Goal: Complete application form: Complete application form

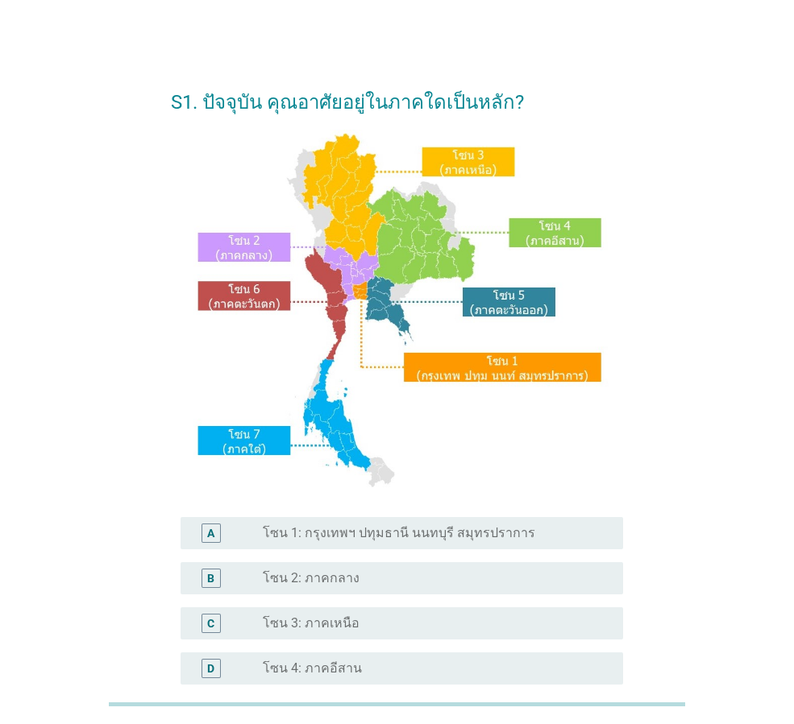
click at [340, 578] on label "โซน 2: ภาคกลาง" at bounding box center [311, 578] width 97 height 16
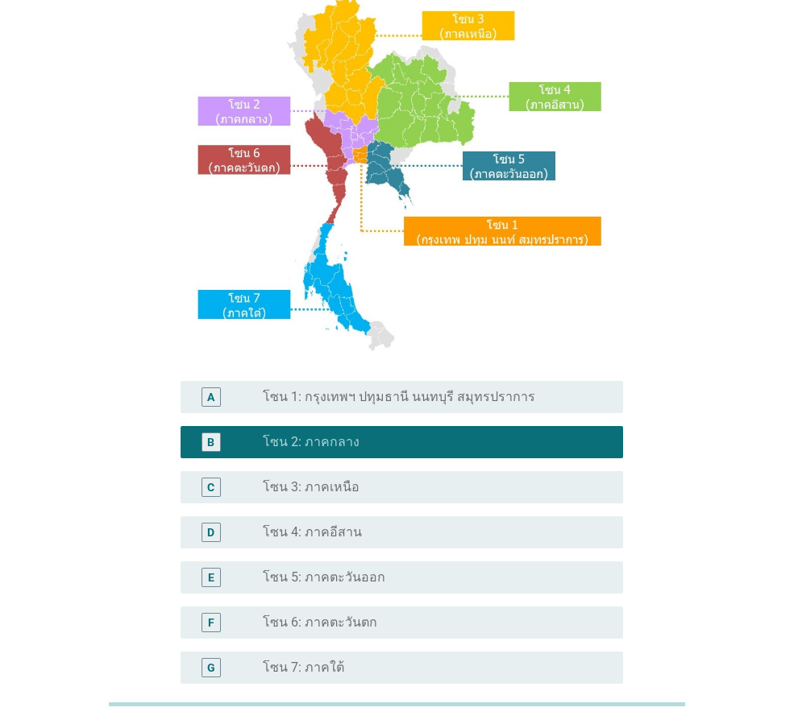
scroll to position [242, 0]
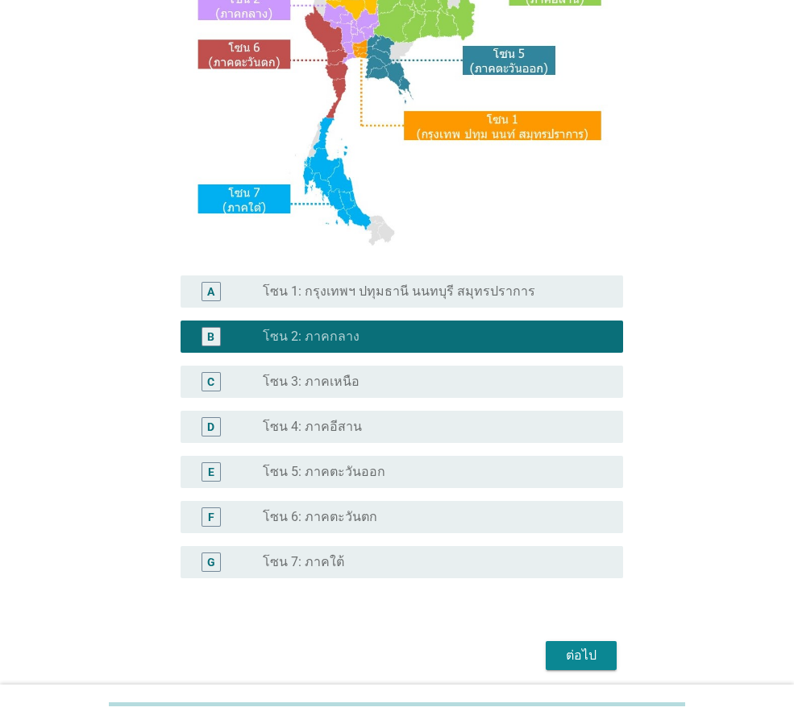
click at [574, 659] on div "ต่อไป" at bounding box center [580, 655] width 45 height 19
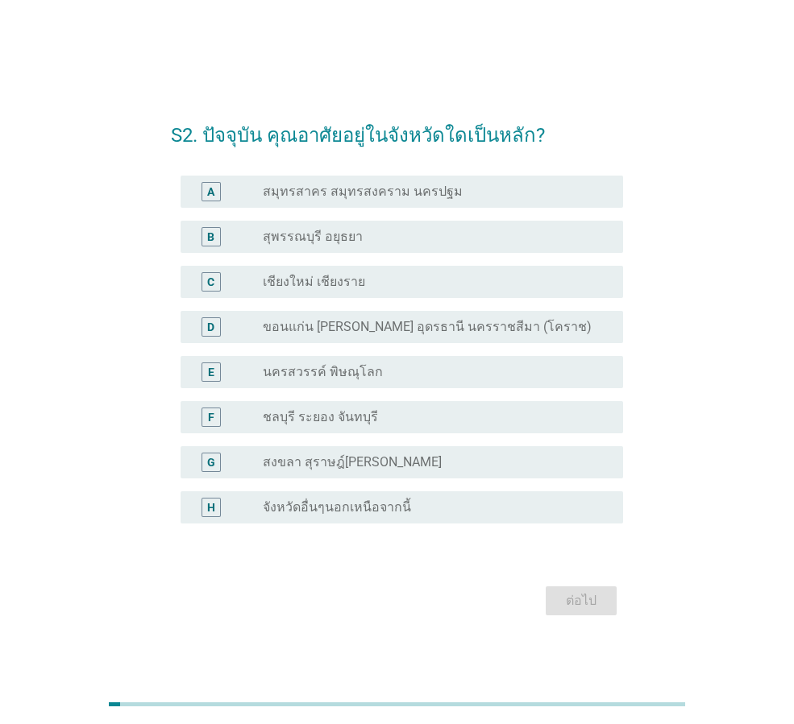
click at [446, 192] on div "radio_button_unchecked สมุทรสาคร สมุทรสงคราม นครปฐม" at bounding box center [430, 192] width 334 height 16
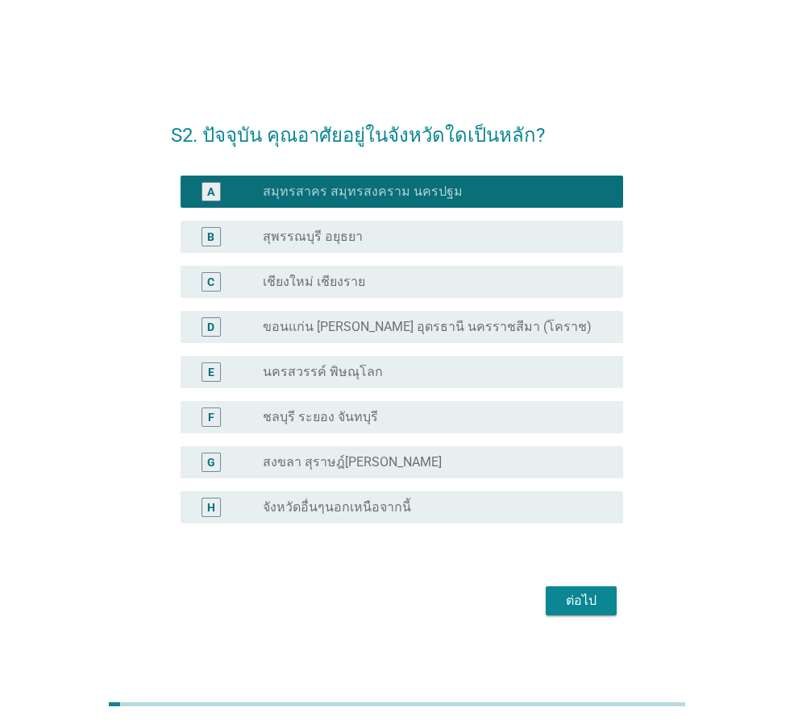
click at [568, 600] on div "ต่อไป" at bounding box center [580, 600] width 45 height 19
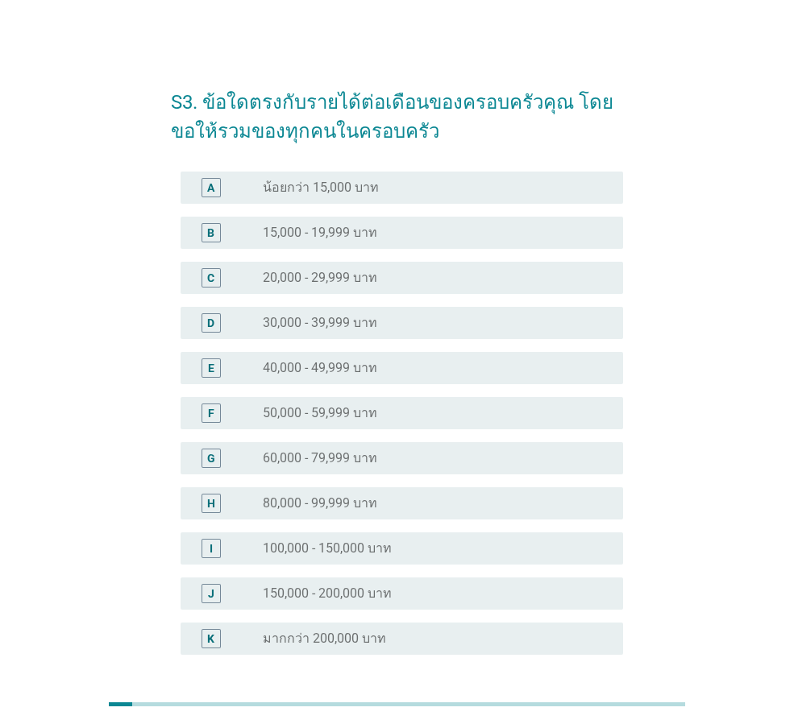
click at [329, 225] on label "15,000 - 19,999 บาท" at bounding box center [320, 233] width 114 height 16
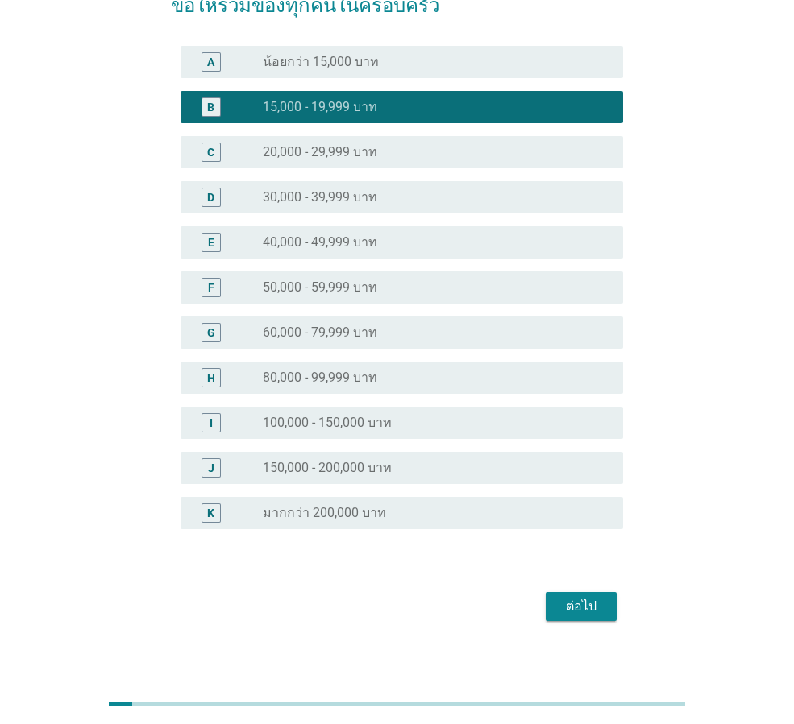
scroll to position [138, 0]
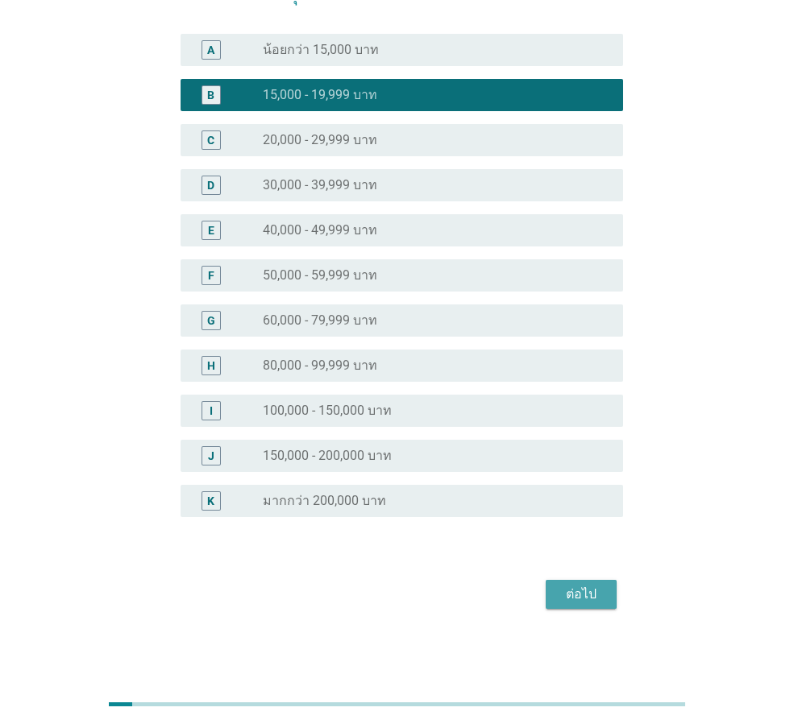
click at [578, 596] on div "ต่อไป" at bounding box center [580, 594] width 45 height 19
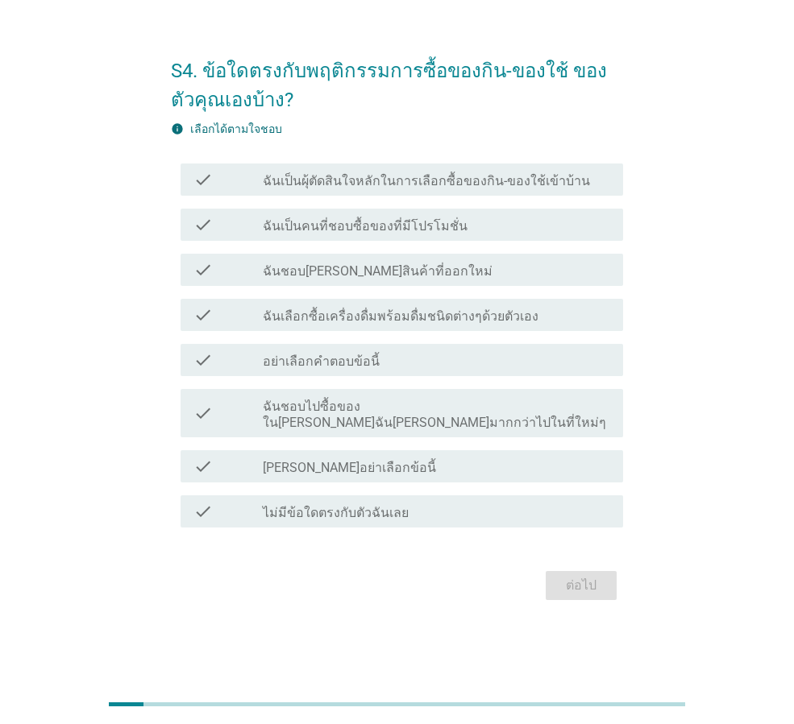
scroll to position [0, 0]
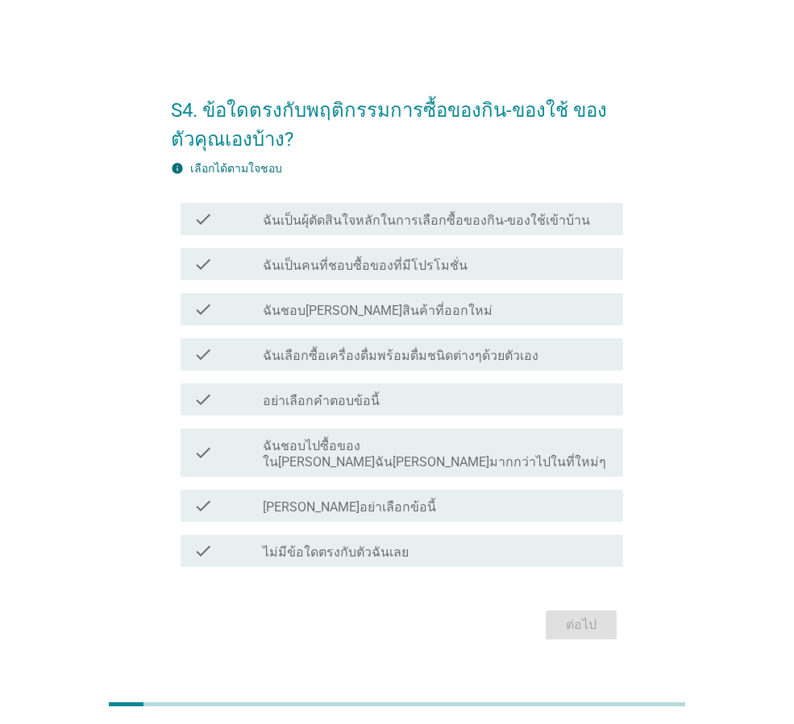
click at [334, 229] on label "ฉันเป็นผุ้ตัดสินใจหลักในการเลือกซื้อของกิน-ของใช้เข้าบ้าน" at bounding box center [426, 221] width 327 height 16
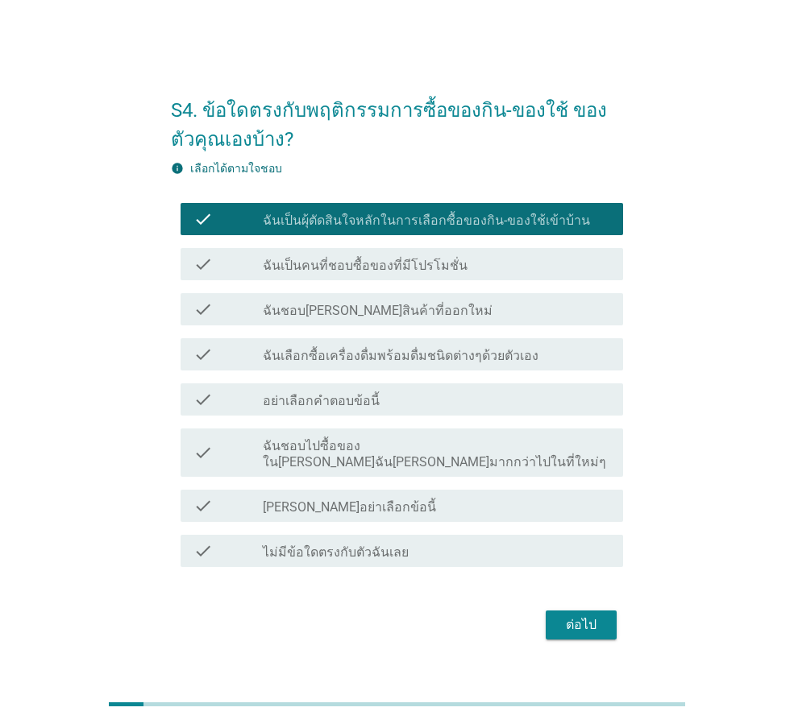
click at [318, 454] on label "ฉันชอบไปซื้อของใน[PERSON_NAME]ฉัน[PERSON_NAME]มากกว่าไปในที่ใหม่ๆ" at bounding box center [436, 454] width 347 height 32
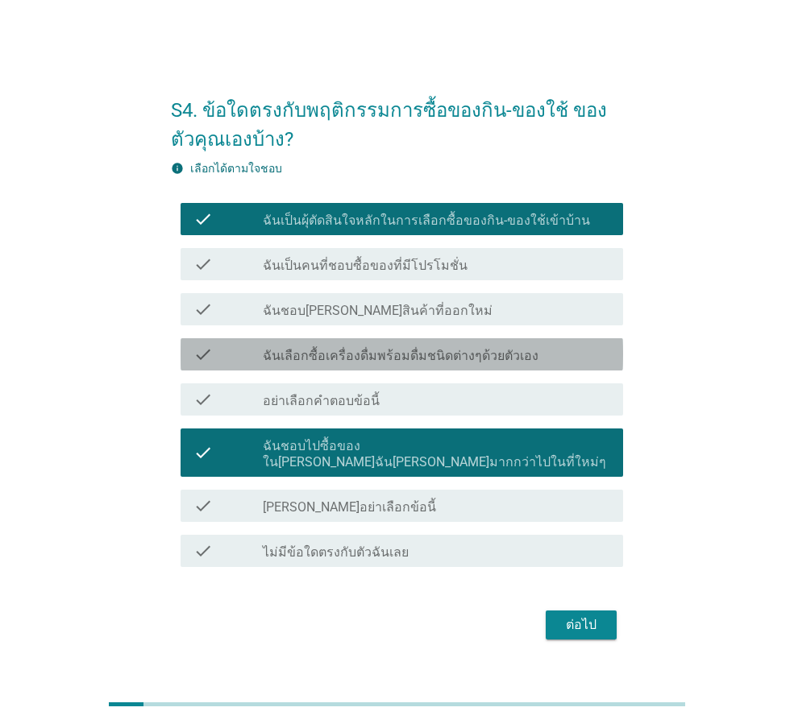
click at [361, 362] on label "ฉันเลือกซื้อเครื่องดื่มพร้อมดื่มชนิดต่างๆด้วยตัวเอง" at bounding box center [401, 356] width 276 height 16
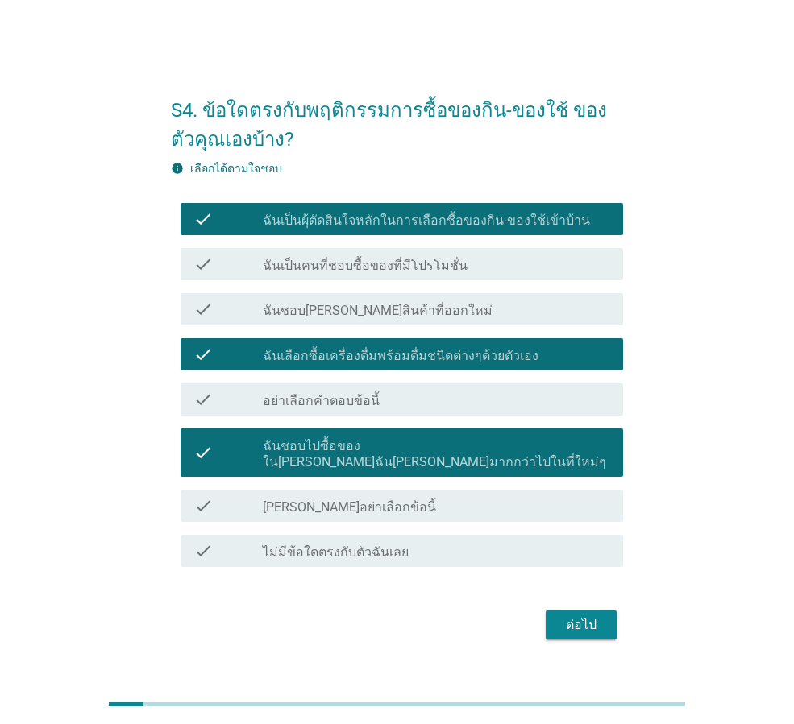
click at [383, 271] on label "ฉันเป็นคนที่ชอบซื้อของที่มีโปรโมชั่น" at bounding box center [365, 266] width 205 height 16
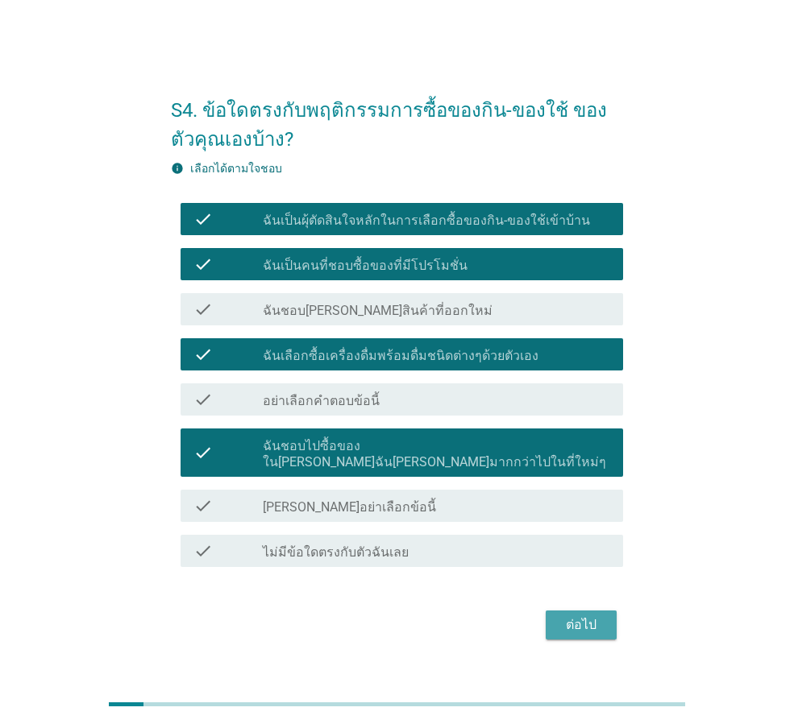
click at [559, 616] on div "ต่อไป" at bounding box center [580, 625] width 45 height 19
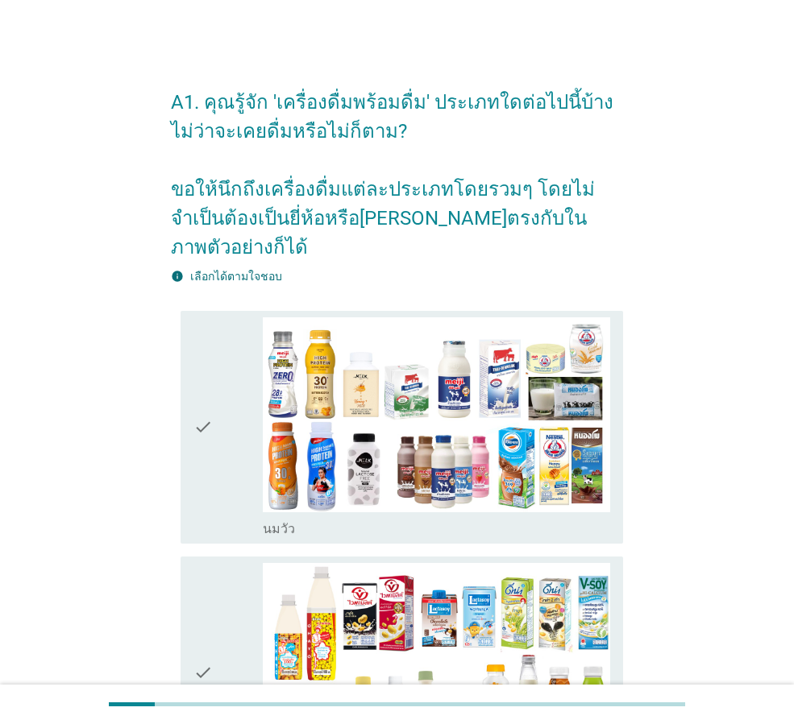
click at [199, 385] on icon "check" at bounding box center [202, 427] width 19 height 220
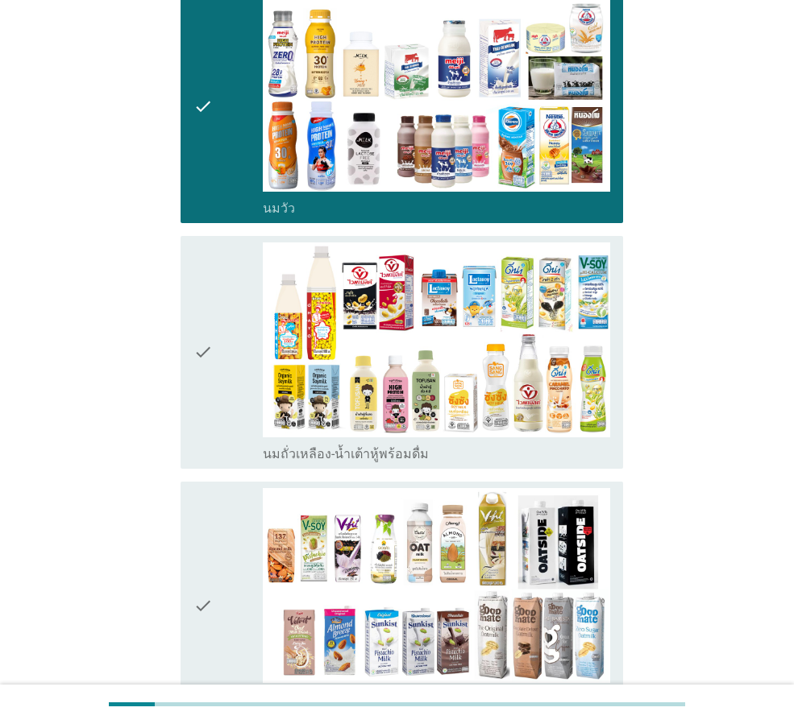
scroll to position [322, 0]
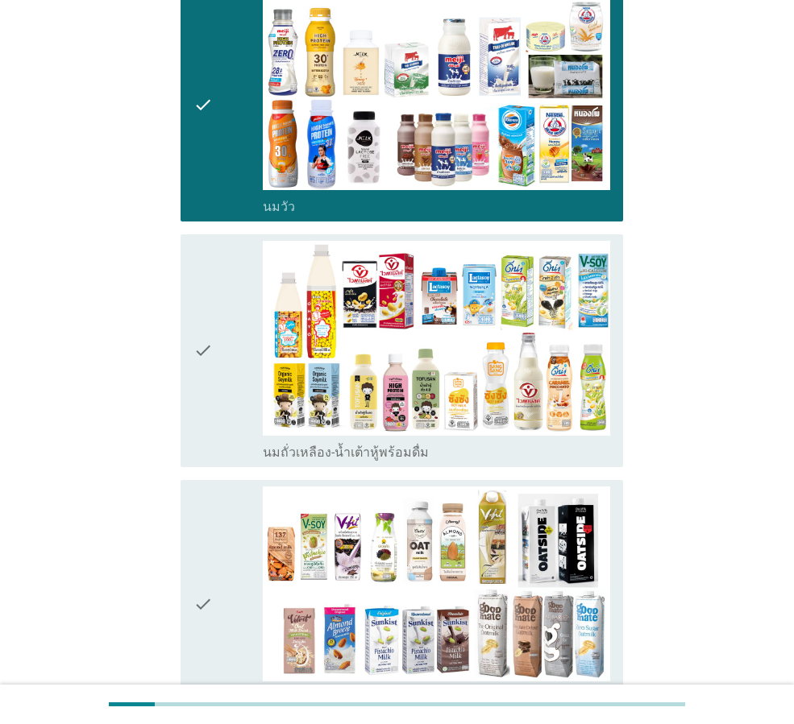
click at [213, 329] on icon "check" at bounding box center [202, 351] width 19 height 220
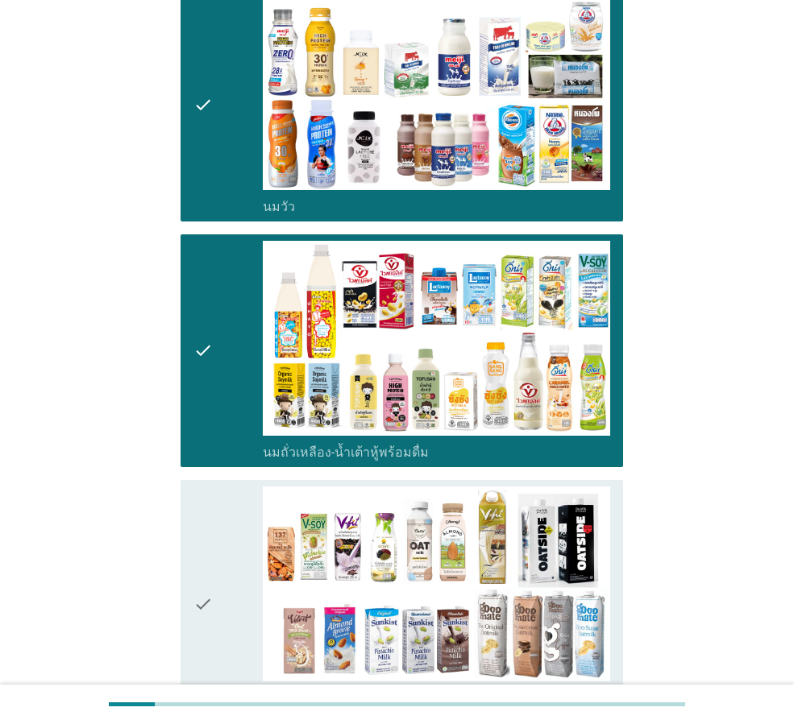
scroll to position [483, 0]
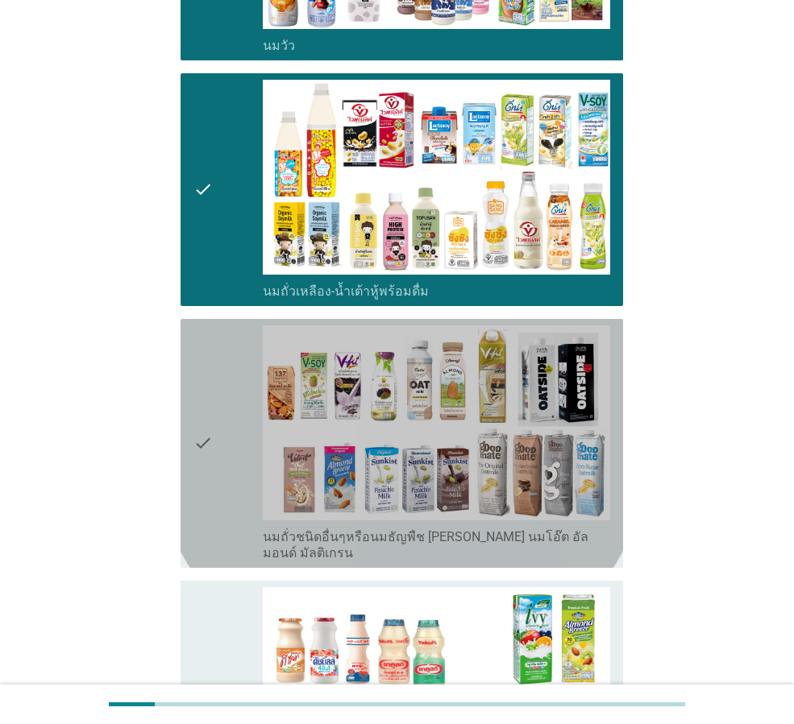
click at [200, 401] on icon "check" at bounding box center [202, 444] width 19 height 236
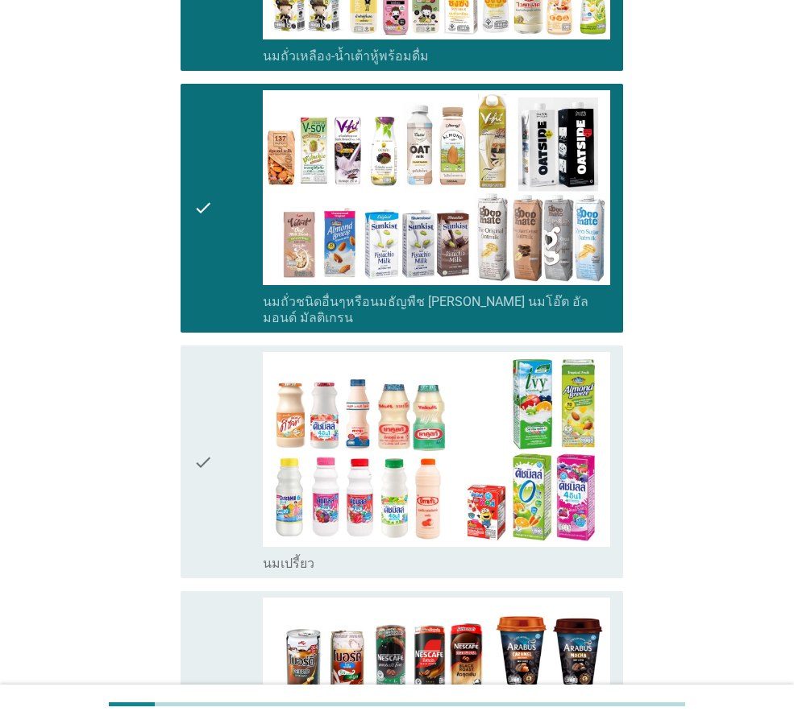
scroll to position [725, 0]
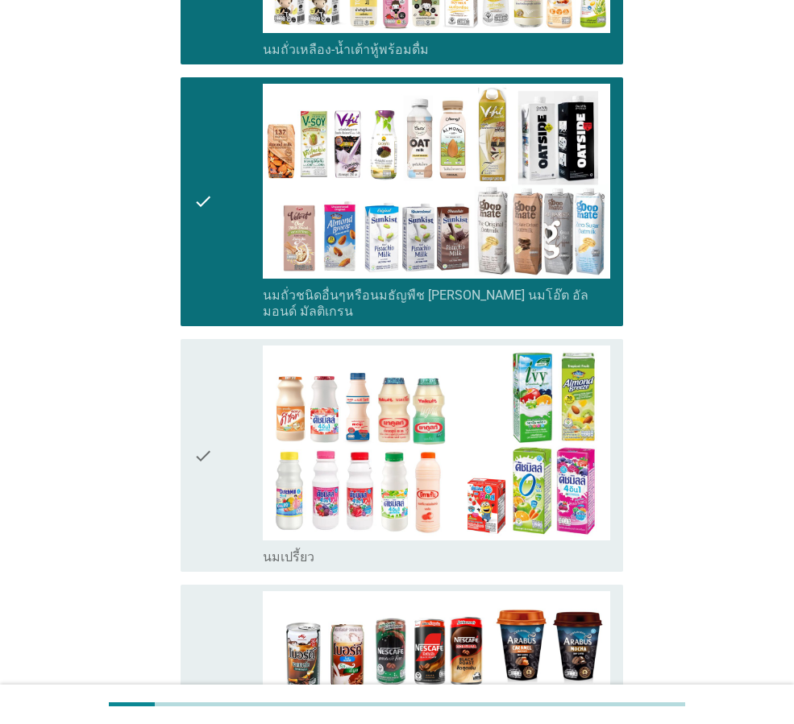
click at [200, 401] on icon "check" at bounding box center [202, 456] width 19 height 220
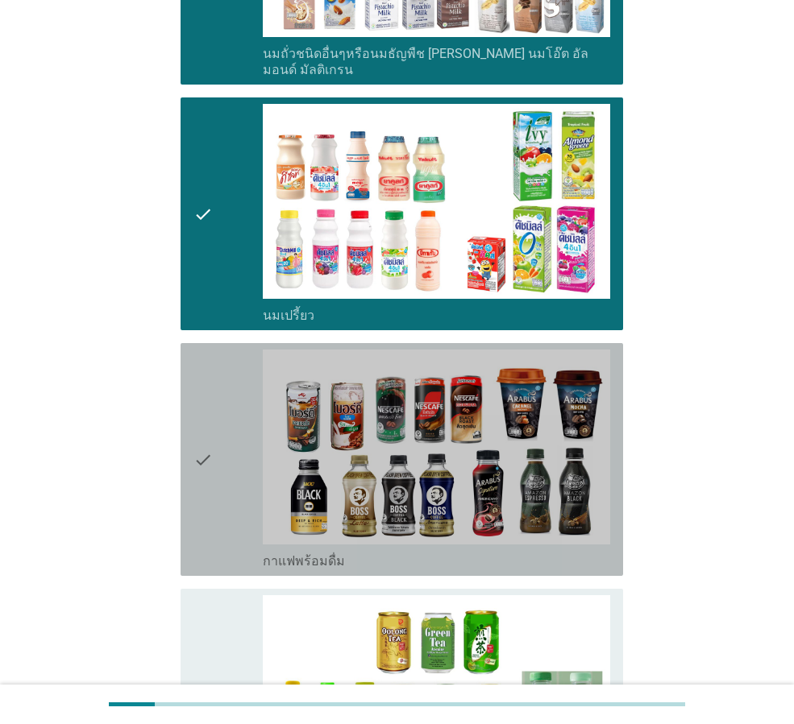
click at [200, 401] on icon "check" at bounding box center [202, 460] width 19 height 220
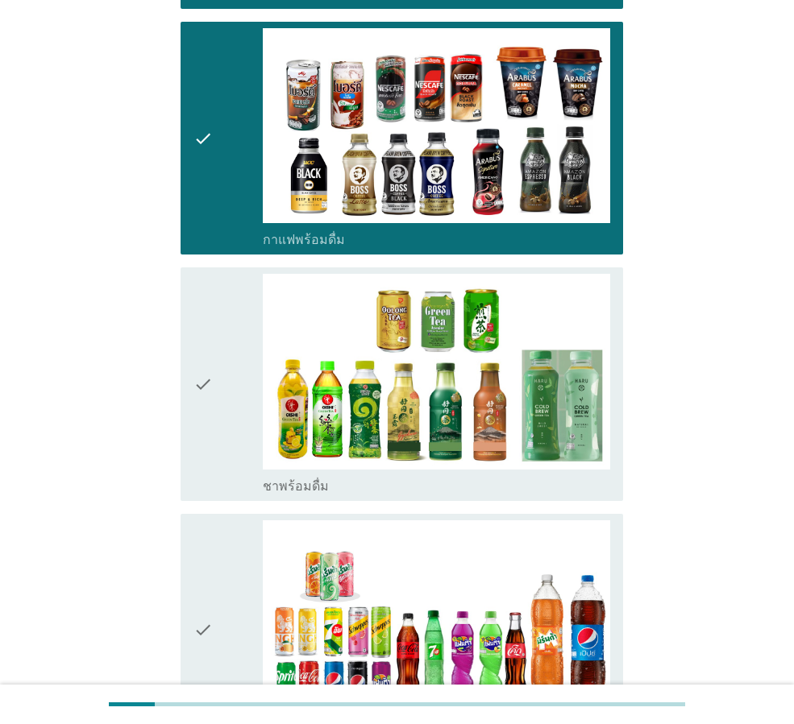
scroll to position [1289, 0]
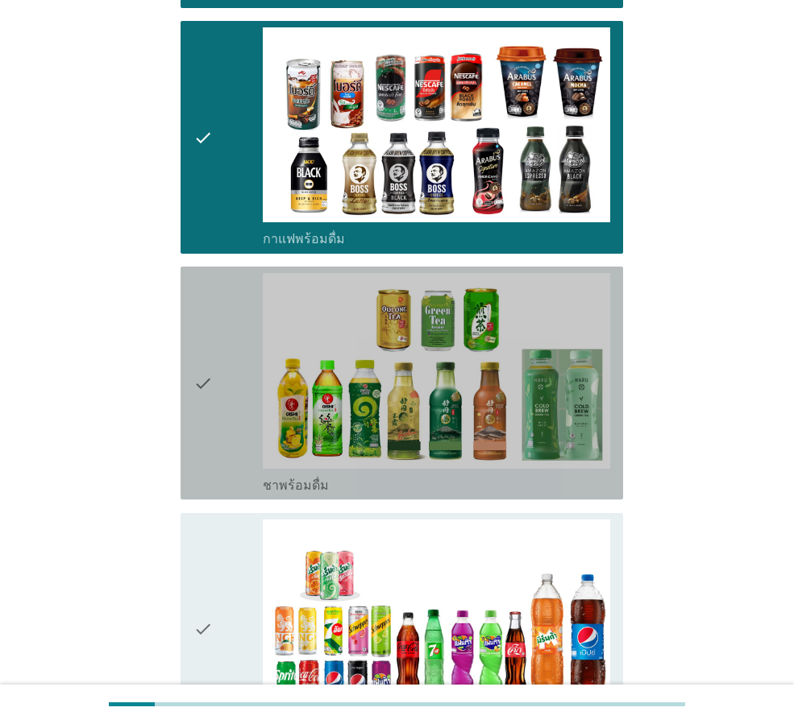
click at [200, 401] on icon "check" at bounding box center [202, 383] width 19 height 220
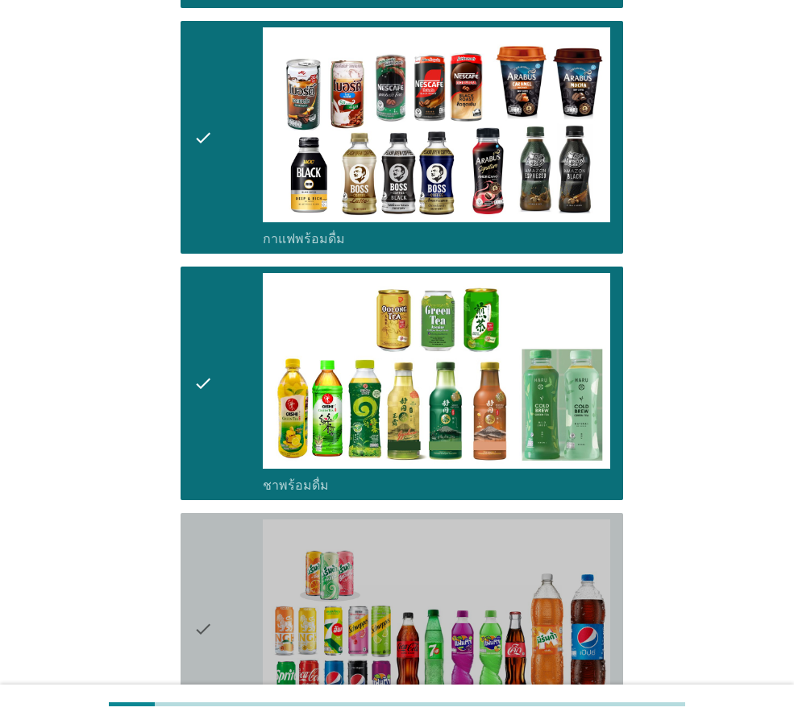
click at [197, 553] on icon "check" at bounding box center [202, 630] width 19 height 220
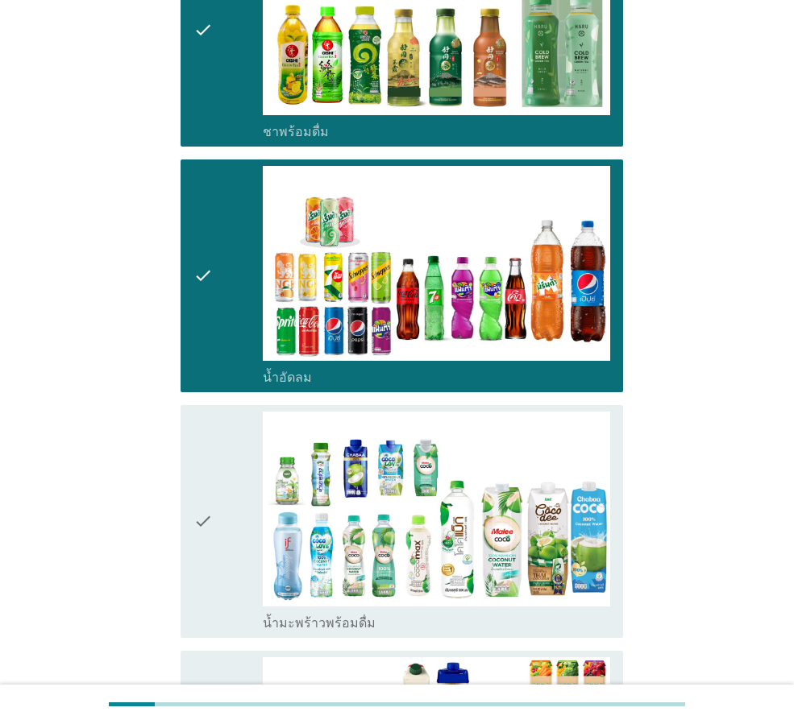
scroll to position [1692, 0]
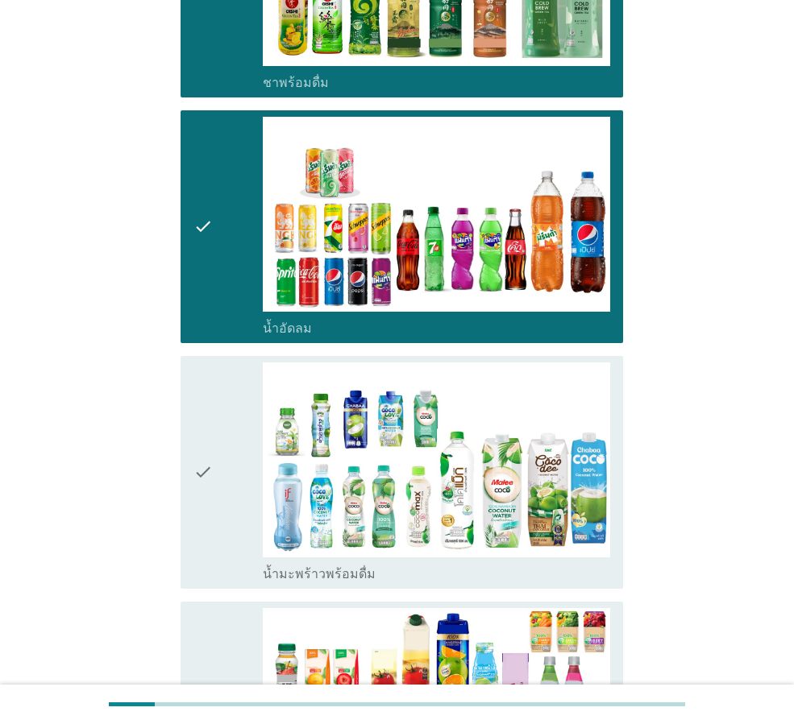
click at [225, 465] on div "check" at bounding box center [227, 473] width 69 height 220
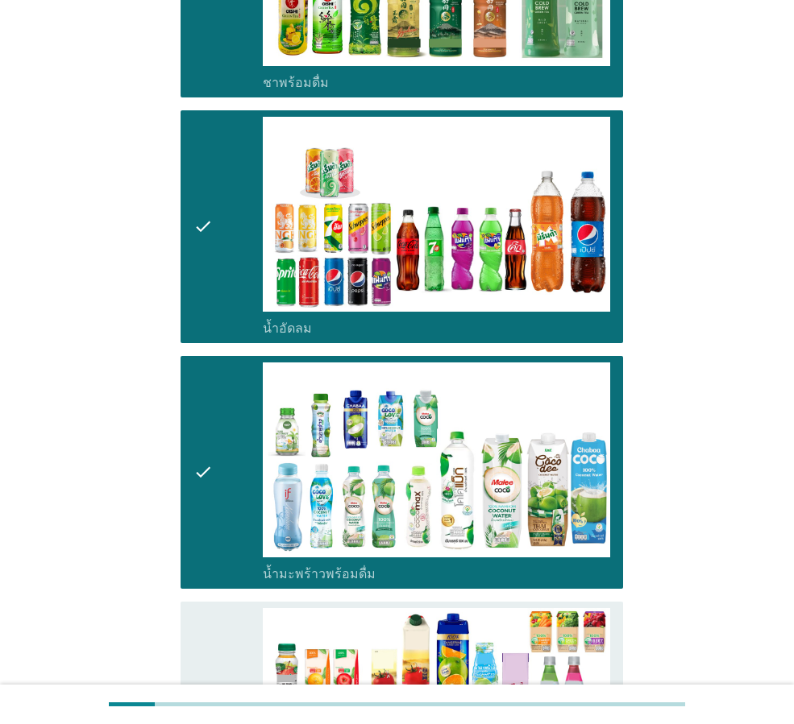
click at [224, 611] on div "check" at bounding box center [227, 718] width 69 height 220
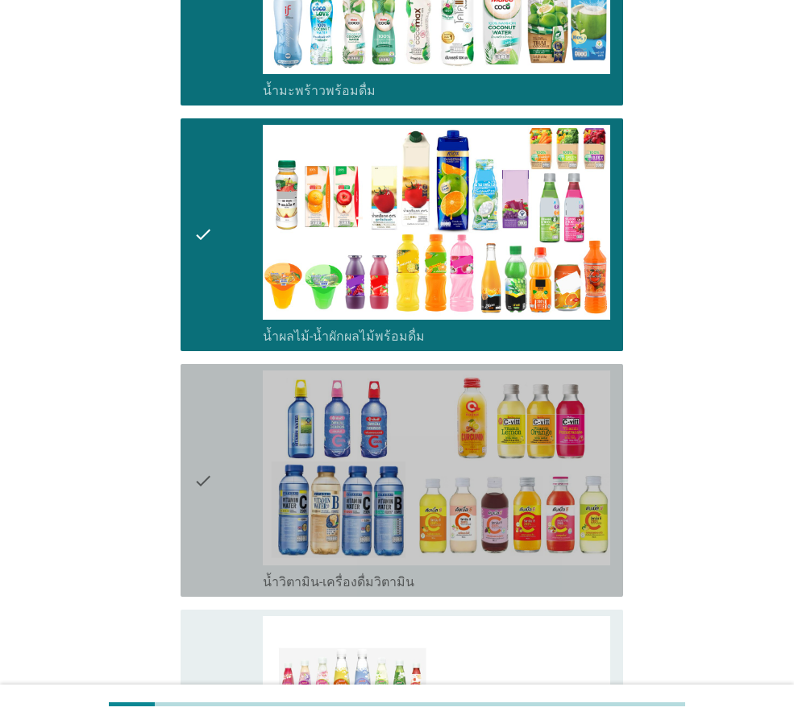
click at [209, 445] on icon "check" at bounding box center [202, 481] width 19 height 220
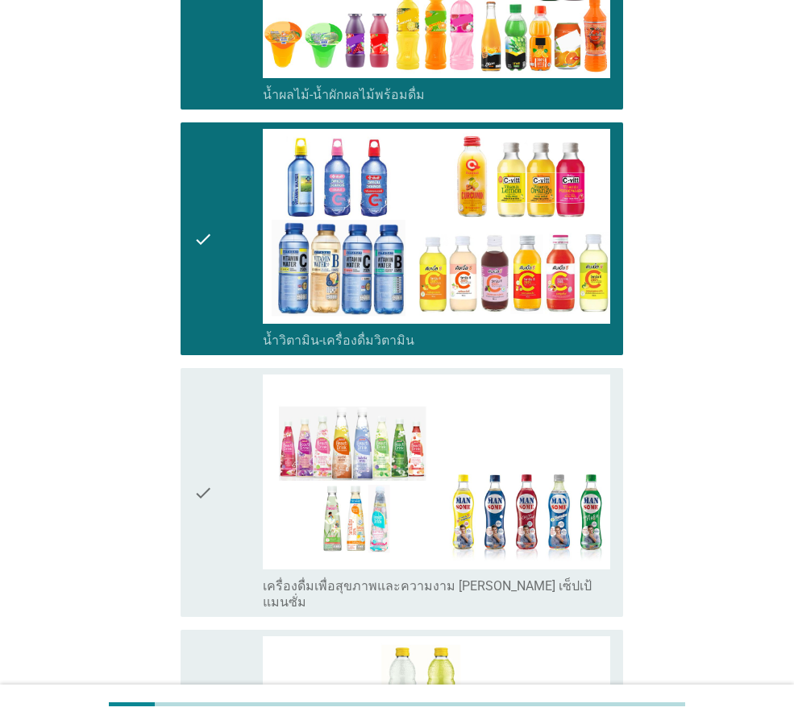
click at [209, 445] on icon "check" at bounding box center [202, 493] width 19 height 236
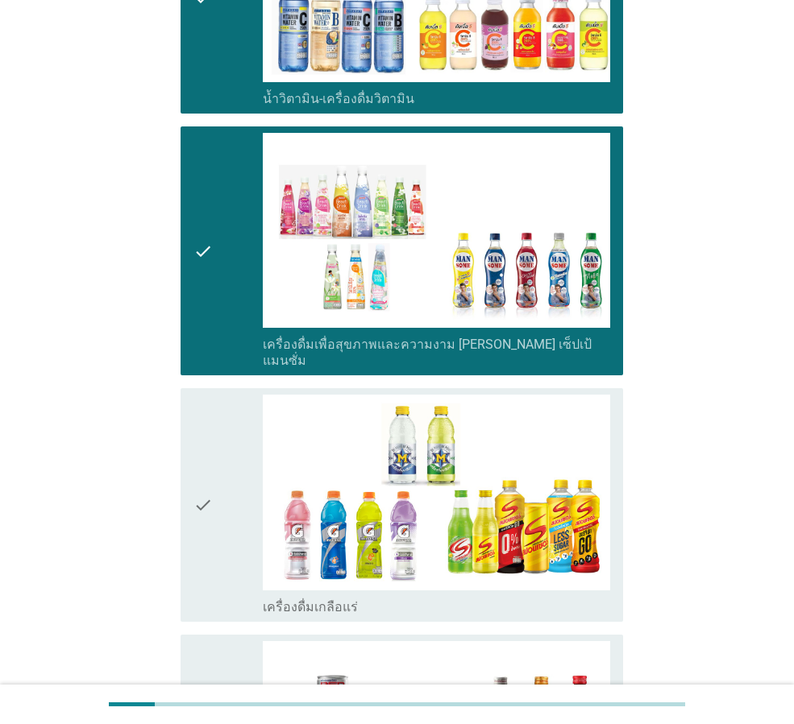
click at [209, 445] on icon "check" at bounding box center [202, 505] width 19 height 220
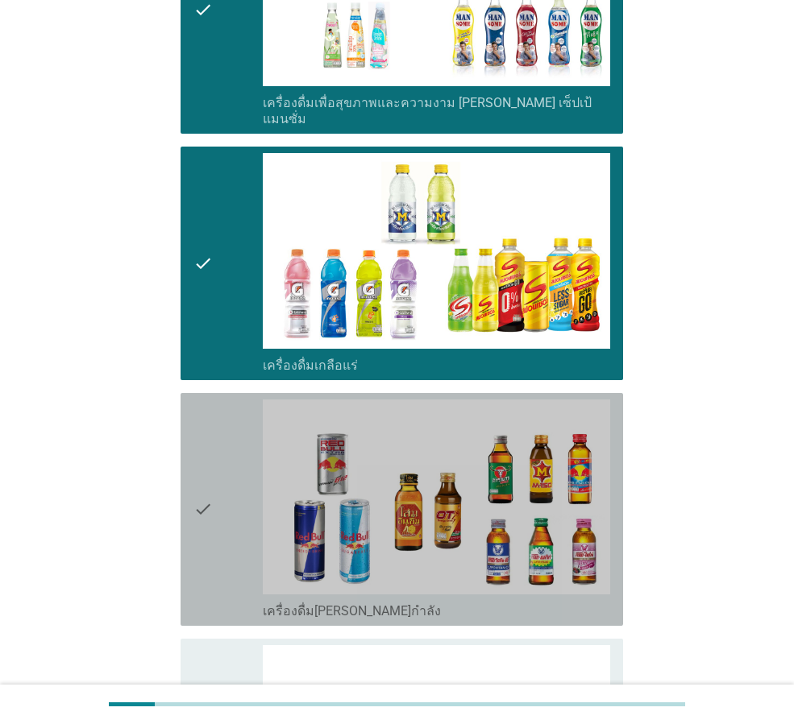
click at [209, 445] on icon "check" at bounding box center [202, 510] width 19 height 220
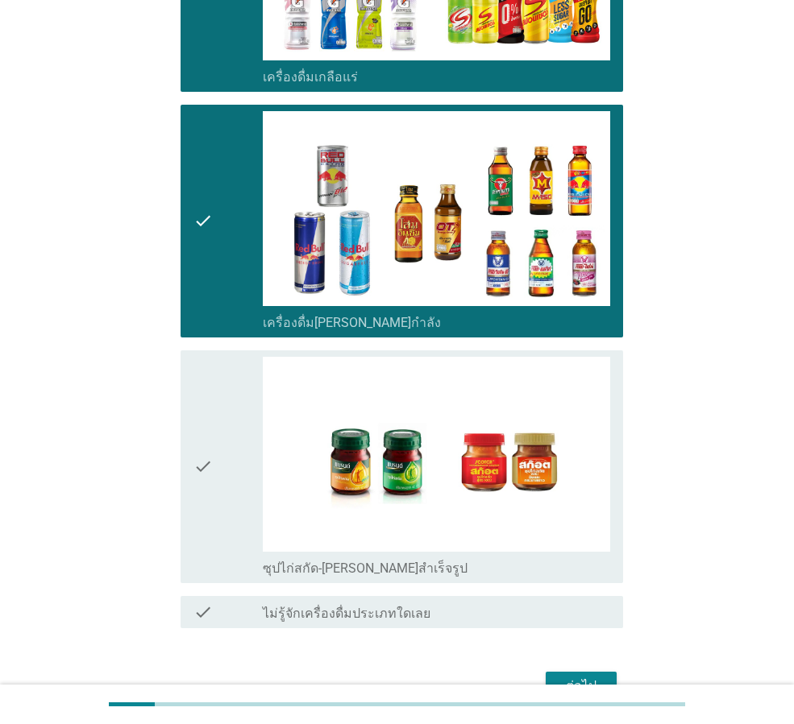
scroll to position [3220, 0]
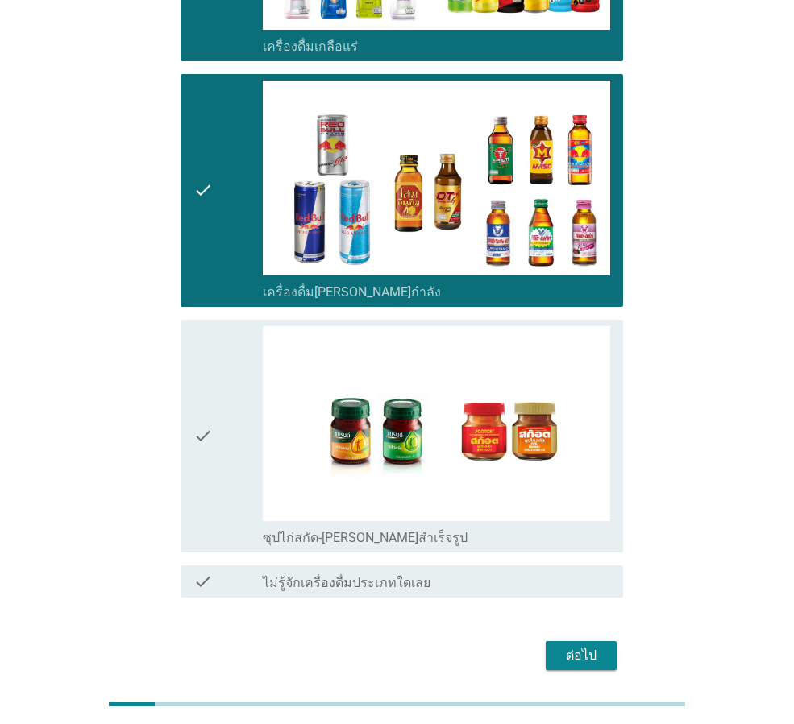
click at [230, 384] on div "check" at bounding box center [227, 436] width 69 height 220
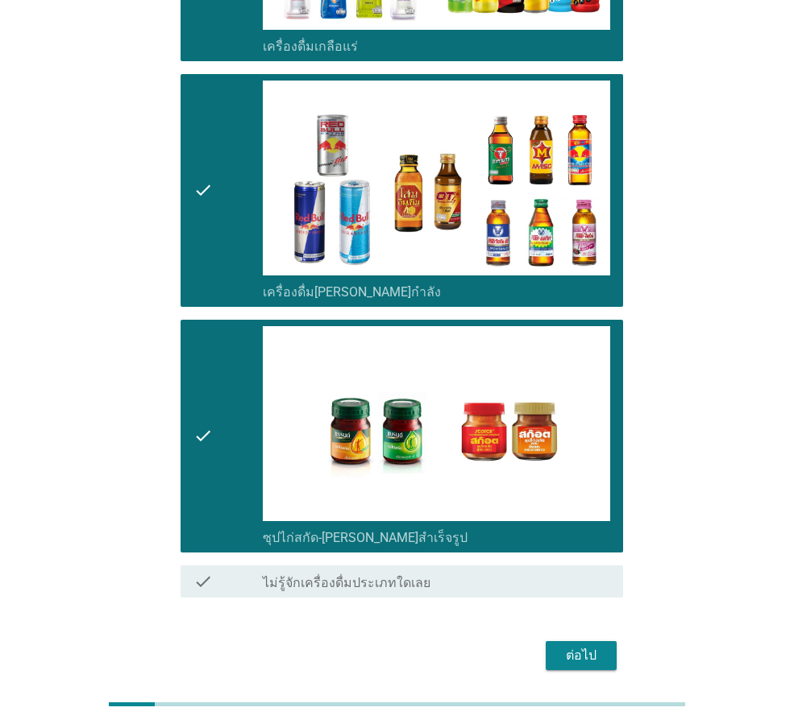
click at [579, 646] on div "ต่อไป" at bounding box center [580, 655] width 45 height 19
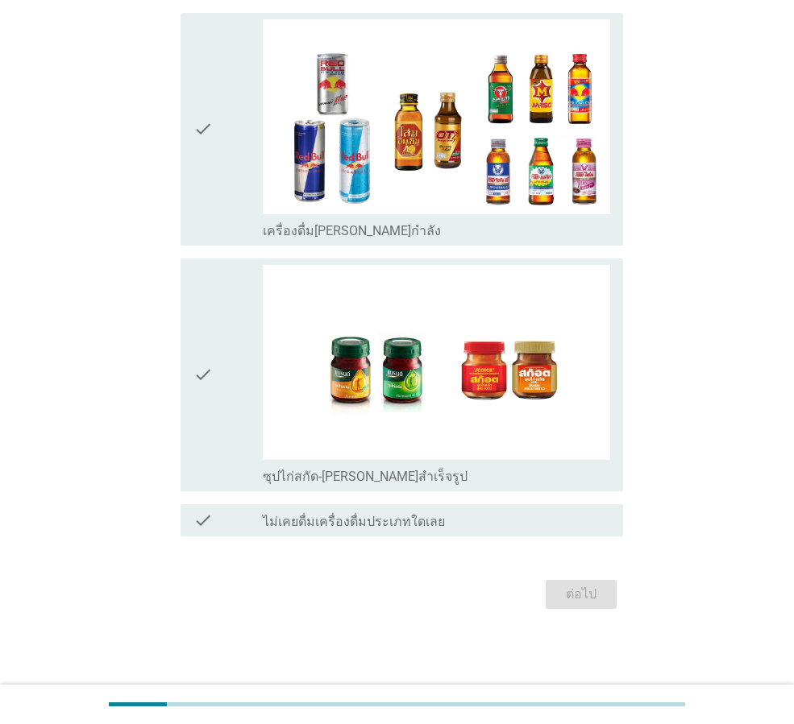
scroll to position [0, 0]
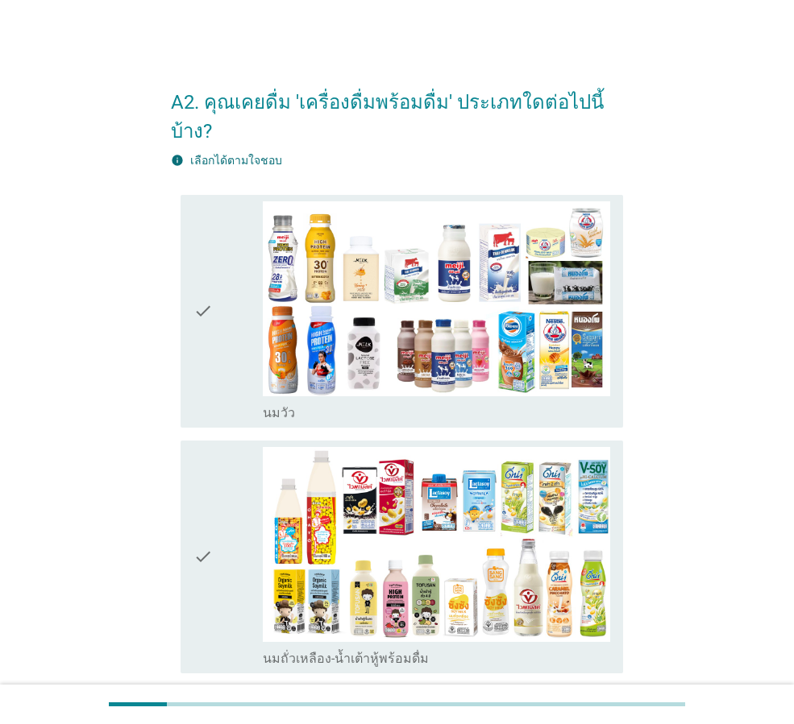
click at [220, 292] on div "check" at bounding box center [227, 311] width 69 height 220
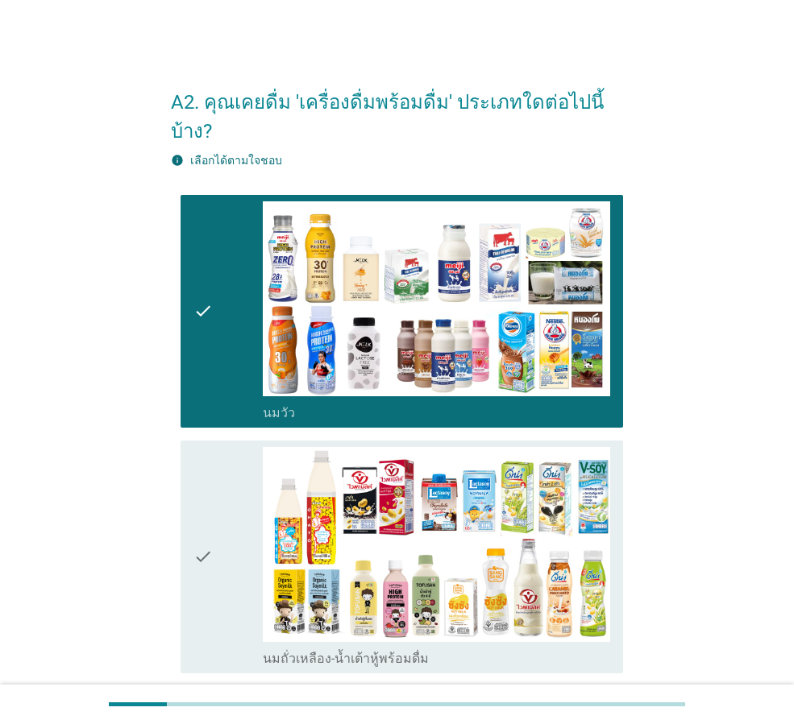
click at [209, 538] on icon "check" at bounding box center [202, 557] width 19 height 220
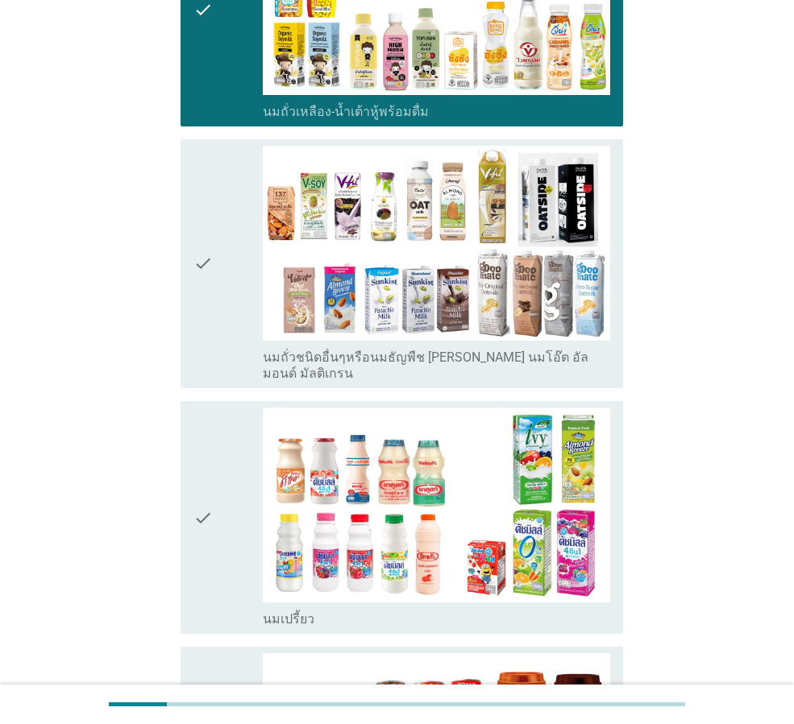
scroll to position [564, 0]
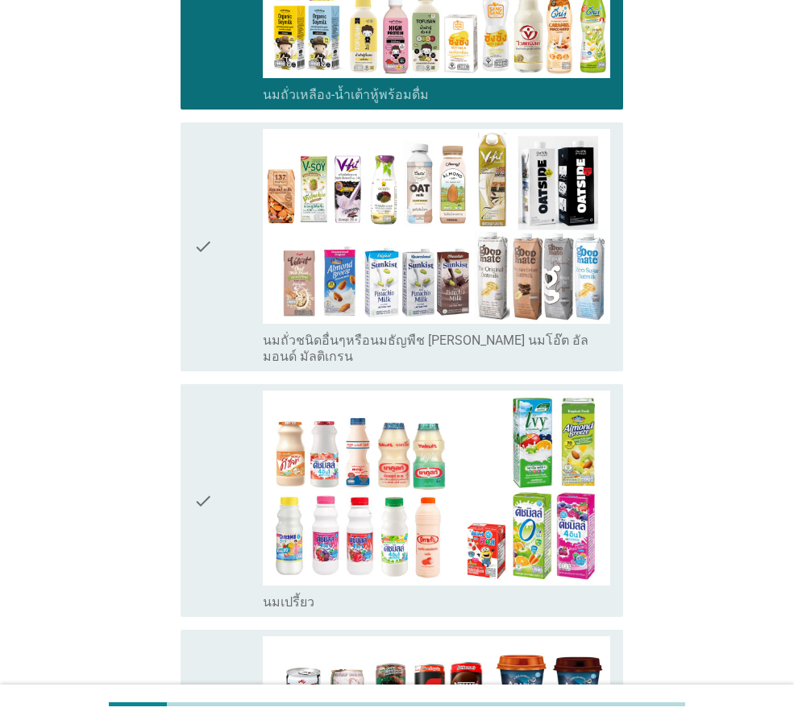
click at [196, 446] on icon "check" at bounding box center [202, 501] width 19 height 220
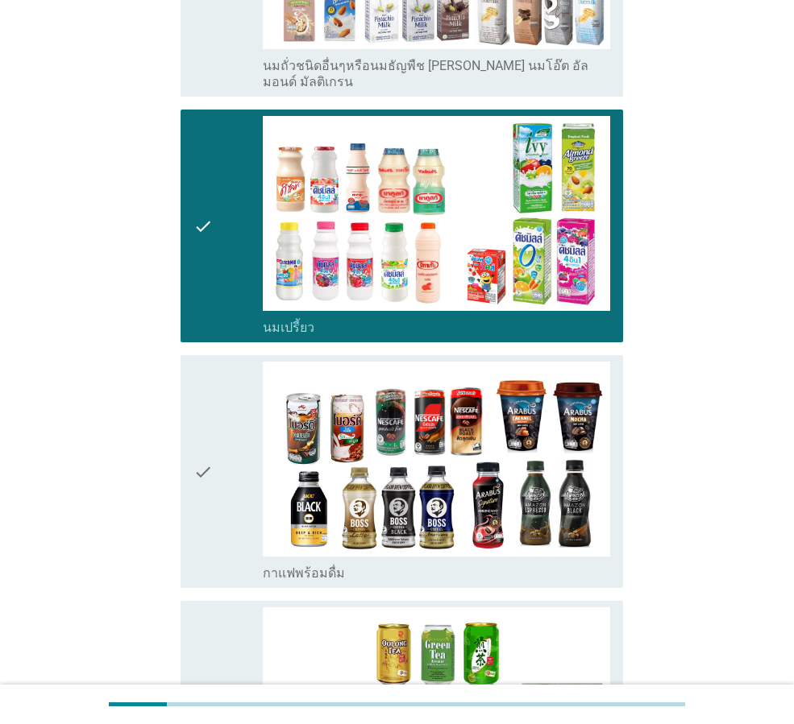
scroll to position [886, 0]
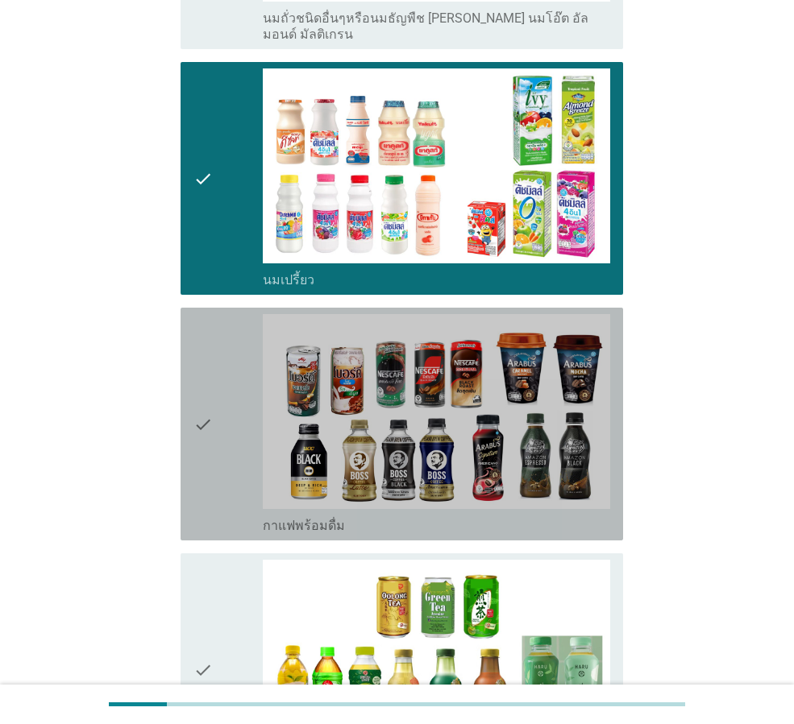
click at [216, 367] on div "check" at bounding box center [227, 424] width 69 height 220
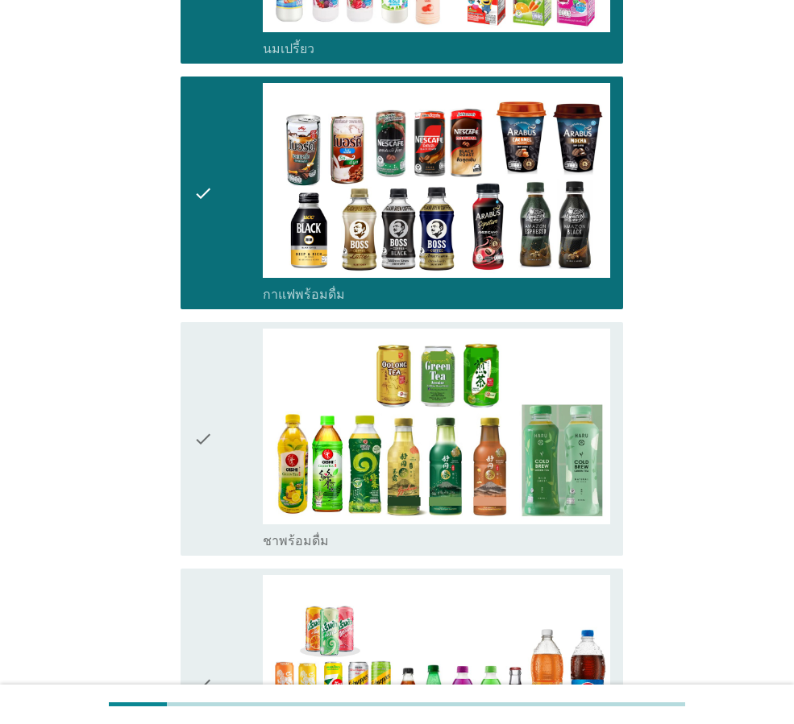
scroll to position [1209, 0]
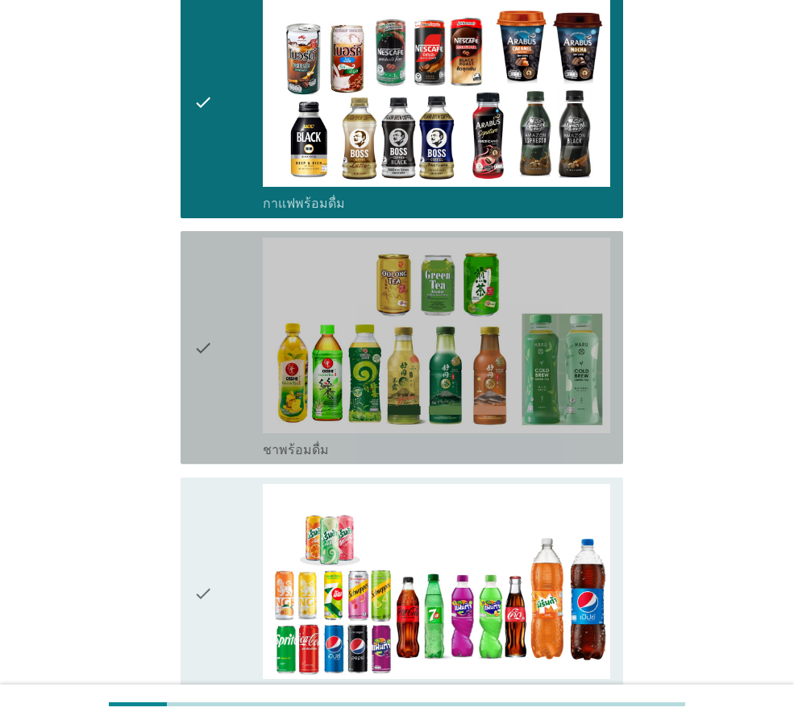
click at [201, 305] on icon "check" at bounding box center [202, 348] width 19 height 220
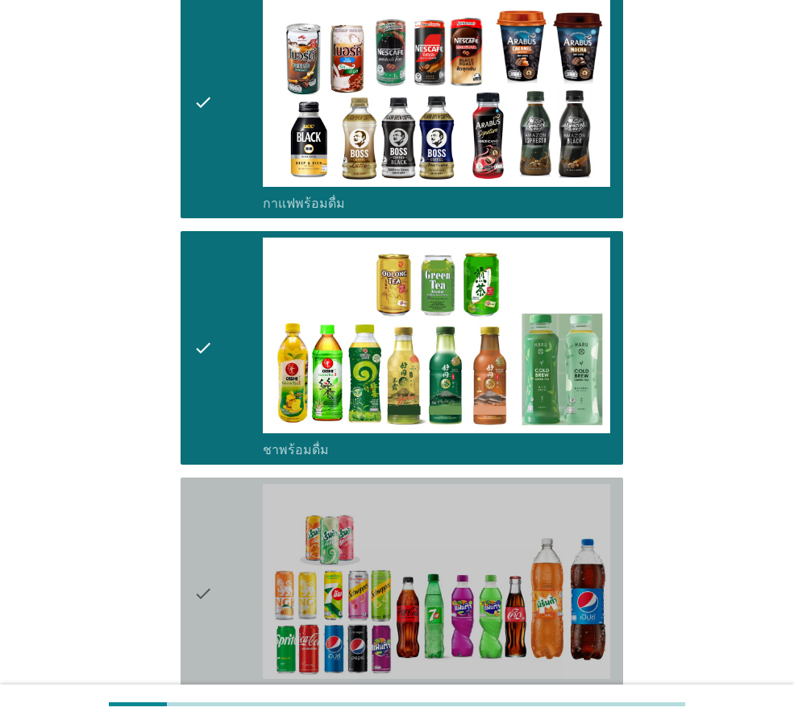
click at [207, 553] on icon "check" at bounding box center [202, 594] width 19 height 220
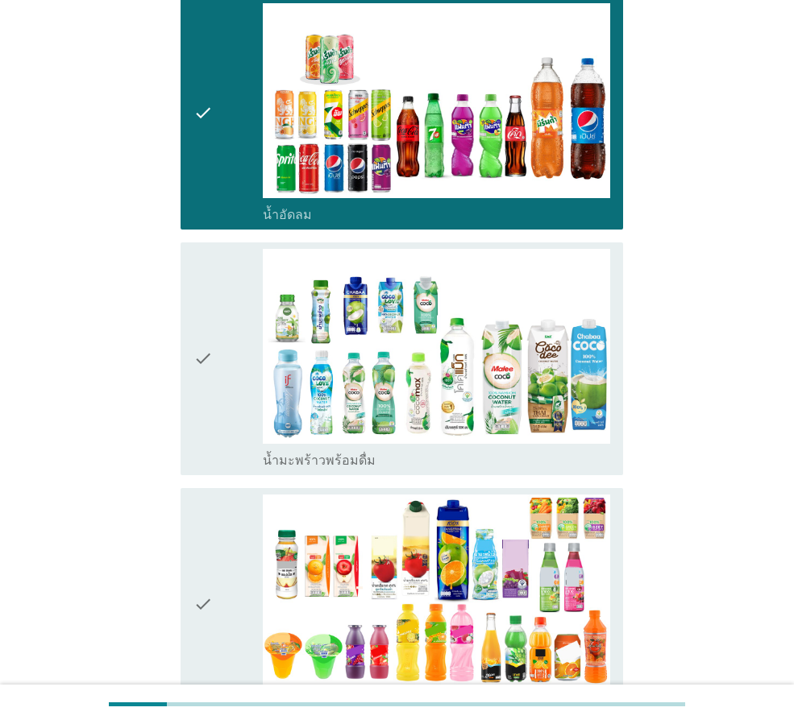
scroll to position [1692, 0]
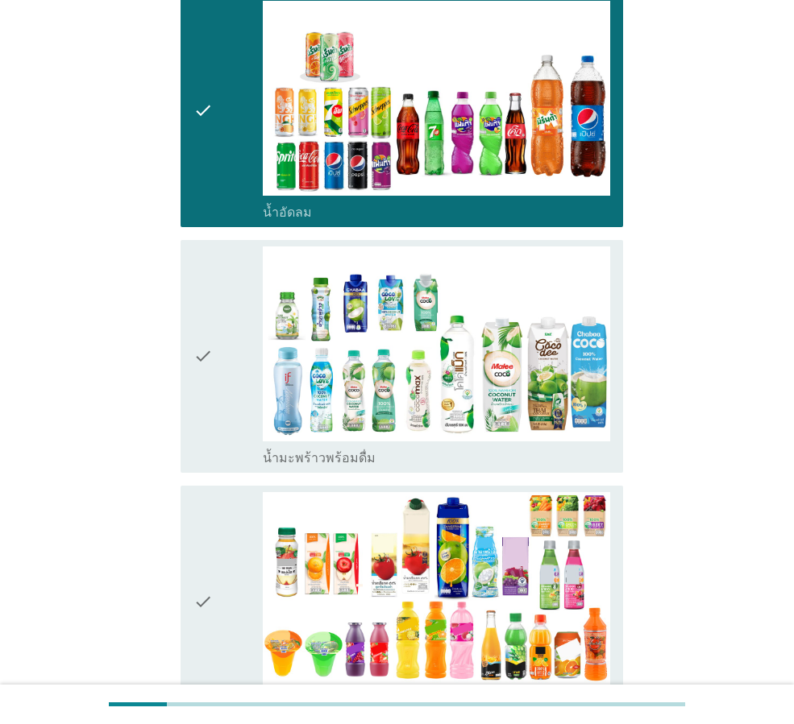
click at [221, 308] on div "check" at bounding box center [227, 357] width 69 height 220
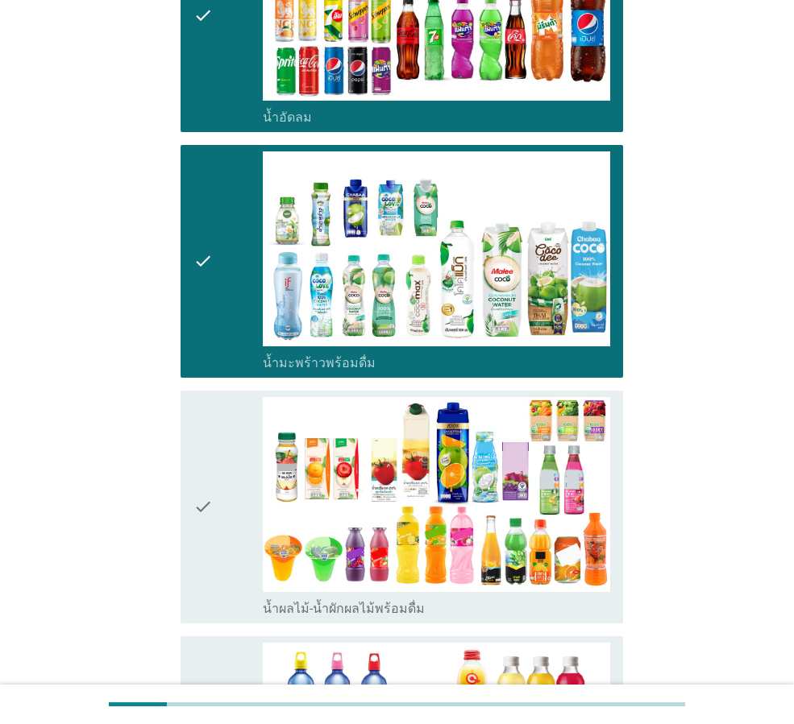
scroll to position [2095, 0]
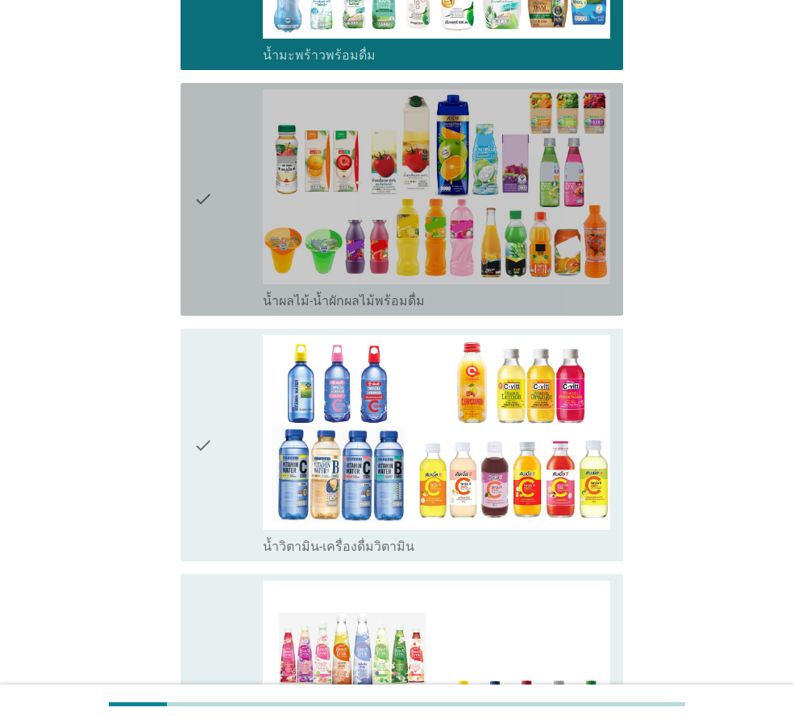
click at [216, 181] on div "check" at bounding box center [227, 199] width 69 height 220
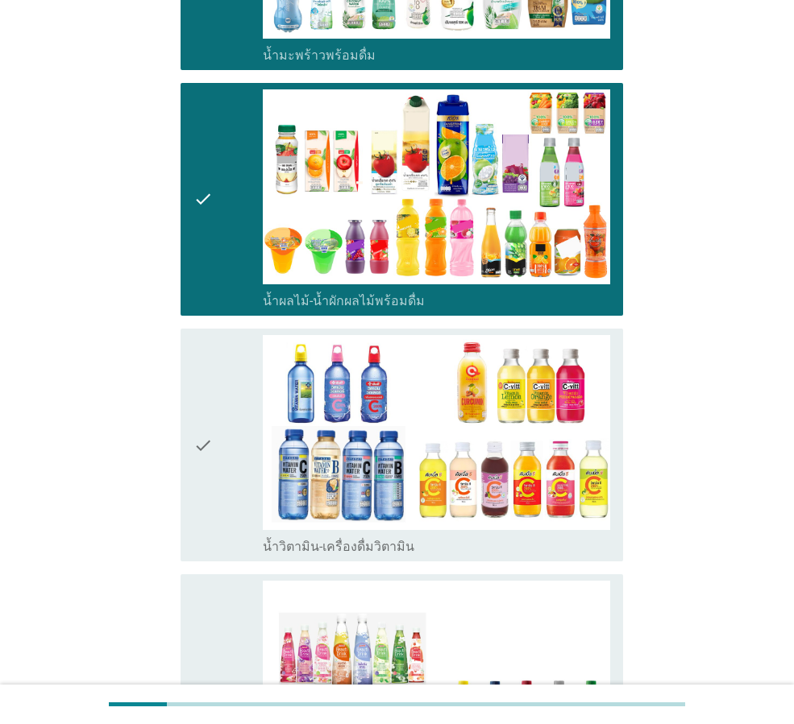
click at [196, 408] on icon "check" at bounding box center [202, 445] width 19 height 220
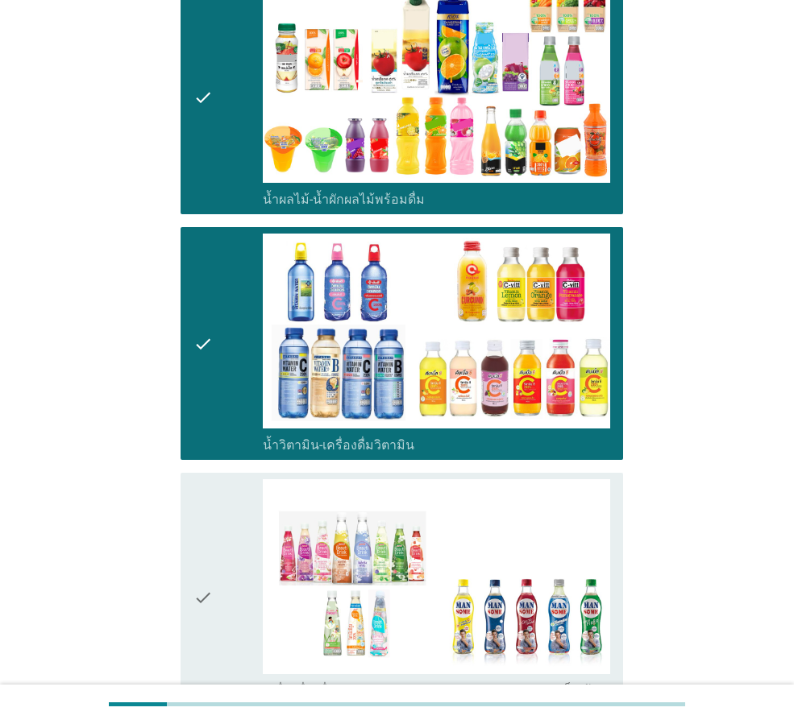
scroll to position [2417, 0]
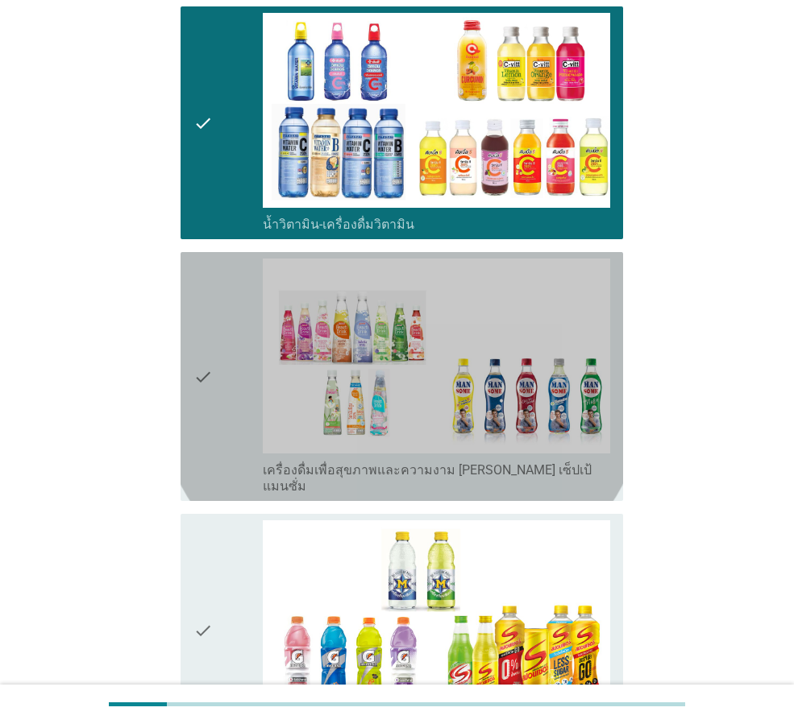
click at [202, 313] on icon "check" at bounding box center [202, 377] width 19 height 236
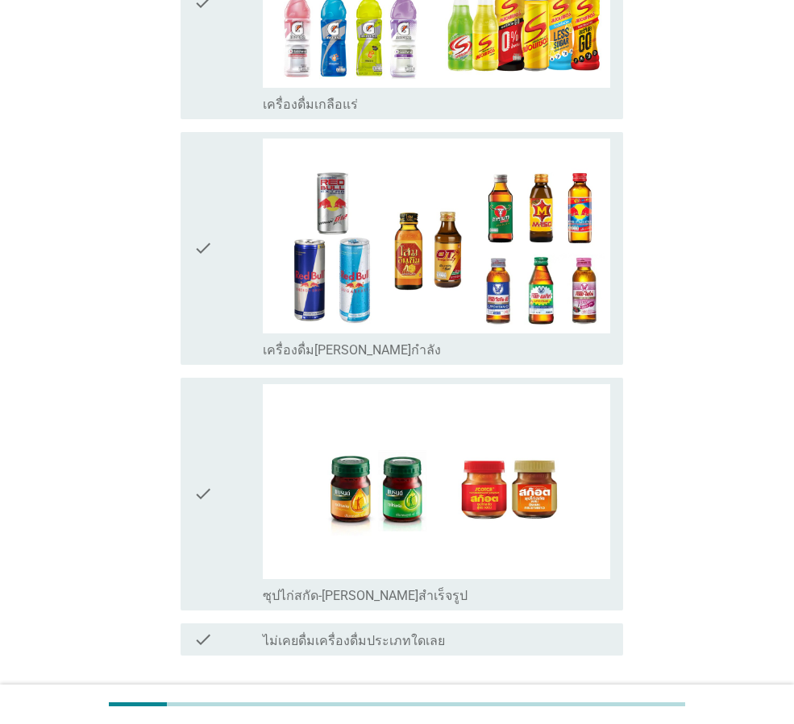
scroll to position [3104, 0]
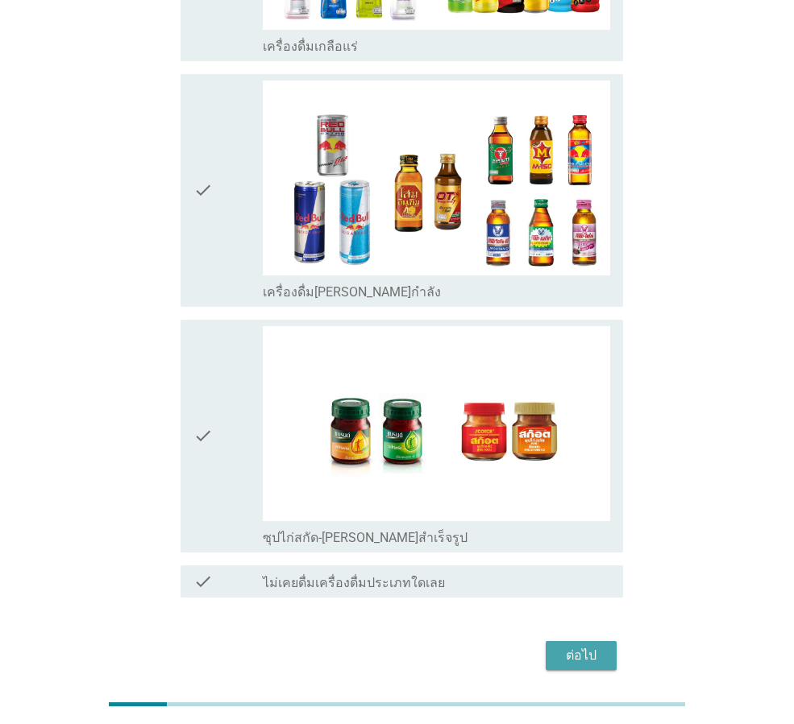
click at [606, 641] on button "ต่อไป" at bounding box center [580, 655] width 71 height 29
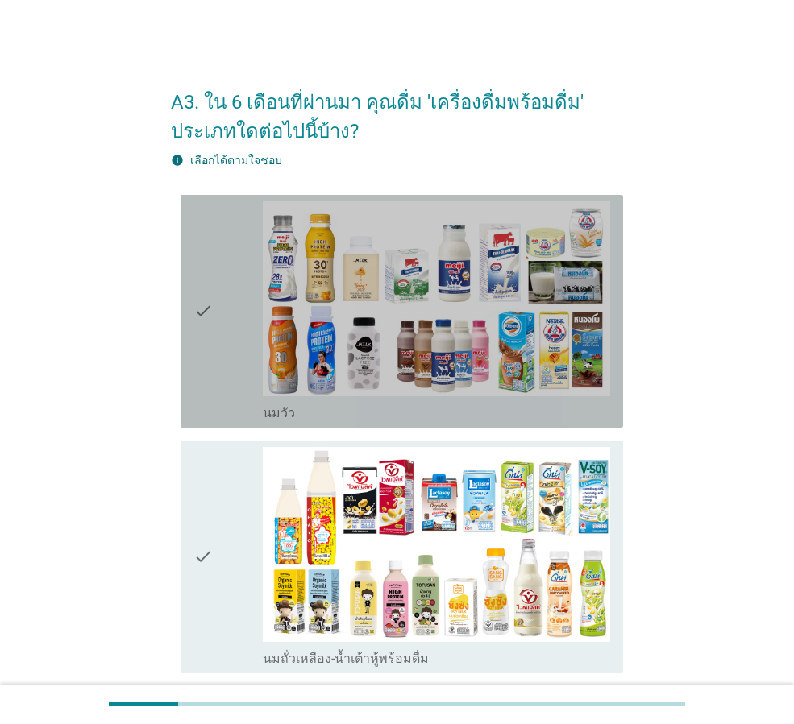
click at [207, 313] on icon "check" at bounding box center [202, 311] width 19 height 220
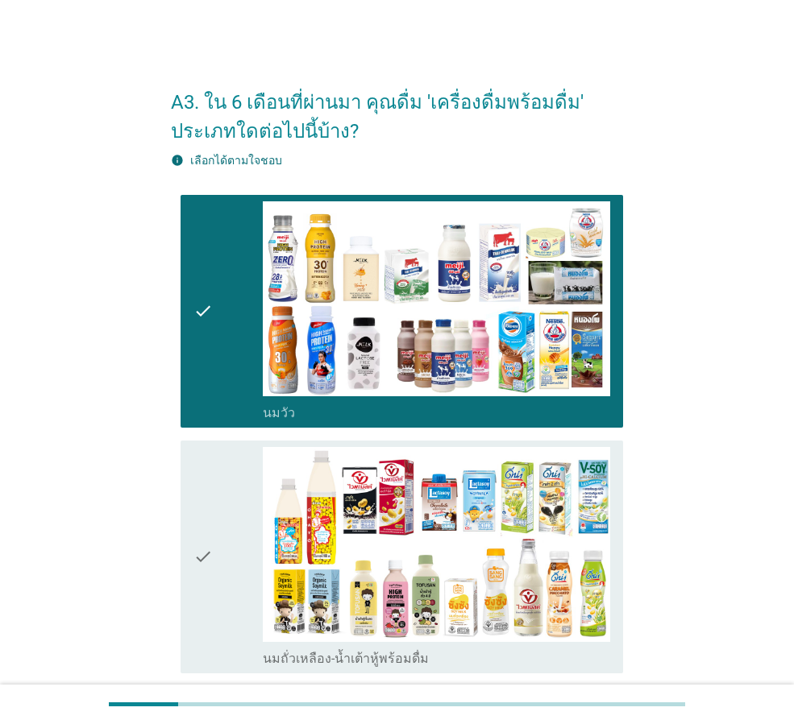
click at [230, 530] on div "check" at bounding box center [227, 557] width 69 height 220
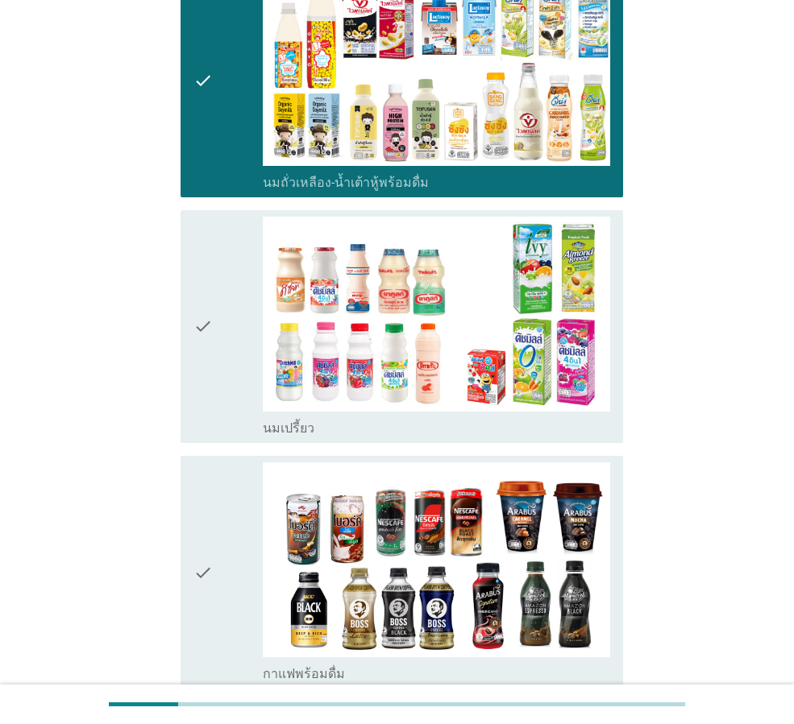
scroll to position [483, 0]
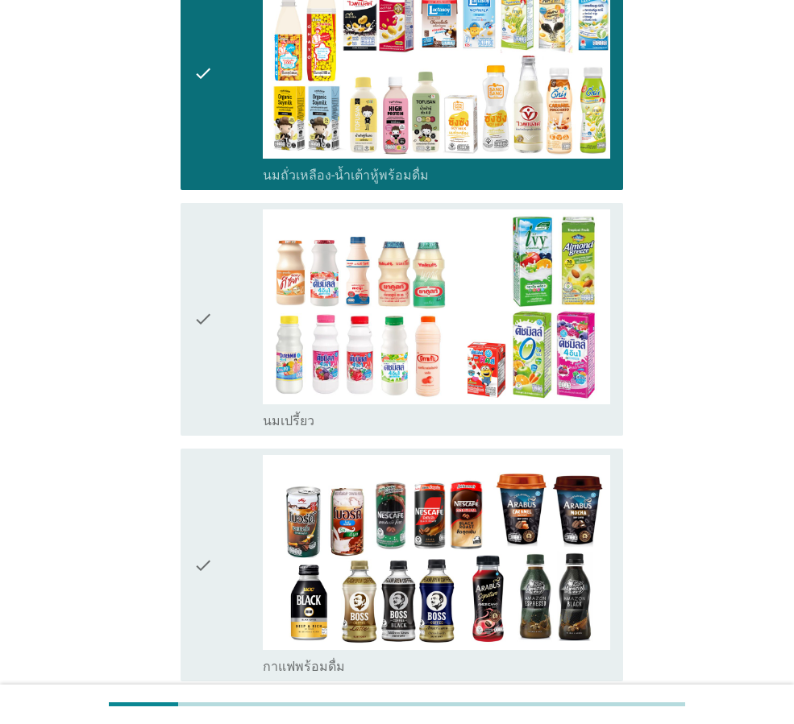
click at [237, 320] on div "check" at bounding box center [227, 319] width 69 height 220
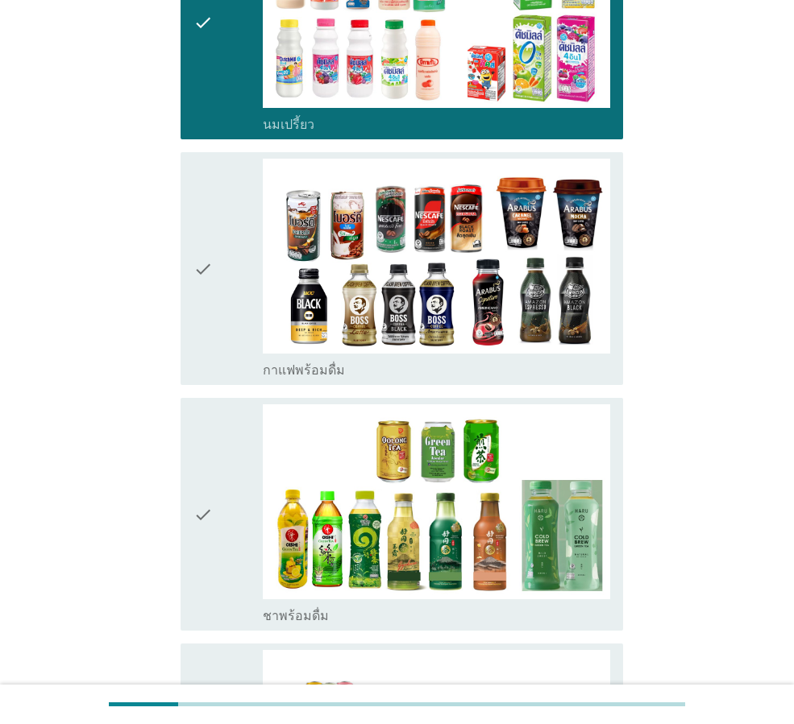
scroll to position [886, 0]
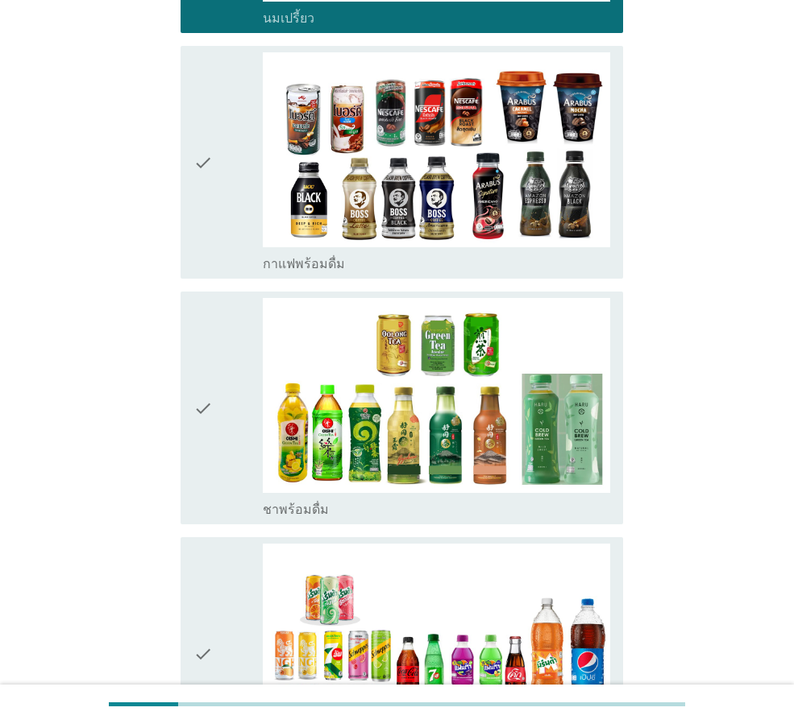
click at [236, 218] on div "check" at bounding box center [227, 162] width 69 height 220
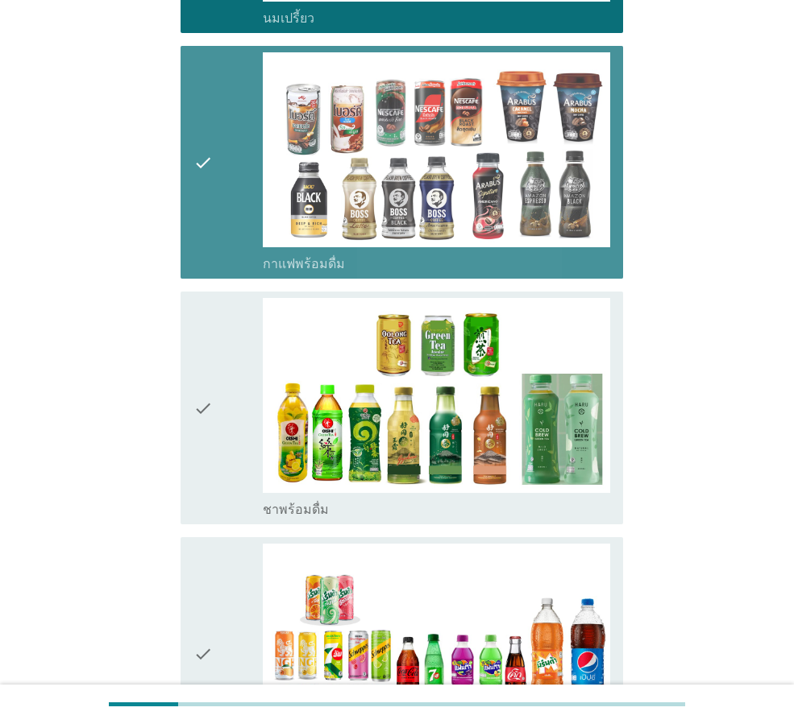
click at [222, 404] on div "check" at bounding box center [227, 408] width 69 height 220
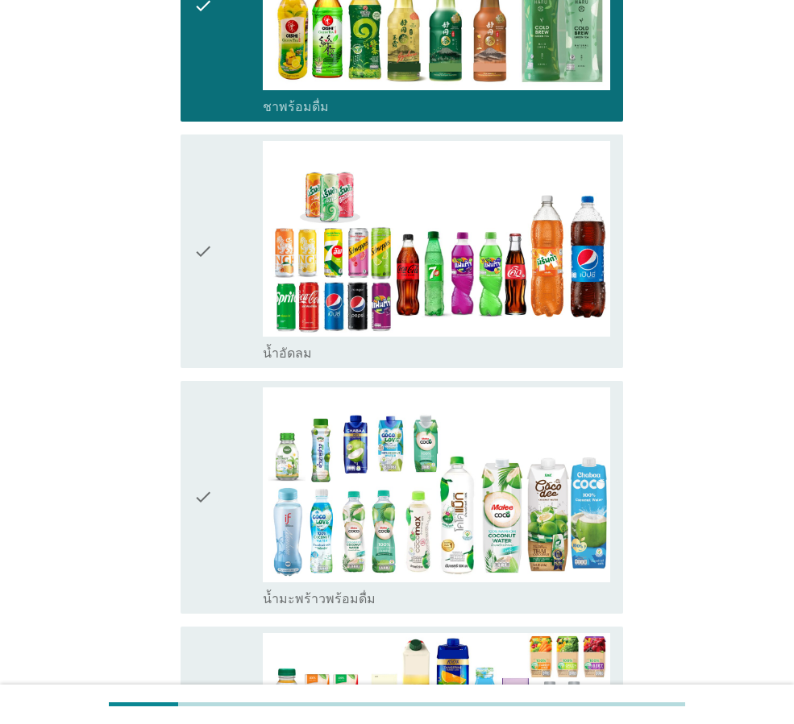
click at [222, 286] on div "check" at bounding box center [227, 251] width 69 height 220
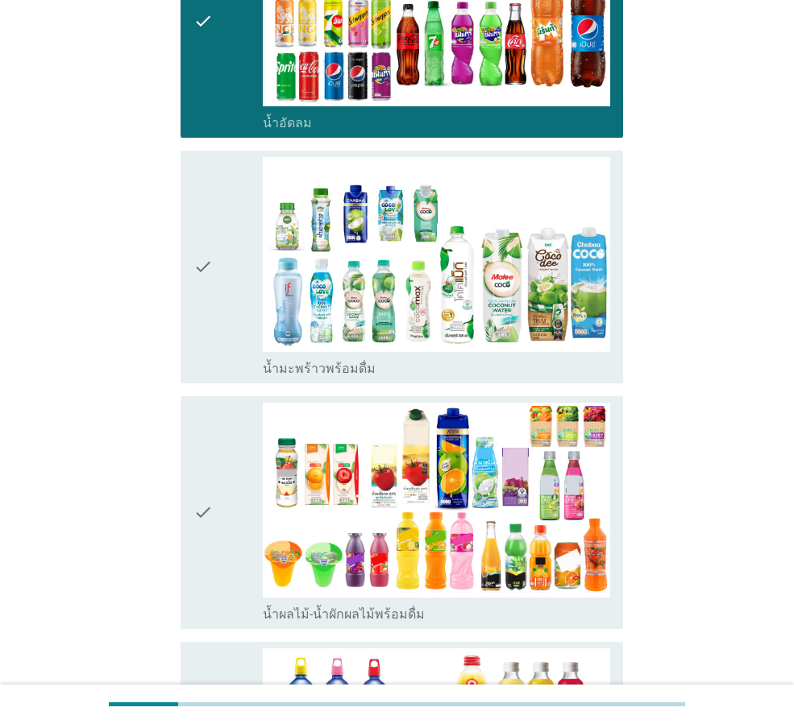
scroll to position [1611, 0]
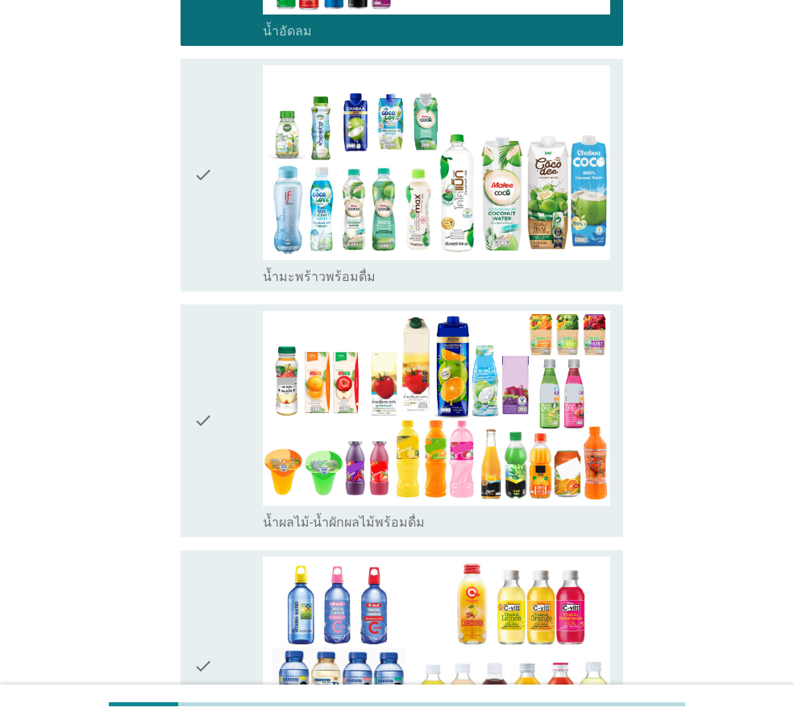
click at [230, 221] on div "check" at bounding box center [227, 175] width 69 height 220
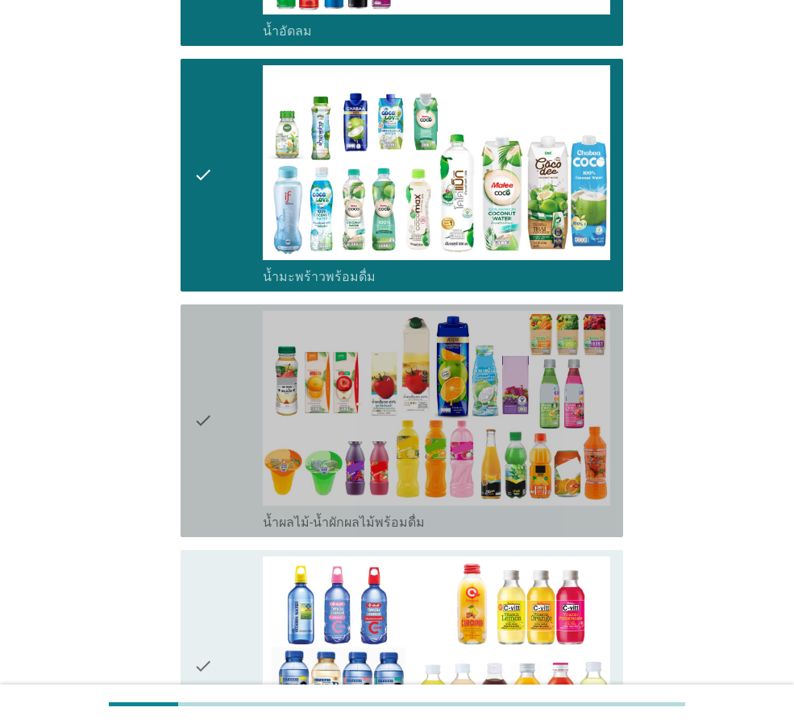
click at [233, 405] on div "check" at bounding box center [227, 421] width 69 height 220
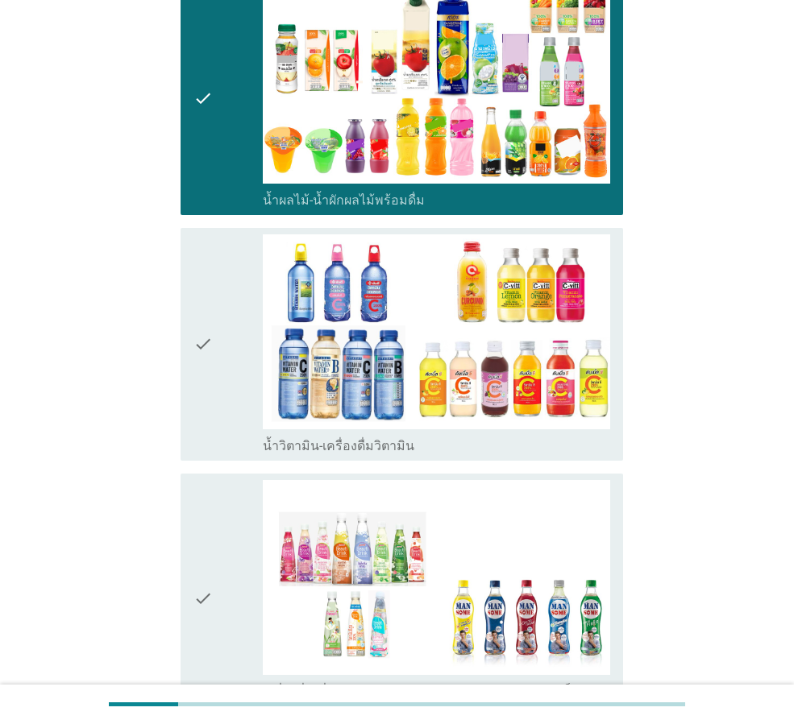
click at [233, 396] on div "check" at bounding box center [227, 344] width 69 height 220
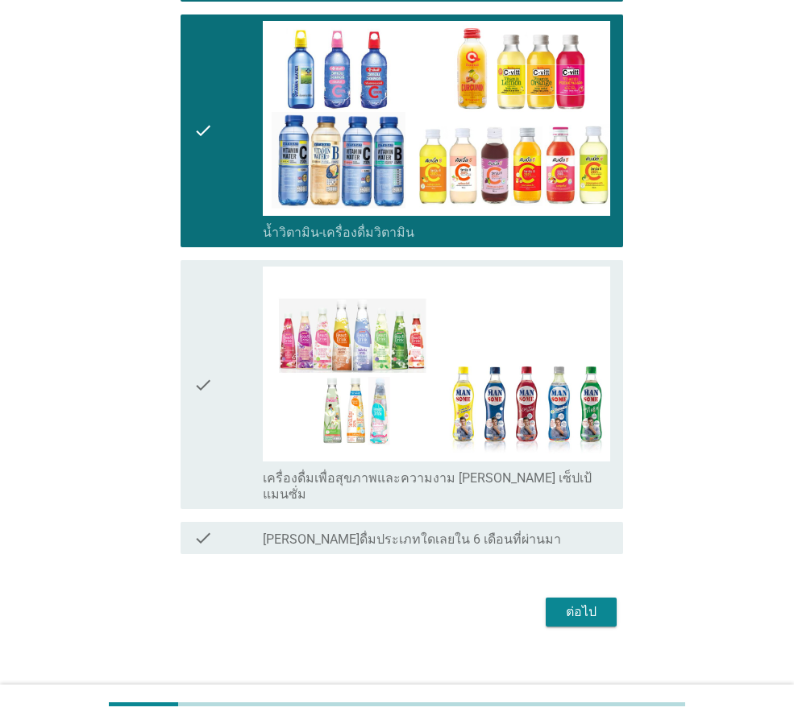
scroll to position [2150, 0]
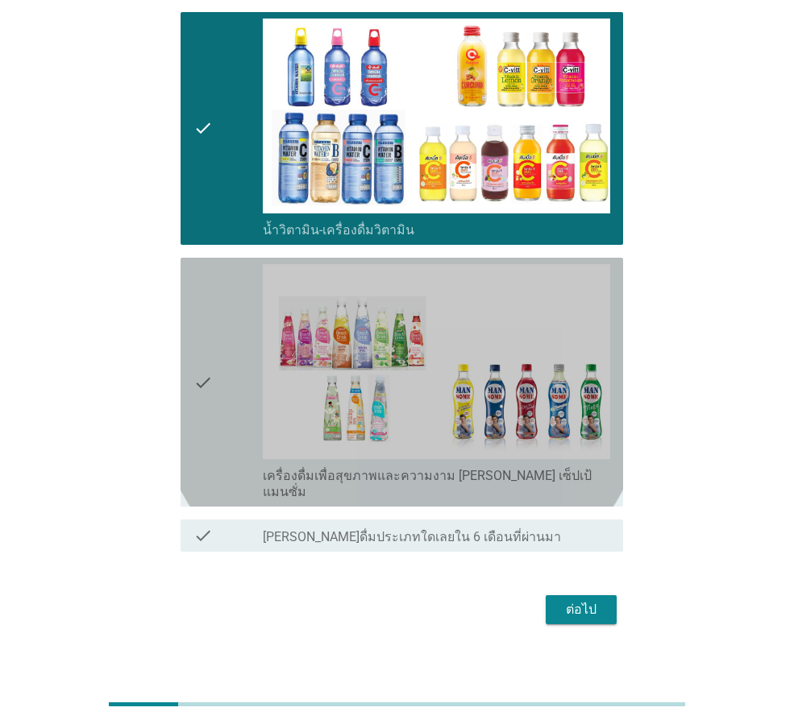
click at [233, 396] on div "check" at bounding box center [227, 382] width 69 height 236
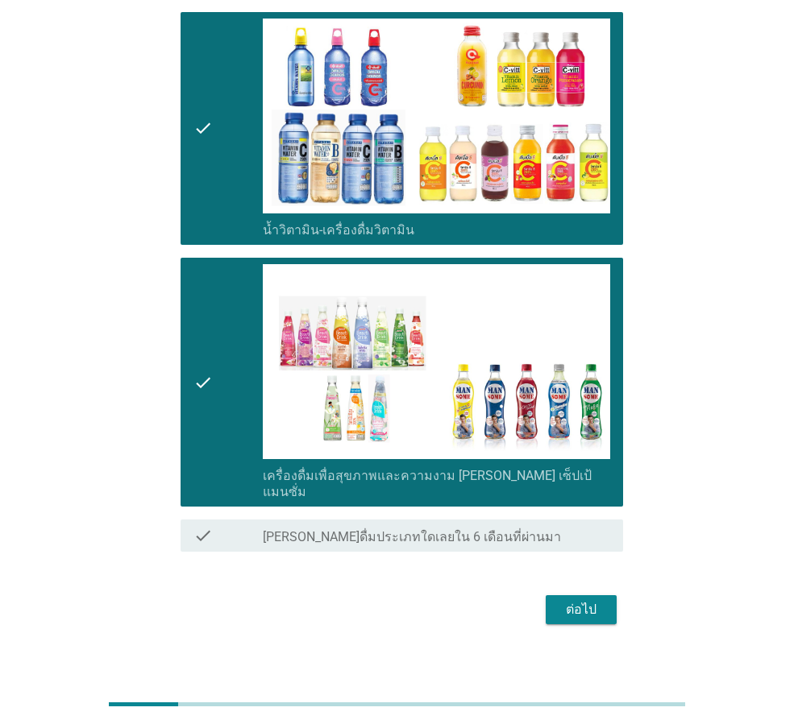
click at [584, 600] on div "ต่อไป" at bounding box center [580, 609] width 45 height 19
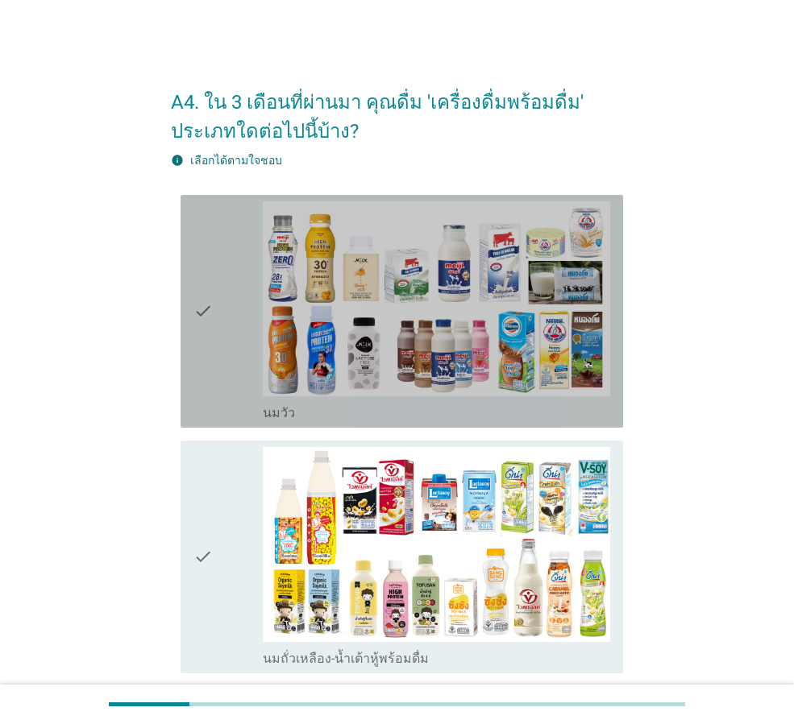
click at [235, 330] on div "check" at bounding box center [227, 311] width 69 height 220
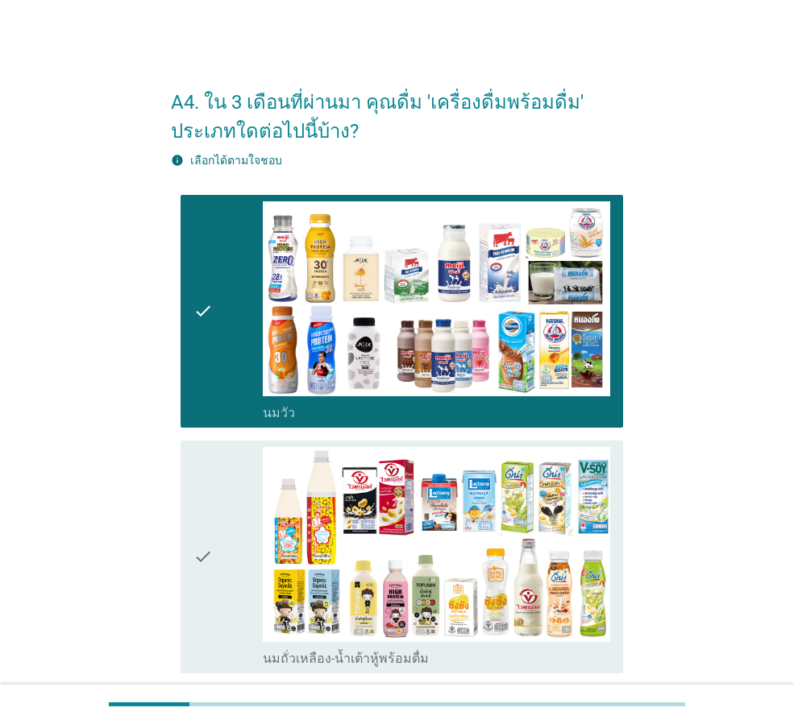
click at [240, 491] on div "check" at bounding box center [227, 557] width 69 height 220
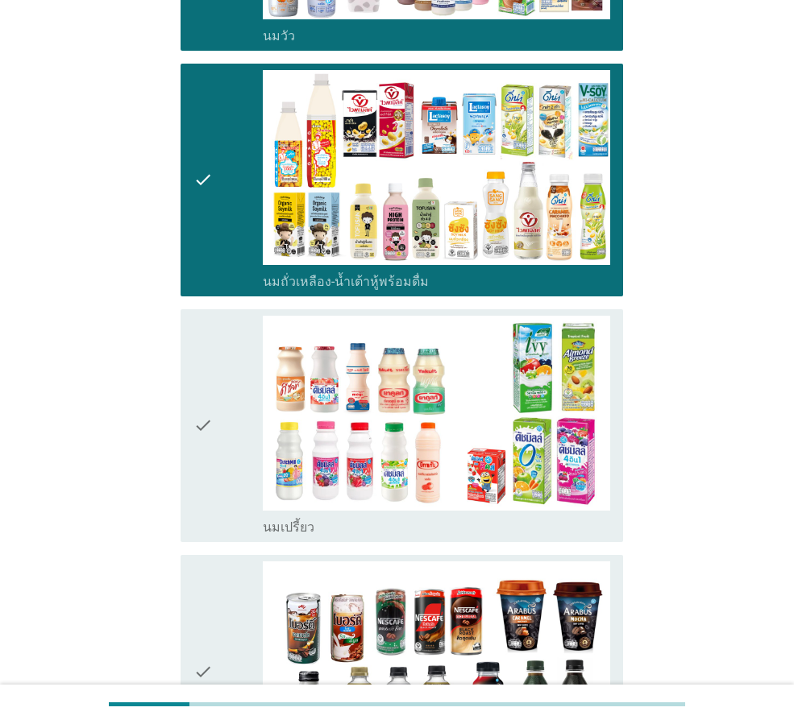
scroll to position [483, 0]
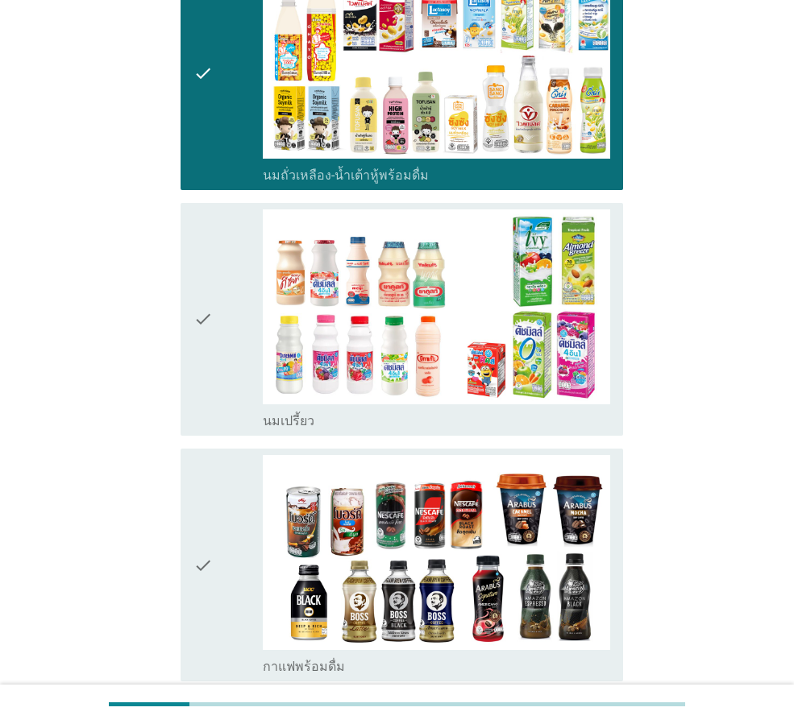
click at [227, 363] on div "check" at bounding box center [227, 319] width 69 height 220
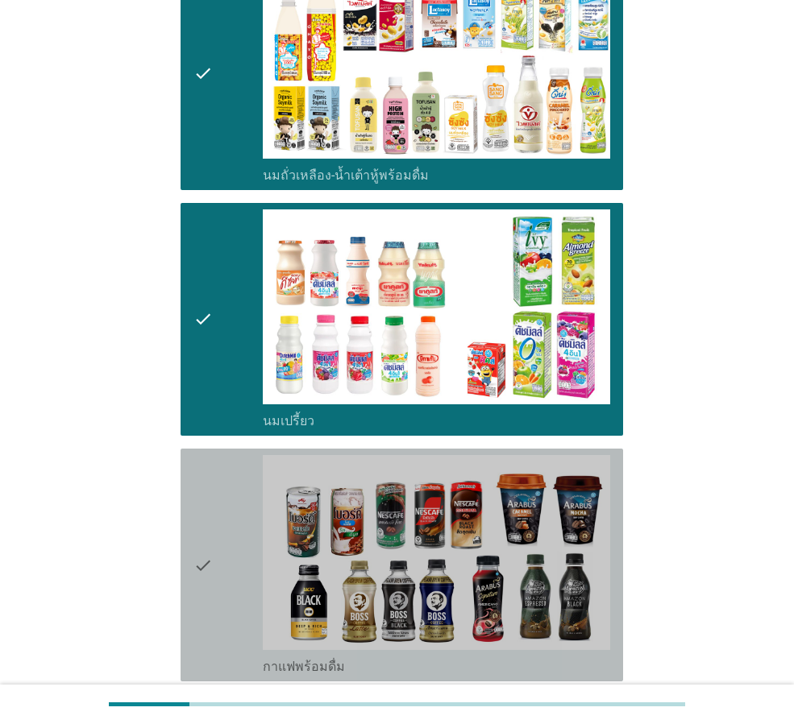
click at [230, 491] on div "check" at bounding box center [227, 565] width 69 height 220
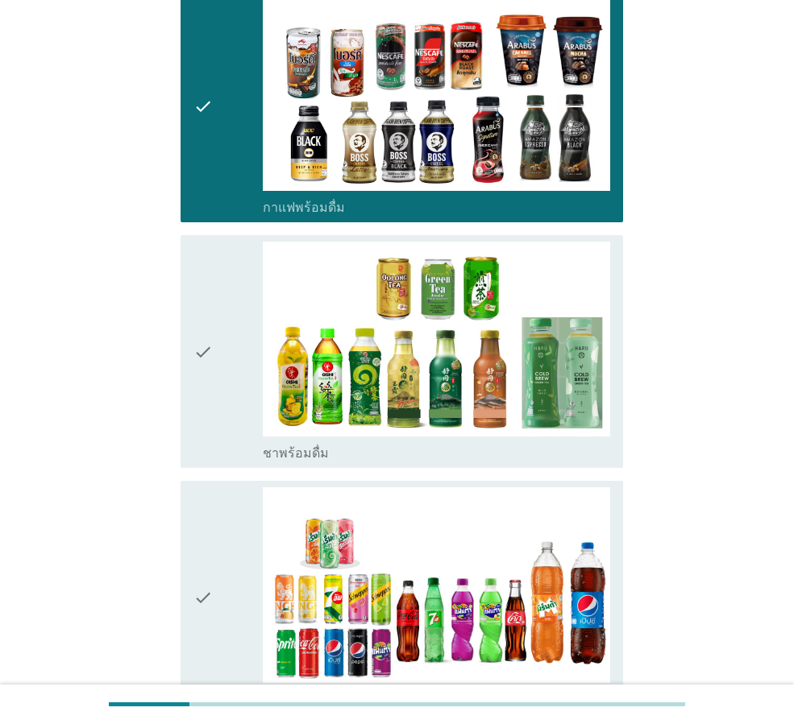
scroll to position [967, 0]
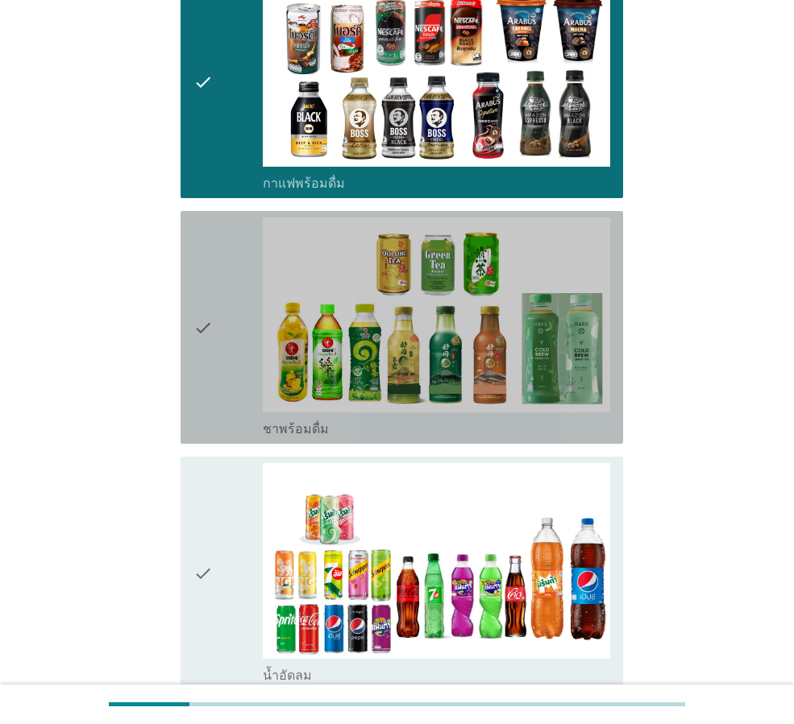
click at [234, 356] on div "check" at bounding box center [227, 328] width 69 height 220
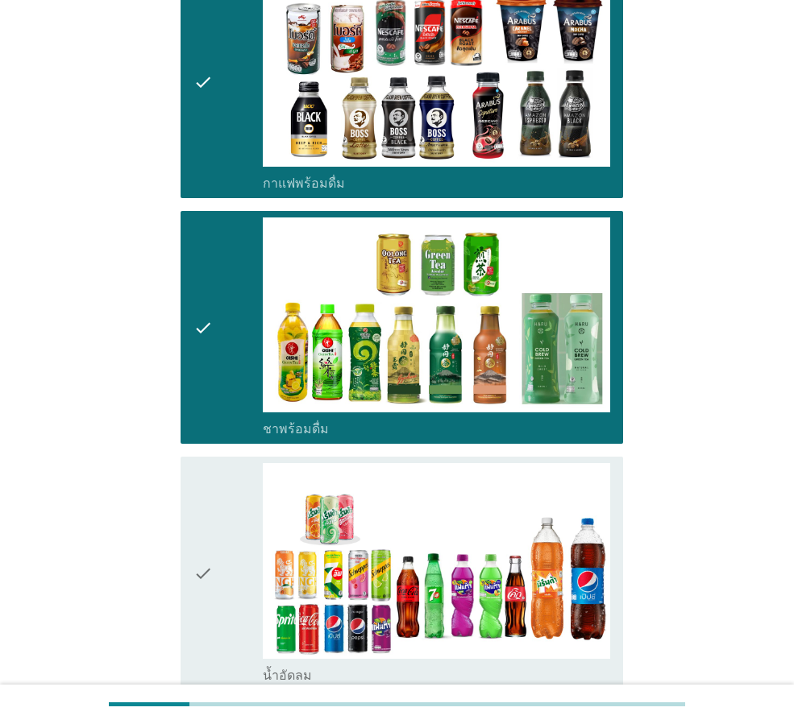
click at [239, 528] on div "check" at bounding box center [227, 573] width 69 height 220
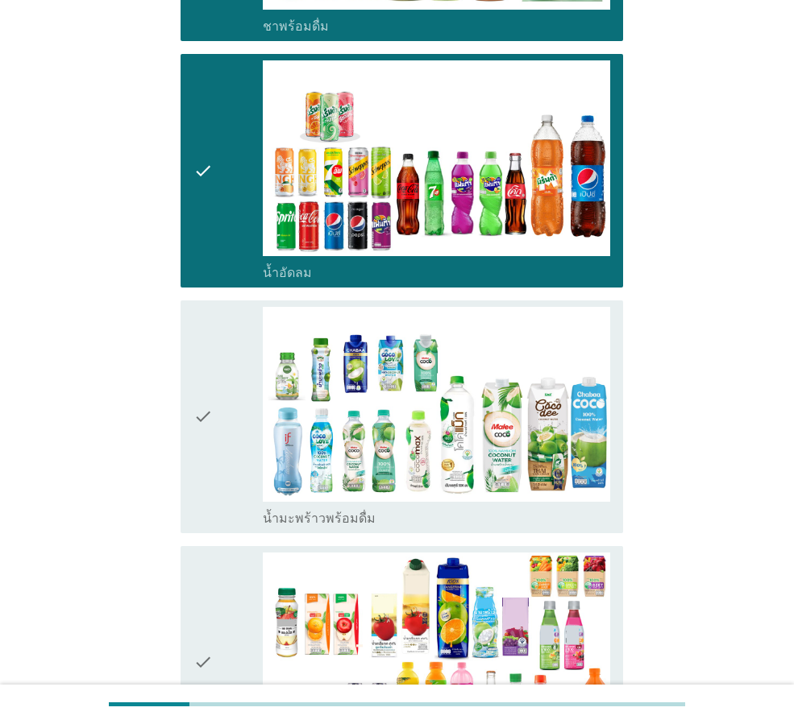
click at [240, 427] on div "check" at bounding box center [227, 417] width 69 height 220
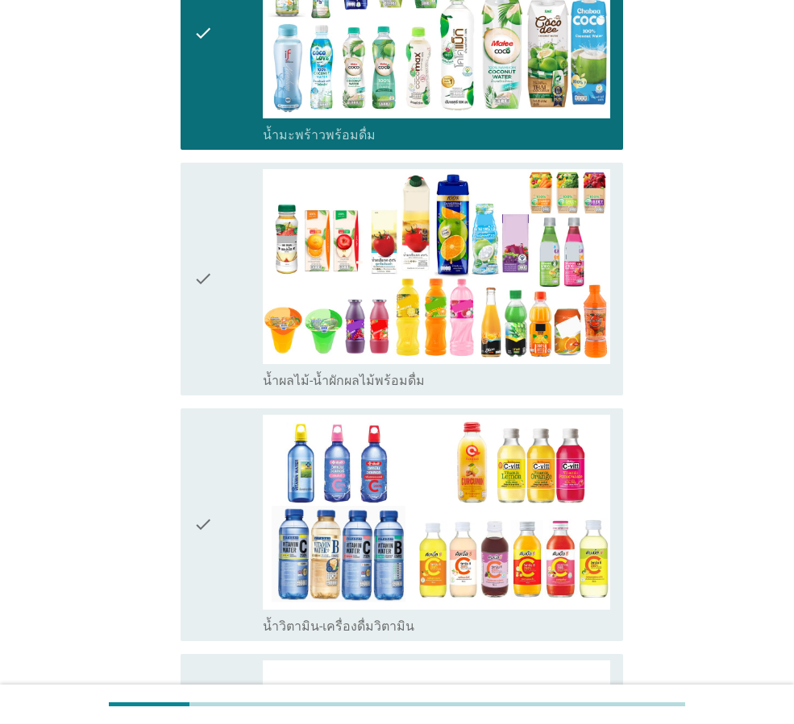
scroll to position [1773, 0]
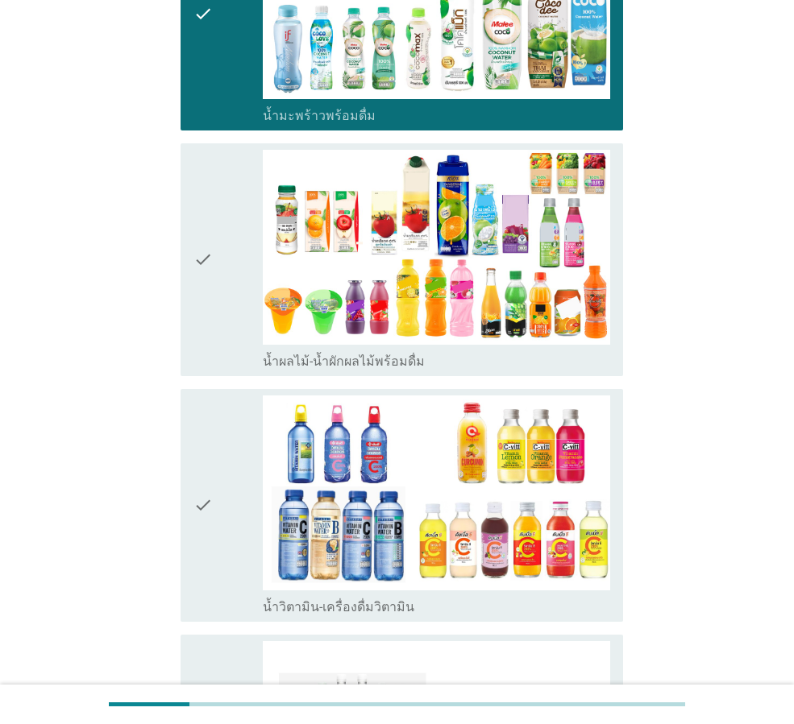
click at [233, 341] on div "check" at bounding box center [227, 260] width 69 height 220
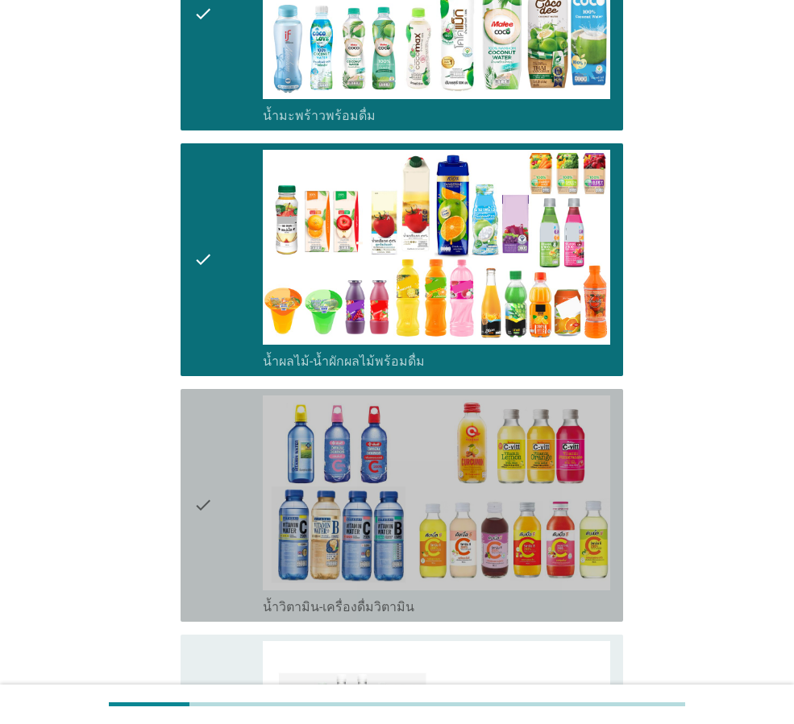
click at [229, 458] on div "check" at bounding box center [227, 506] width 69 height 220
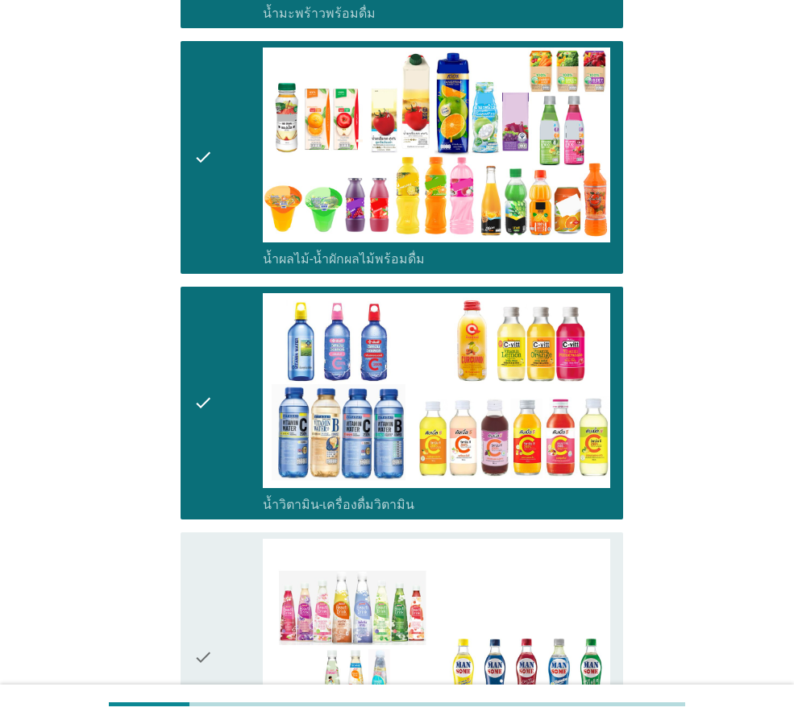
scroll to position [2095, 0]
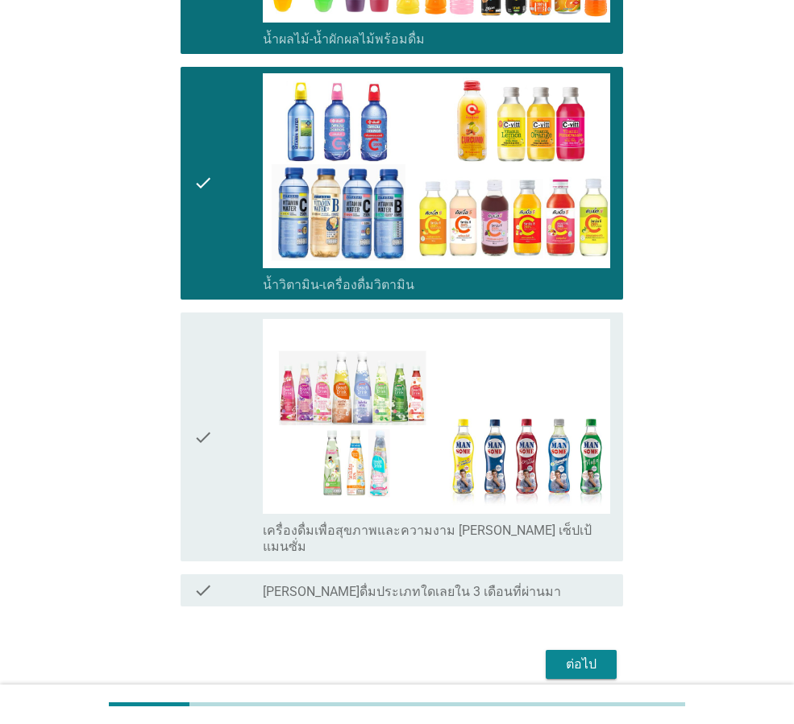
click at [229, 442] on div "check" at bounding box center [227, 437] width 69 height 236
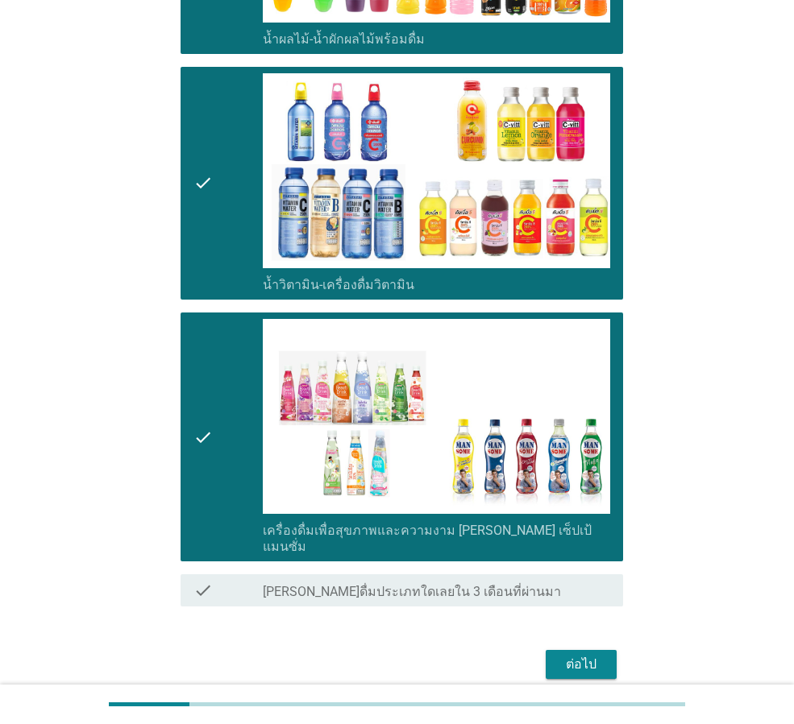
click at [572, 655] on div "ต่อไป" at bounding box center [580, 664] width 45 height 19
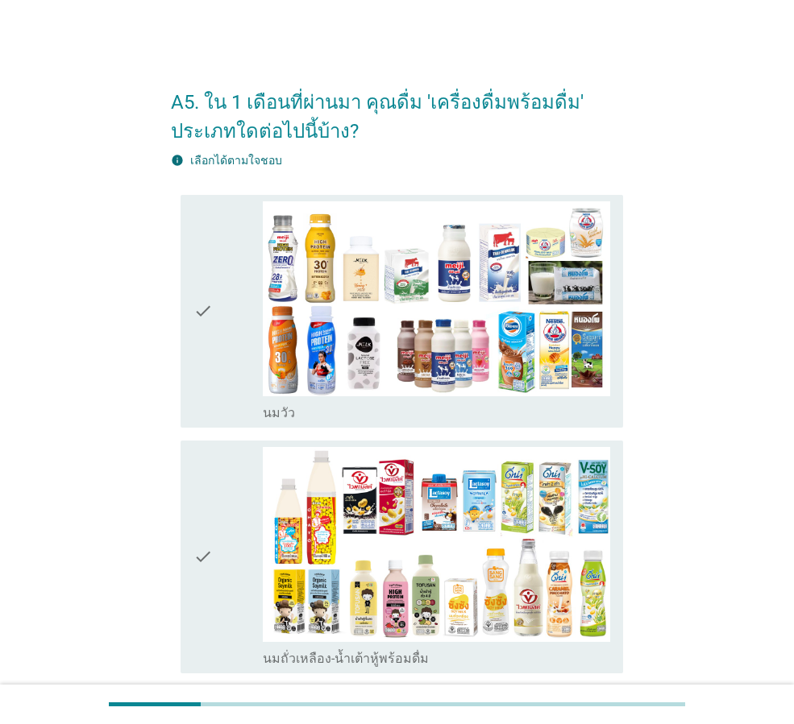
click at [241, 523] on div "check" at bounding box center [227, 557] width 69 height 220
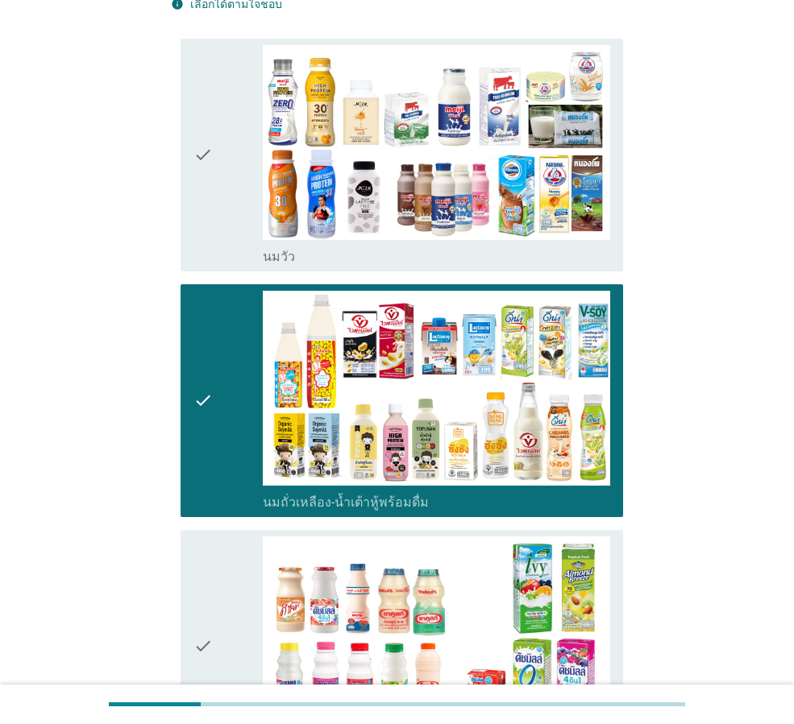
scroll to position [403, 0]
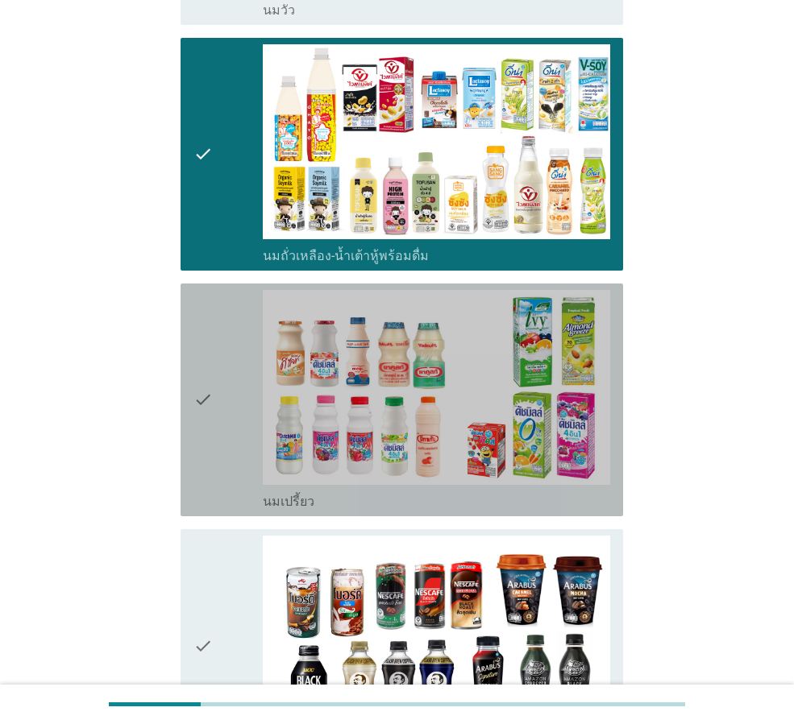
click at [227, 450] on div "check" at bounding box center [227, 400] width 69 height 220
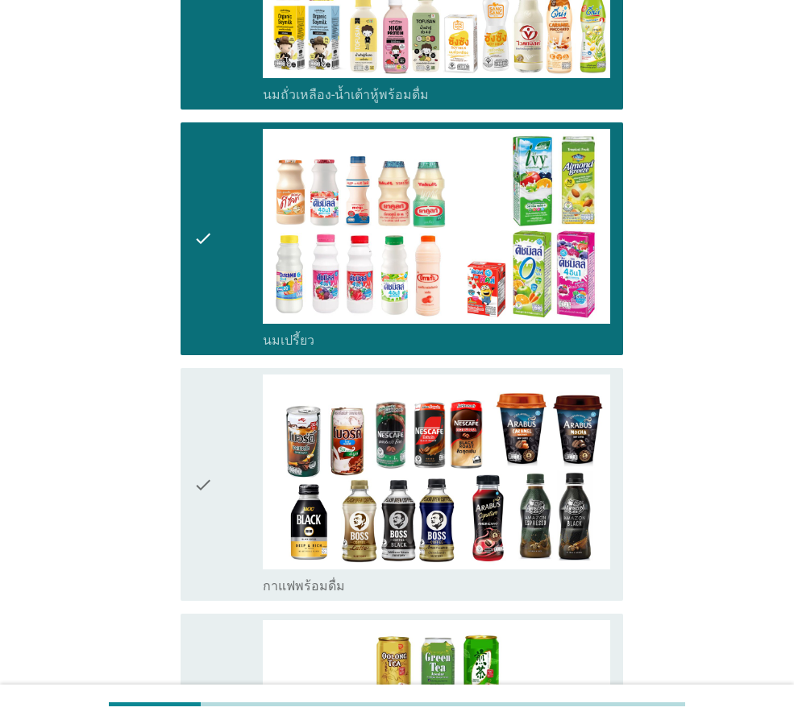
click at [227, 450] on div "check" at bounding box center [227, 485] width 69 height 220
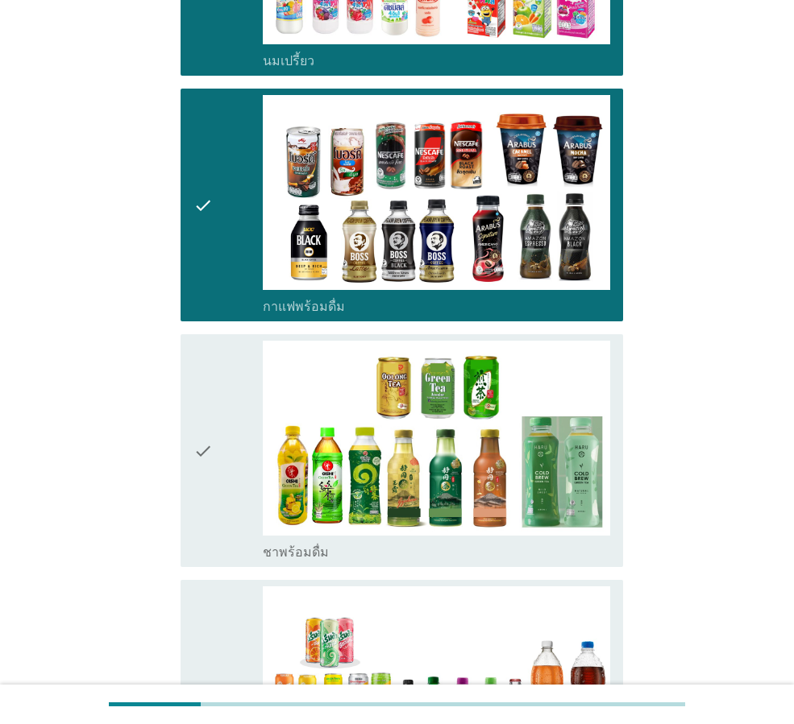
scroll to position [886, 0]
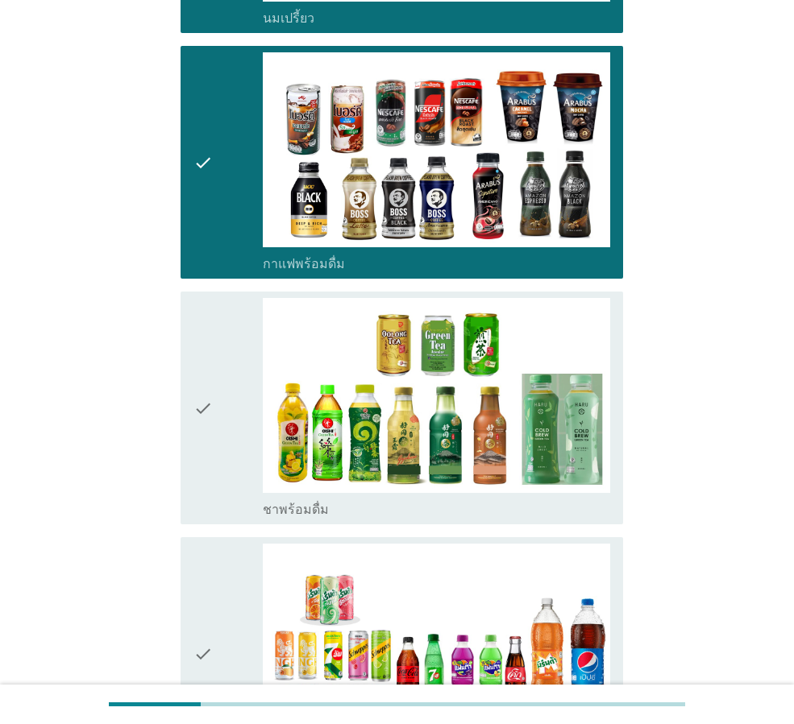
click at [227, 450] on div "check" at bounding box center [227, 408] width 69 height 220
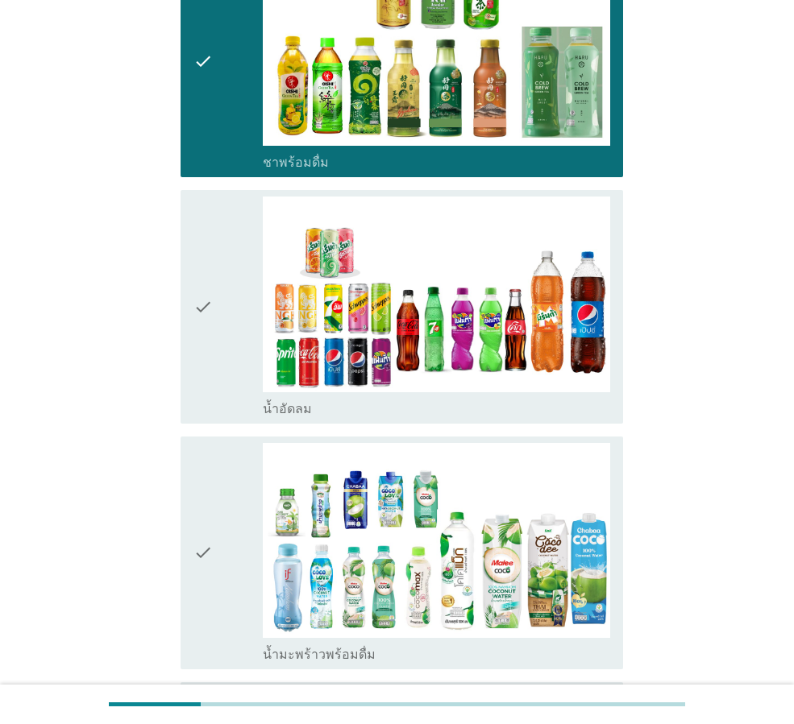
scroll to position [1289, 0]
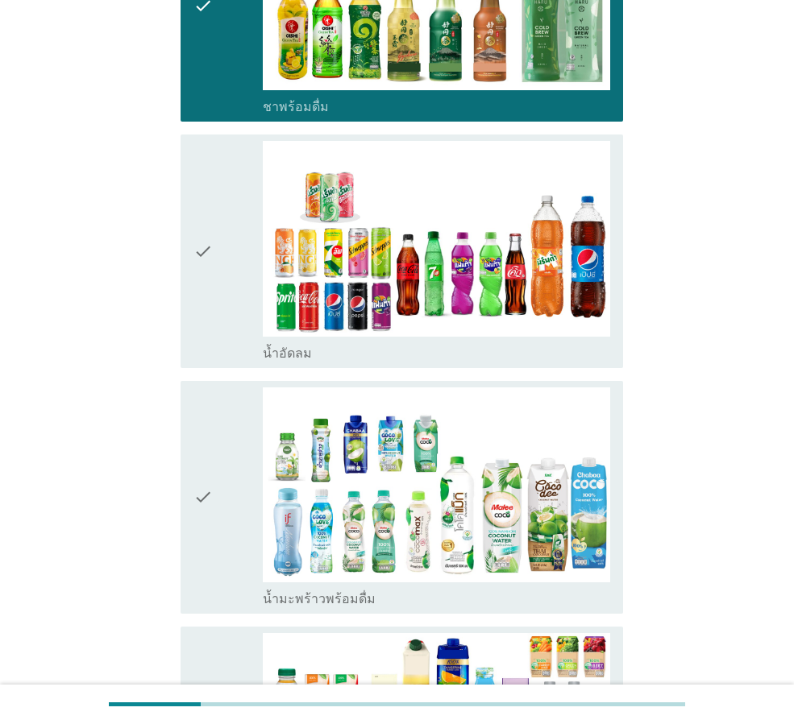
click at [230, 317] on div "check" at bounding box center [227, 251] width 69 height 220
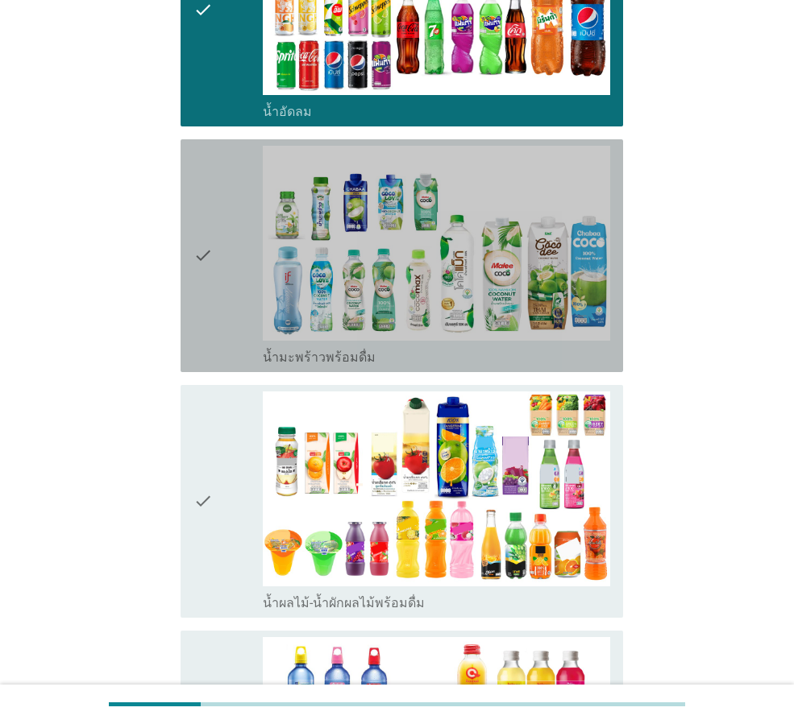
click at [238, 326] on div "check" at bounding box center [227, 256] width 69 height 220
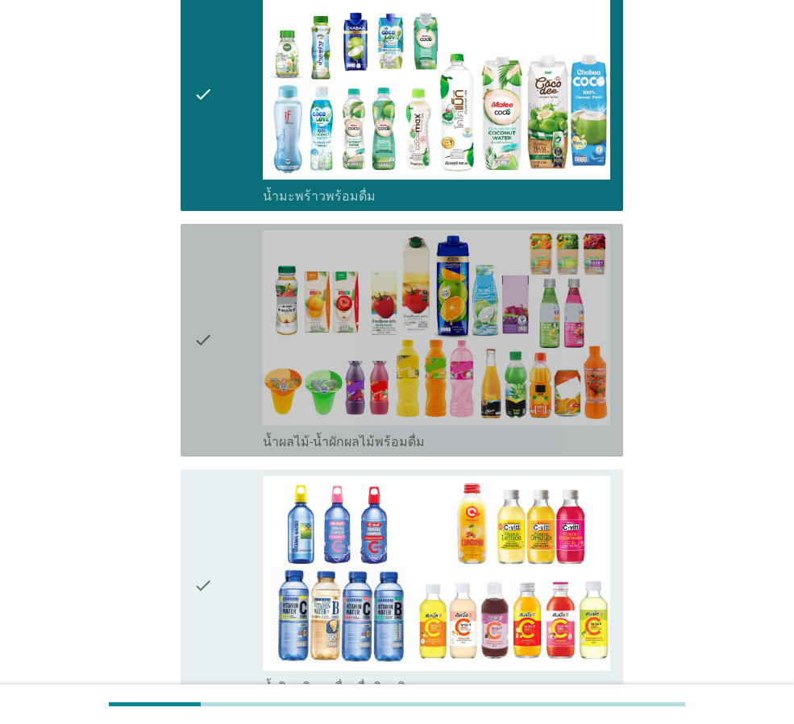
click at [238, 375] on div "check" at bounding box center [227, 340] width 69 height 220
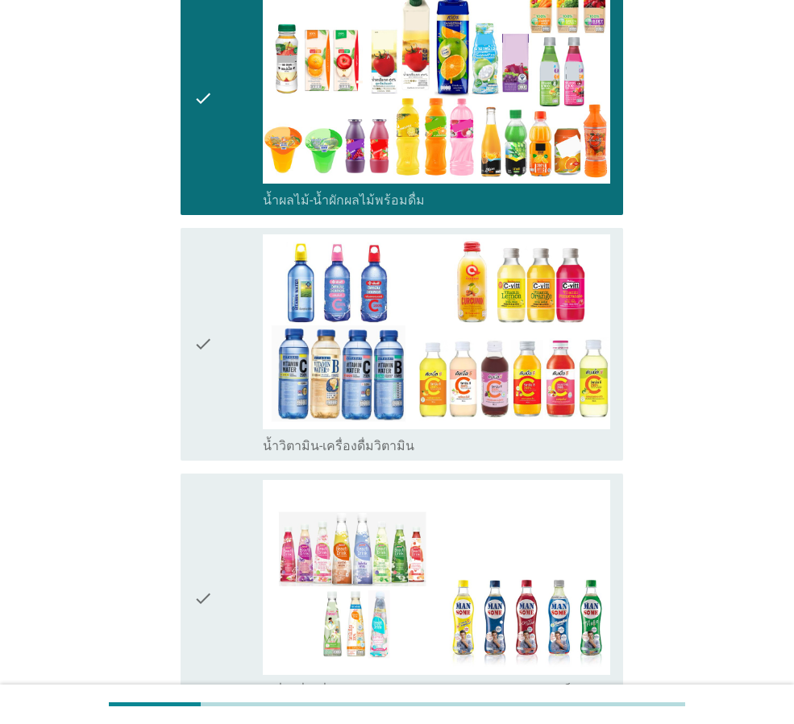
click at [238, 375] on div "check" at bounding box center [227, 344] width 69 height 220
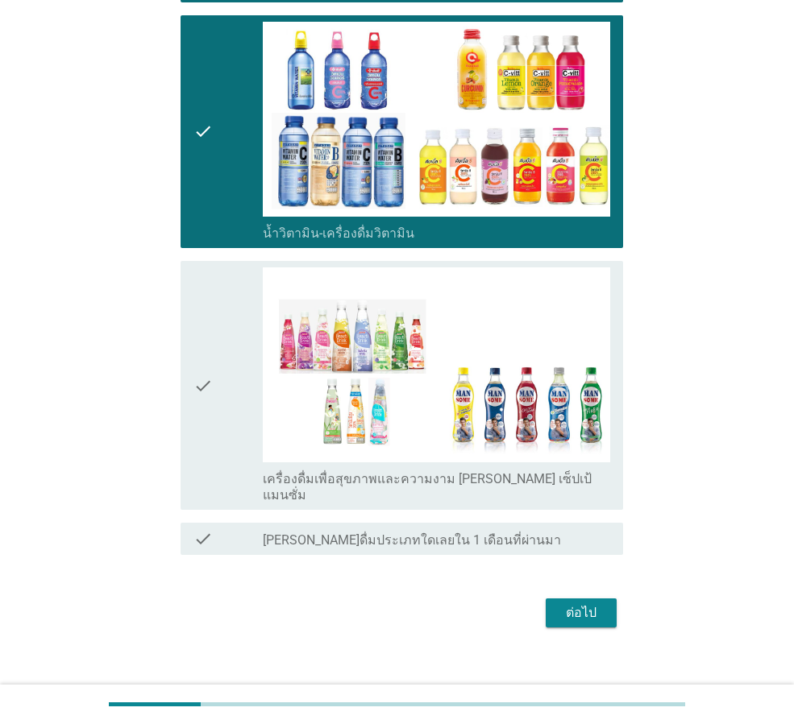
scroll to position [2150, 0]
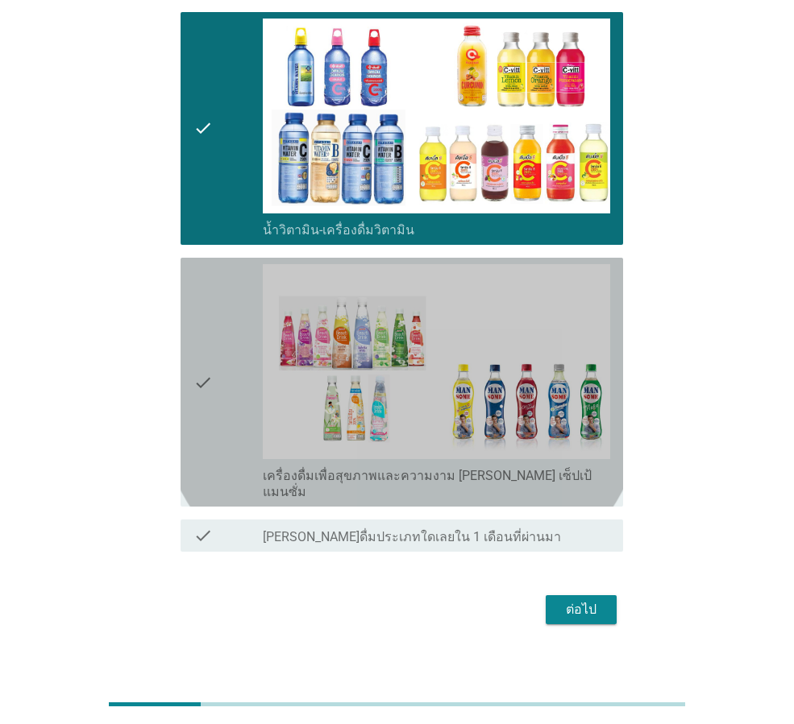
click at [237, 396] on div "check" at bounding box center [227, 382] width 69 height 236
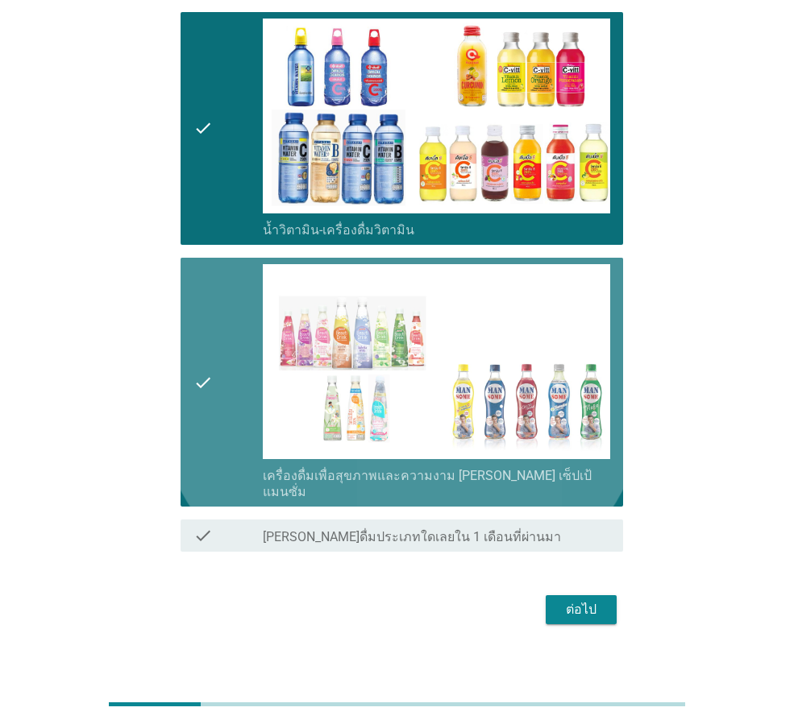
click at [212, 413] on icon "check" at bounding box center [202, 382] width 19 height 236
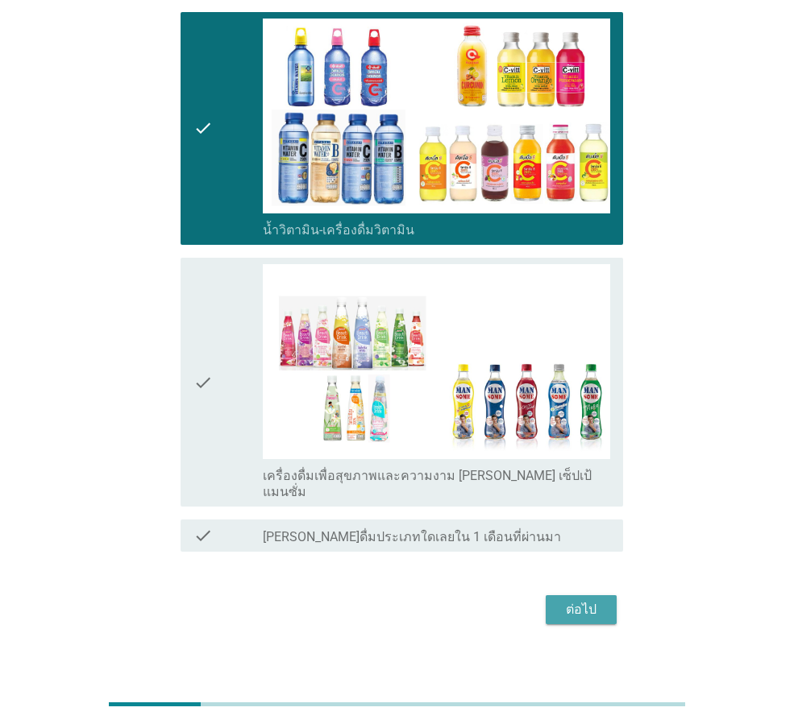
click at [578, 600] on div "ต่อไป" at bounding box center [580, 609] width 45 height 19
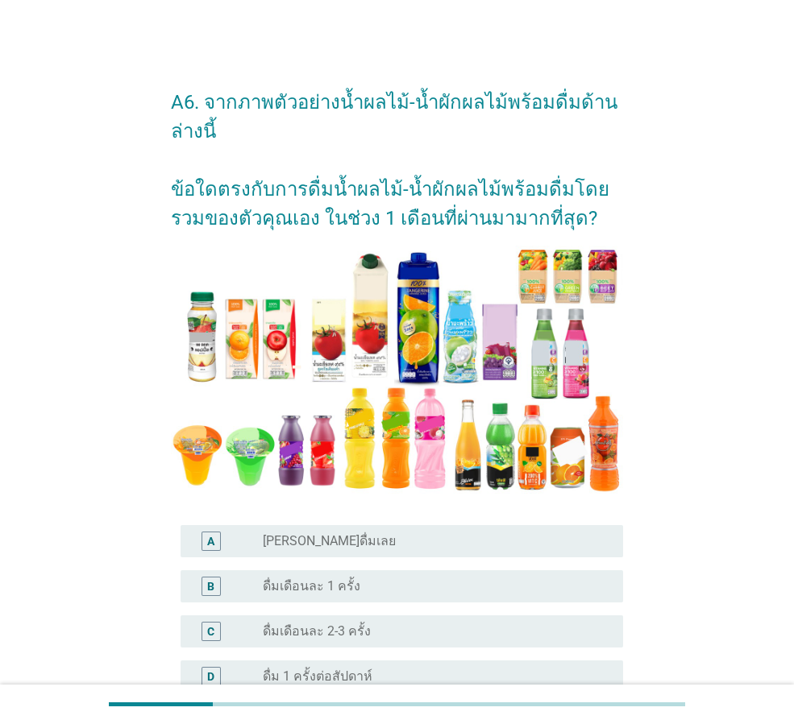
scroll to position [81, 0]
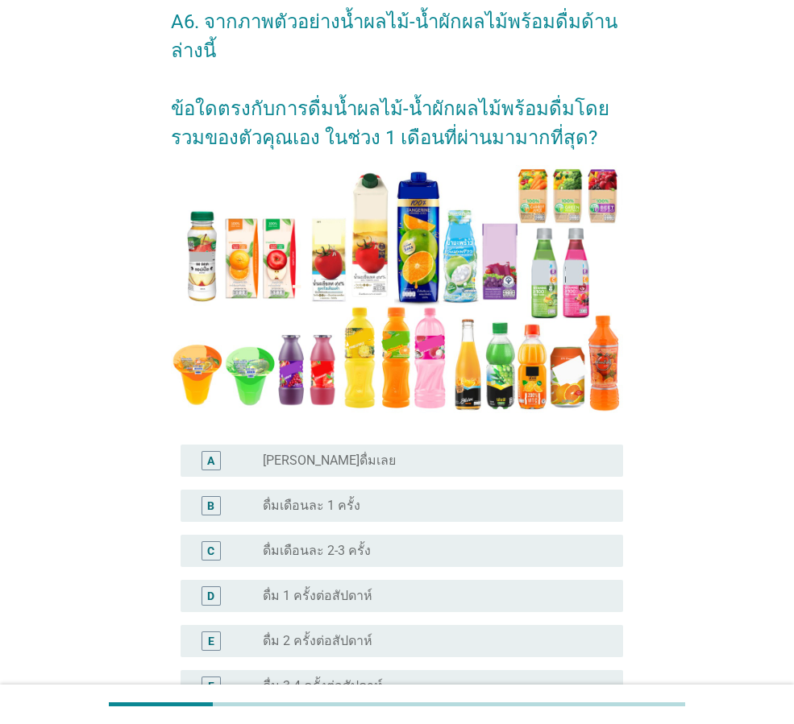
click at [371, 543] on div "radio_button_unchecked ดื่มเดือนละ 2-3 ครั้ง" at bounding box center [430, 551] width 334 height 16
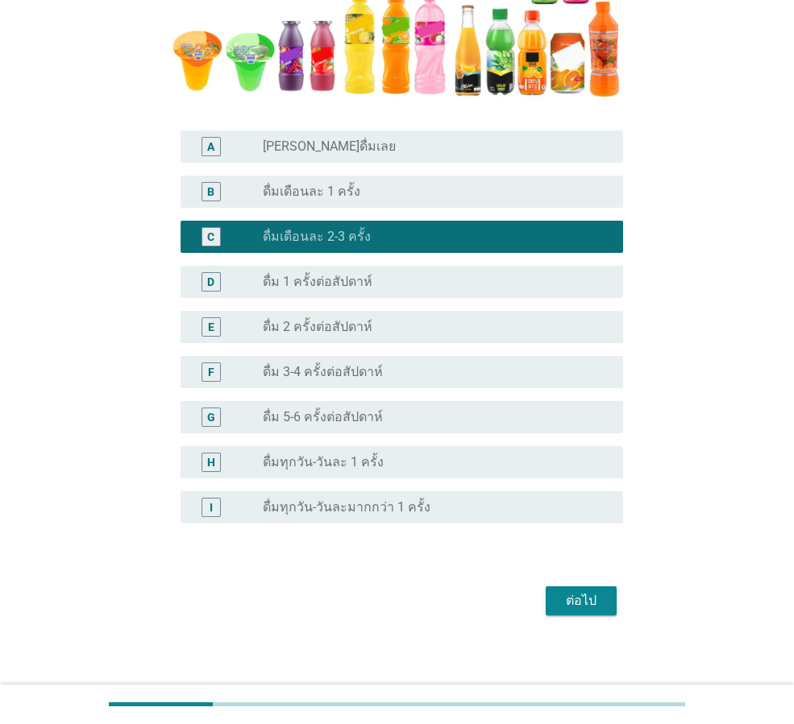
scroll to position [401, 0]
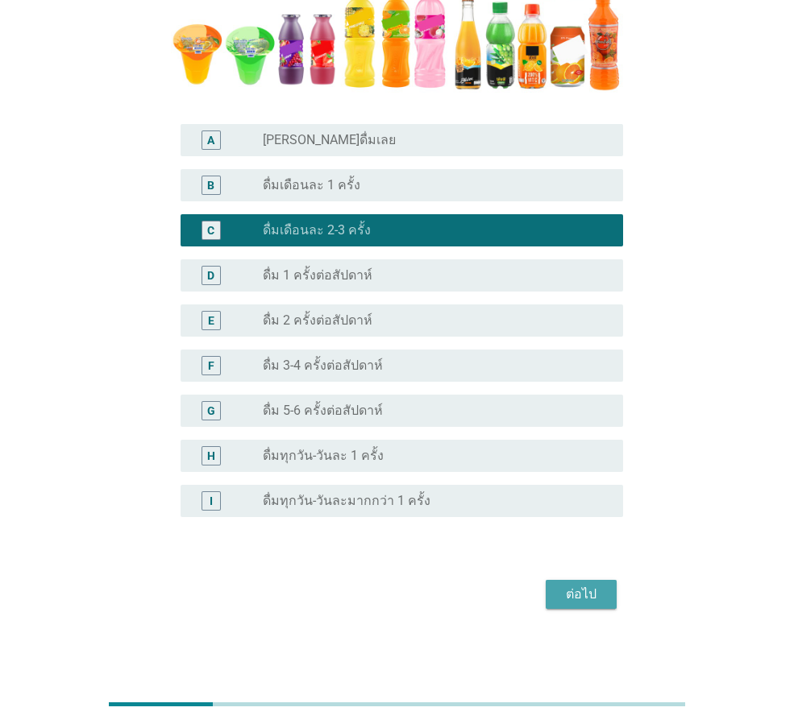
click at [567, 599] on div "ต่อไป" at bounding box center [580, 594] width 45 height 19
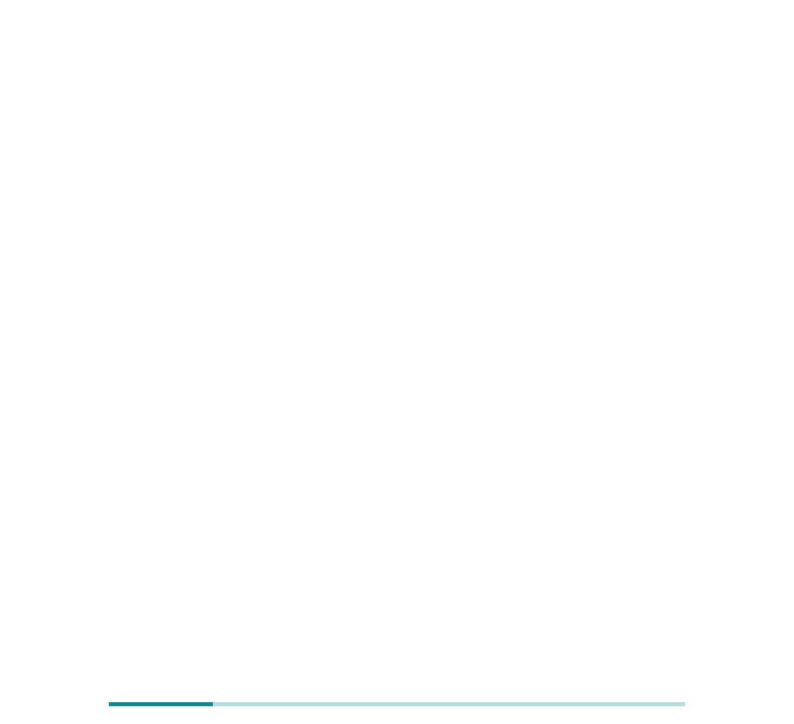
scroll to position [0, 0]
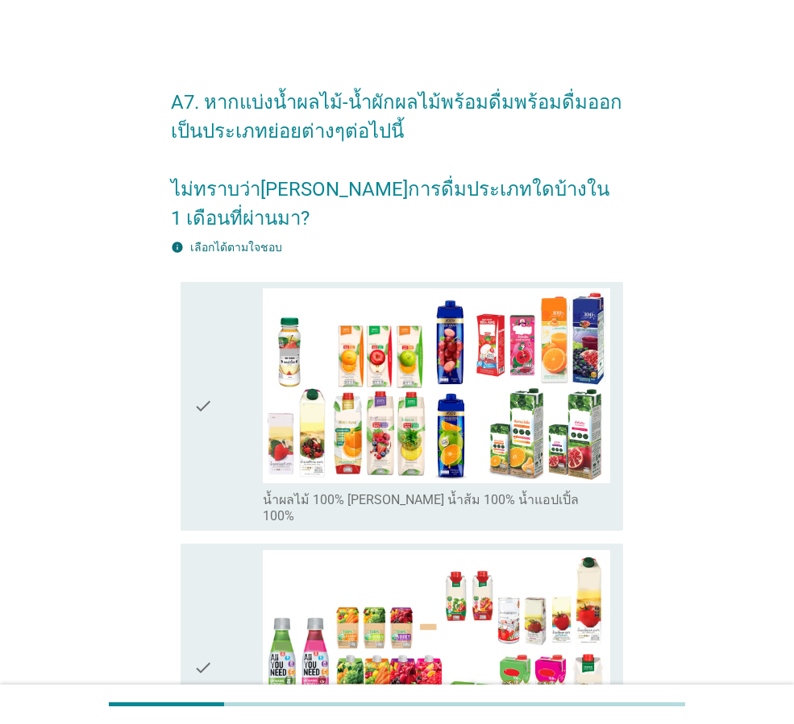
click at [216, 371] on div "check" at bounding box center [227, 406] width 69 height 236
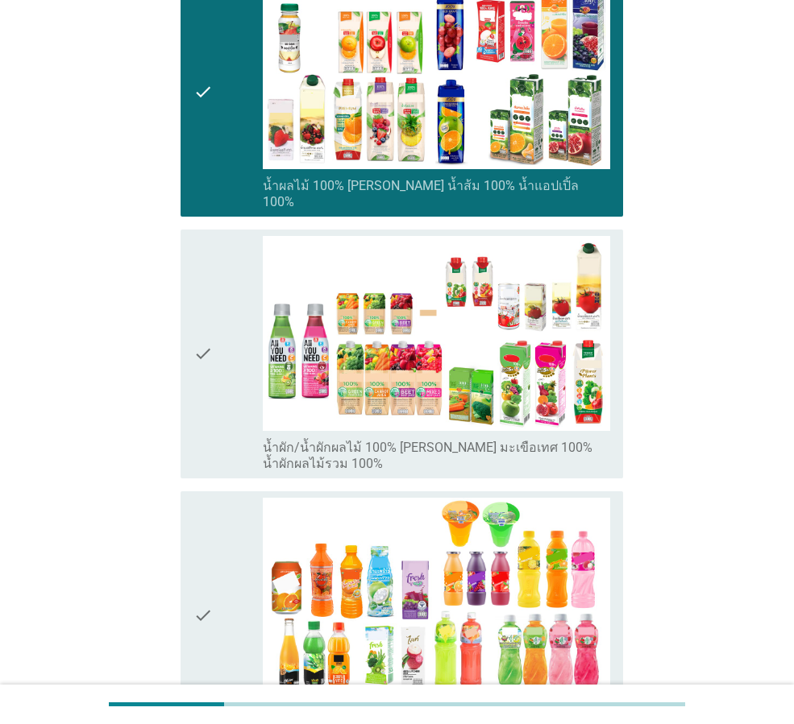
scroll to position [322, 0]
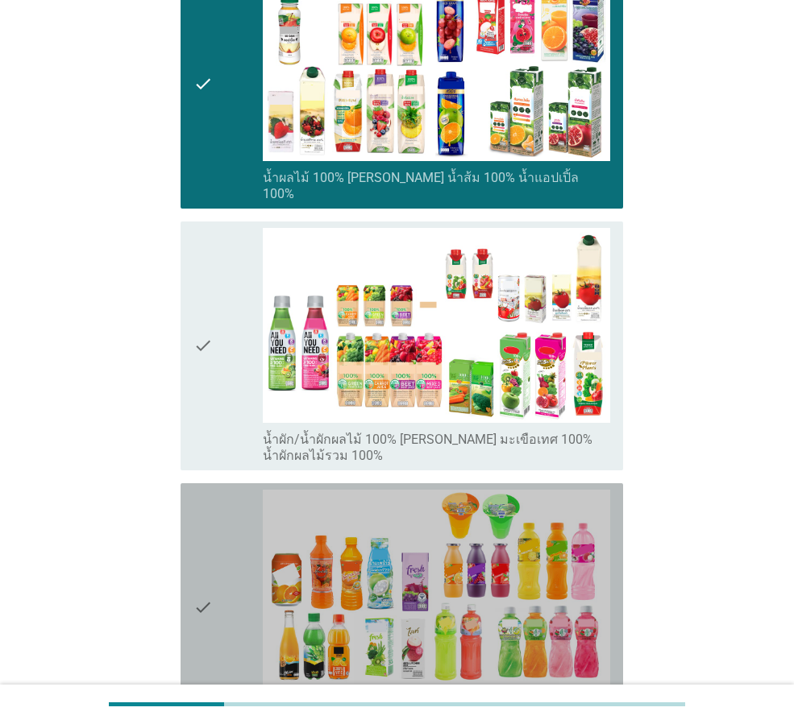
click at [218, 546] on div "check" at bounding box center [227, 608] width 69 height 236
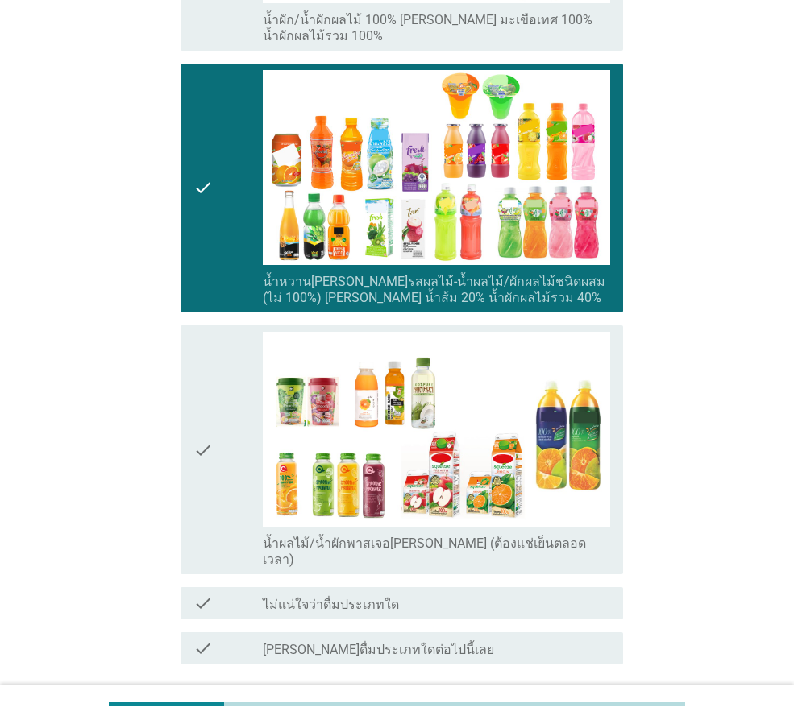
scroll to position [806, 0]
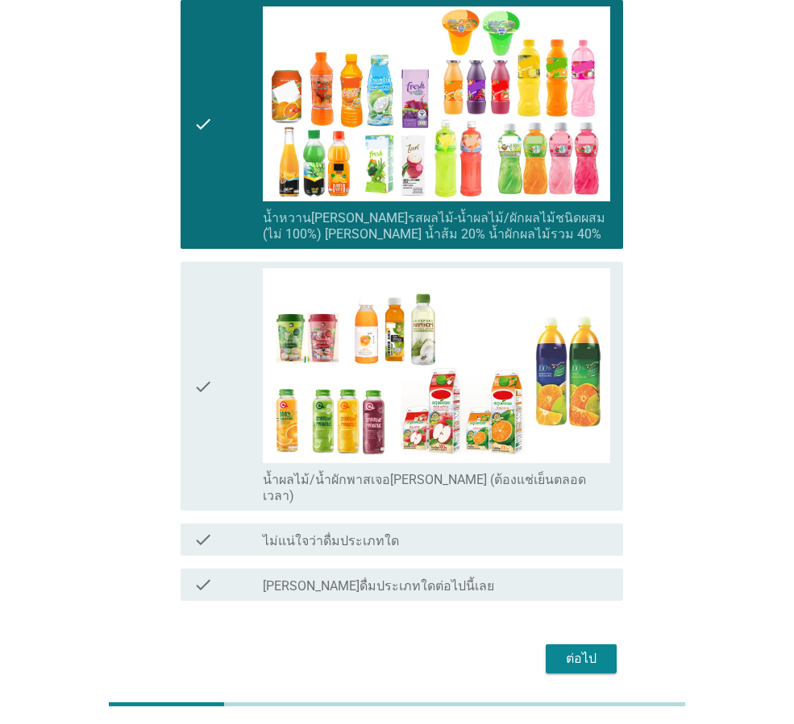
click at [579, 649] on div "ต่อไป" at bounding box center [580, 658] width 45 height 19
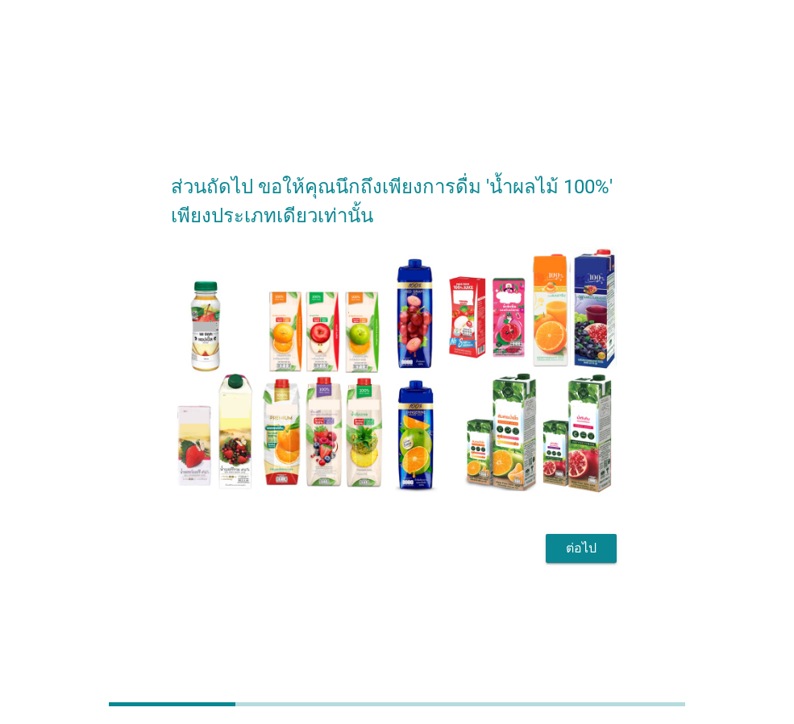
click at [578, 551] on div "ต่อไป" at bounding box center [580, 548] width 45 height 19
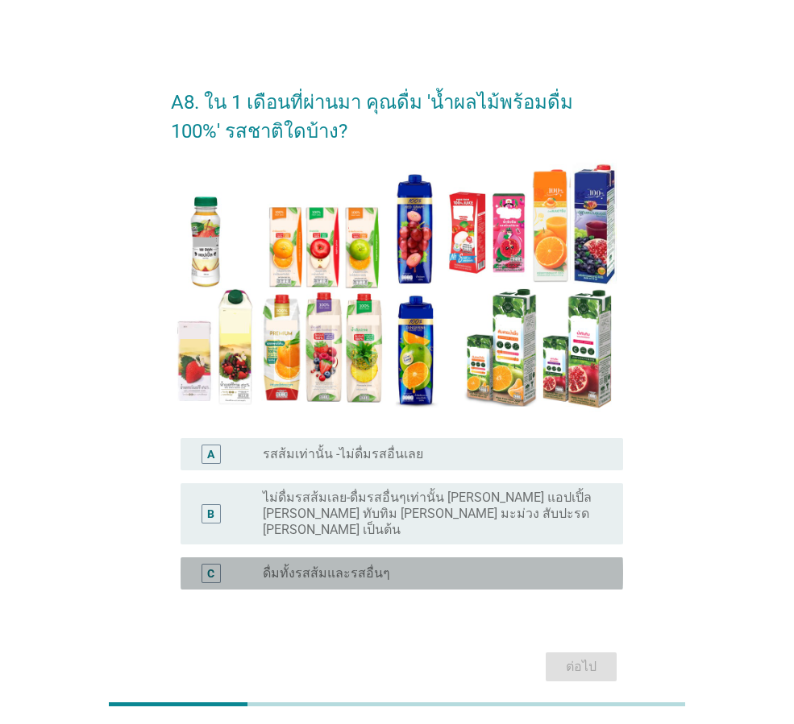
click at [342, 566] on label "ดื่มทั้งรสส้มและรสอื่นๆ" at bounding box center [326, 574] width 127 height 16
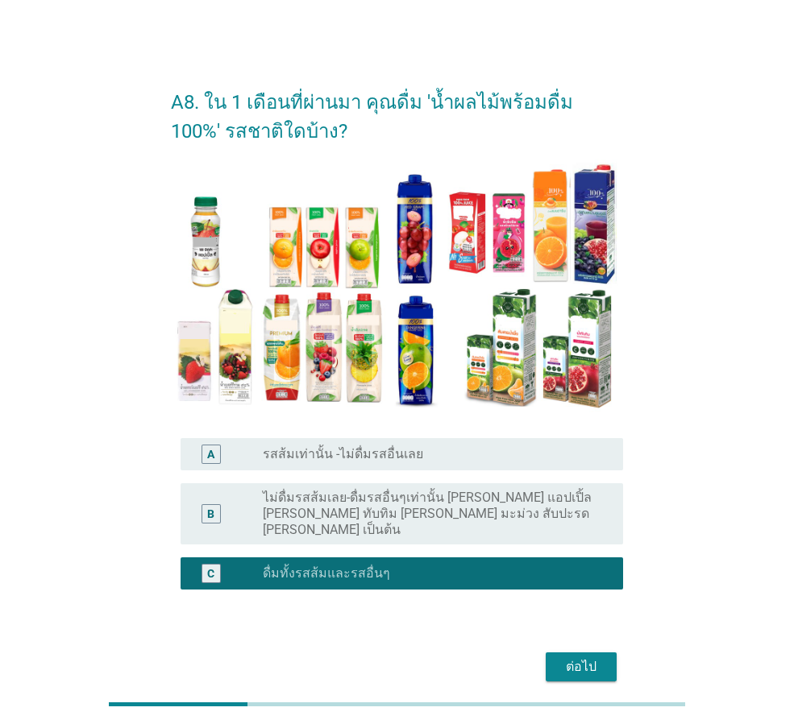
click at [605, 653] on button "ต่อไป" at bounding box center [580, 667] width 71 height 29
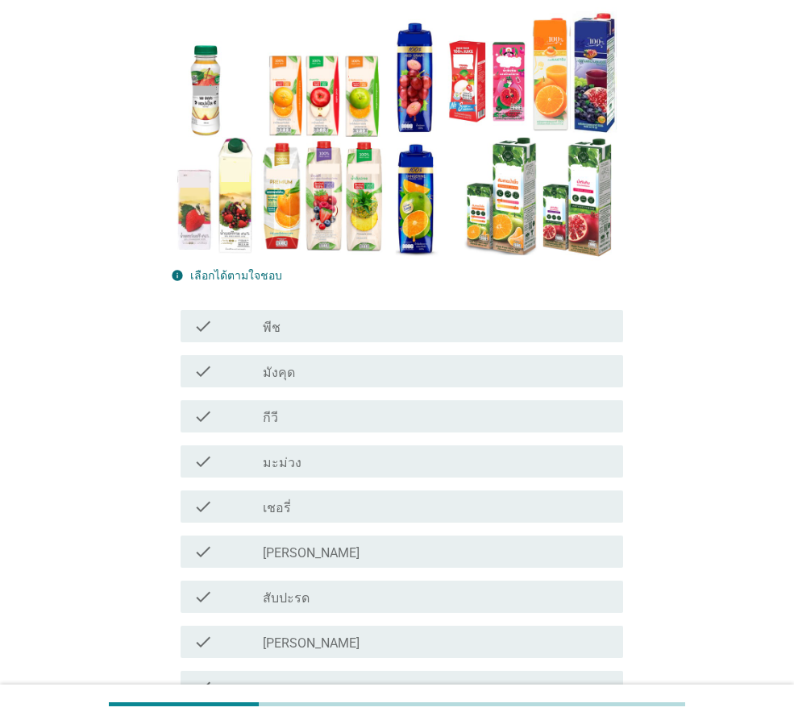
scroll to position [161, 0]
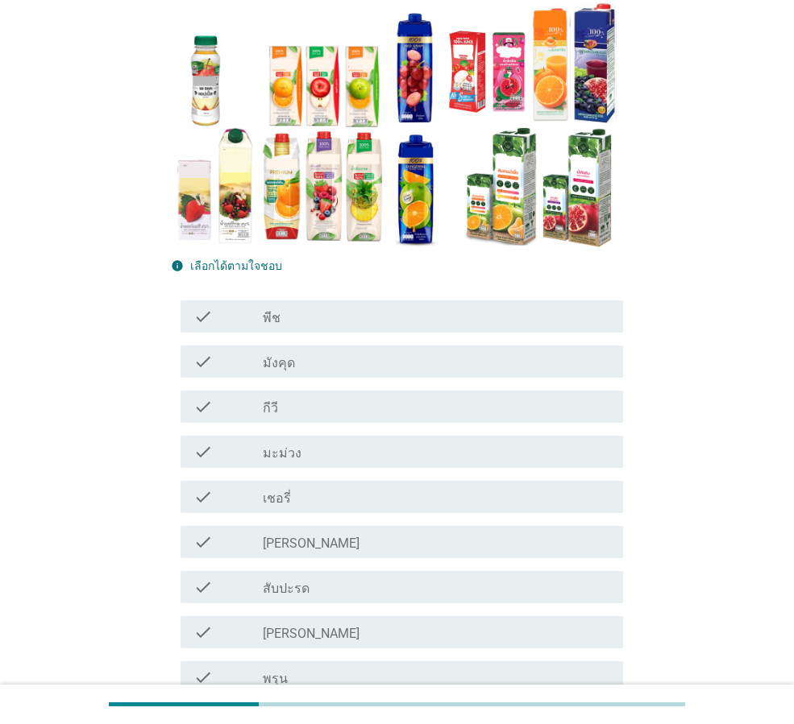
click at [321, 406] on div "check_box_outline_blank กีวี" at bounding box center [436, 406] width 347 height 19
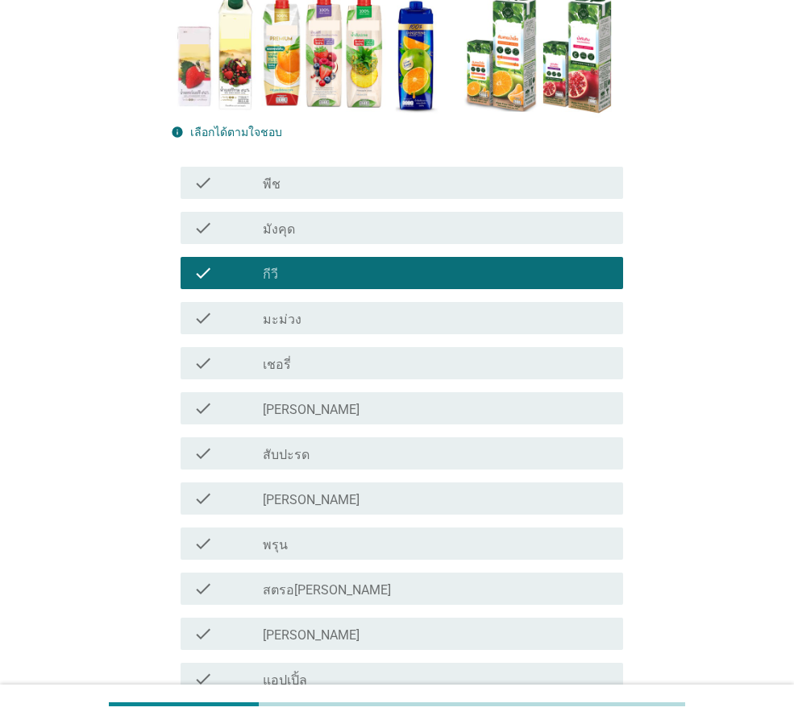
scroll to position [322, 0]
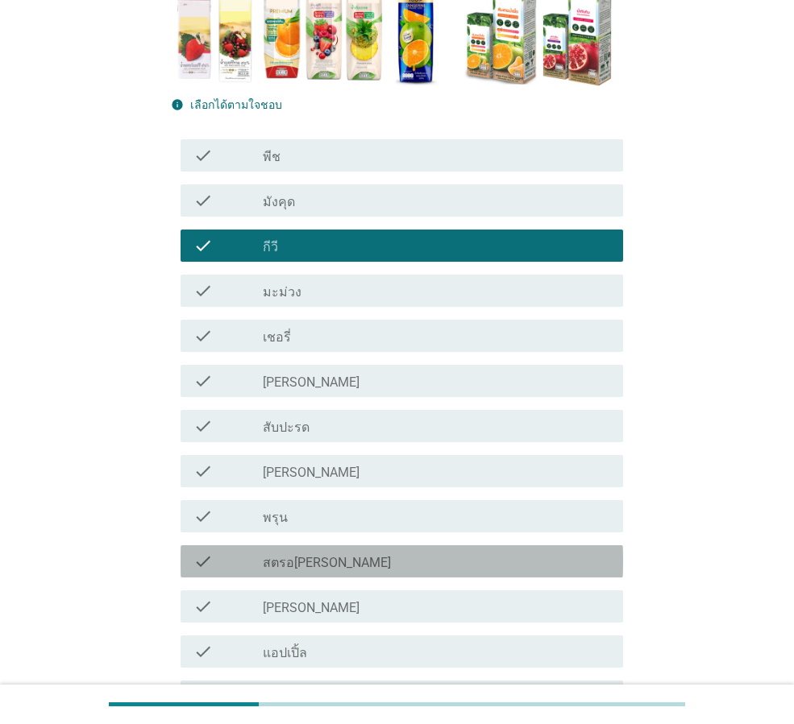
click at [303, 555] on label "สตรอ[PERSON_NAME]" at bounding box center [327, 563] width 128 height 16
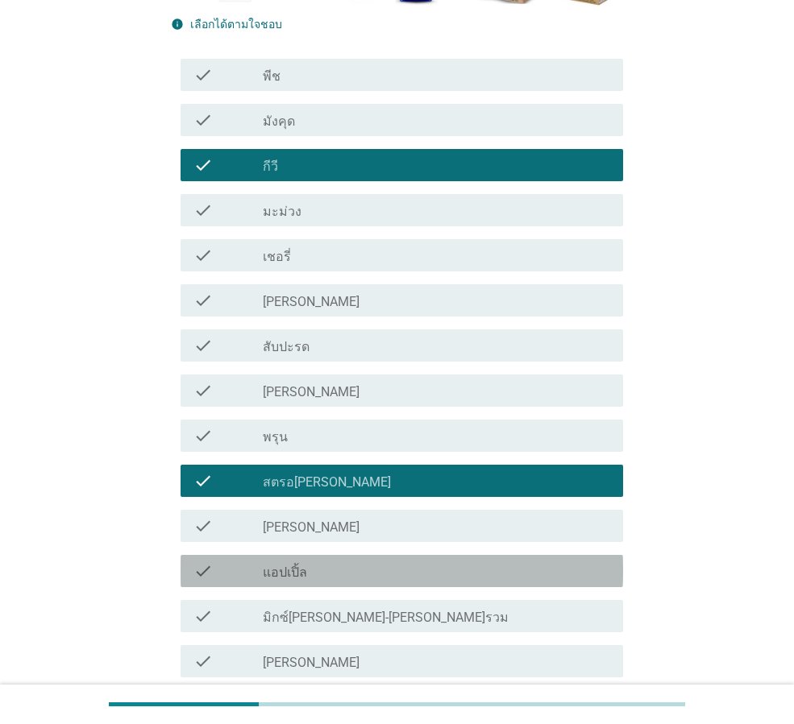
click at [295, 577] on label "แอปเปิ้ล" at bounding box center [285, 573] width 44 height 16
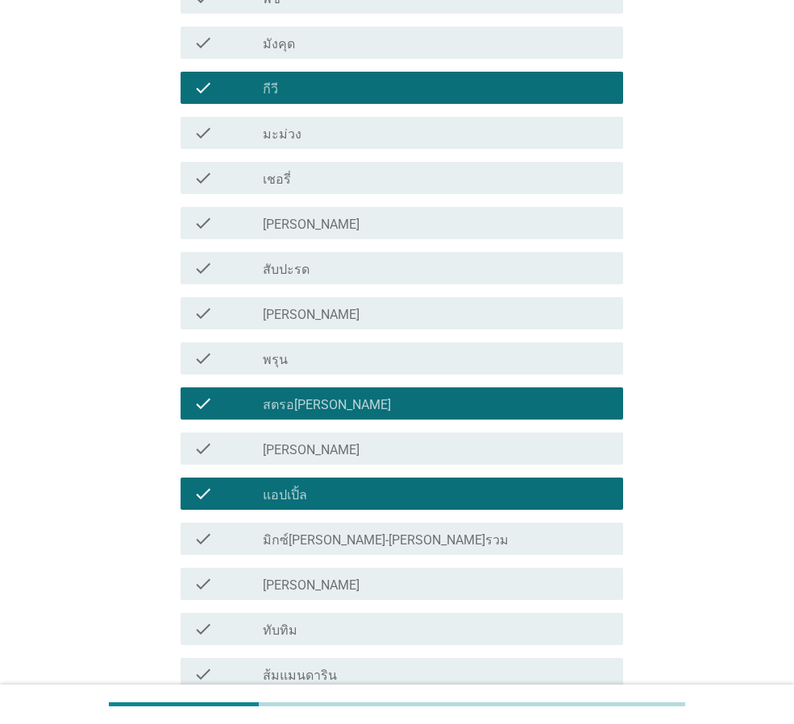
scroll to position [564, 0]
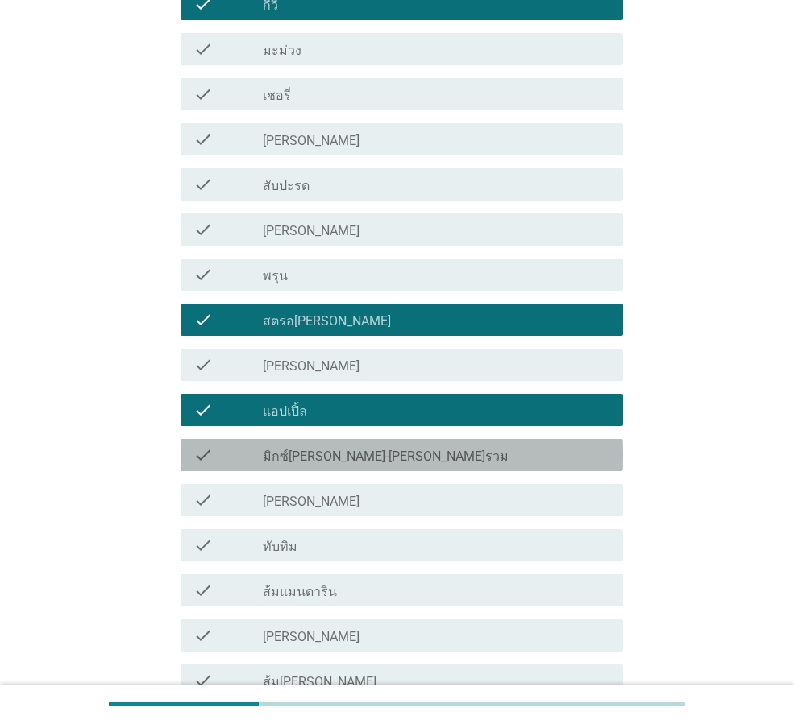
click at [338, 454] on label "มิกซ์[PERSON_NAME]-[PERSON_NAME]รวม" at bounding box center [386, 457] width 246 height 16
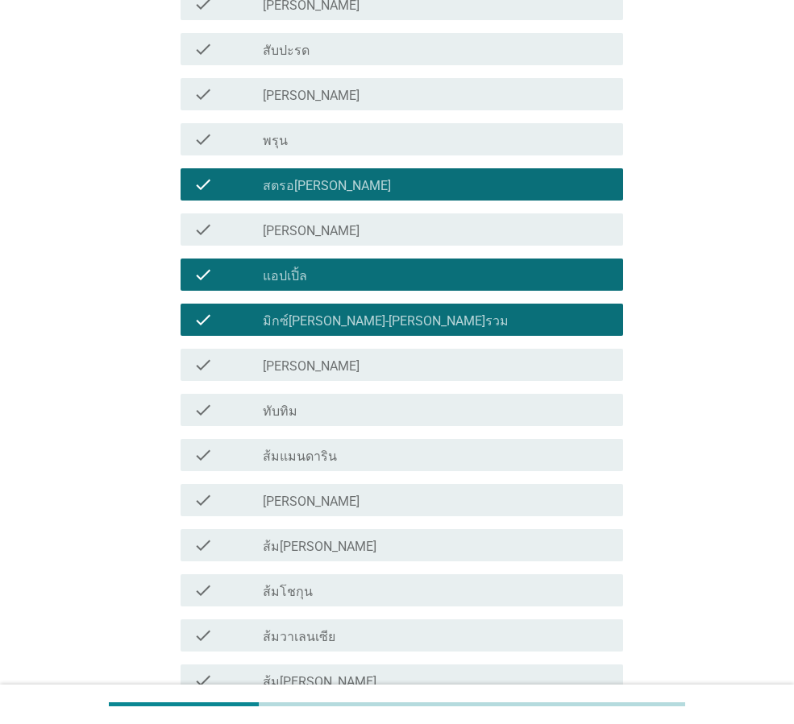
scroll to position [725, 0]
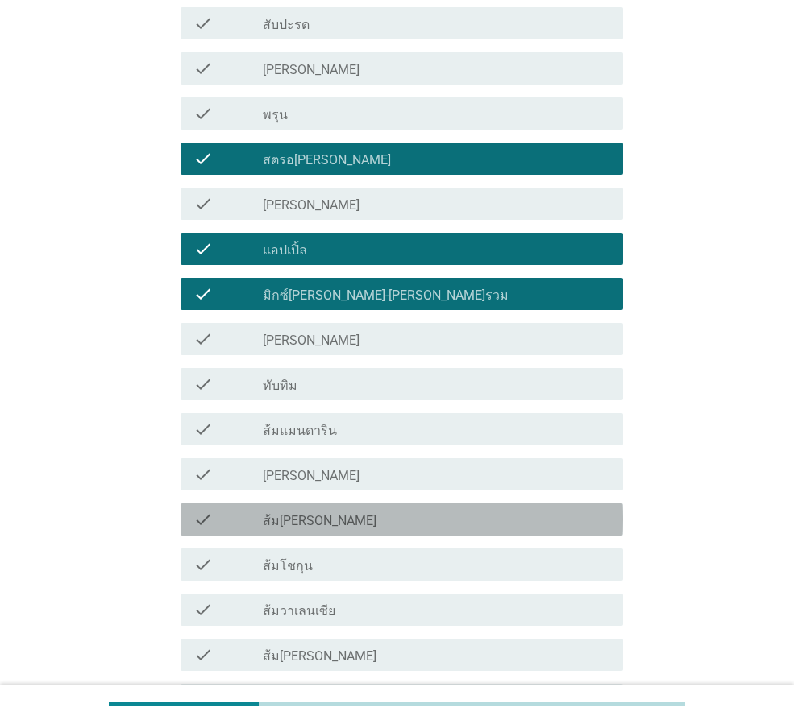
click at [303, 517] on label "ส้ม[PERSON_NAME]" at bounding box center [320, 521] width 114 height 16
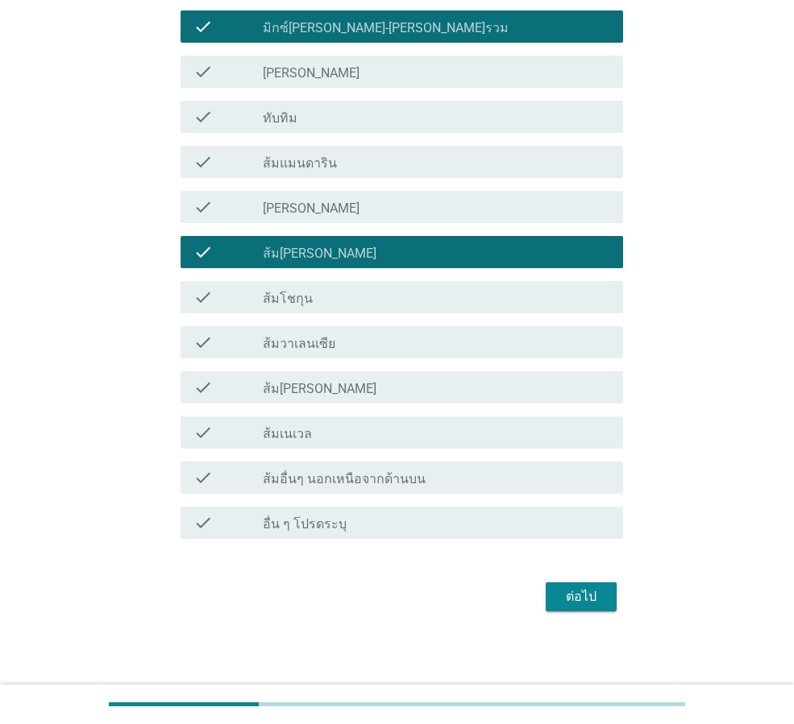
scroll to position [995, 0]
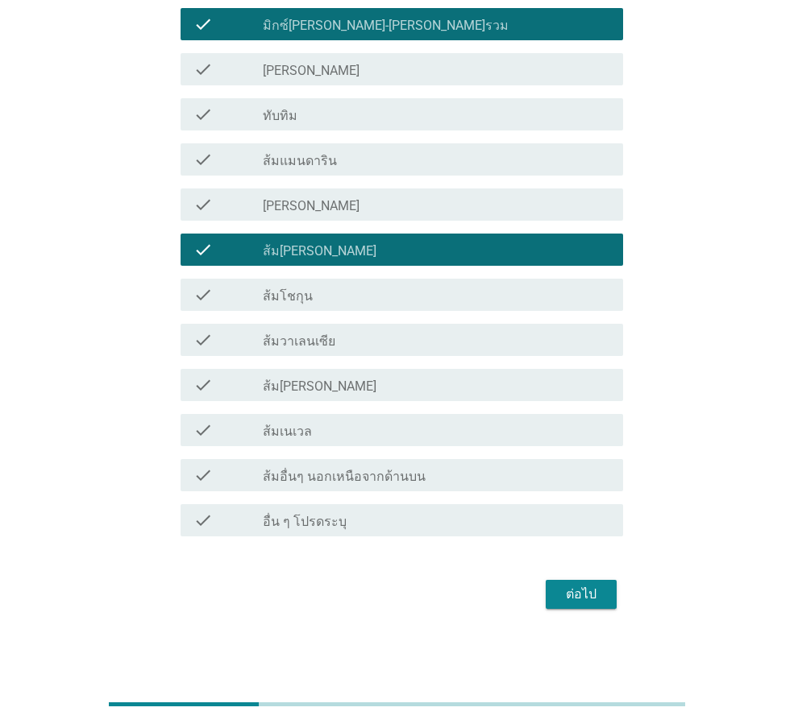
click at [595, 599] on div "ต่อไป" at bounding box center [580, 594] width 45 height 19
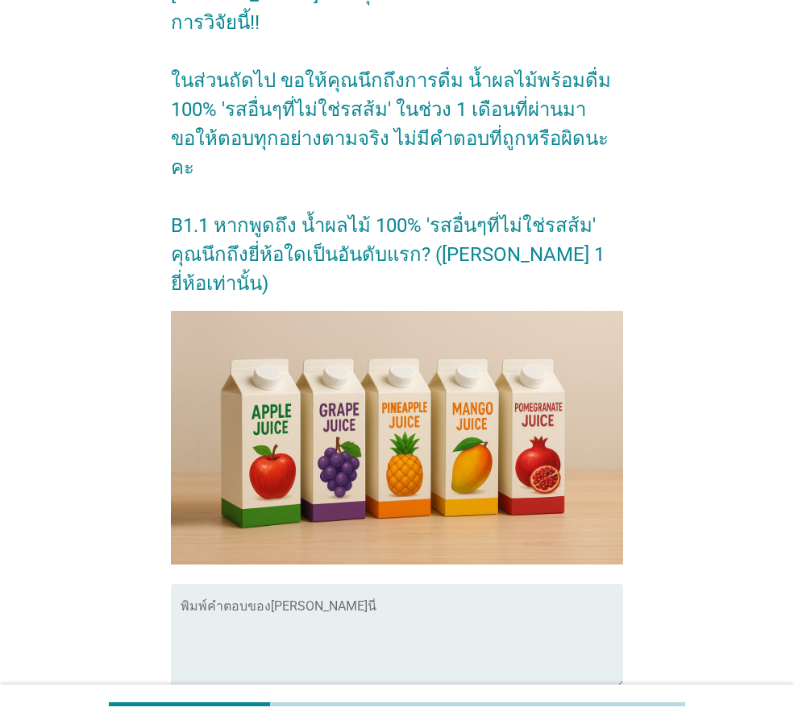
scroll to position [81, 0]
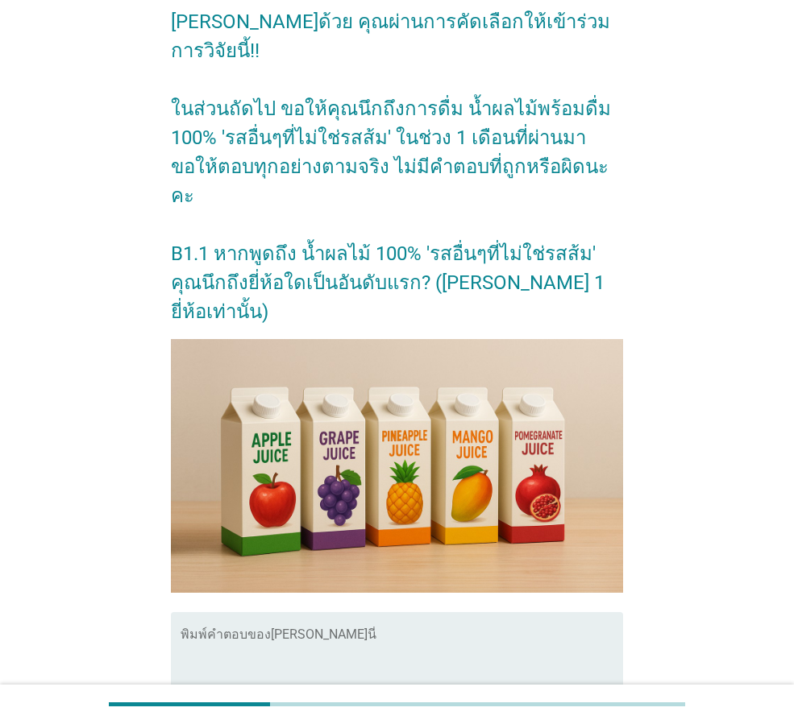
click at [463, 632] on textarea "พิมพ์คำตอบของคุณ ที่นี่" at bounding box center [401, 674] width 442 height 85
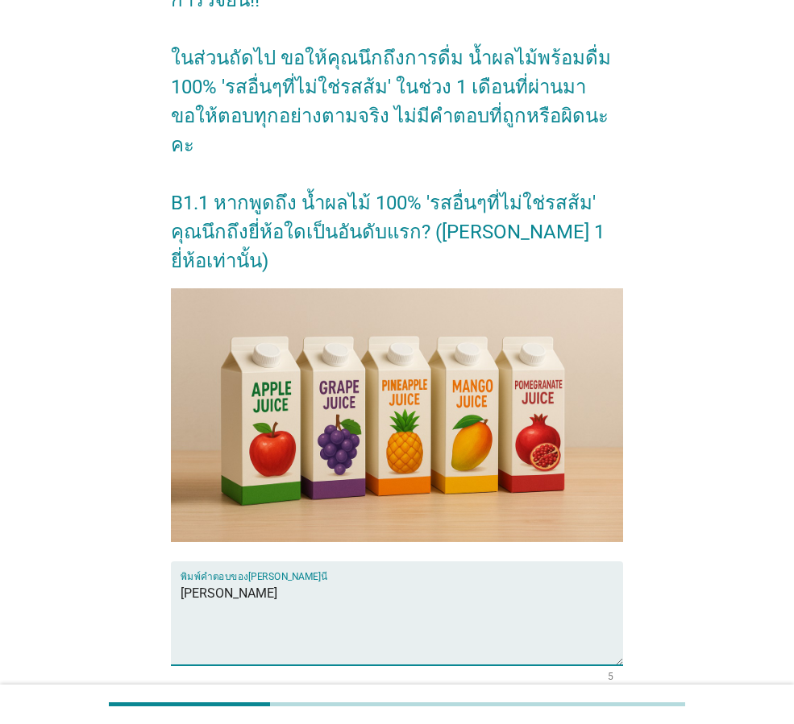
scroll to position [218, 0]
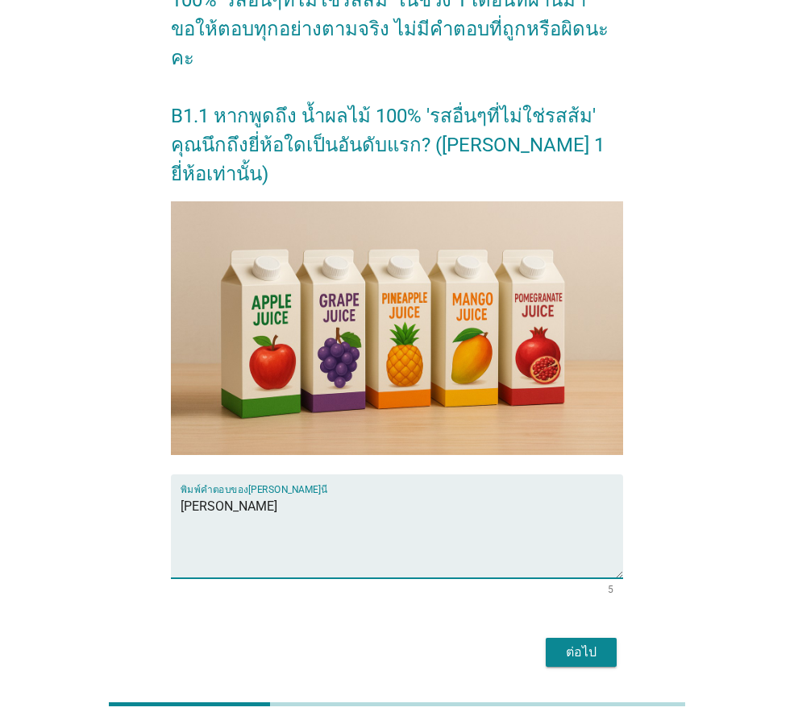
type textarea "[PERSON_NAME]"
click at [577, 643] on div "ต่อไป" at bounding box center [580, 652] width 45 height 19
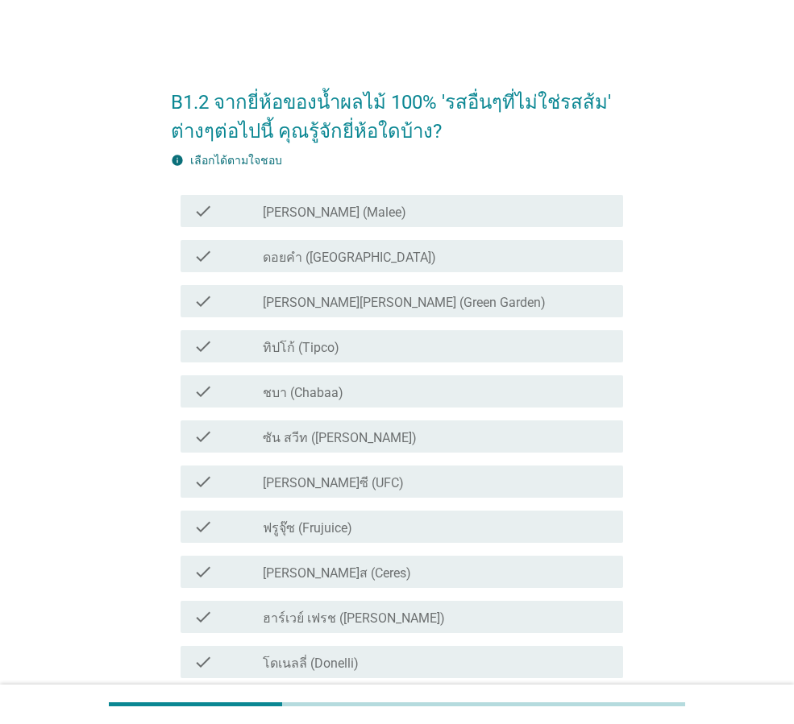
click at [288, 216] on label "[PERSON_NAME] (Malee)" at bounding box center [334, 213] width 143 height 16
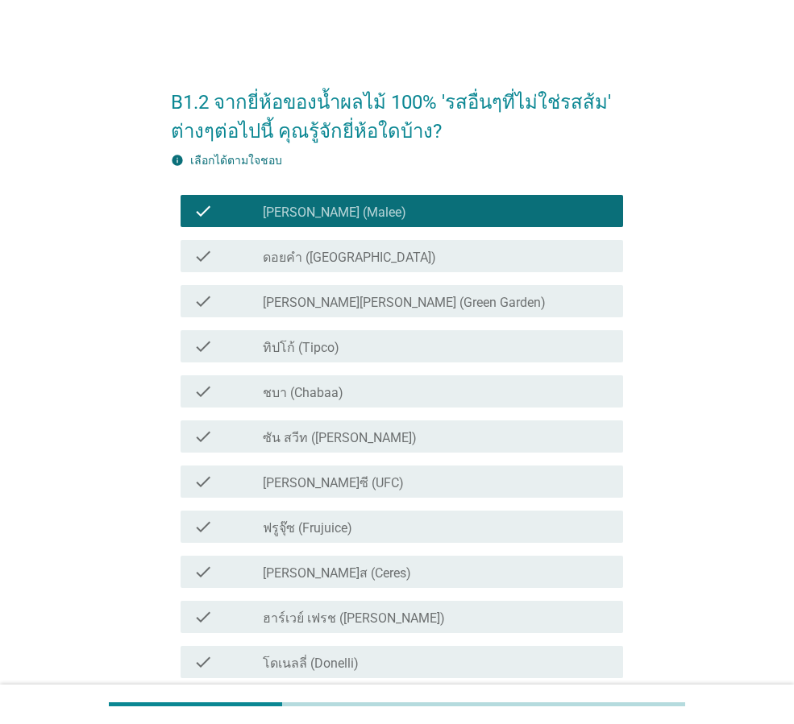
click at [289, 244] on div "check check_box_outline_blank ดอยคำ (Doi-Khham)" at bounding box center [401, 256] width 442 height 32
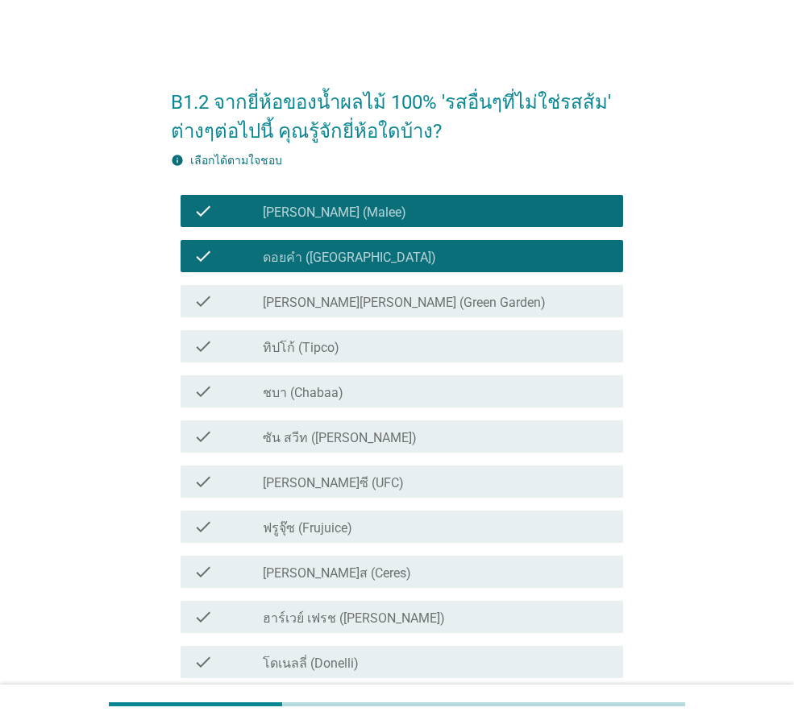
click at [301, 346] on label "ทิปโก้ (Tipco)" at bounding box center [301, 348] width 77 height 16
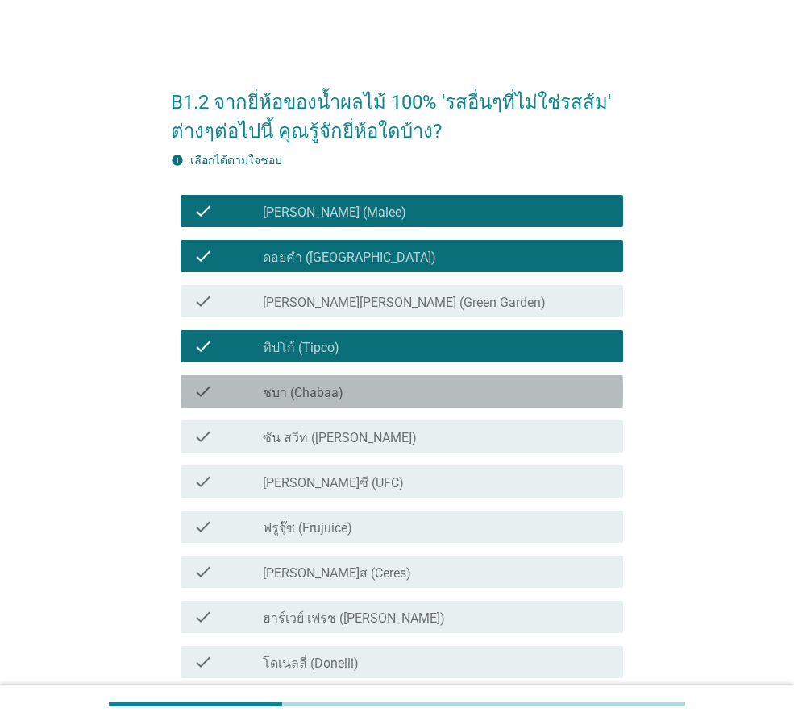
click at [295, 380] on div "check check_box_outline_blank ชบา (Chabaa)" at bounding box center [401, 391] width 442 height 32
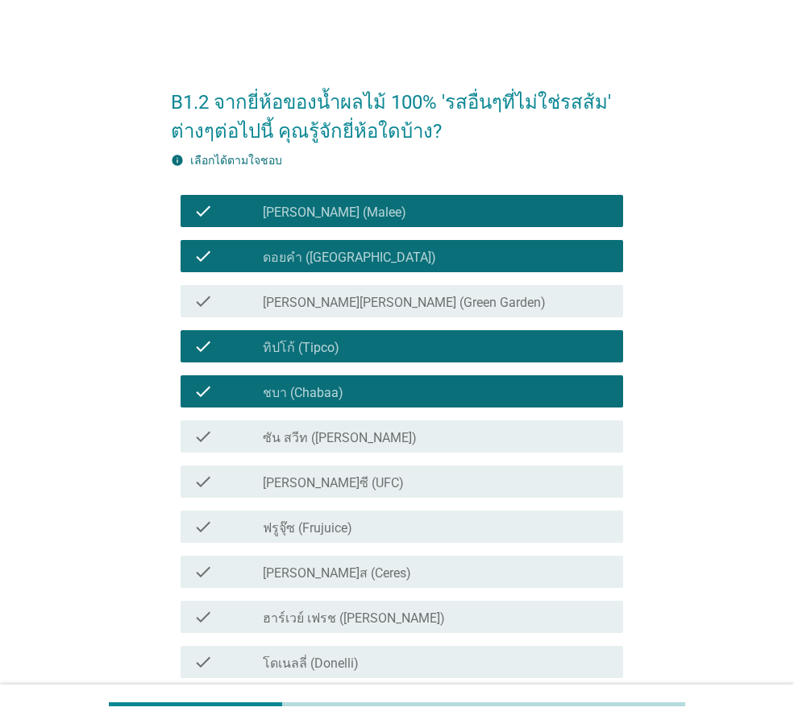
click at [286, 481] on label "[PERSON_NAME]ซี (UFC)" at bounding box center [333, 483] width 141 height 16
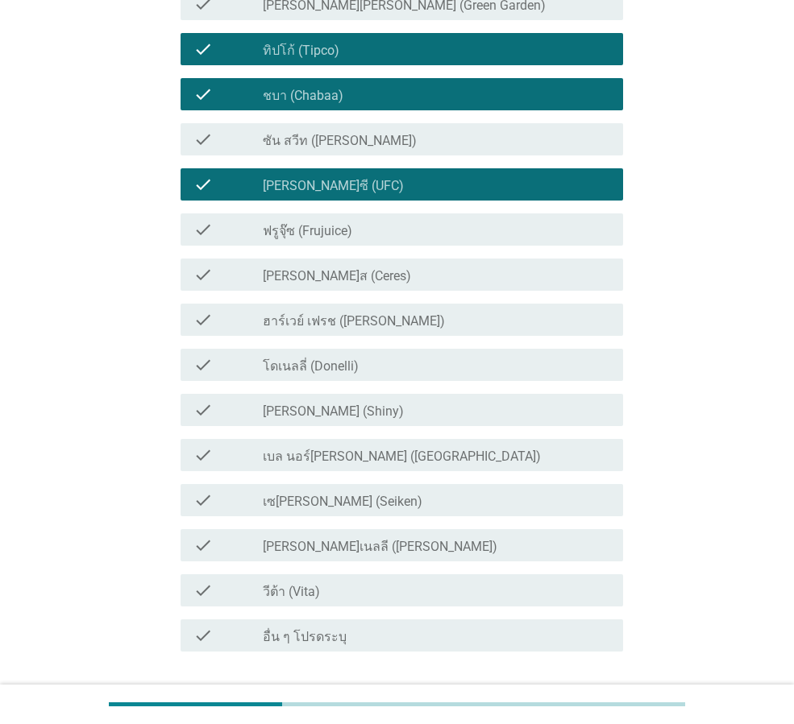
scroll to position [322, 0]
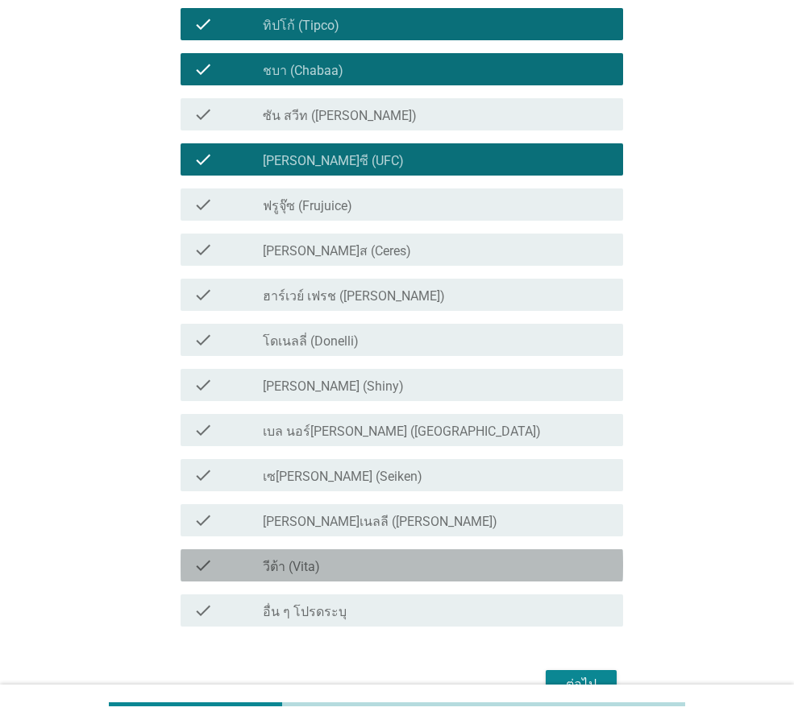
click at [289, 560] on label "วีต้า (Vita)" at bounding box center [291, 567] width 57 height 16
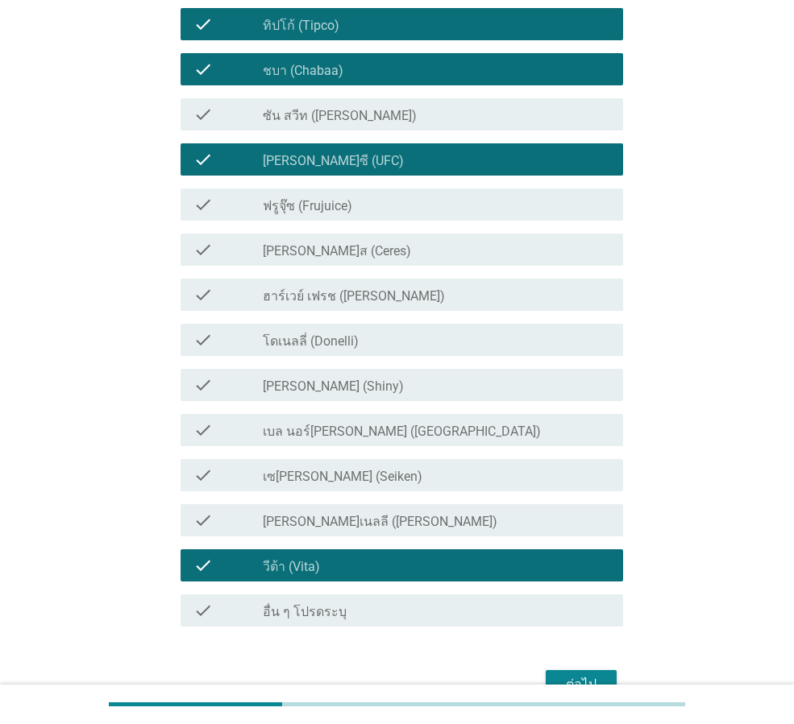
click at [556, 673] on button "ต่อไป" at bounding box center [580, 684] width 71 height 29
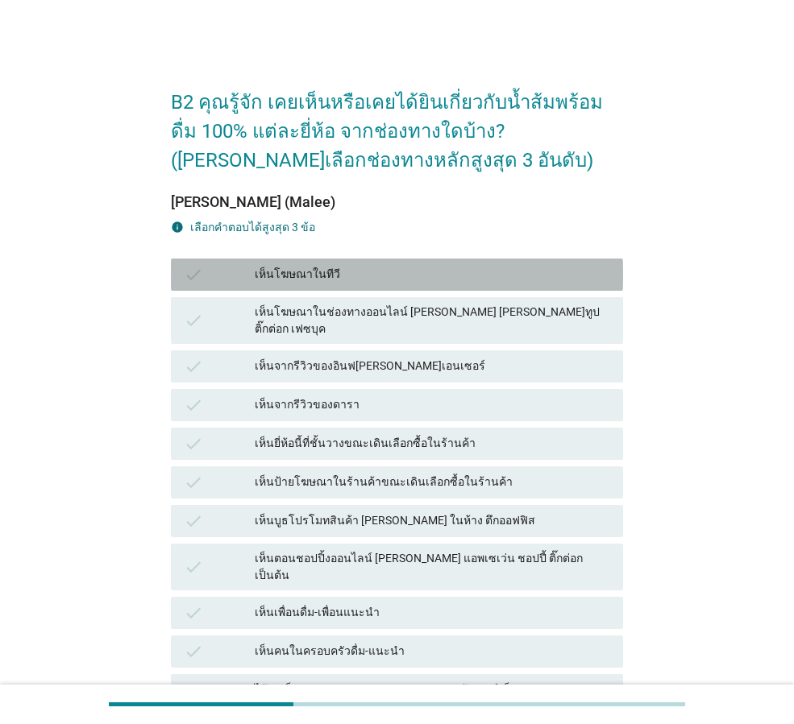
click at [281, 279] on div "เห็นโฆษณาในทีวี" at bounding box center [432, 274] width 355 height 19
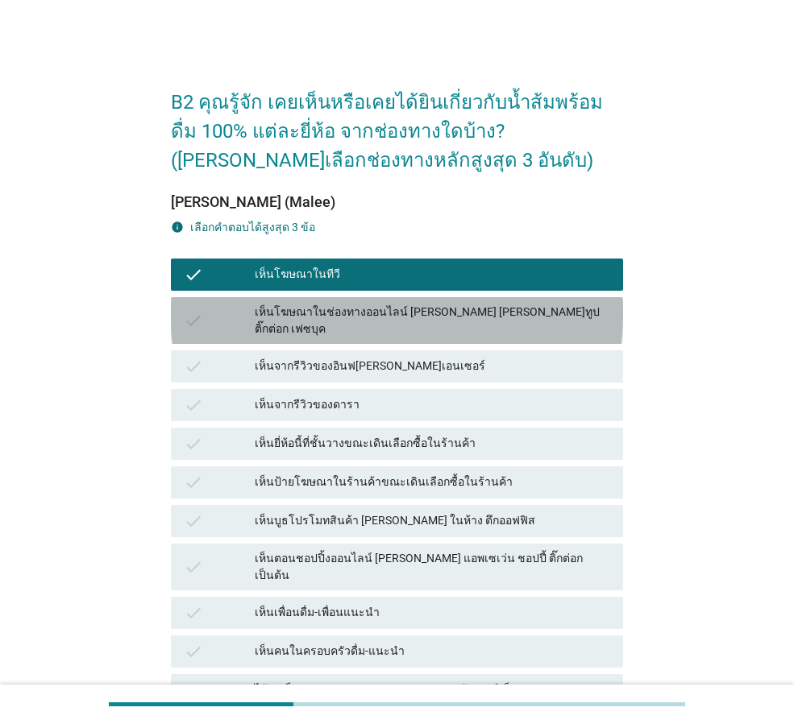
click at [278, 312] on div "เห็นโฆษณาในช่องทางออนไลน์ [PERSON_NAME] [PERSON_NAME]ทูป ติ๊กต่อก เฟซบุค" at bounding box center [432, 321] width 355 height 34
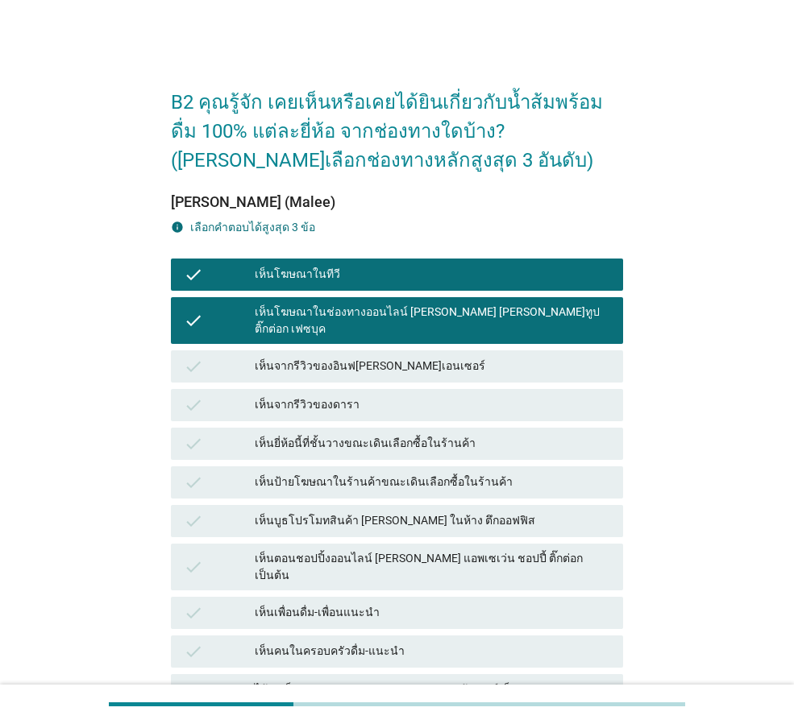
click at [277, 357] on div "เห็นจากรีวิวของอินฟ[PERSON_NAME]เอนเซอร์" at bounding box center [432, 366] width 355 height 19
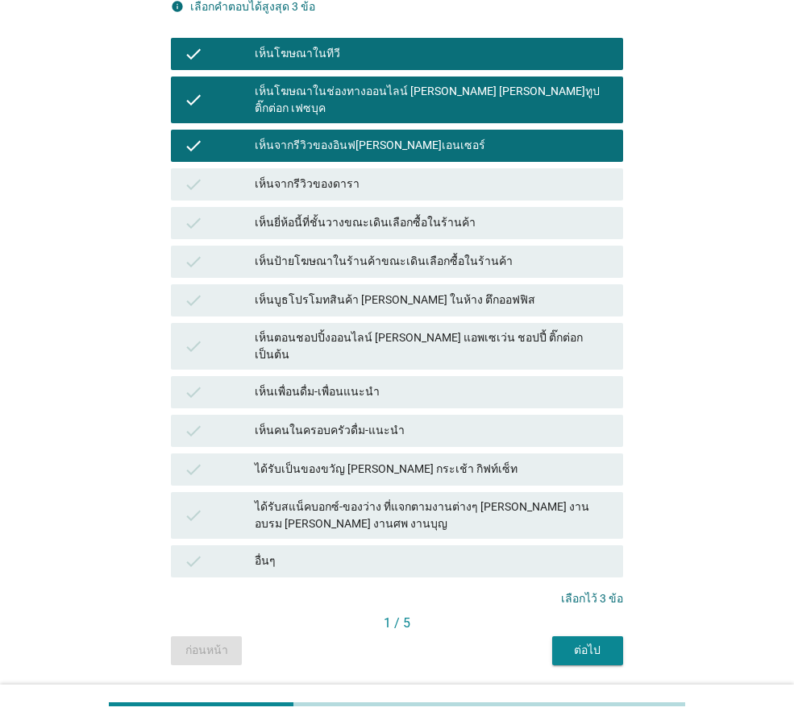
scroll to position [243, 0]
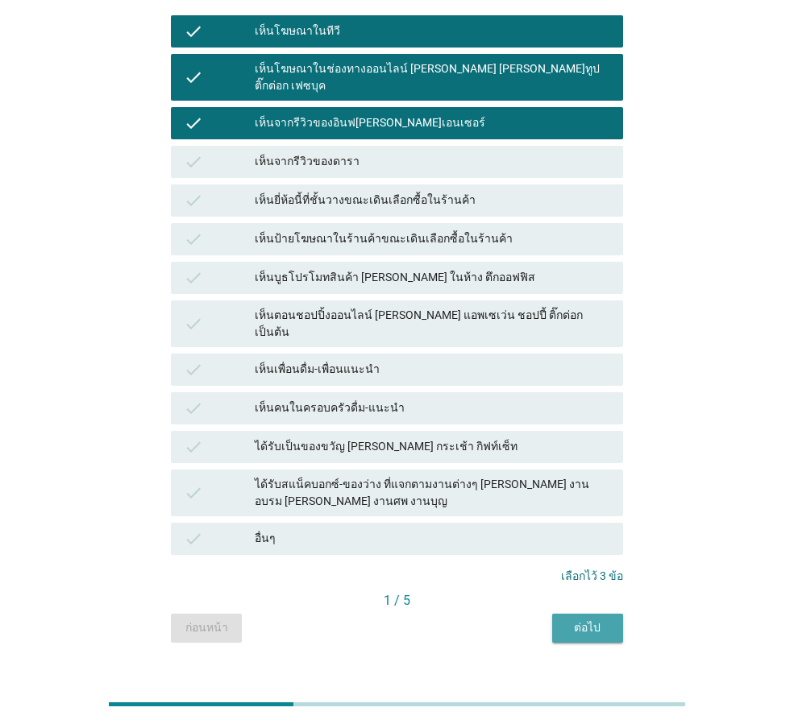
click at [592, 620] on div "ต่อไป" at bounding box center [587, 628] width 45 height 17
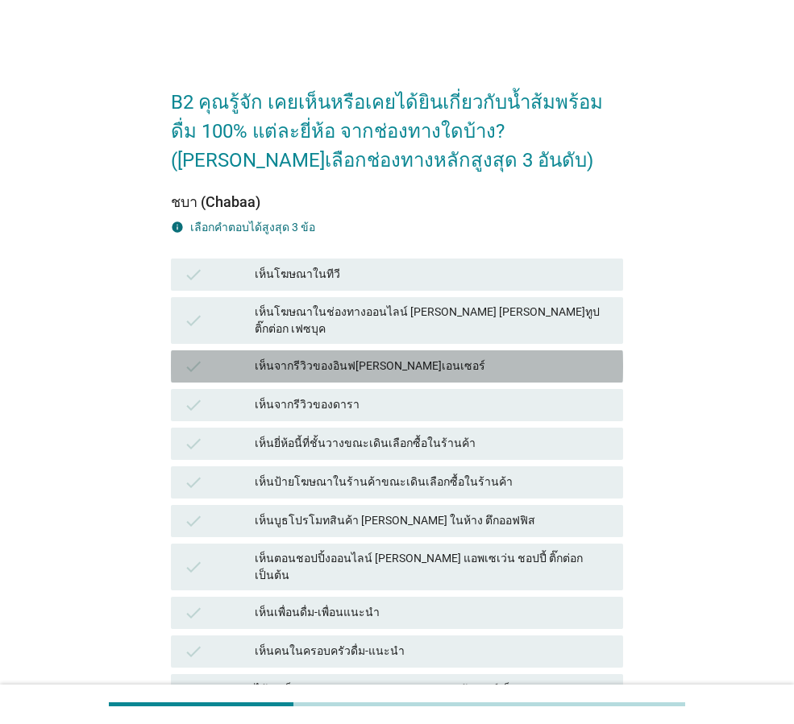
click at [345, 357] on div "เห็นจากรีวิวของอินฟ[PERSON_NAME]เอนเซอร์" at bounding box center [432, 366] width 355 height 19
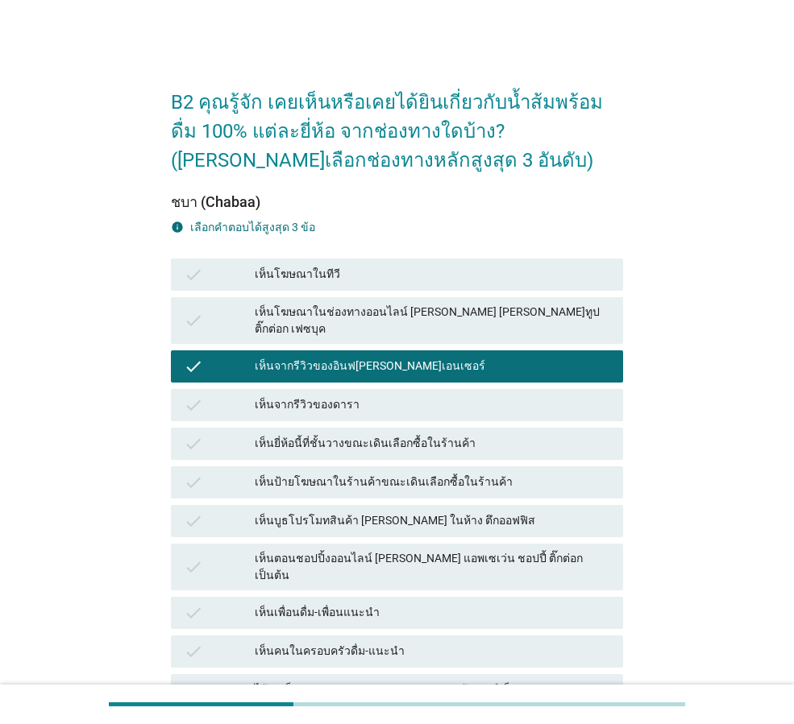
drag, startPoint x: 340, startPoint y: 318, endPoint x: 337, endPoint y: 284, distance: 34.8
click at [340, 317] on div "เห็นโฆษณาในช่องทางออนไลน์ [PERSON_NAME] [PERSON_NAME]ทูป ติ๊กต่อก เฟซบุค" at bounding box center [432, 321] width 355 height 34
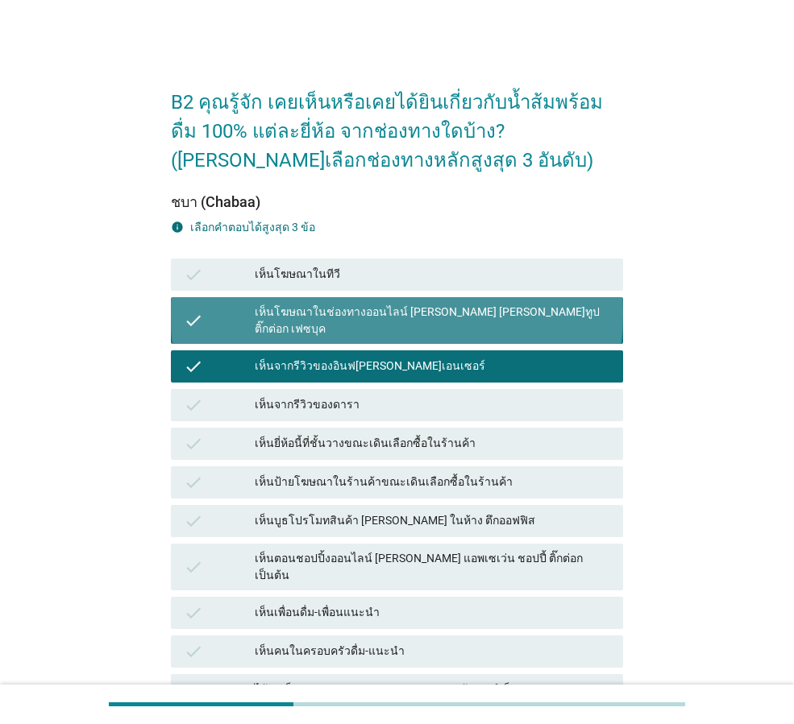
click at [336, 280] on div "เห็นโฆษณาในทีวี" at bounding box center [432, 274] width 355 height 19
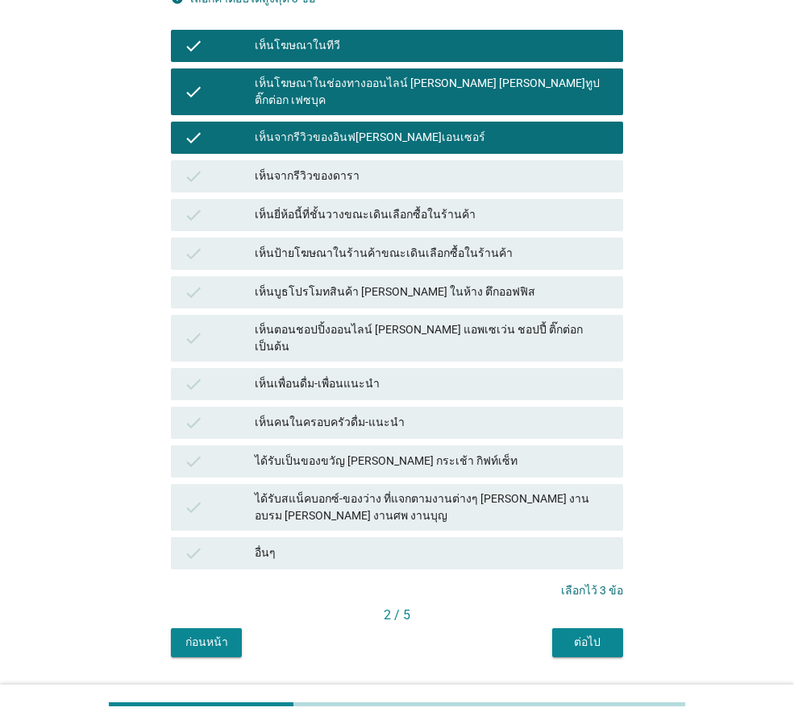
scroll to position [243, 0]
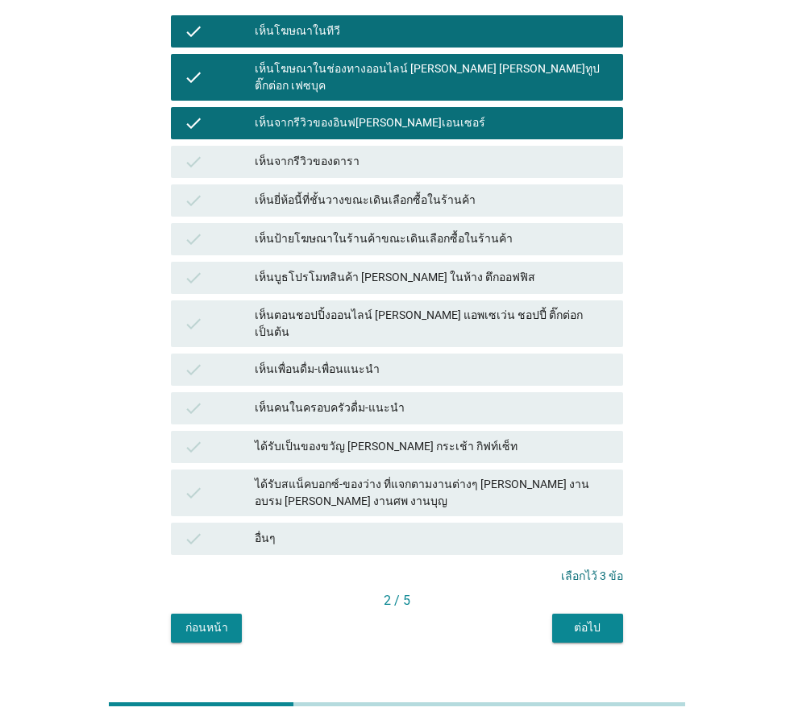
click at [593, 620] on div "ต่อไป" at bounding box center [587, 628] width 45 height 17
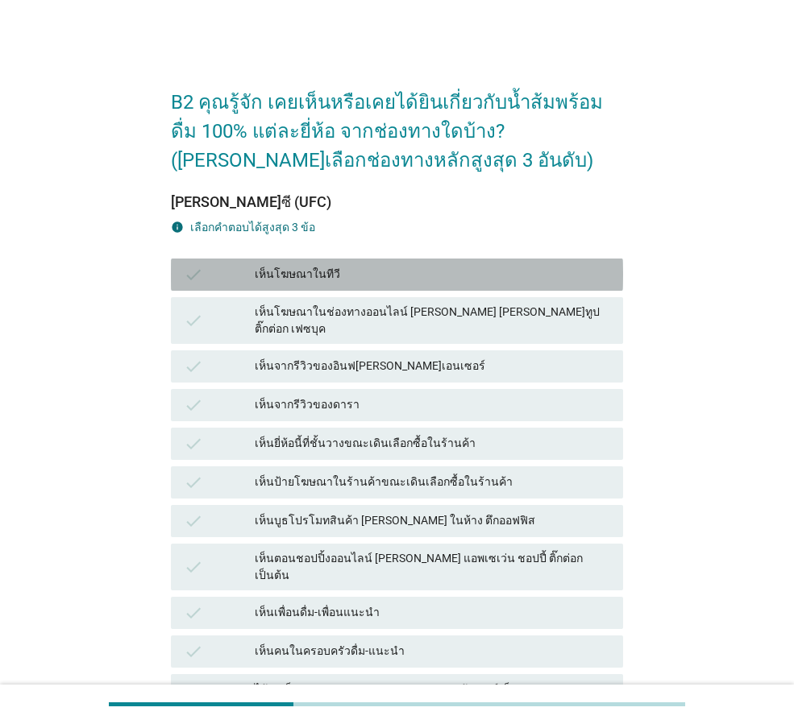
click at [310, 269] on div "เห็นโฆษณาในทีวี" at bounding box center [432, 274] width 355 height 19
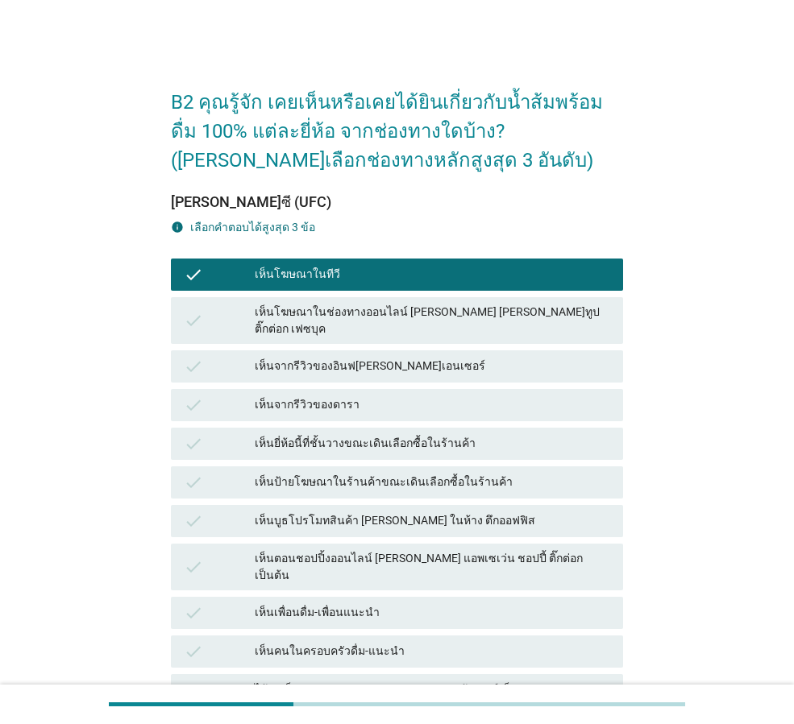
click at [309, 305] on div "เห็นโฆษณาในช่องทางออนไลน์ [PERSON_NAME] [PERSON_NAME]ทูป ติ๊กต่อก เฟซบุค" at bounding box center [432, 321] width 355 height 34
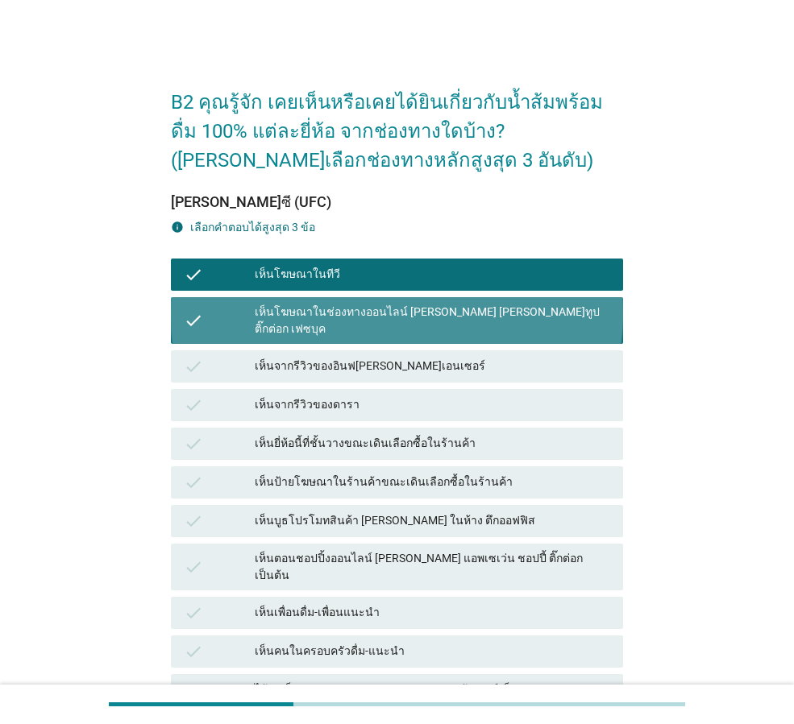
click at [305, 357] on div "เห็นจากรีวิวของอินฟ[PERSON_NAME]เอนเซอร์" at bounding box center [432, 366] width 355 height 19
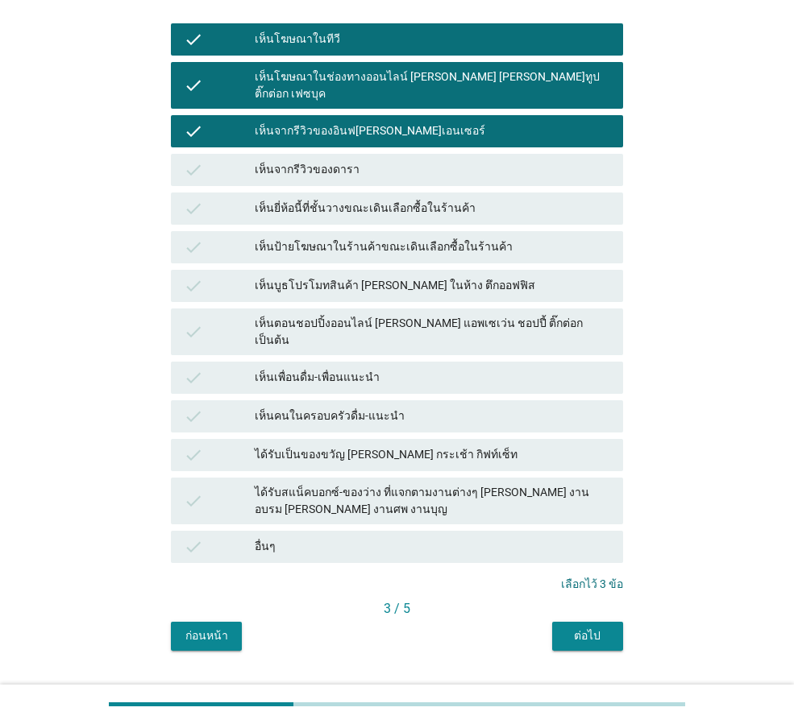
scroll to position [243, 0]
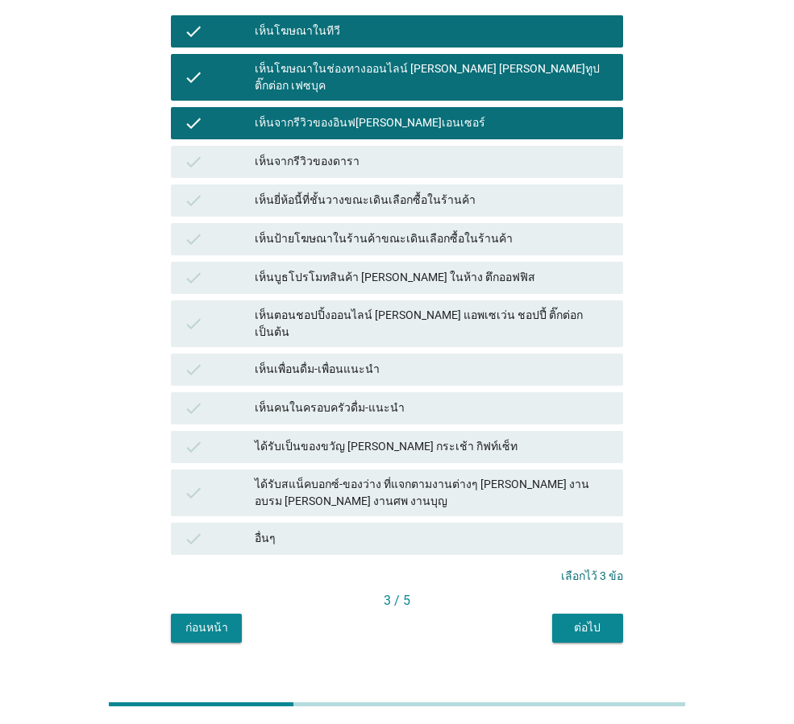
click at [599, 620] on div "ต่อไป" at bounding box center [587, 628] width 45 height 17
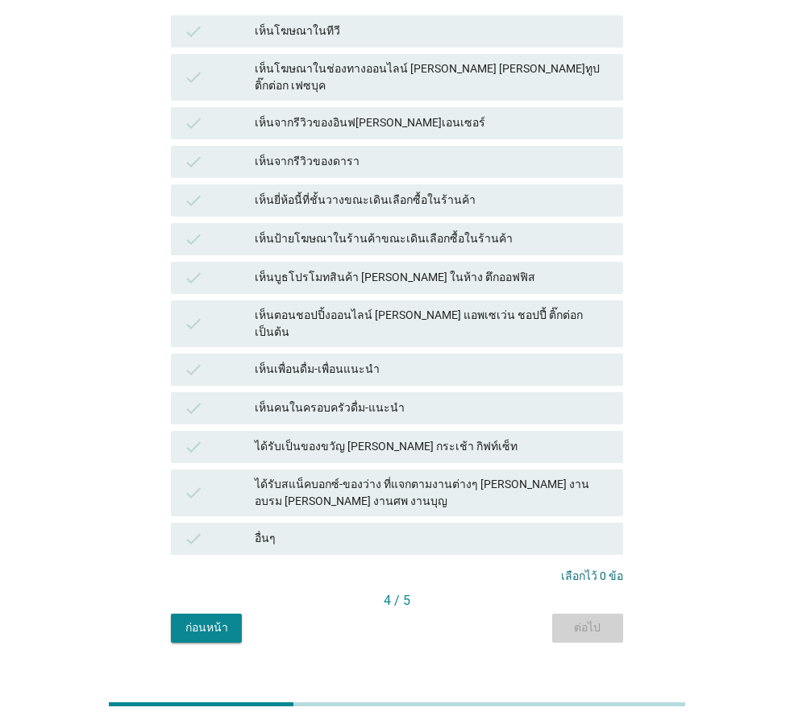
scroll to position [0, 0]
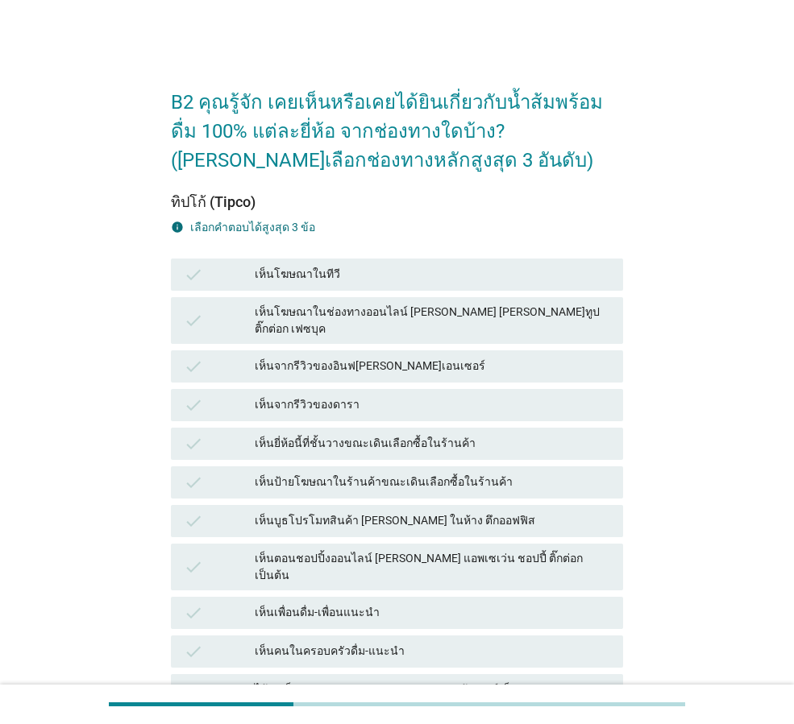
click at [339, 357] on div "เห็นจากรีวิวของอินฟ[PERSON_NAME]เอนเซอร์" at bounding box center [432, 366] width 355 height 19
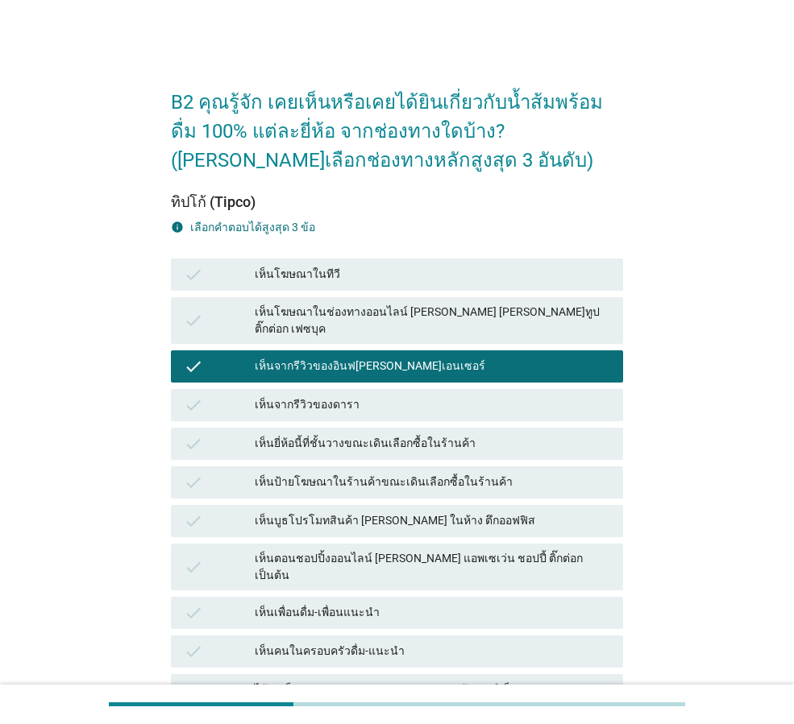
click at [334, 305] on div "เห็นโฆษณาในช่องทางออนไลน์ [PERSON_NAME] [PERSON_NAME]ทูป ติ๊กต่อก เฟซบุค" at bounding box center [432, 321] width 355 height 34
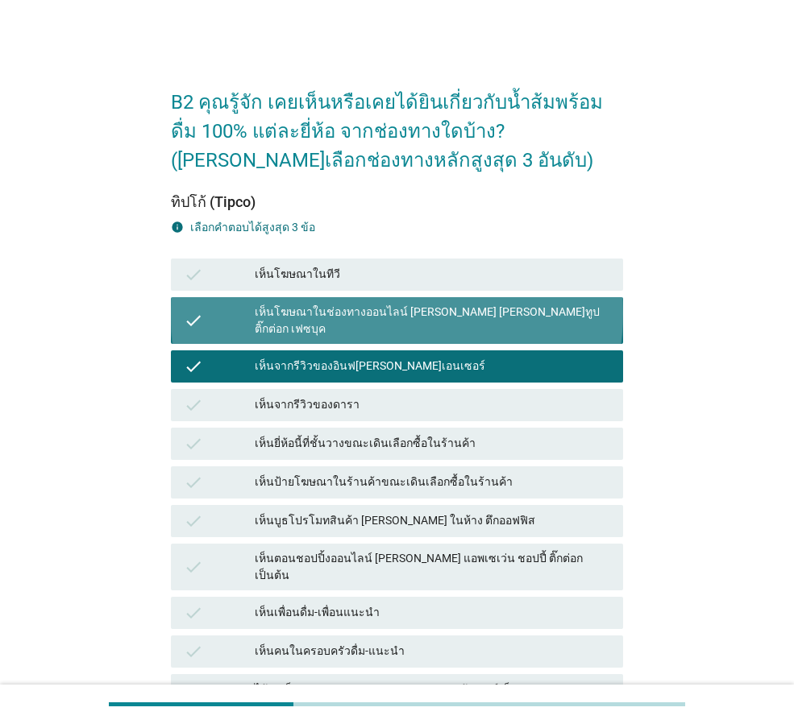
click at [334, 275] on div "เห็นโฆษณาในทีวี" at bounding box center [432, 274] width 355 height 19
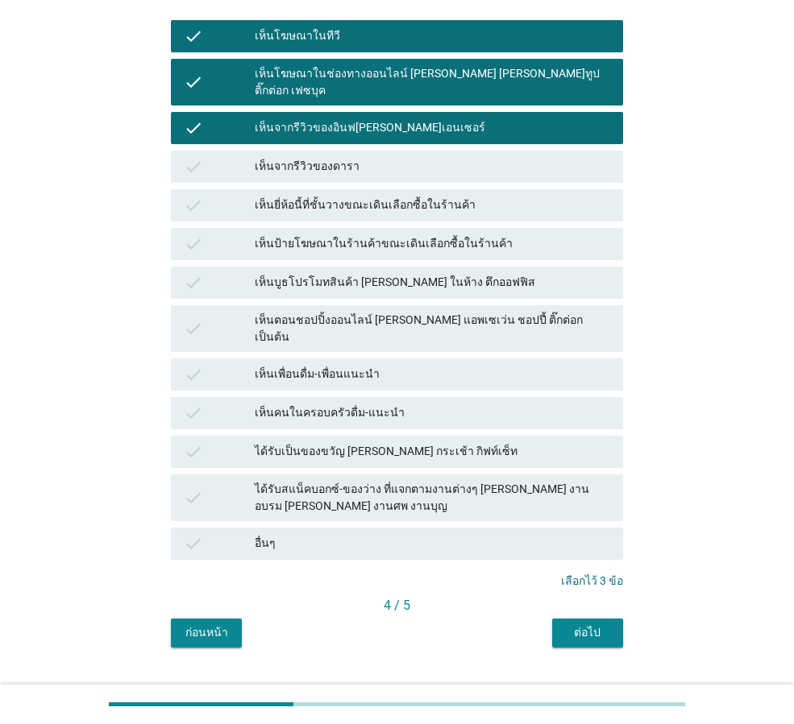
scroll to position [243, 0]
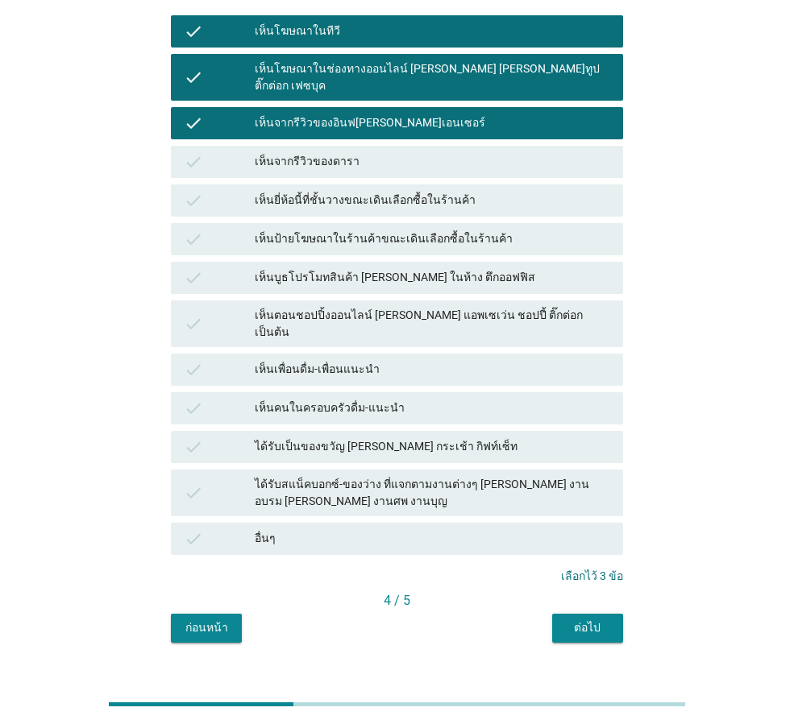
click at [607, 620] on div "ต่อไป" at bounding box center [587, 628] width 45 height 17
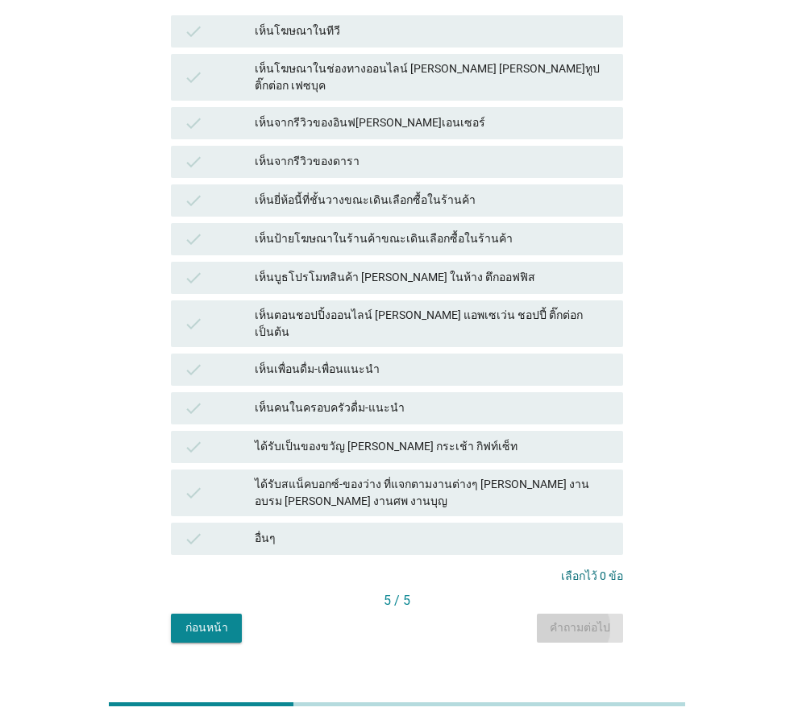
scroll to position [0, 0]
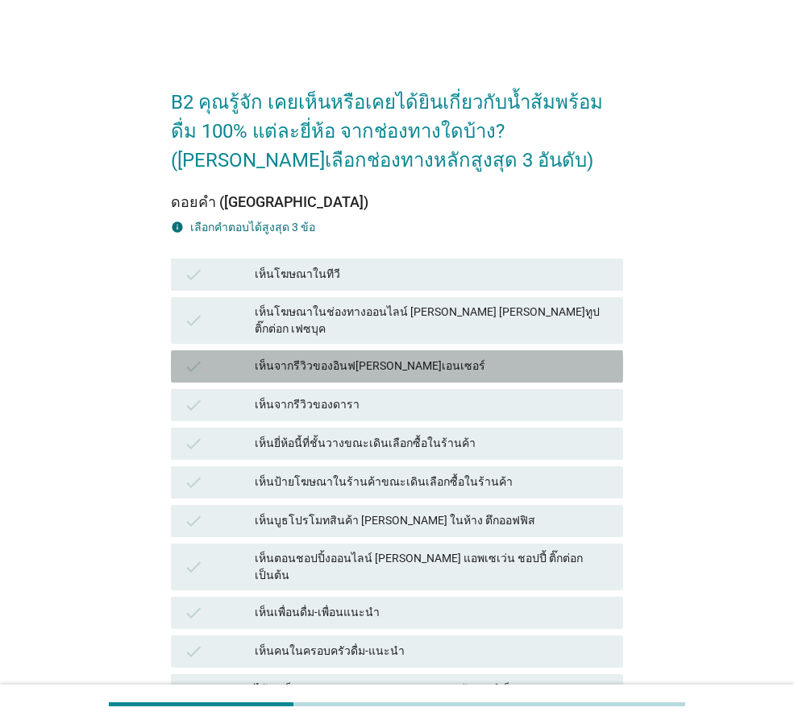
click at [321, 357] on div "เห็นจากรีวิวของอินฟ[PERSON_NAME]เอนเซอร์" at bounding box center [432, 366] width 355 height 19
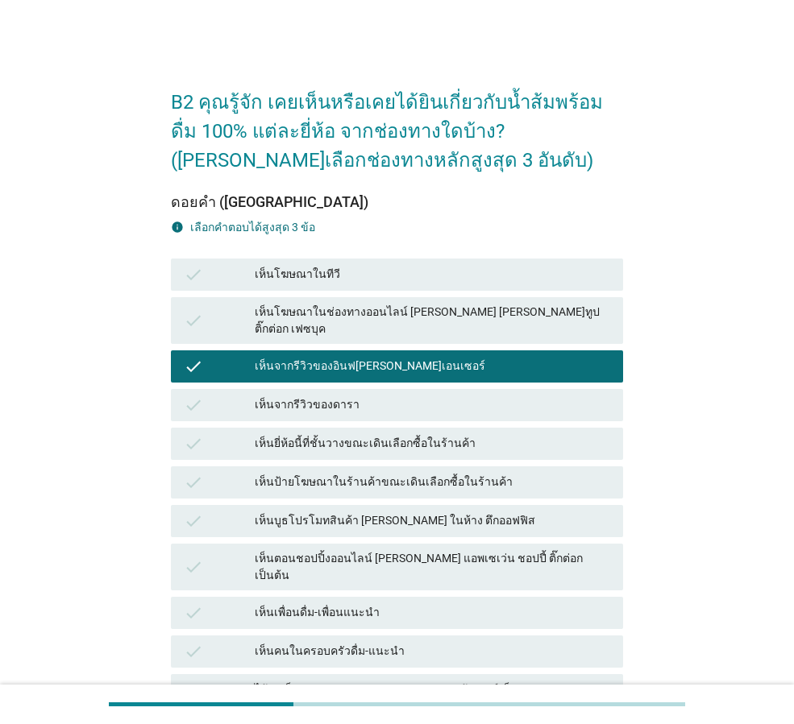
click at [303, 550] on div "เห็นตอนชอปปิ้งออนไลน์ [PERSON_NAME] แอพเซเว่น ชอปปี้ ติ๊กต่อก เป็นต้น" at bounding box center [432, 567] width 355 height 34
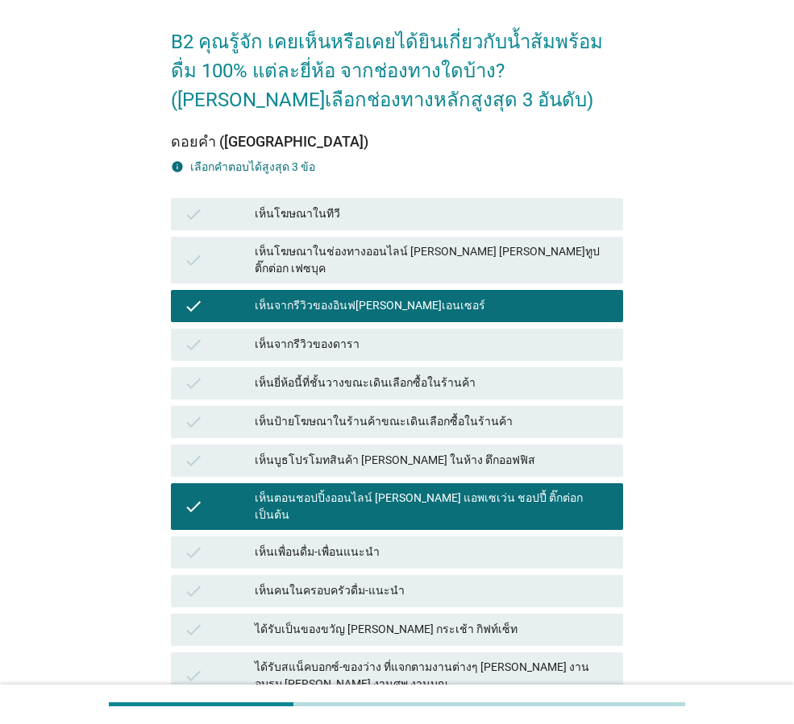
scroll to position [161, 0]
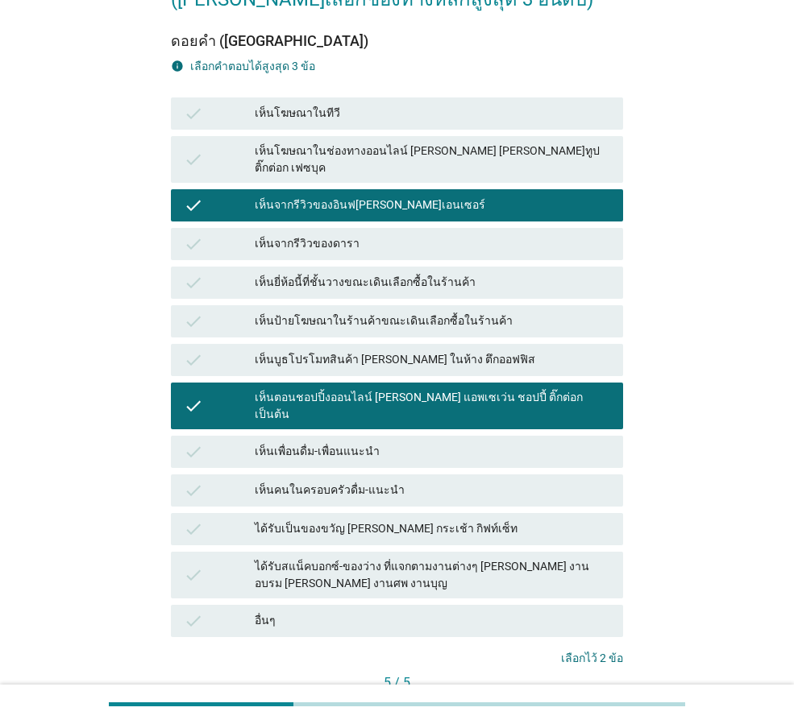
click at [353, 155] on div "เห็นโฆษณาในช่องทางออนไลน์ [PERSON_NAME] [PERSON_NAME]ทูป ติ๊กต่อก เฟซบุค" at bounding box center [432, 160] width 355 height 34
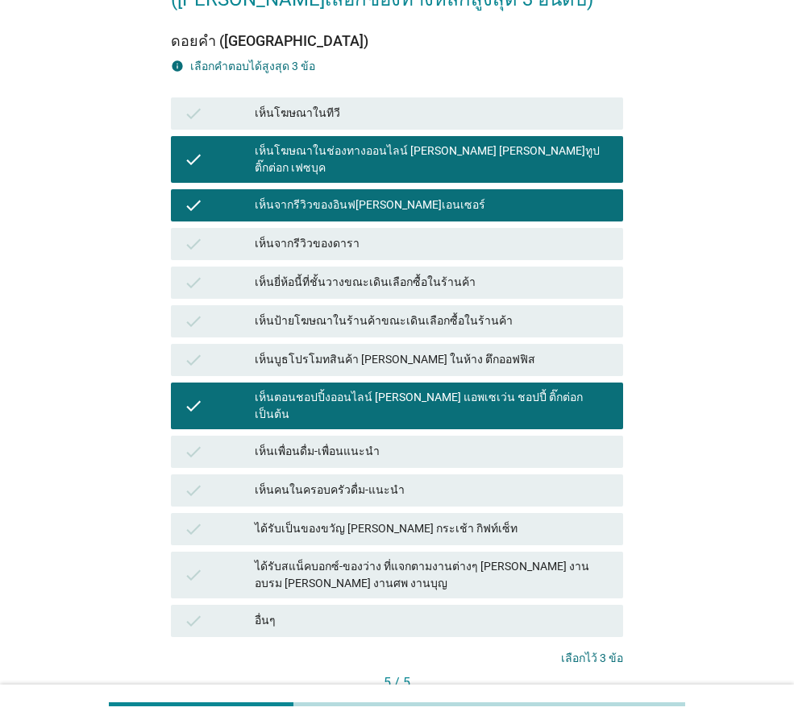
click at [594, 702] on div "คำถามต่อไป" at bounding box center [579, 710] width 60 height 17
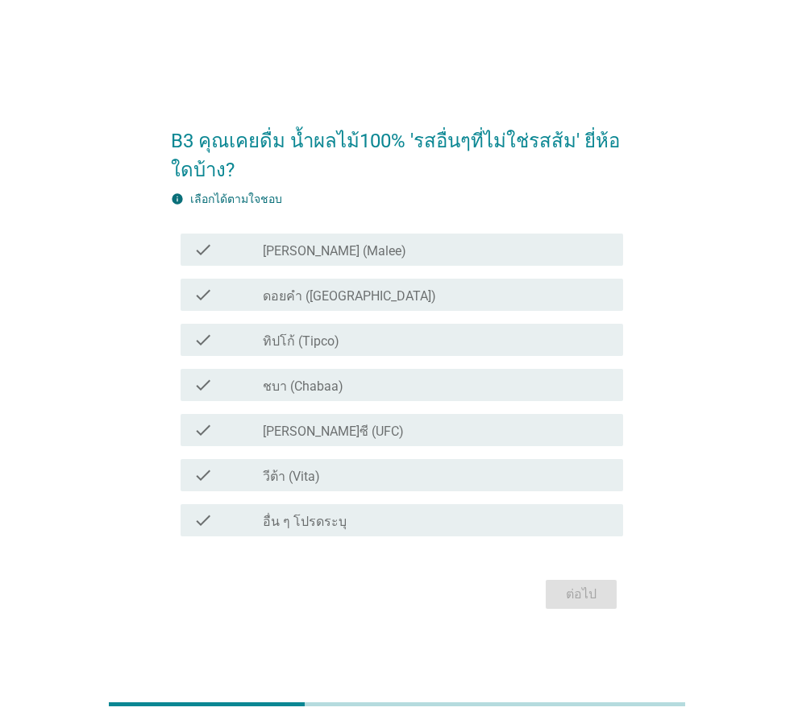
click at [341, 244] on div "check_box_outline_blank [PERSON_NAME] (Malee)" at bounding box center [436, 249] width 347 height 19
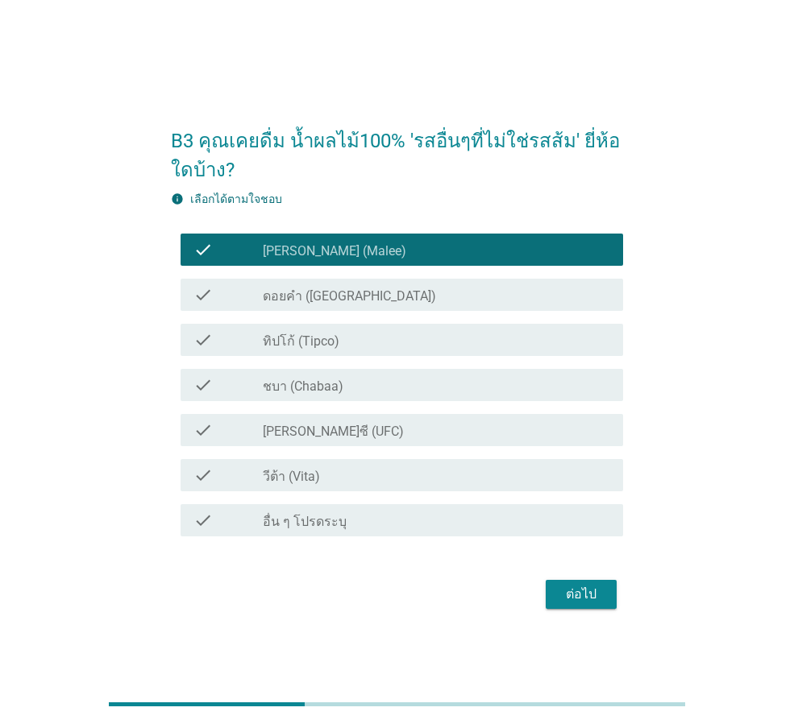
click at [311, 388] on label "ชบา (Chabaa)" at bounding box center [303, 387] width 81 height 16
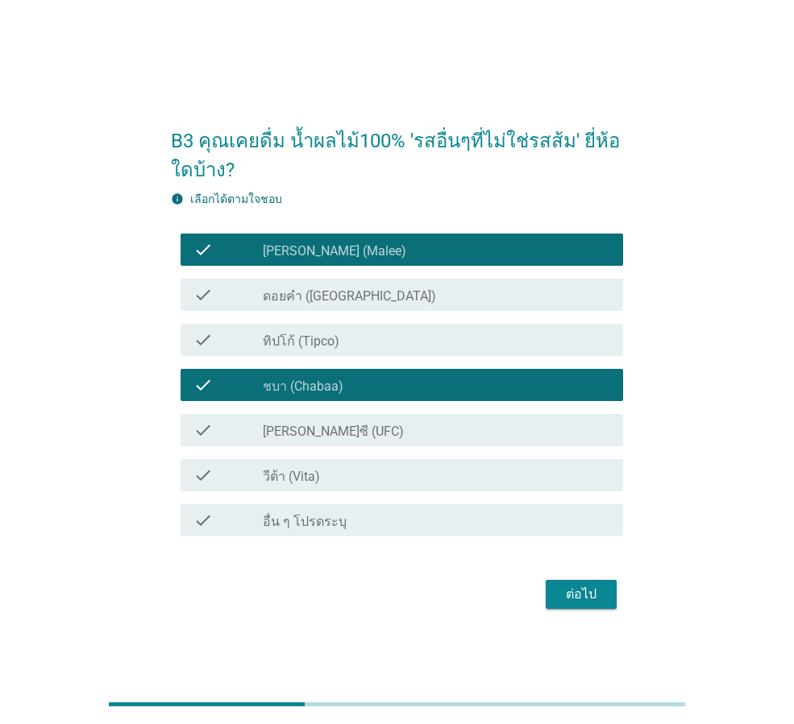
click at [329, 327] on div "check check_box_outline_blank ทิปโก้ (Tipco)" at bounding box center [401, 340] width 442 height 32
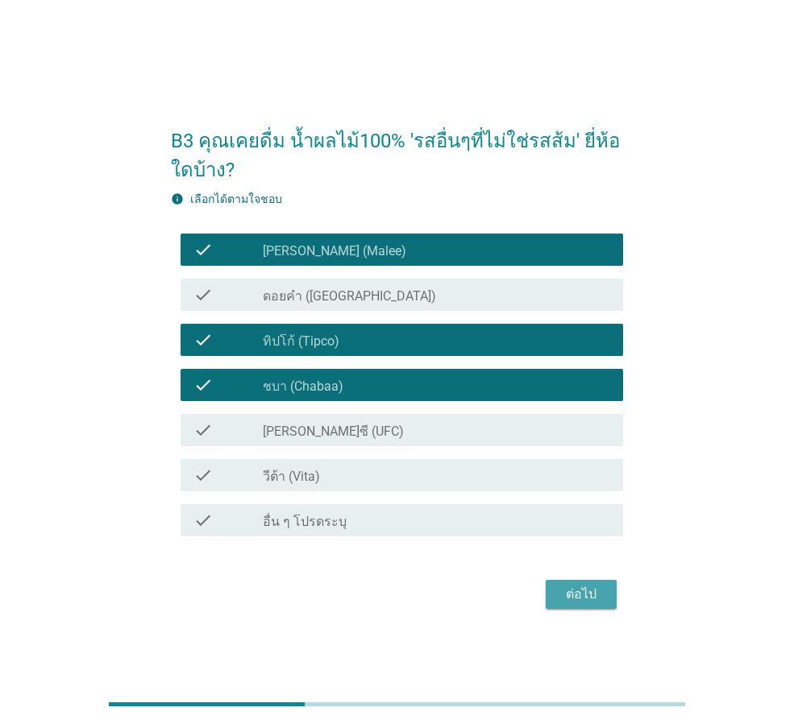
click at [582, 598] on div "ต่อไป" at bounding box center [580, 594] width 45 height 19
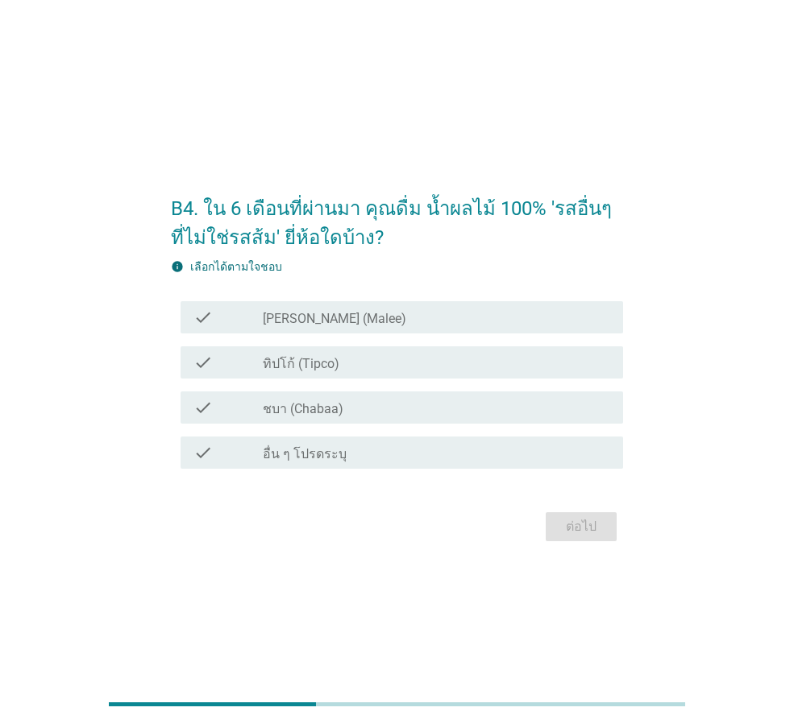
click at [297, 313] on label "[PERSON_NAME] (Malee)" at bounding box center [334, 319] width 143 height 16
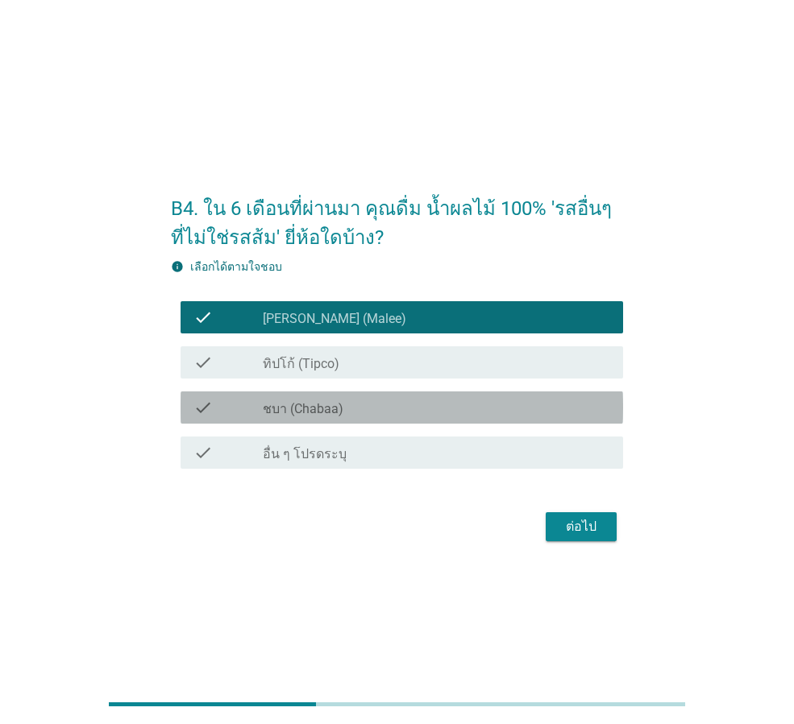
click at [299, 414] on label "ชบา (Chabaa)" at bounding box center [303, 409] width 81 height 16
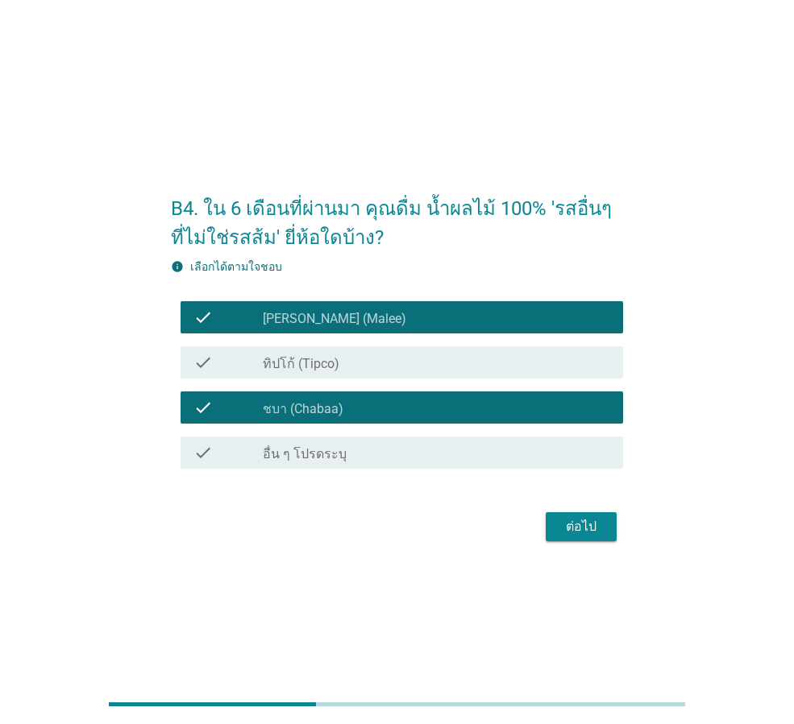
click at [581, 533] on div "ต่อไป" at bounding box center [580, 526] width 45 height 19
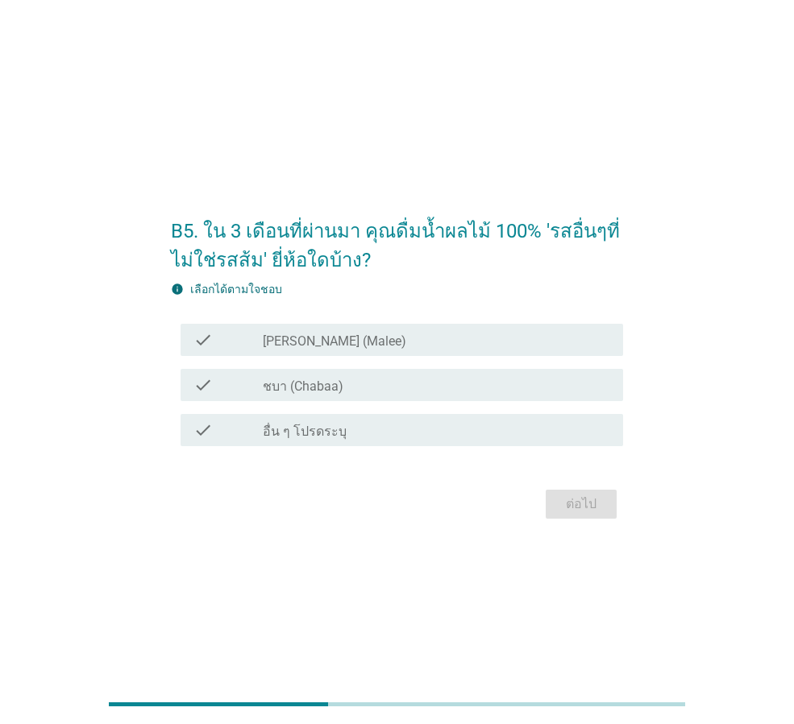
click at [321, 341] on label "[PERSON_NAME] (Malee)" at bounding box center [334, 342] width 143 height 16
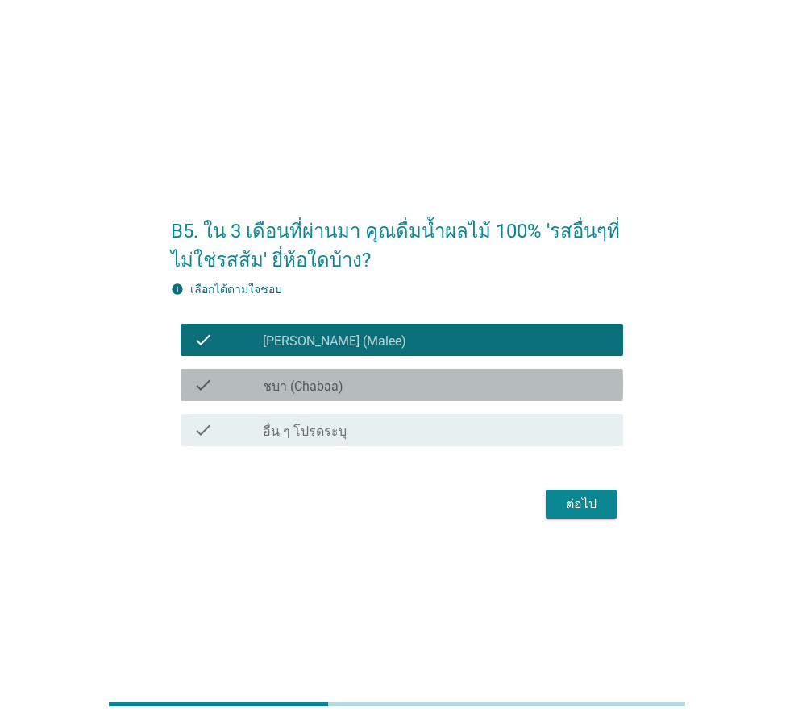
click at [322, 386] on label "ชบา (Chabaa)" at bounding box center [303, 387] width 81 height 16
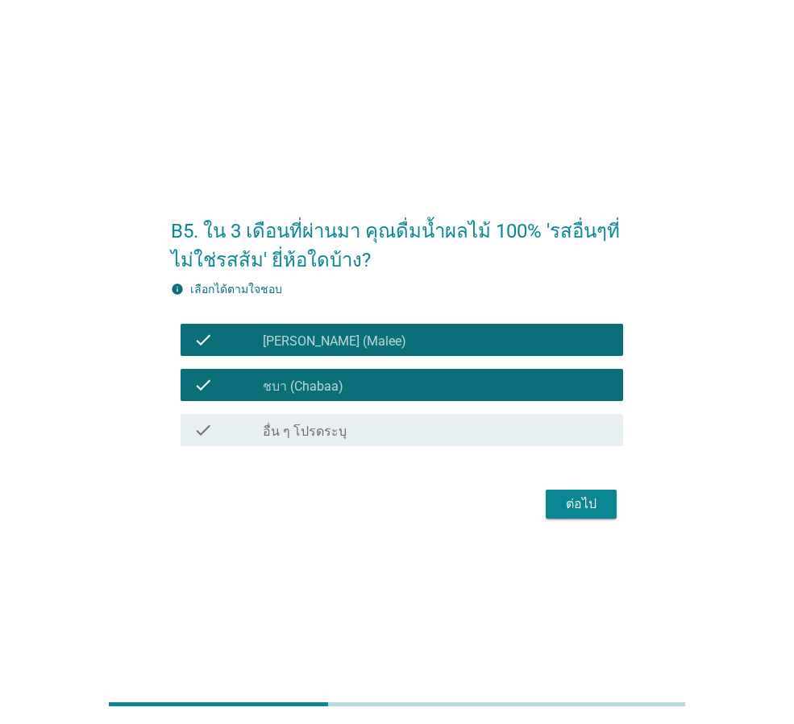
click at [585, 510] on div "ต่อไป" at bounding box center [580, 504] width 45 height 19
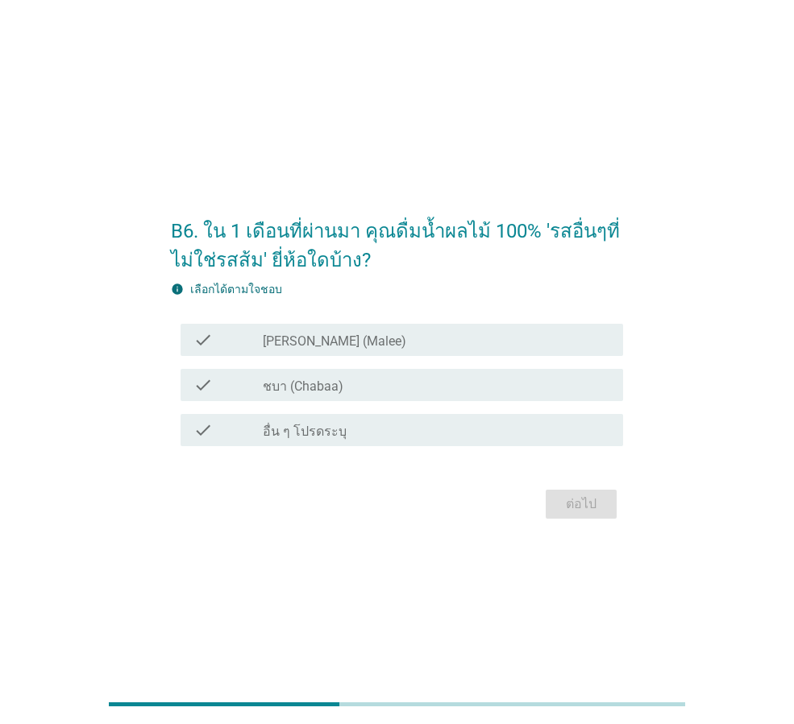
click at [309, 338] on label "[PERSON_NAME] (Malee)" at bounding box center [334, 342] width 143 height 16
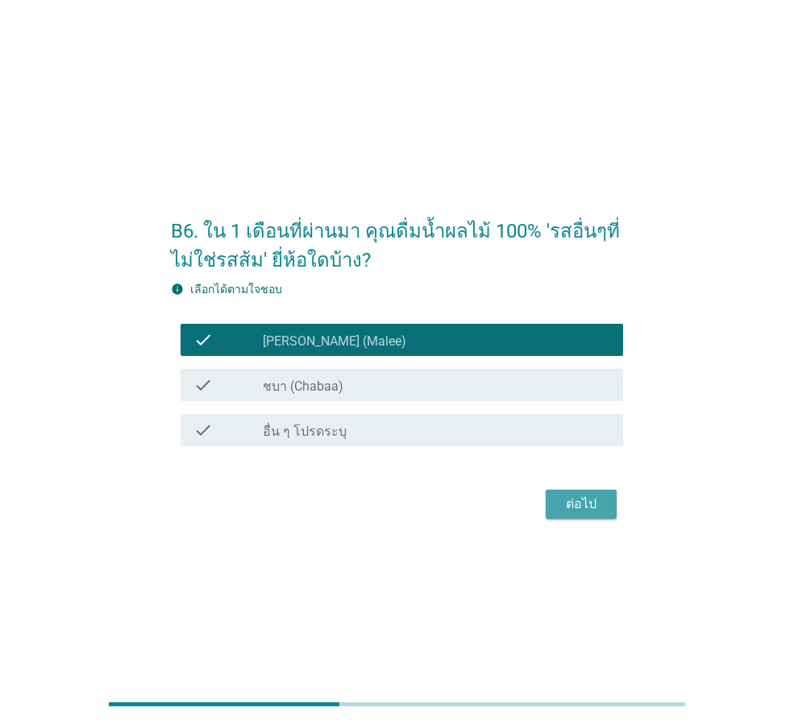
click at [562, 511] on div "ต่อไป" at bounding box center [580, 504] width 45 height 19
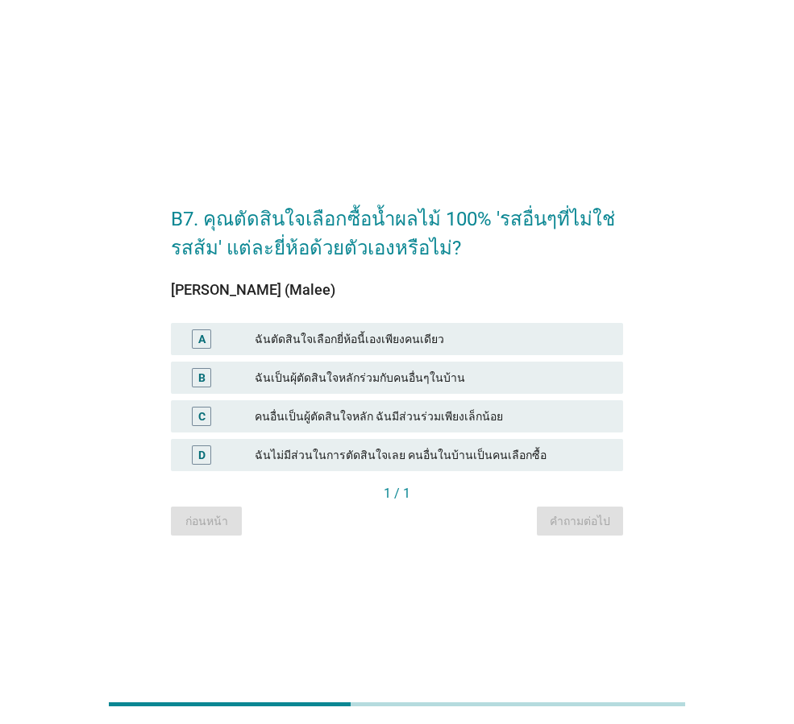
click at [406, 327] on div "A ฉันตัดสินใจเลือกยี่ห้อนี้เองเพียงคนเดียว" at bounding box center [397, 339] width 452 height 32
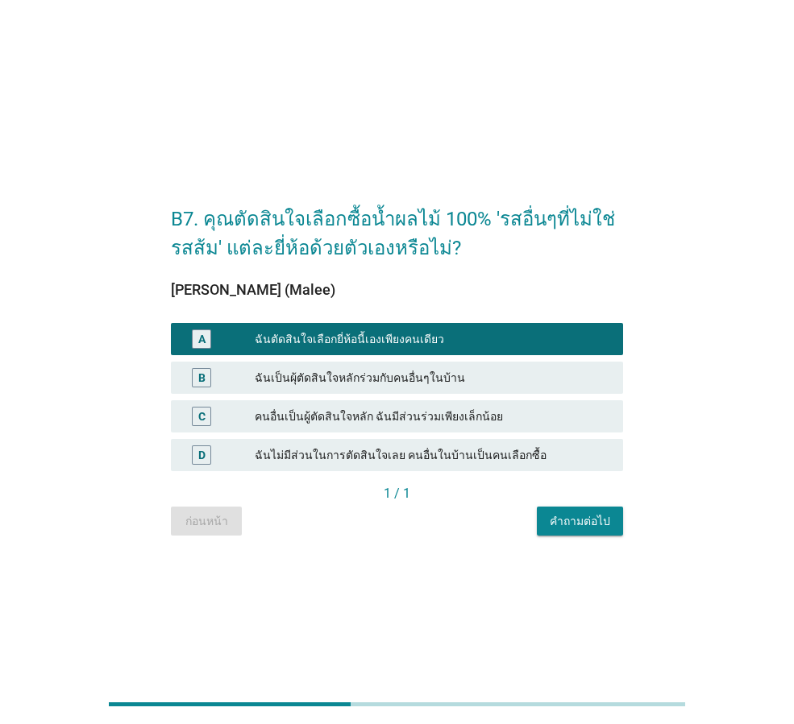
click at [576, 535] on button "คำถามต่อไป" at bounding box center [580, 521] width 86 height 29
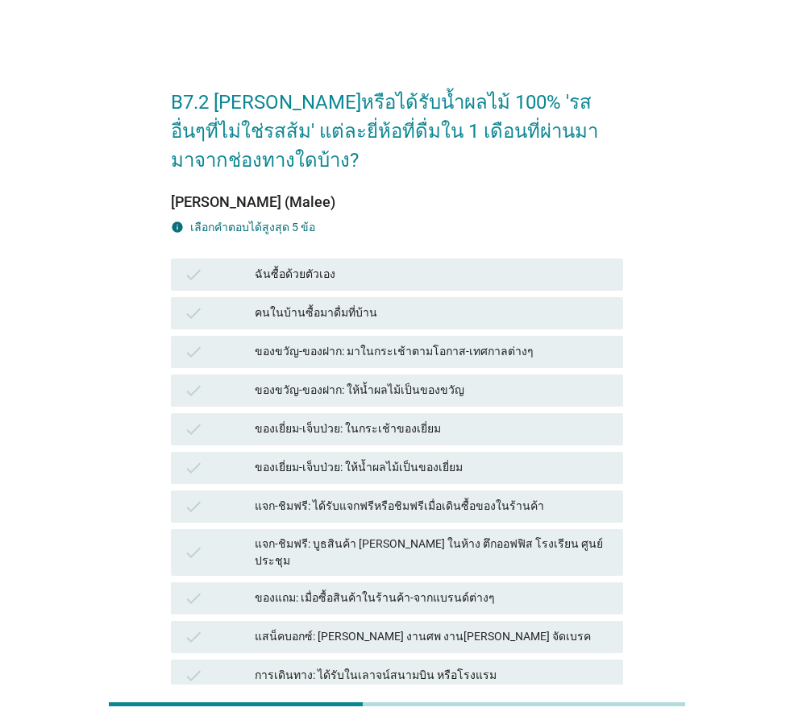
click at [274, 267] on div "ฉันซื้อด้วยตัวเอง" at bounding box center [432, 274] width 355 height 19
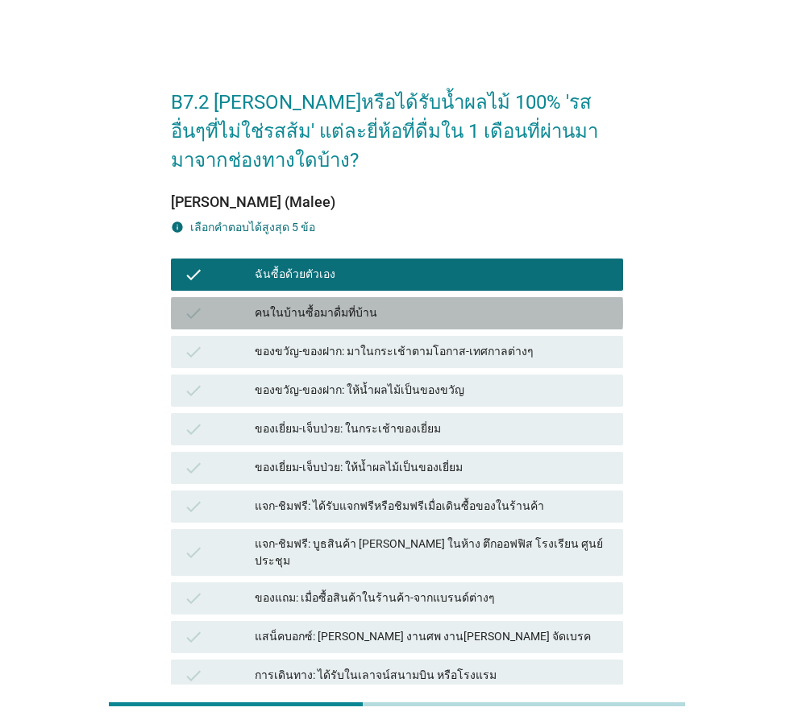
click at [283, 316] on div "คนในบ้านซื้อมาดื่มที่บ้าน" at bounding box center [432, 313] width 355 height 19
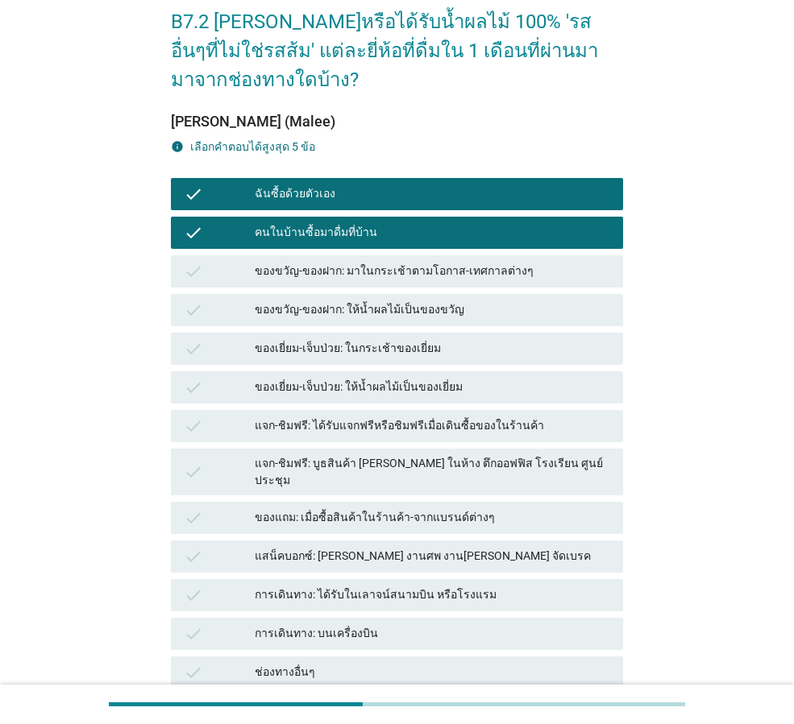
scroll to position [161, 0]
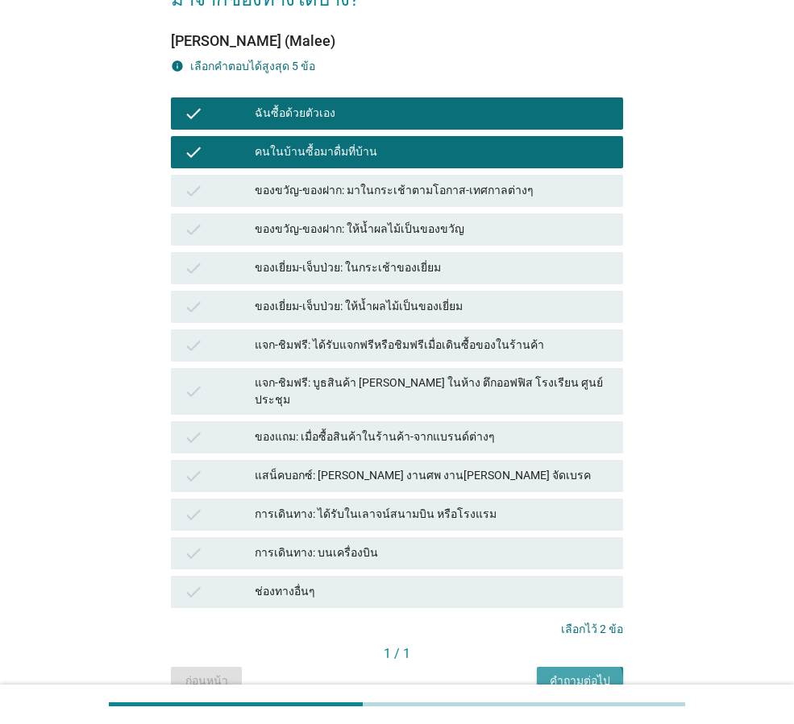
click at [549, 668] on button "คำถามต่อไป" at bounding box center [580, 681] width 86 height 29
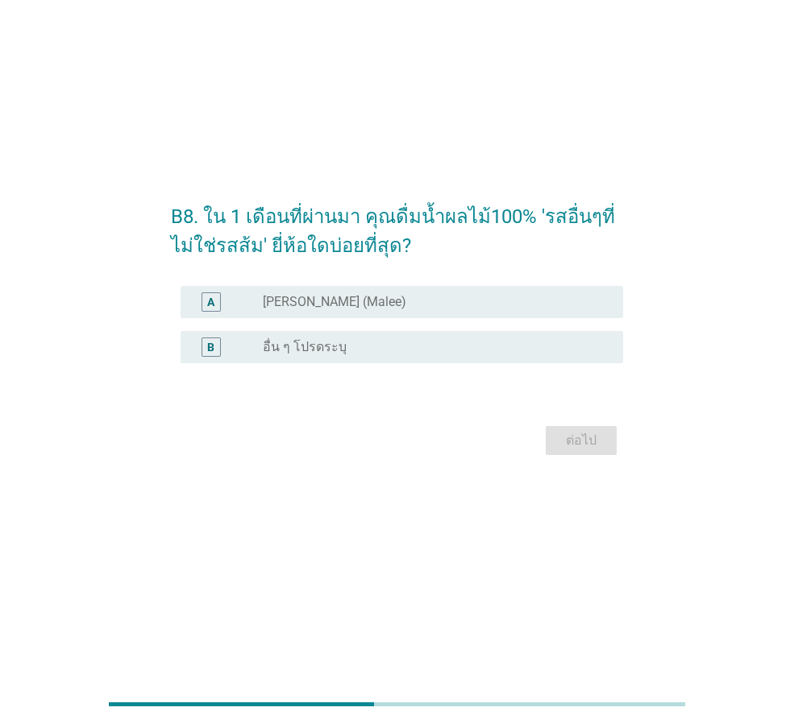
scroll to position [0, 0]
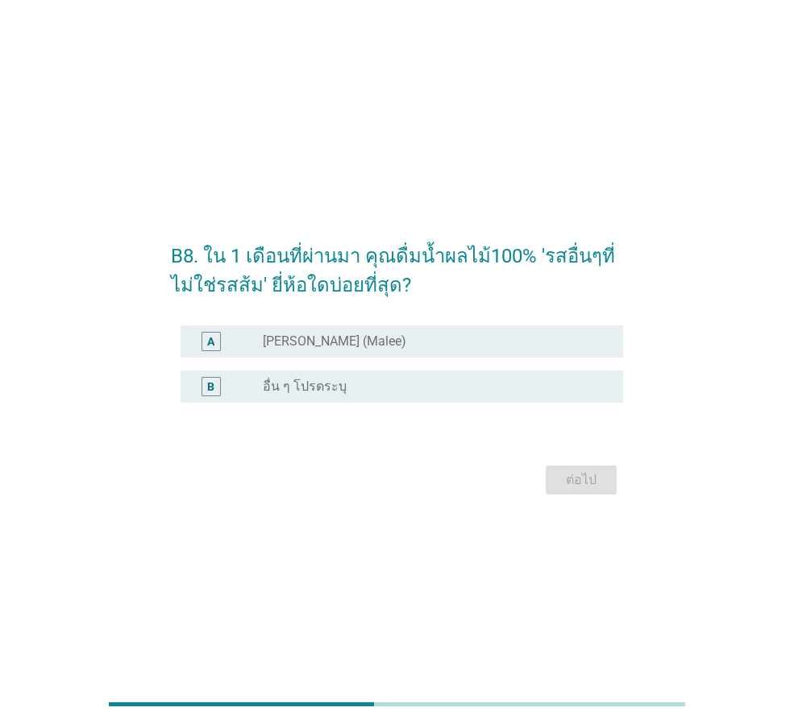
click at [346, 342] on div "radio_button_unchecked [PERSON_NAME] (Malee)" at bounding box center [430, 342] width 334 height 16
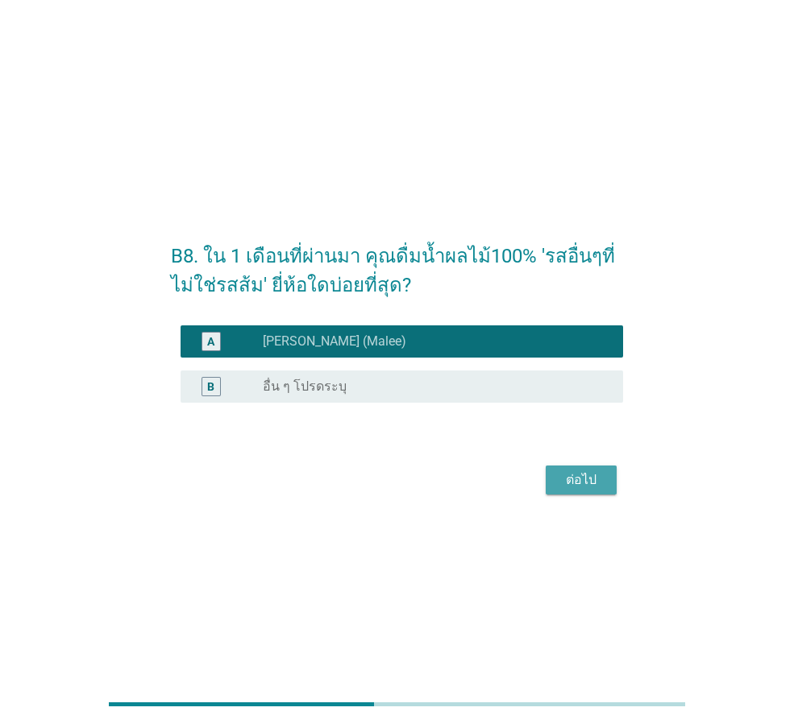
click at [587, 481] on div "ต่อไป" at bounding box center [580, 480] width 45 height 19
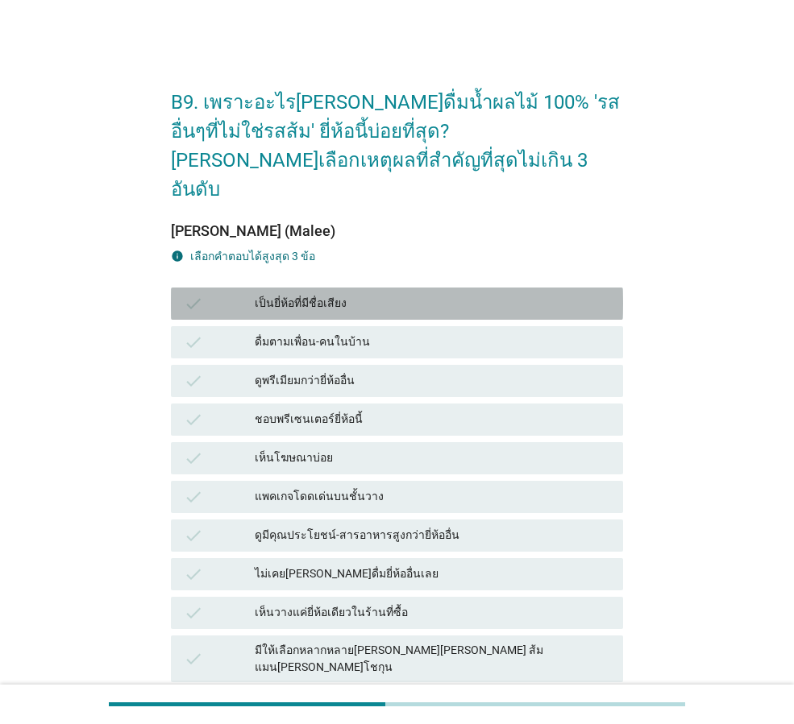
click at [336, 294] on div "เป็นยี่ห้อที่มีชื่อเสียง" at bounding box center [432, 303] width 355 height 19
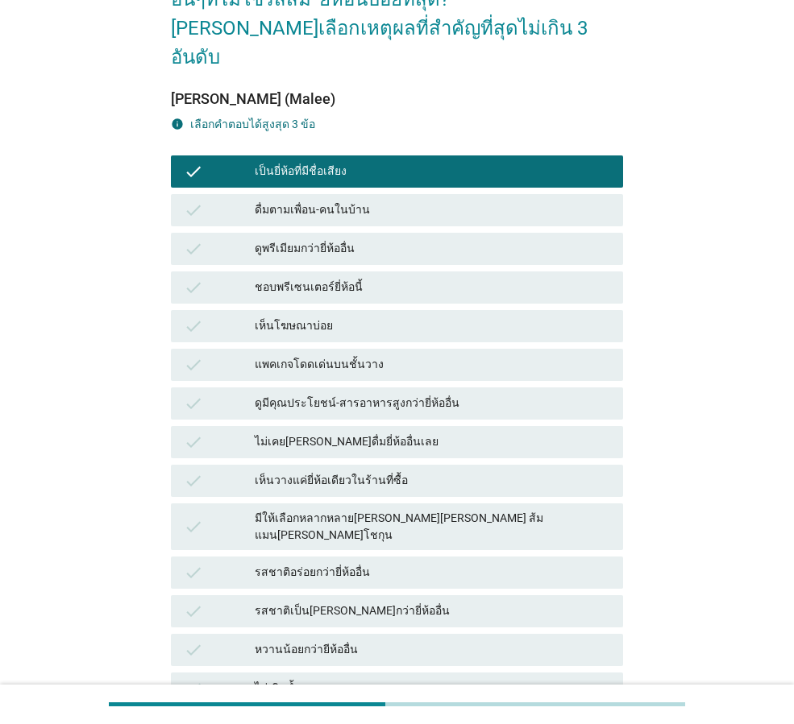
scroll to position [161, 0]
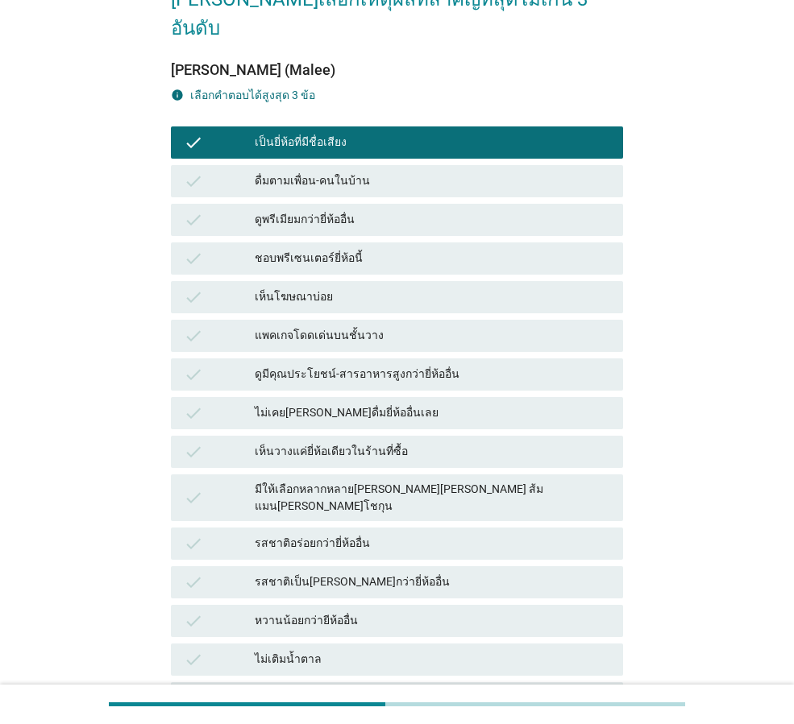
click at [310, 172] on div "ดื่มตามเพื่อน-คนในบ้าน" at bounding box center [432, 181] width 355 height 19
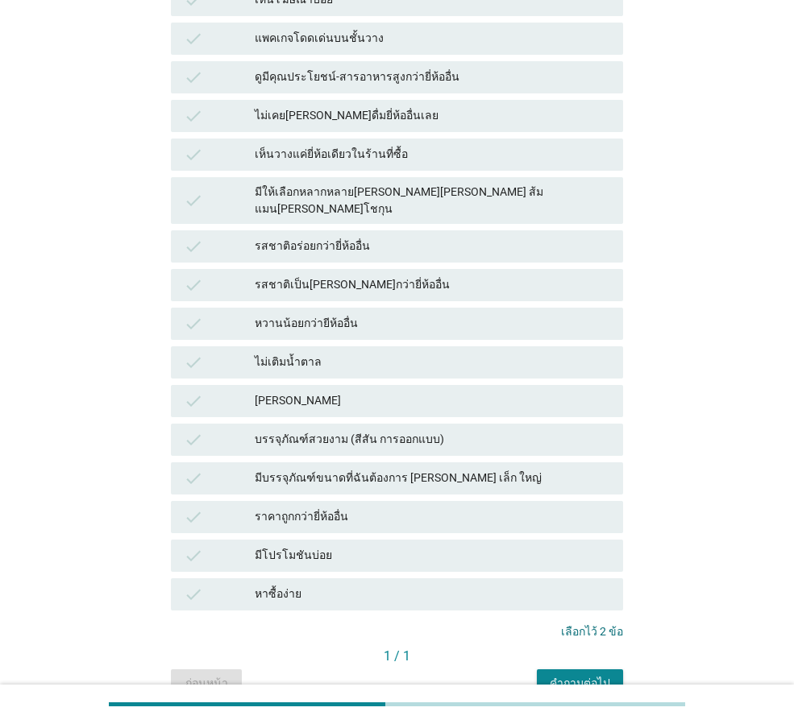
scroll to position [483, 0]
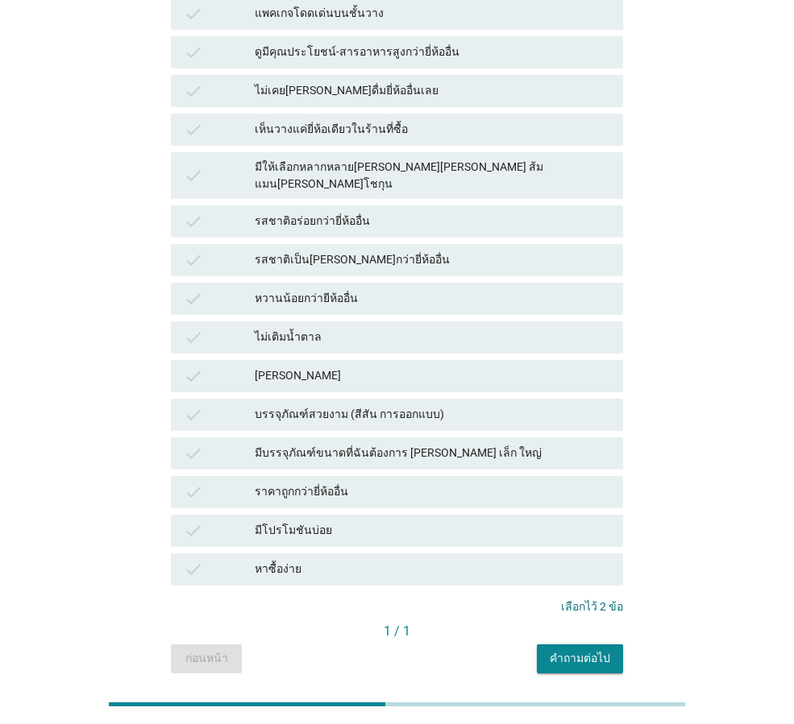
click at [342, 560] on div "หาซื้อง่าย" at bounding box center [432, 569] width 355 height 19
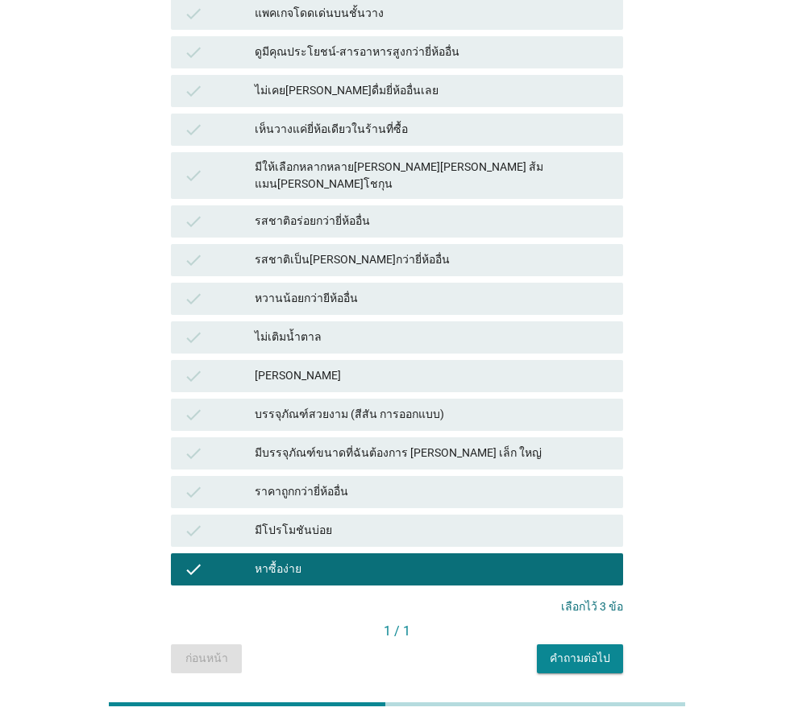
click at [565, 650] on div "คำถามต่อไป" at bounding box center [579, 658] width 60 height 17
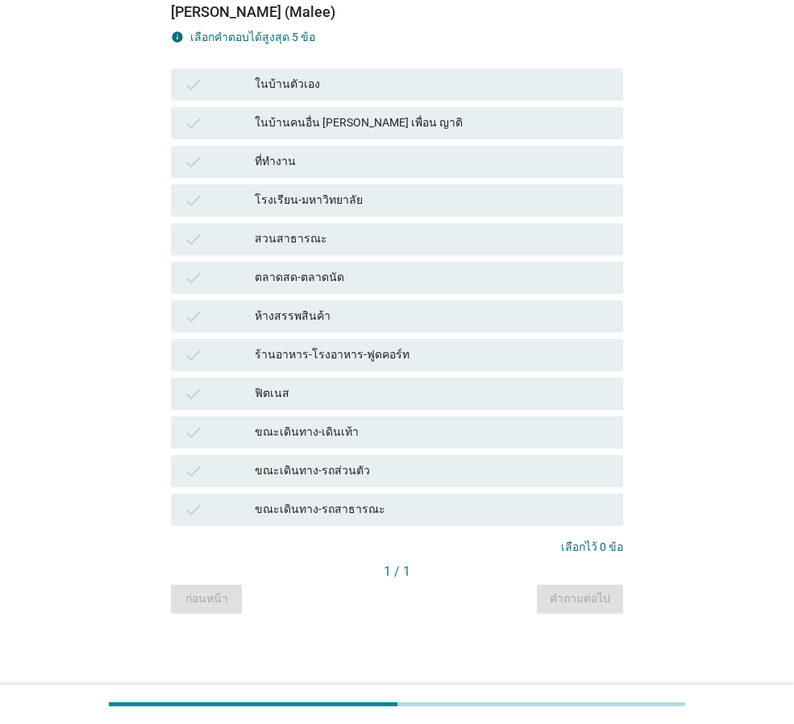
scroll to position [0, 0]
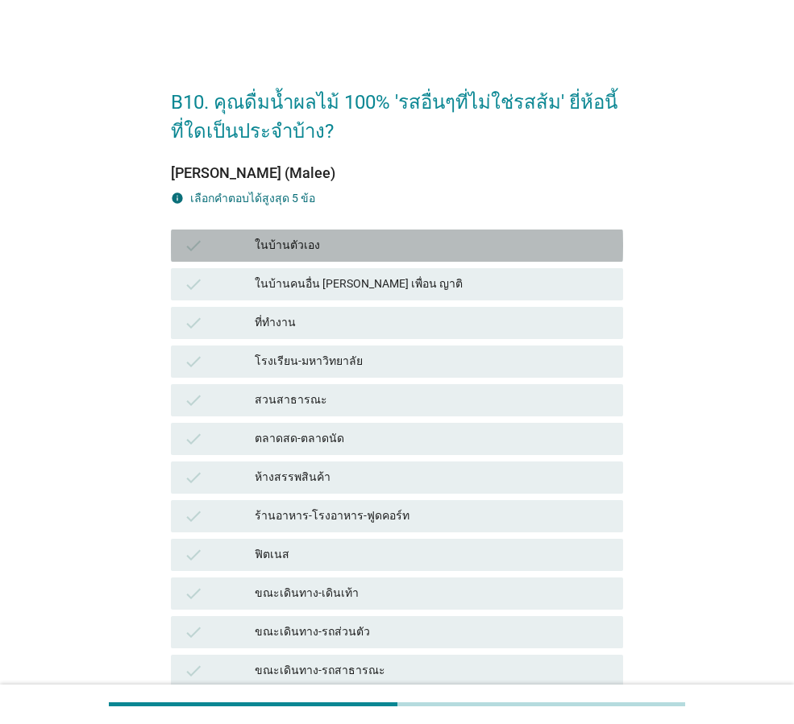
click at [297, 240] on div "ในบ้านตัวเอง" at bounding box center [432, 245] width 355 height 19
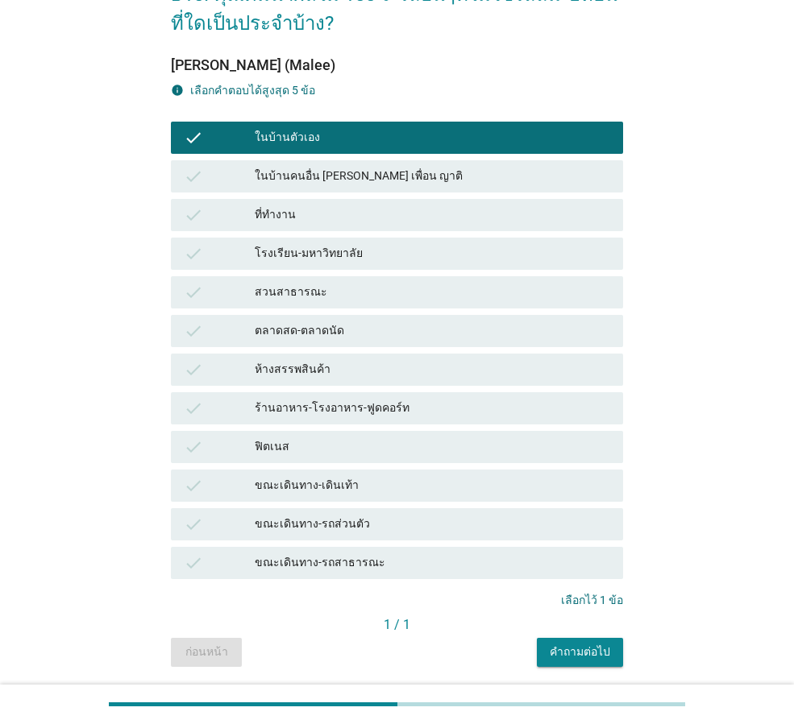
scroll to position [161, 0]
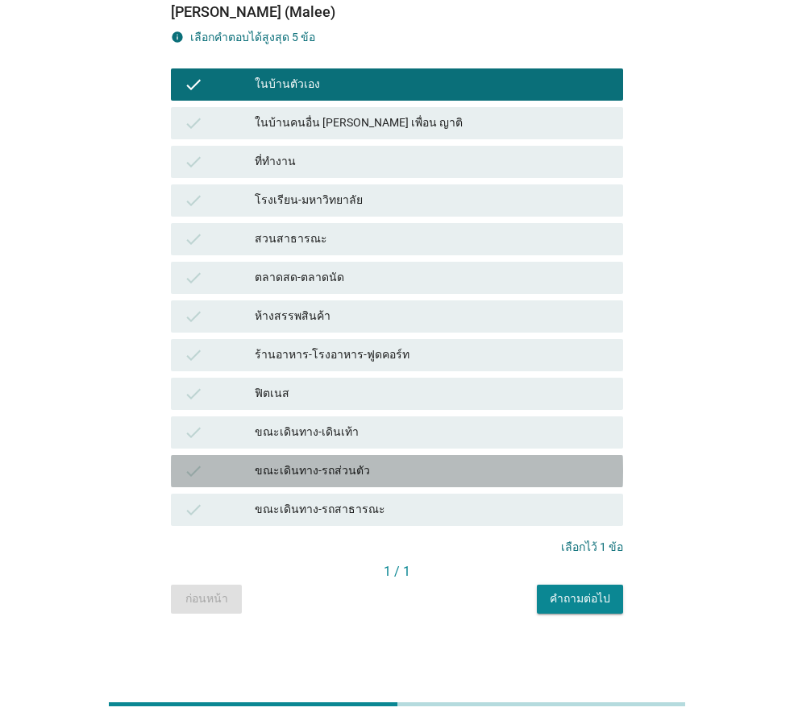
click at [342, 469] on div "ขณะเดินทาง-รถส่วนตัว" at bounding box center [432, 471] width 355 height 19
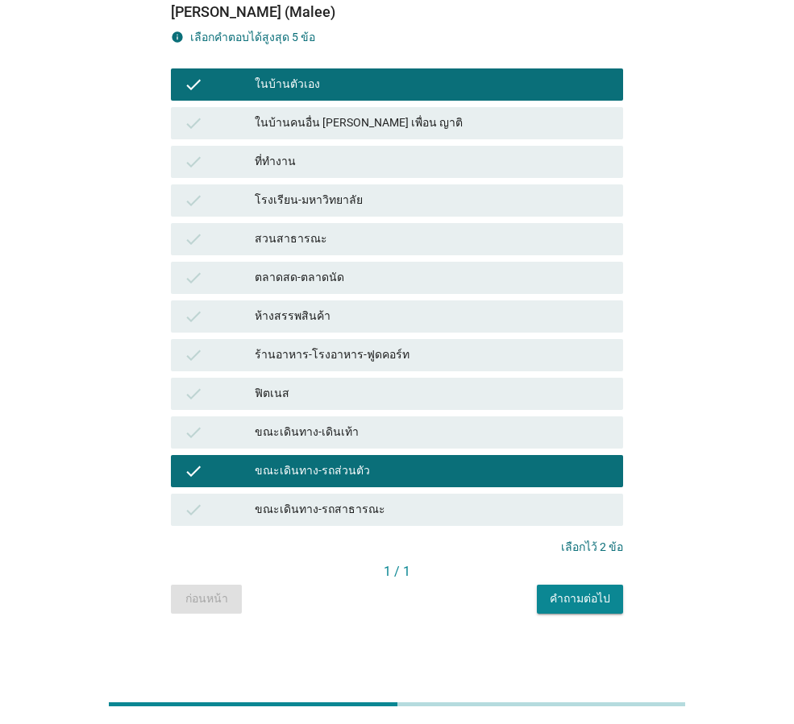
click at [413, 510] on div "ขณะเดินทาง-รถสาธารณะ" at bounding box center [432, 509] width 355 height 19
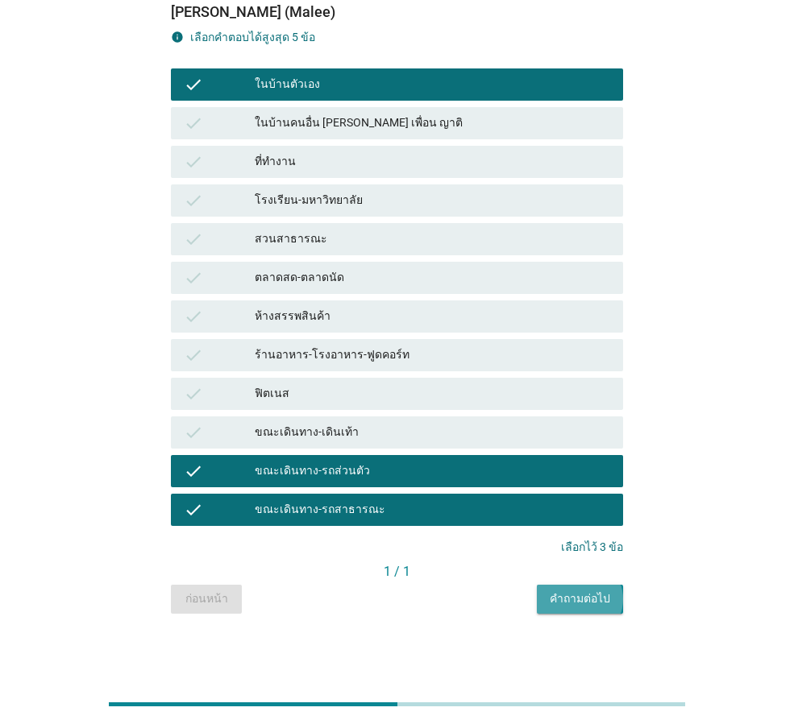
click at [566, 597] on div "คำถามต่อไป" at bounding box center [579, 599] width 60 height 17
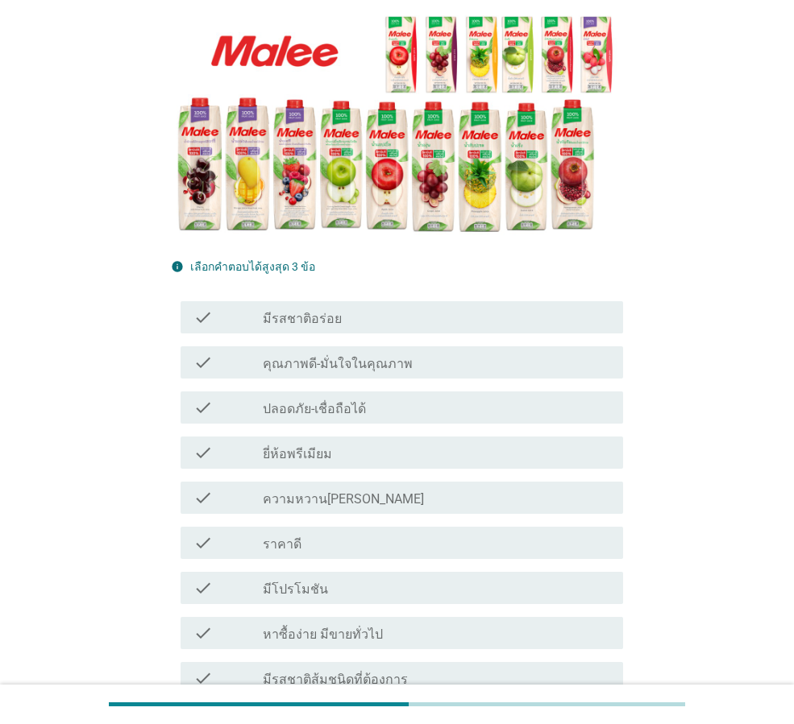
scroll to position [242, 0]
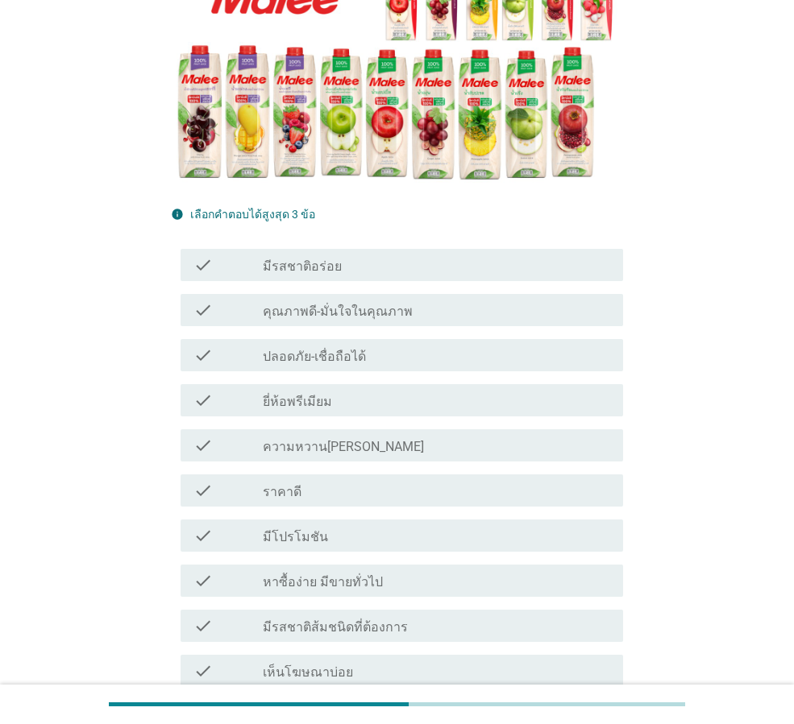
click at [334, 267] on label "มีรสชาติอร่อย" at bounding box center [302, 267] width 79 height 16
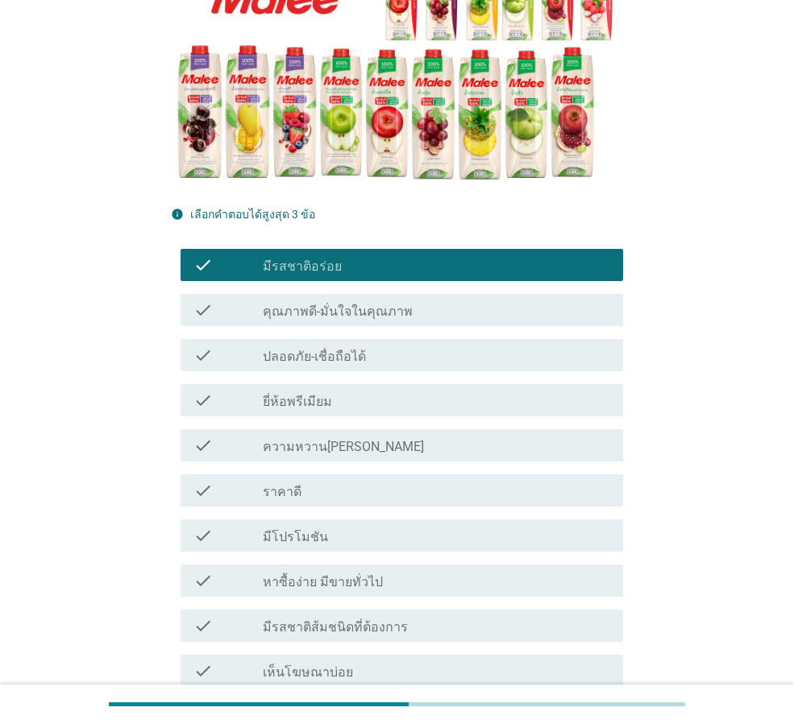
click at [333, 304] on label "คุณภาพดี-มั่นใจในคุณภาพ" at bounding box center [338, 312] width 150 height 16
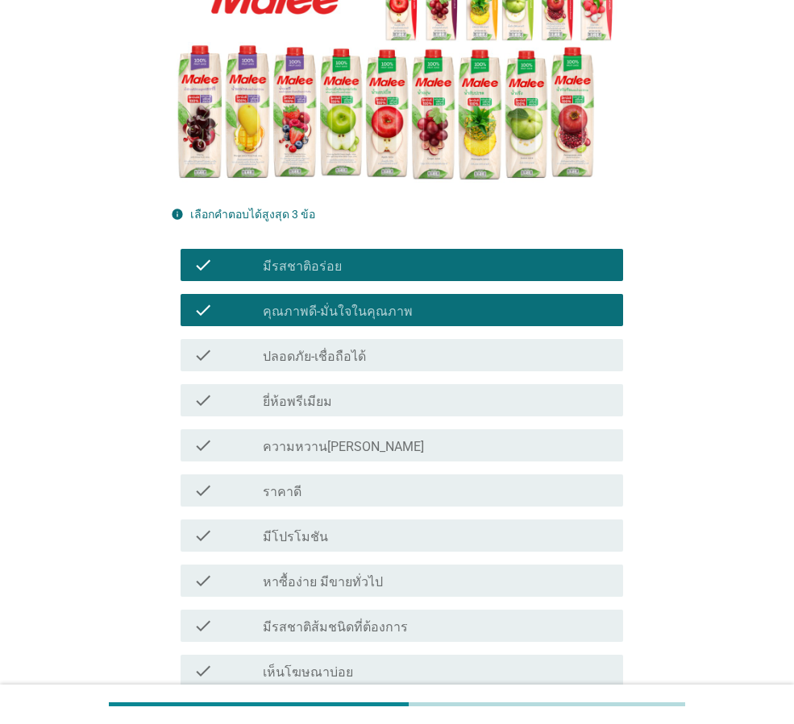
click at [334, 359] on label "ปลอดภัย-เชื่อถือได้" at bounding box center [314, 357] width 103 height 16
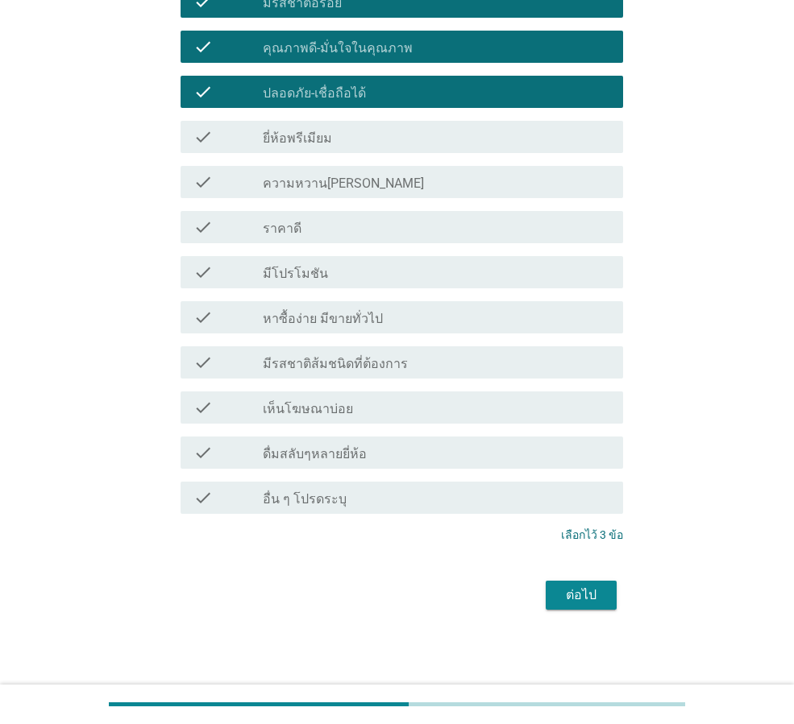
scroll to position [506, 0]
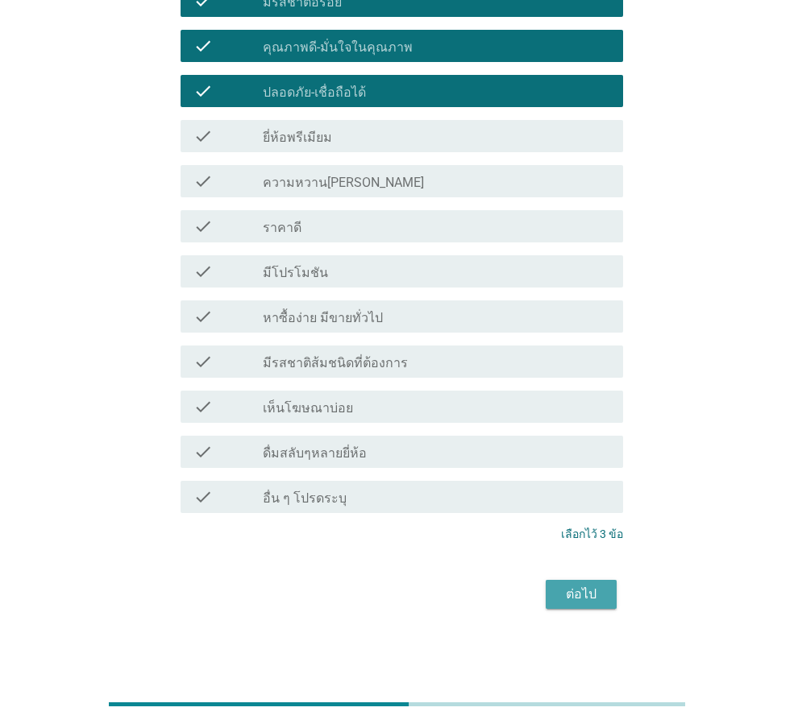
click at [590, 606] on button "ต่อไป" at bounding box center [580, 594] width 71 height 29
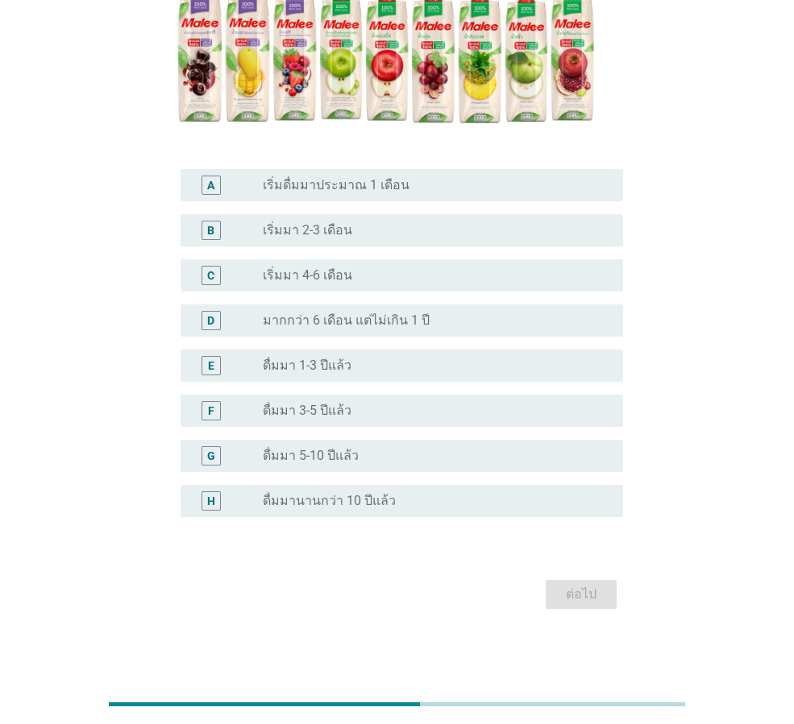
scroll to position [0, 0]
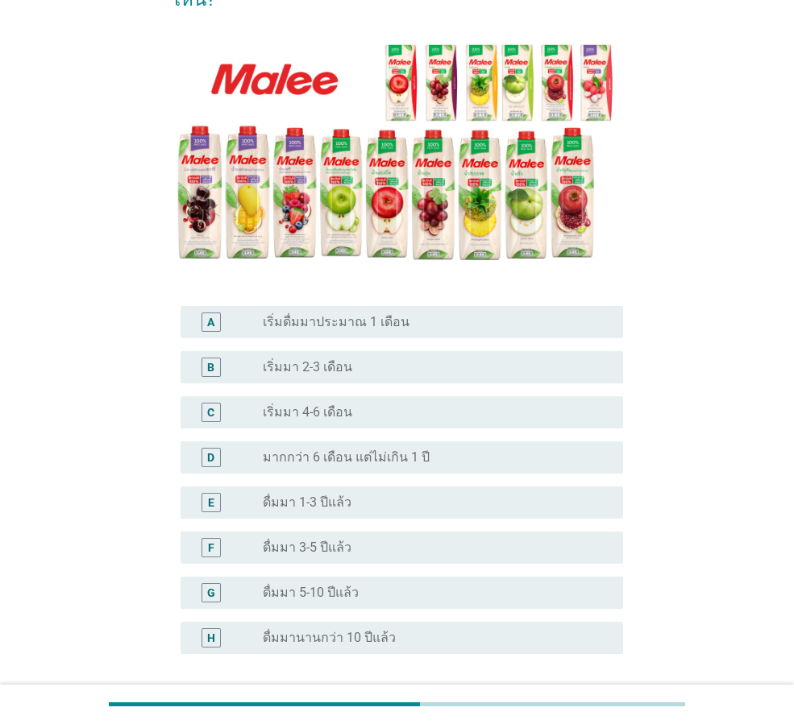
click at [379, 450] on label "มากกว่า 6 เดือน แต่ไม่เกิน 1 ปี" at bounding box center [346, 458] width 167 height 16
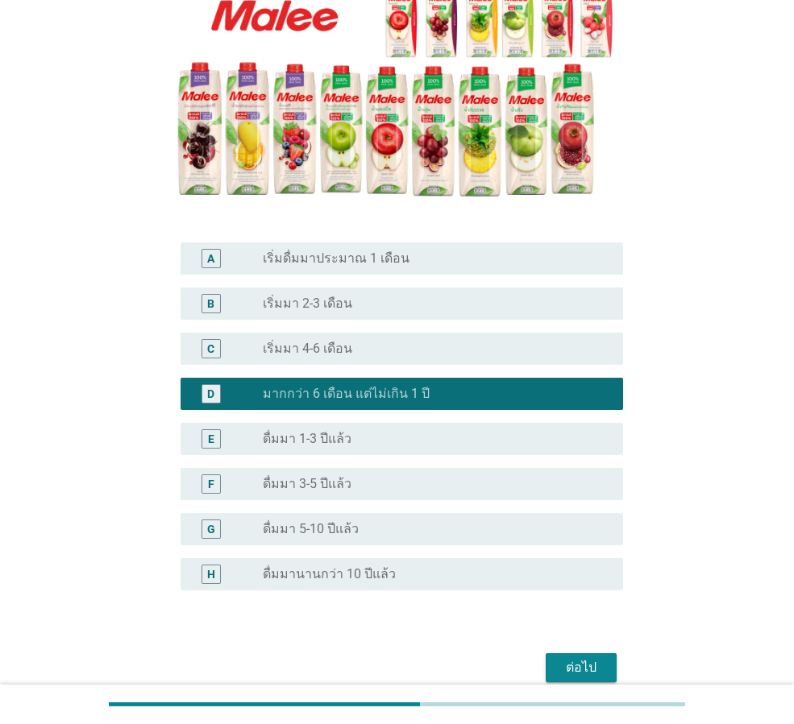
scroll to position [269, 0]
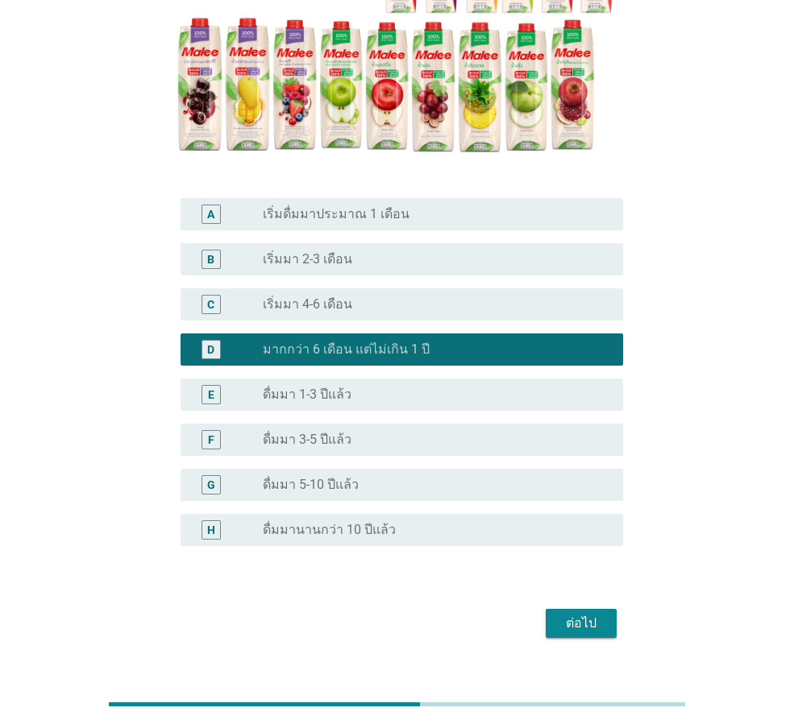
click at [584, 614] on div "ต่อไป" at bounding box center [580, 623] width 45 height 19
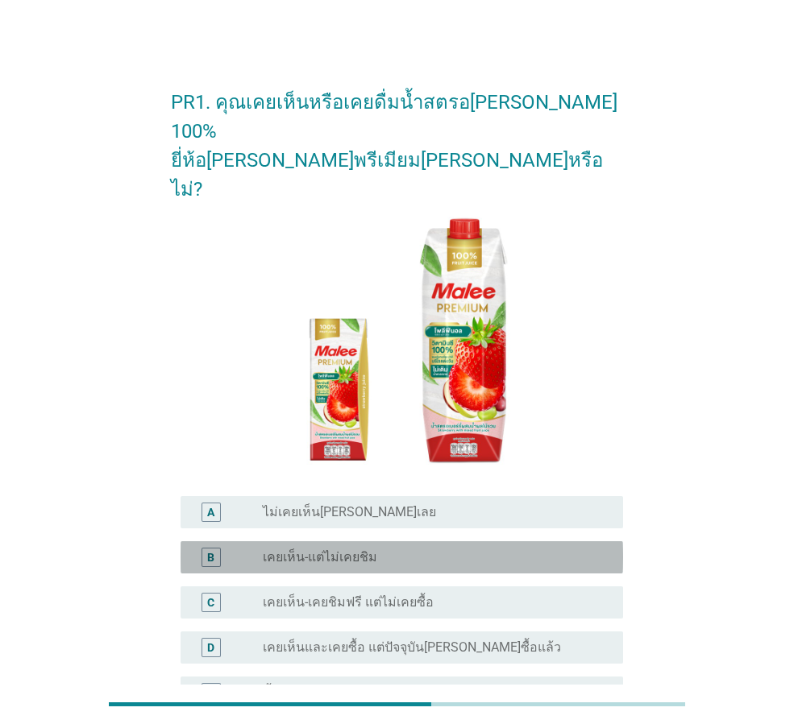
click at [353, 549] on label "เคยเห็น-แต่ไม่เคยชิม" at bounding box center [320, 557] width 114 height 16
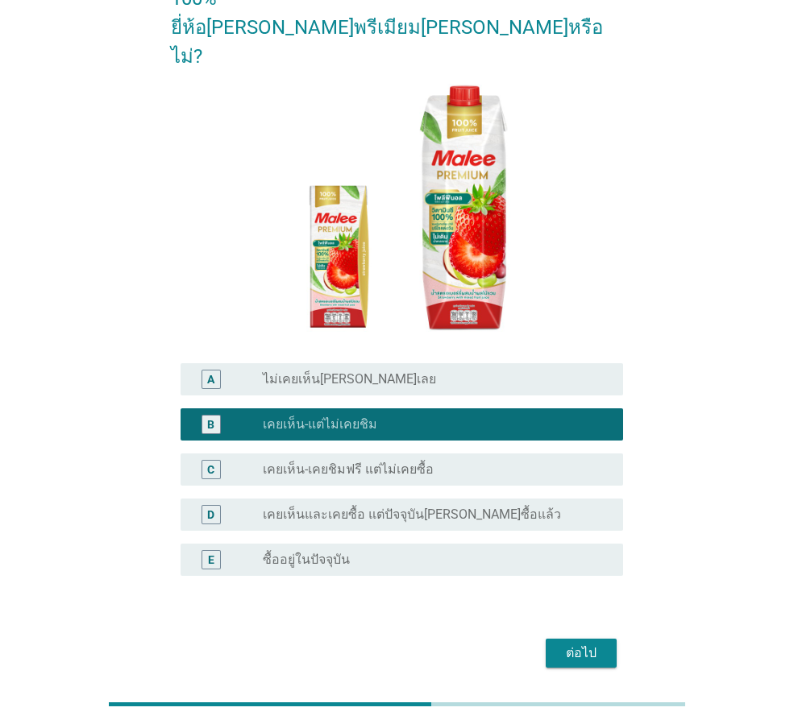
scroll to position [134, 0]
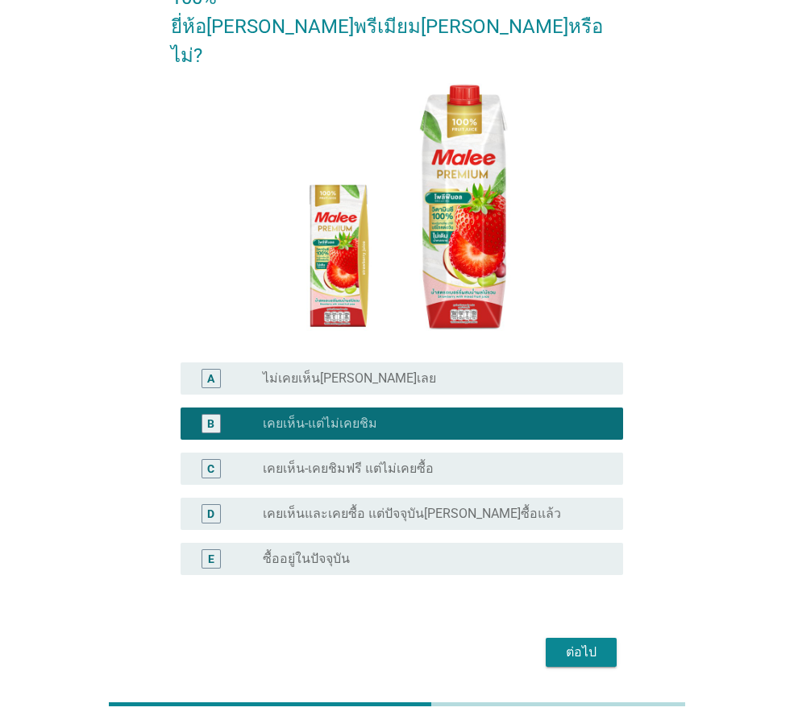
click at [588, 643] on div "ต่อไป" at bounding box center [580, 652] width 45 height 19
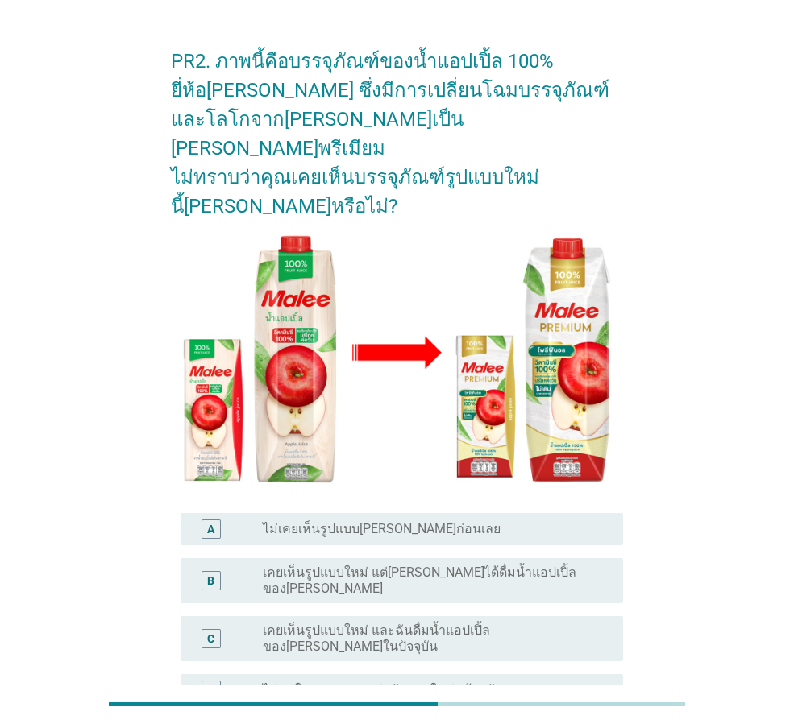
scroll to position [81, 0]
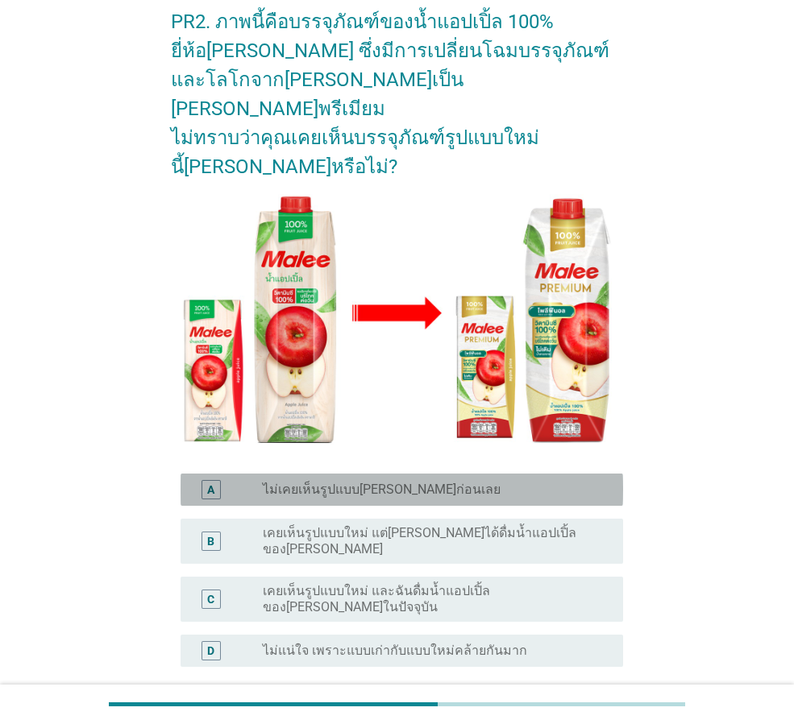
click at [338, 480] on div "radio_button_unchecked ไม่เคยเห็นรูปแบบ[PERSON_NAME]ก่อนเลย" at bounding box center [436, 489] width 347 height 19
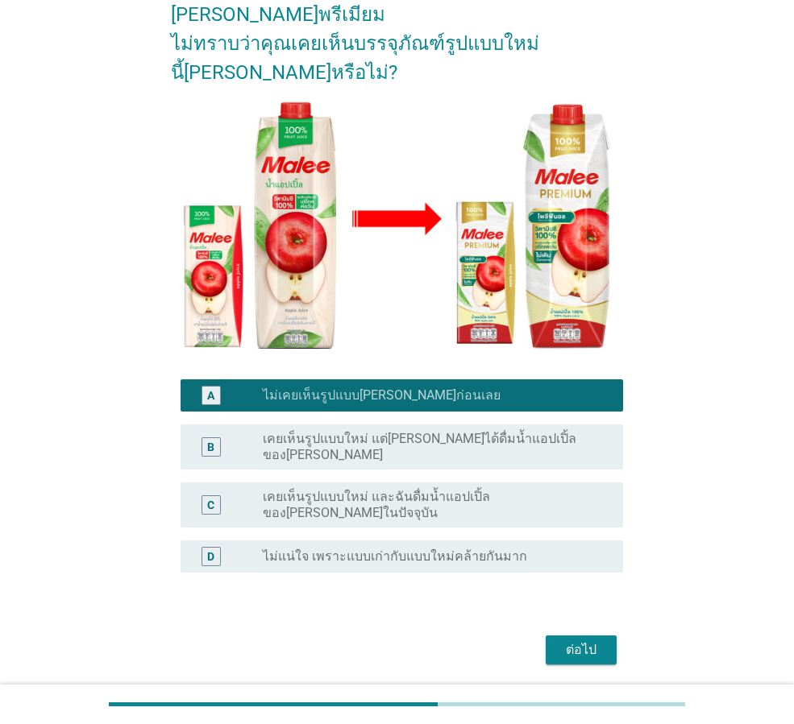
scroll to position [176, 0]
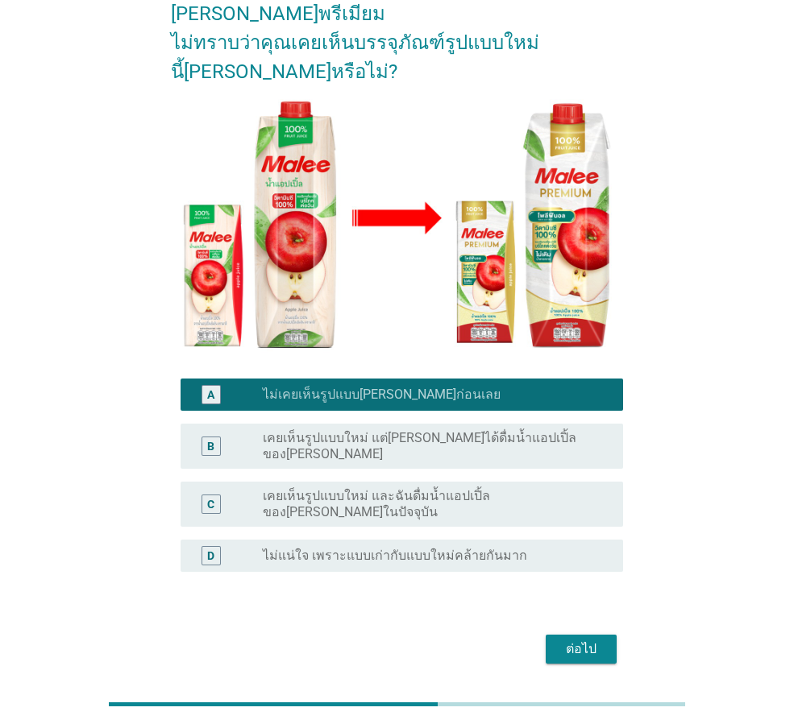
click at [584, 630] on div "ต่อไป" at bounding box center [397, 649] width 452 height 39
click at [584, 640] on div "ต่อไป" at bounding box center [580, 649] width 45 height 19
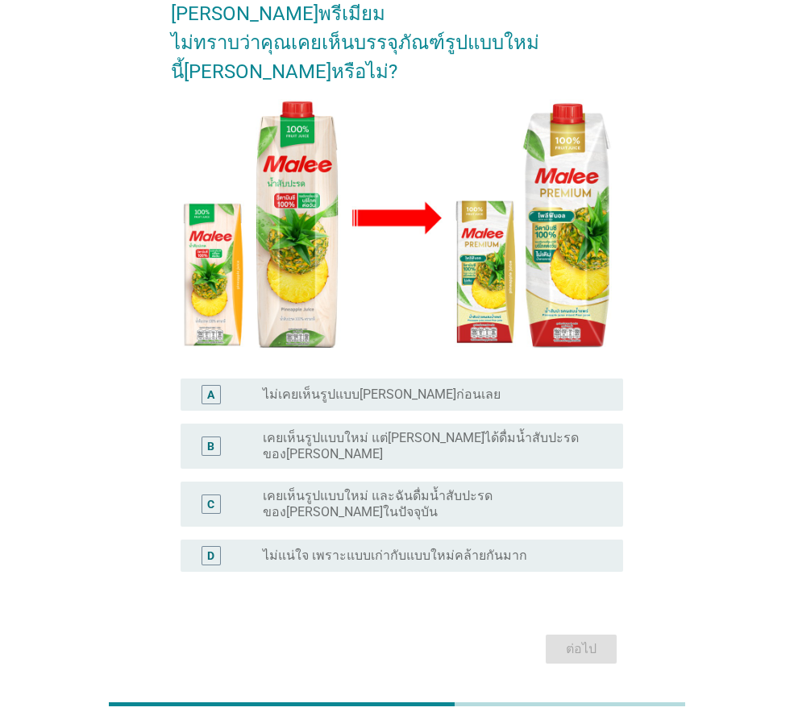
scroll to position [0, 0]
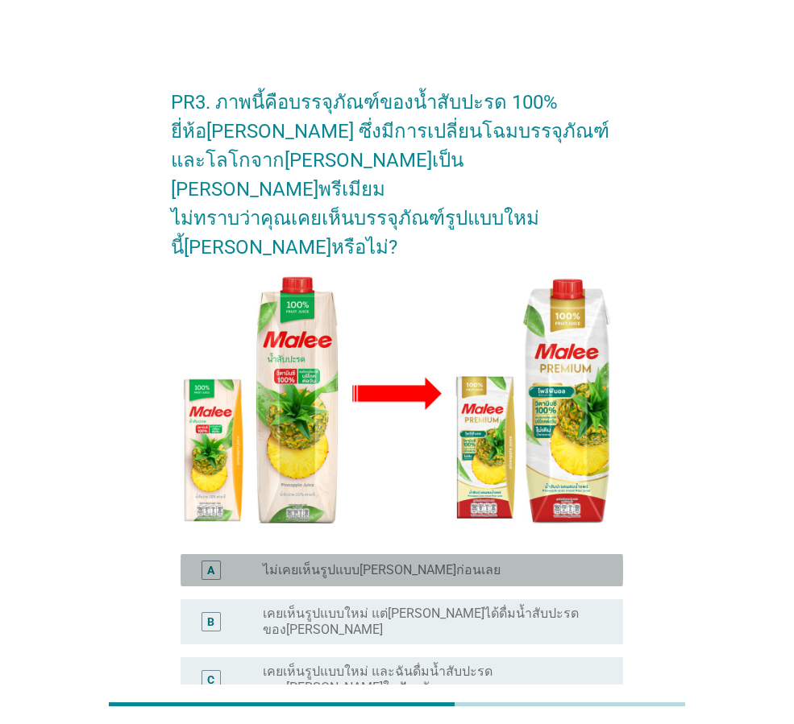
click at [446, 562] on div "radio_button_unchecked ไม่เคยเห็นรูปแบบ[PERSON_NAME]ก่อนเลย" at bounding box center [430, 570] width 334 height 16
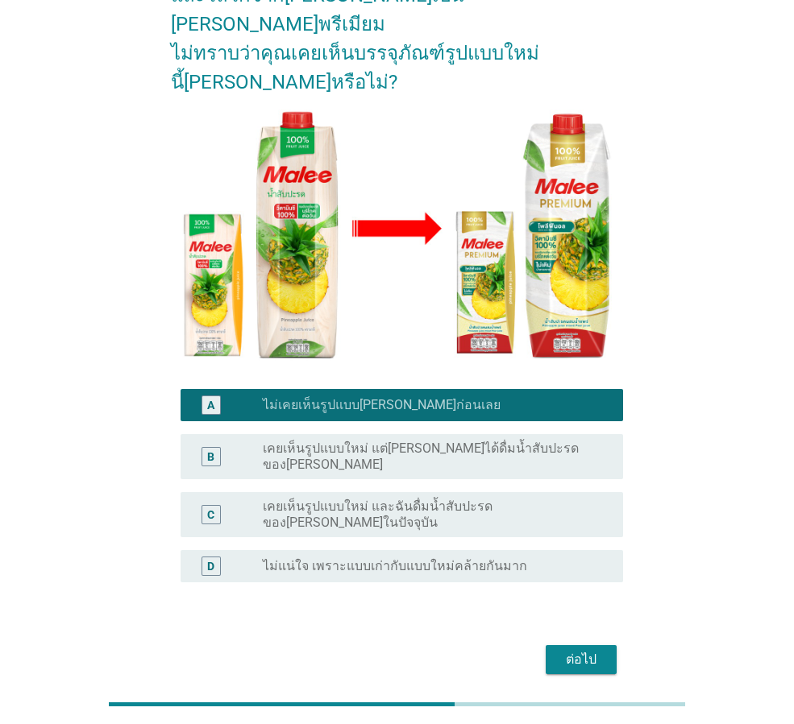
scroll to position [176, 0]
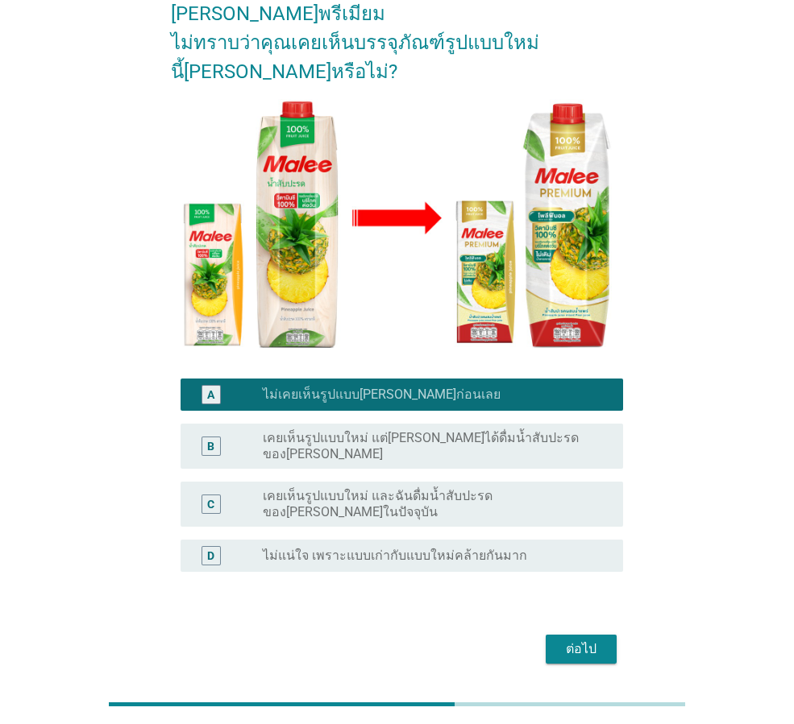
click at [578, 640] on div "ต่อไป" at bounding box center [580, 649] width 45 height 19
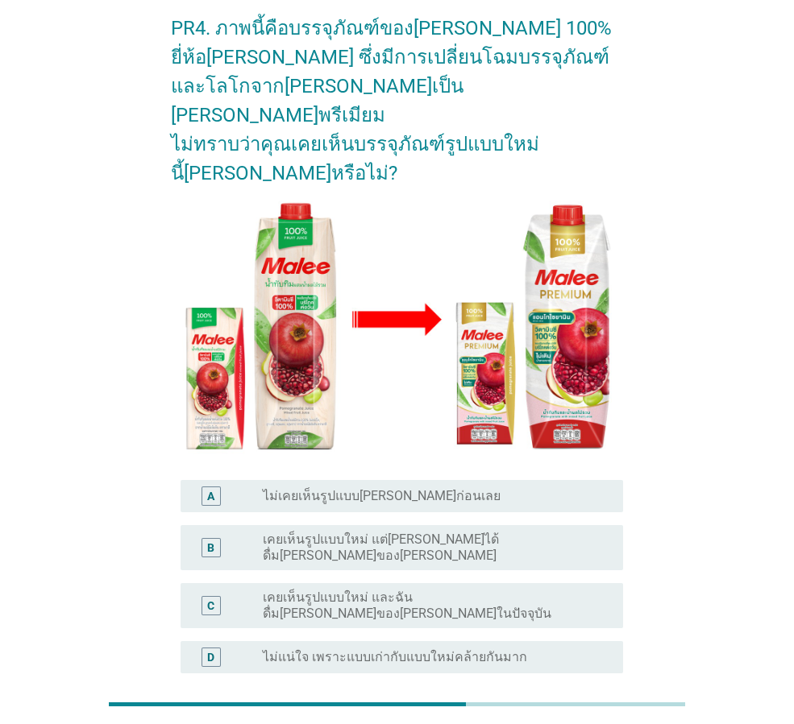
scroll to position [161, 0]
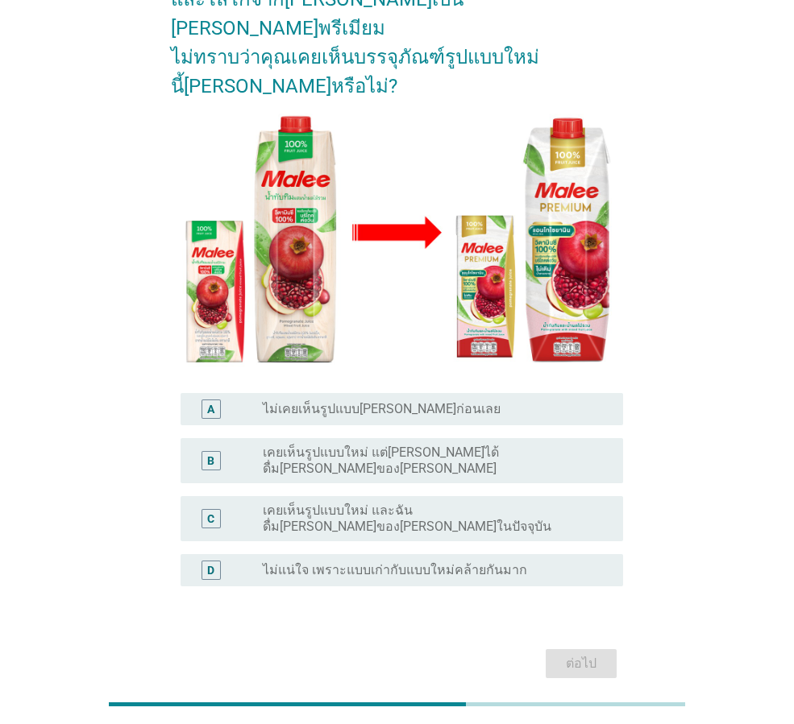
click at [373, 401] on label "ไม่เคยเห็นรูปแบบ[PERSON_NAME]ก่อนเลย" at bounding box center [382, 409] width 238 height 16
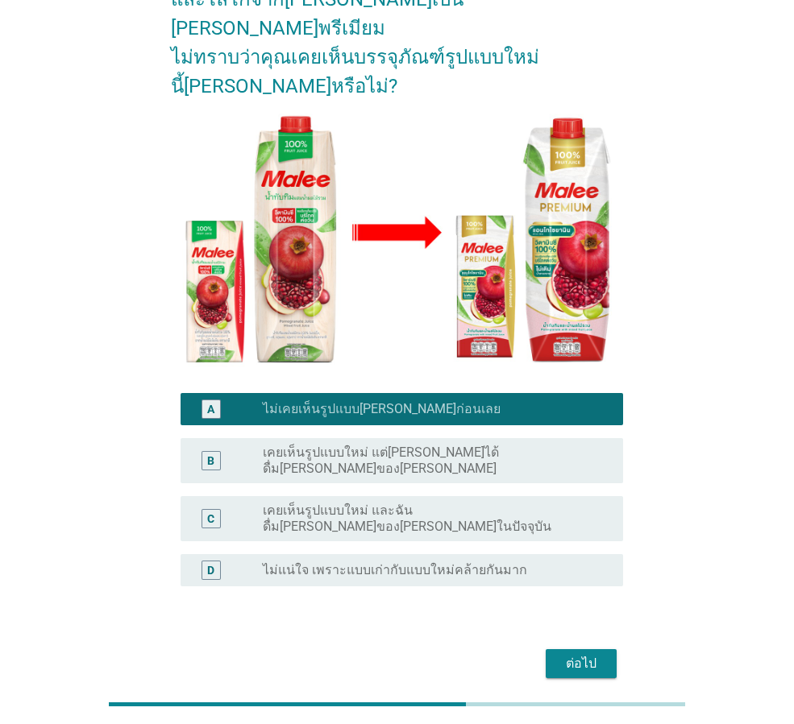
click at [553, 649] on button "ต่อไป" at bounding box center [580, 663] width 71 height 29
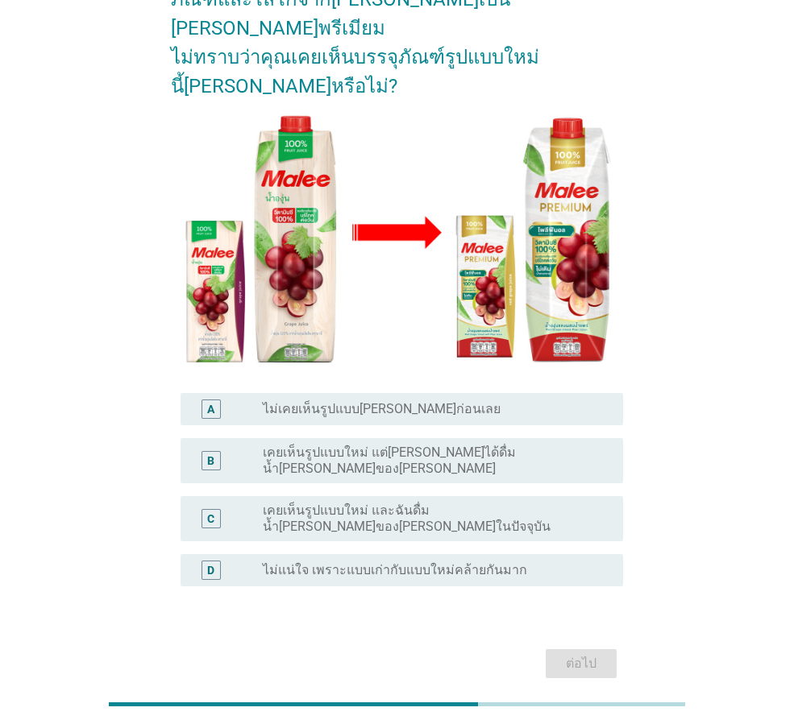
click at [421, 401] on label "ไม่เคยเห็นรูปแบบ[PERSON_NAME]ก่อนเลย" at bounding box center [382, 409] width 238 height 16
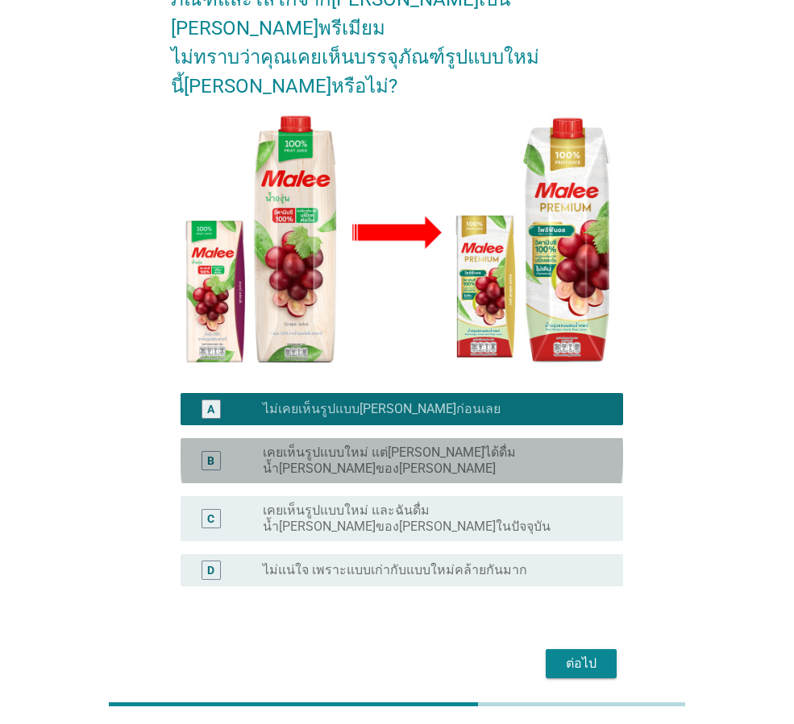
click at [416, 445] on label "เคยเห็นรูปแบบใหม่ แต่[PERSON_NAME]ได้ดื่มน้ำ[PERSON_NAME]ของ[PERSON_NAME]" at bounding box center [430, 461] width 334 height 32
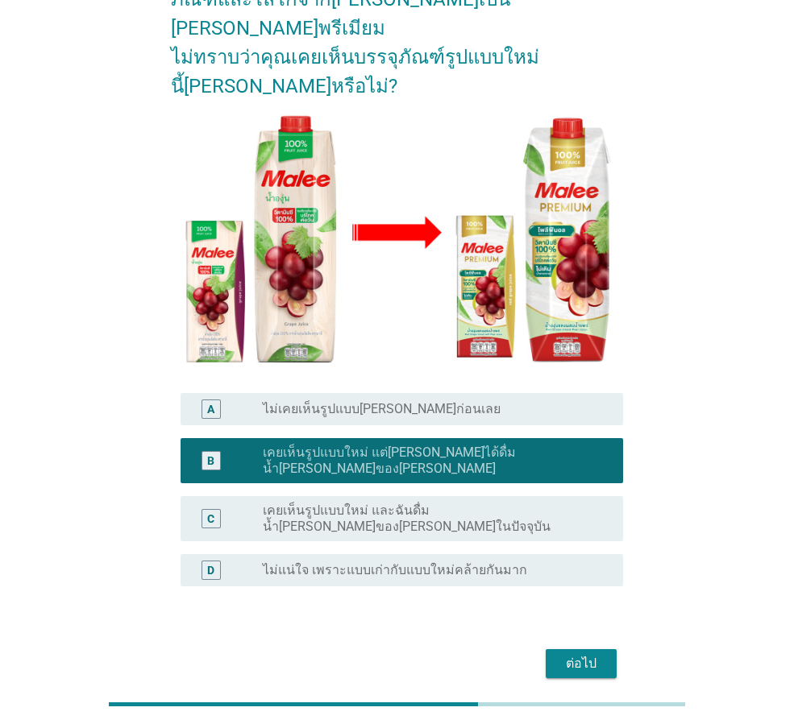
click at [571, 654] on div "ต่อไป" at bounding box center [580, 663] width 45 height 19
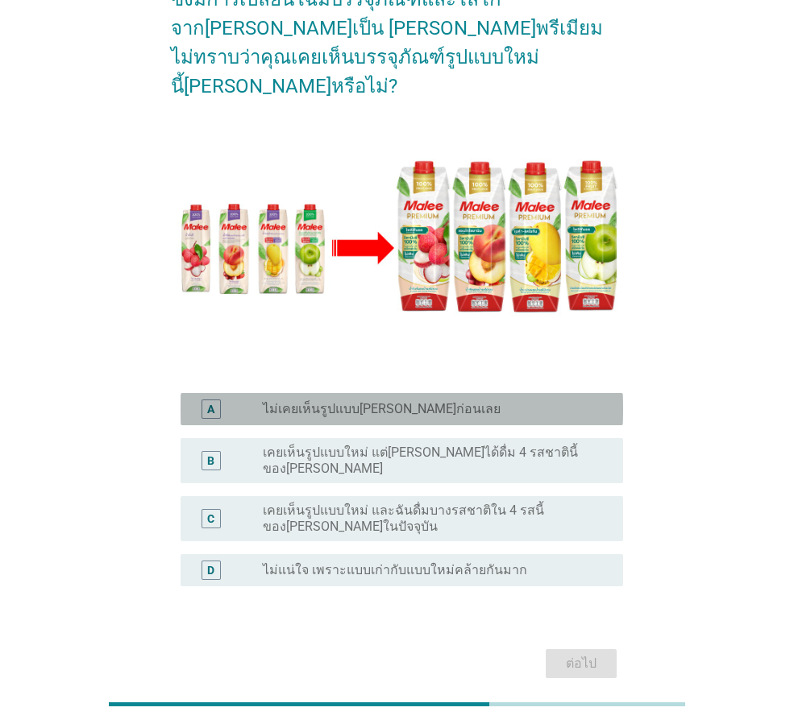
click at [388, 401] on label "ไม่เคยเห็นรูปแบบ[PERSON_NAME]ก่อนเลย" at bounding box center [382, 409] width 238 height 16
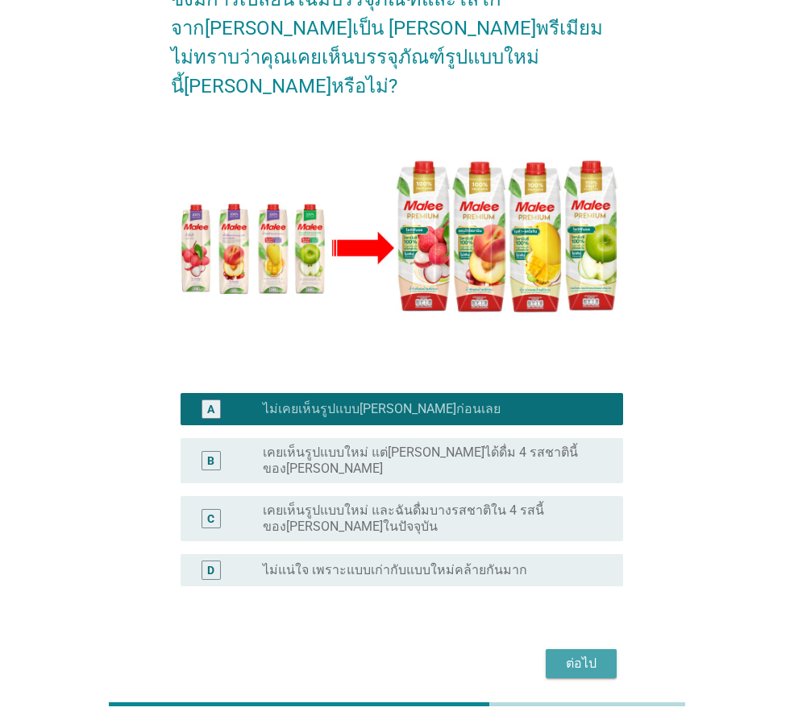
click at [567, 654] on div "ต่อไป" at bounding box center [580, 663] width 45 height 19
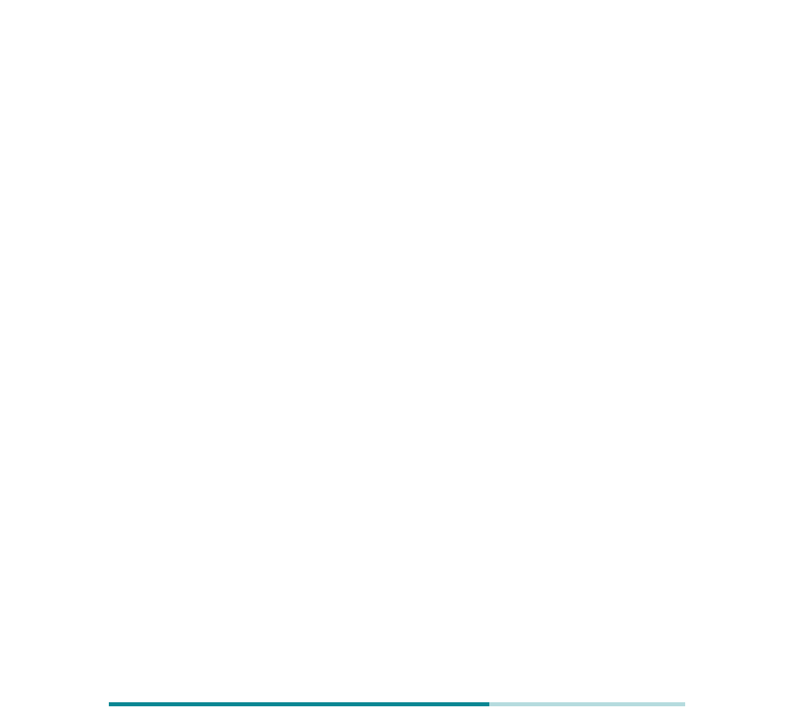
scroll to position [0, 0]
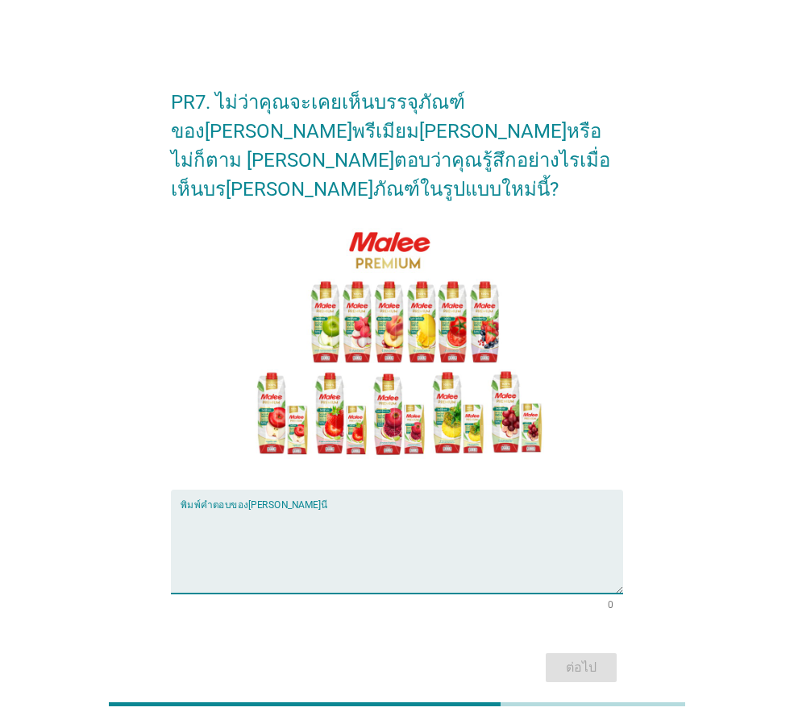
click at [321, 509] on textarea "พิมพ์คำตอบของคุณ ที่นี่" at bounding box center [401, 551] width 442 height 85
type textarea "บ่งบอกถึงรสชาติได้ชัดเจนด้วยภาพบนผลิตภัณฑ์"
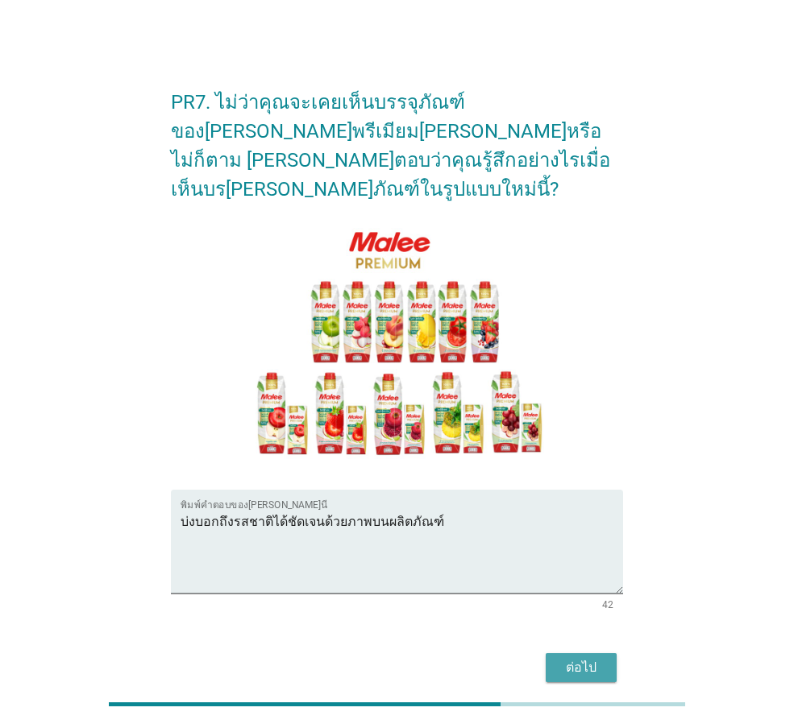
click at [567, 658] on div "ต่อไป" at bounding box center [580, 667] width 45 height 19
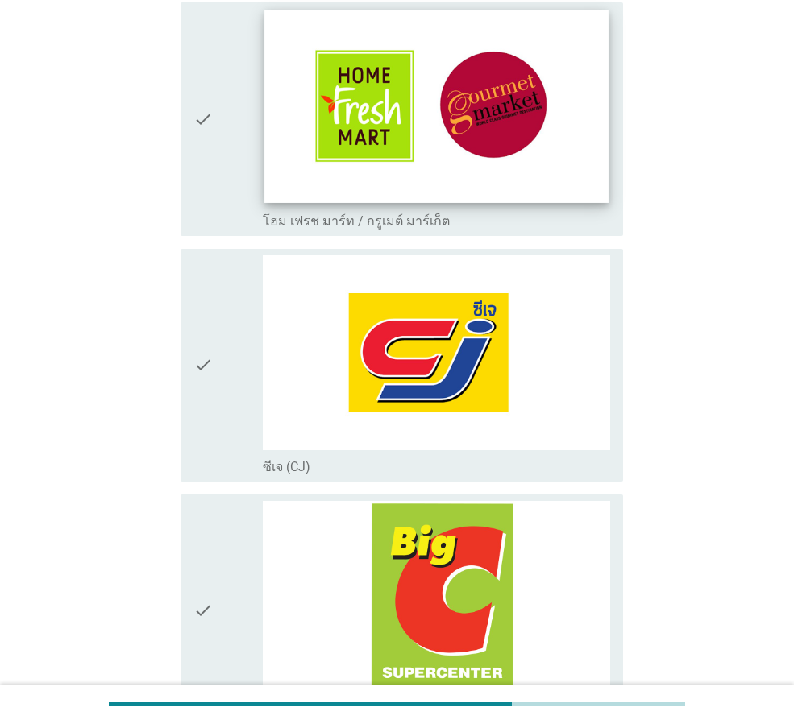
click at [358, 392] on img at bounding box center [436, 352] width 347 height 195
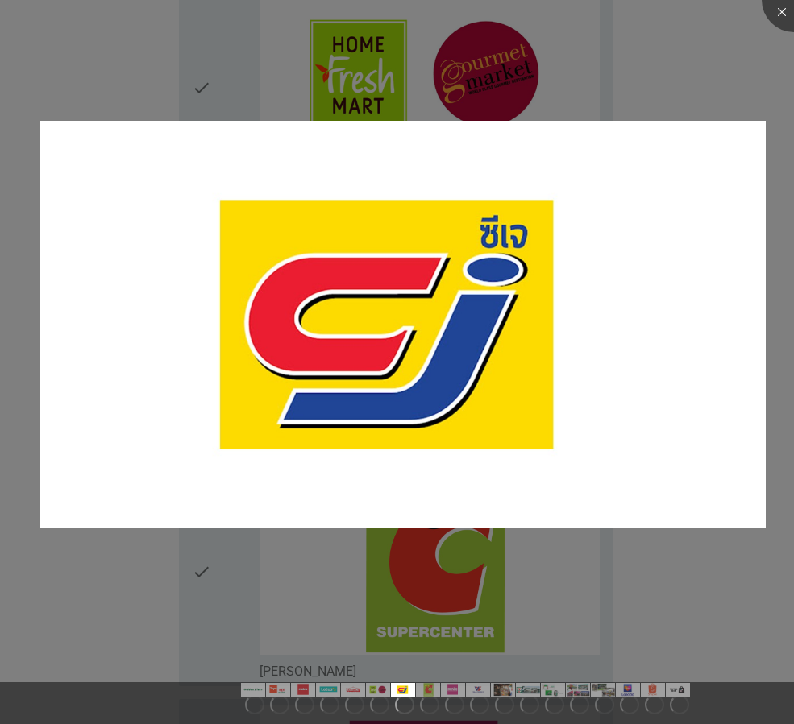
scroll to position [1531, 0]
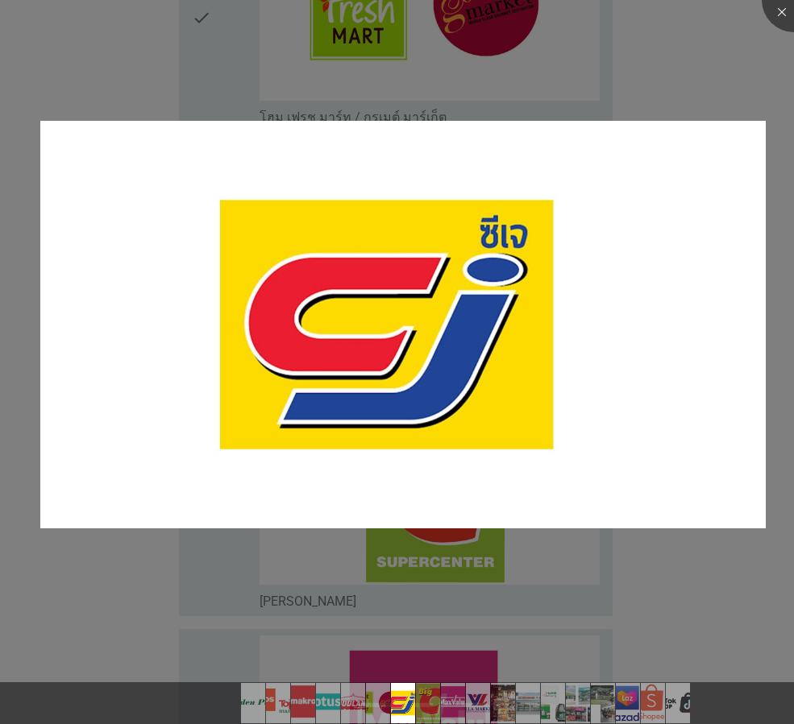
click at [597, 592] on div at bounding box center [397, 362] width 794 height 724
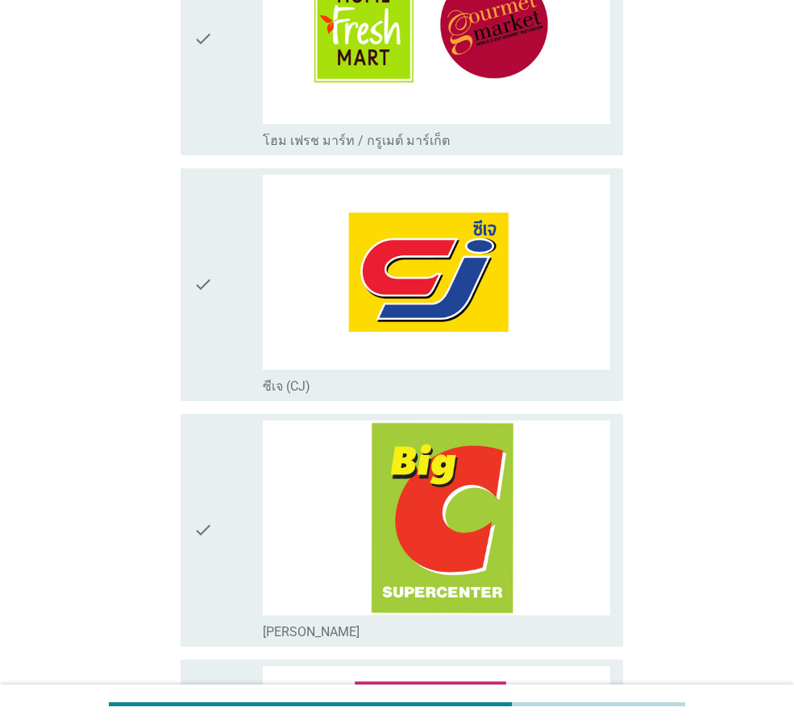
click at [201, 262] on icon "check" at bounding box center [202, 285] width 19 height 220
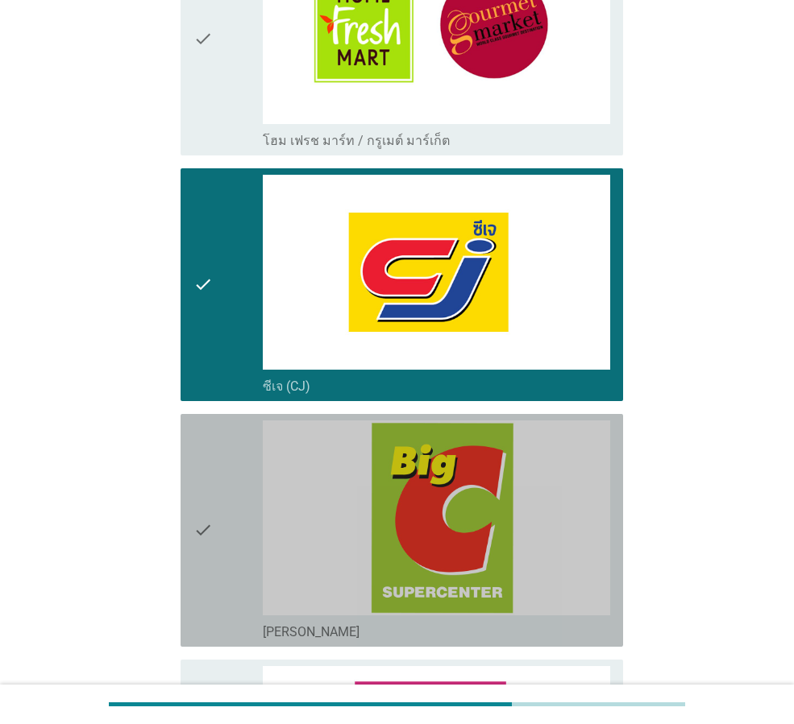
click at [201, 500] on icon "check" at bounding box center [202, 531] width 19 height 220
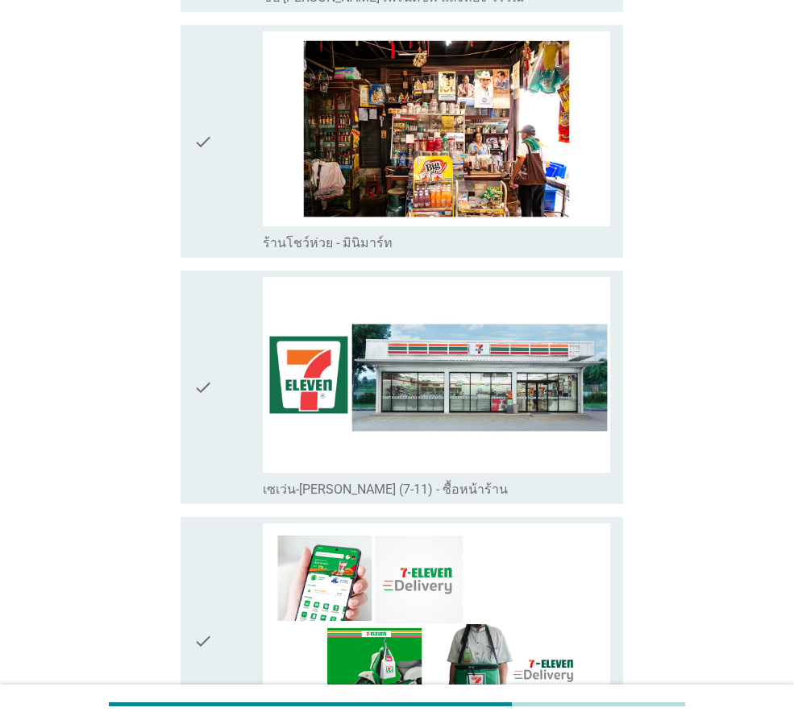
scroll to position [2820, 0]
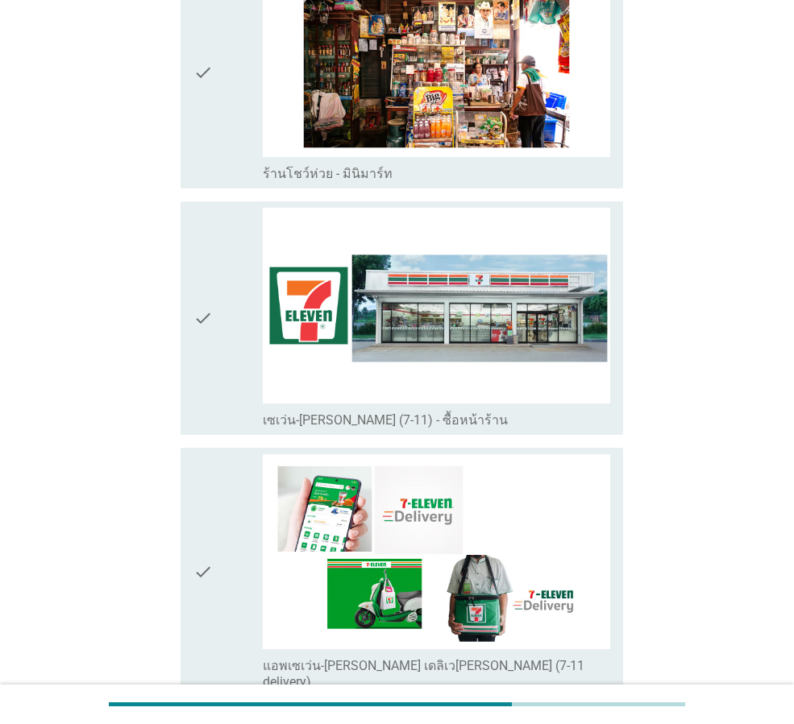
click at [208, 270] on icon "check" at bounding box center [202, 318] width 19 height 220
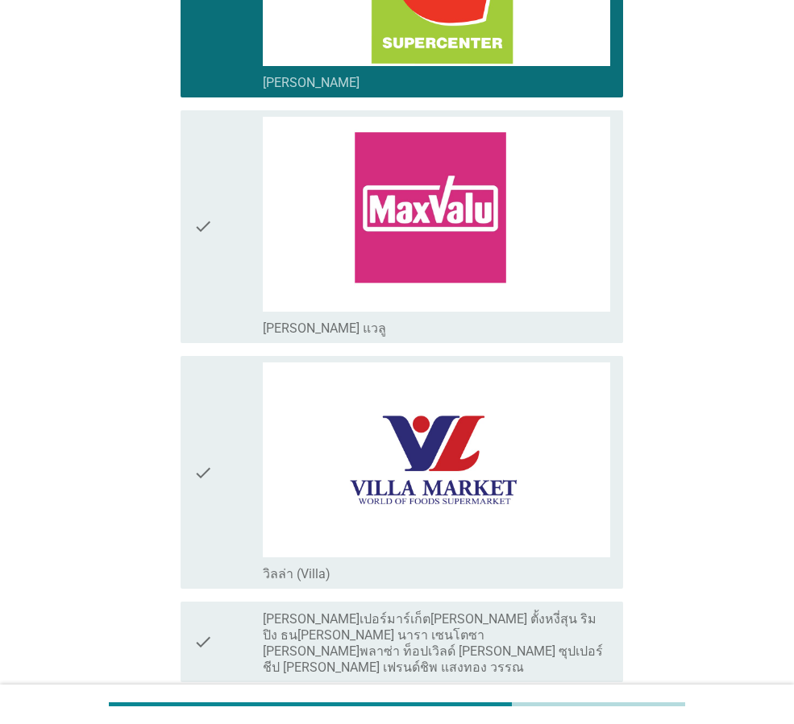
scroll to position [1690, 0]
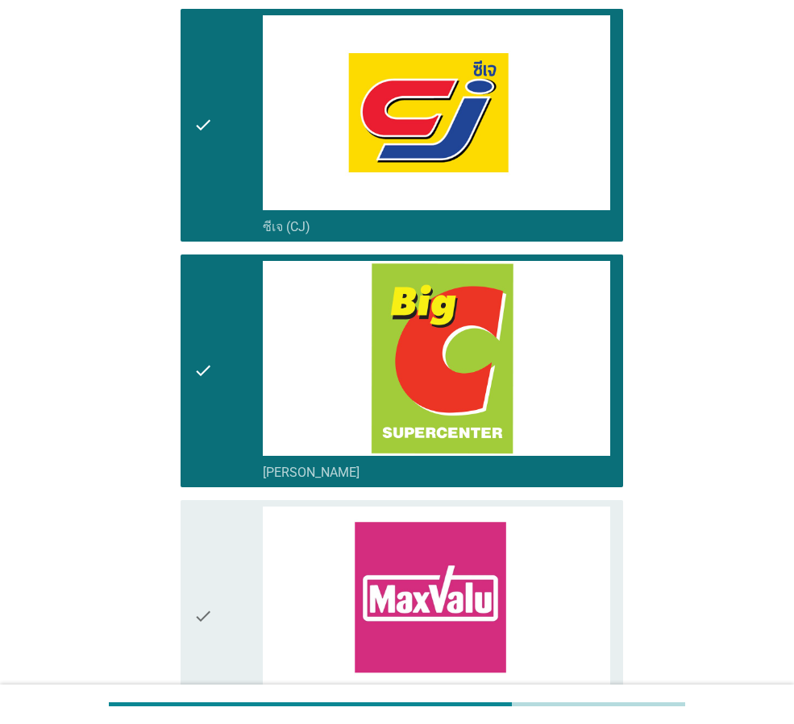
click at [206, 96] on icon "check" at bounding box center [202, 125] width 19 height 220
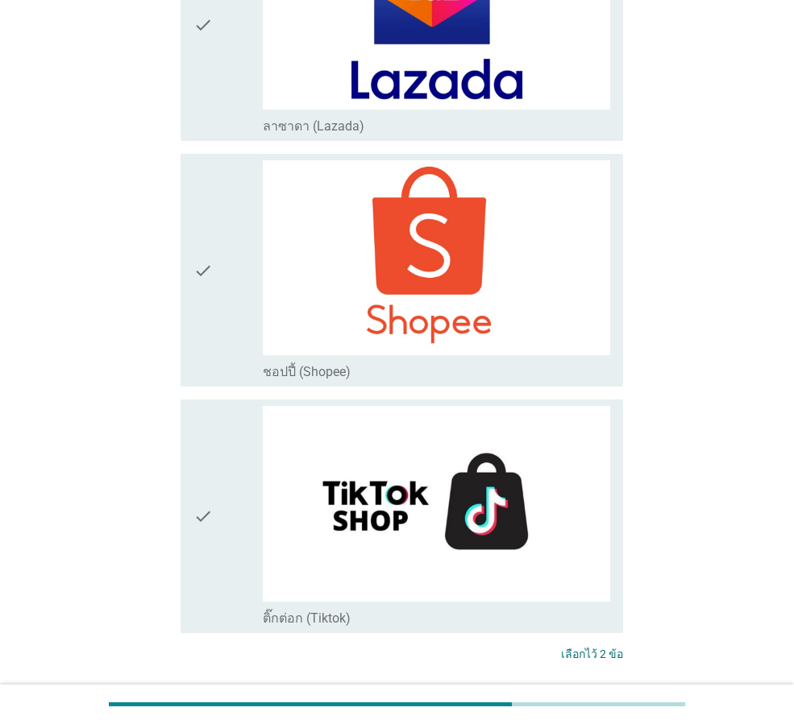
scroll to position [4188, 0]
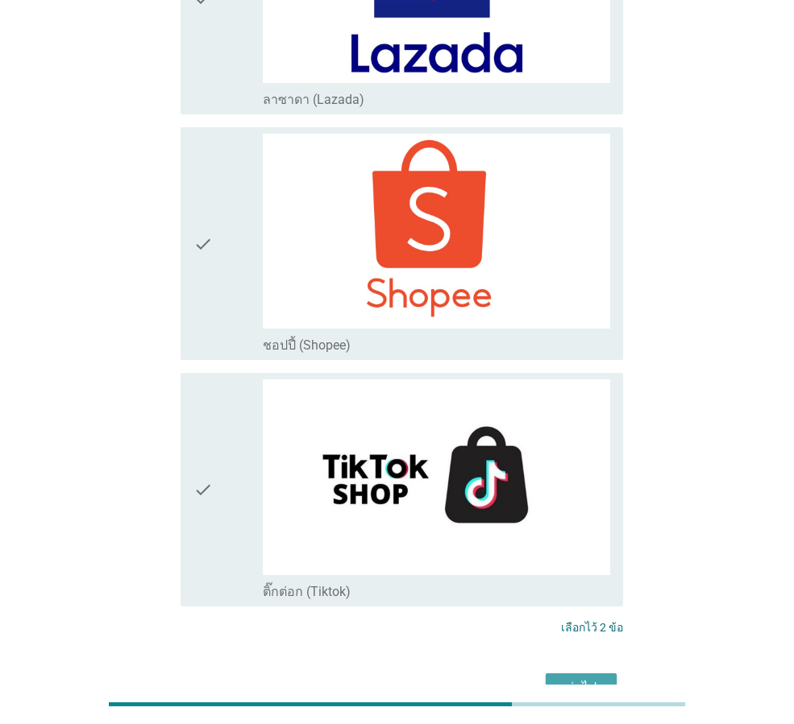
click at [606, 674] on button "ต่อไป" at bounding box center [580, 688] width 71 height 29
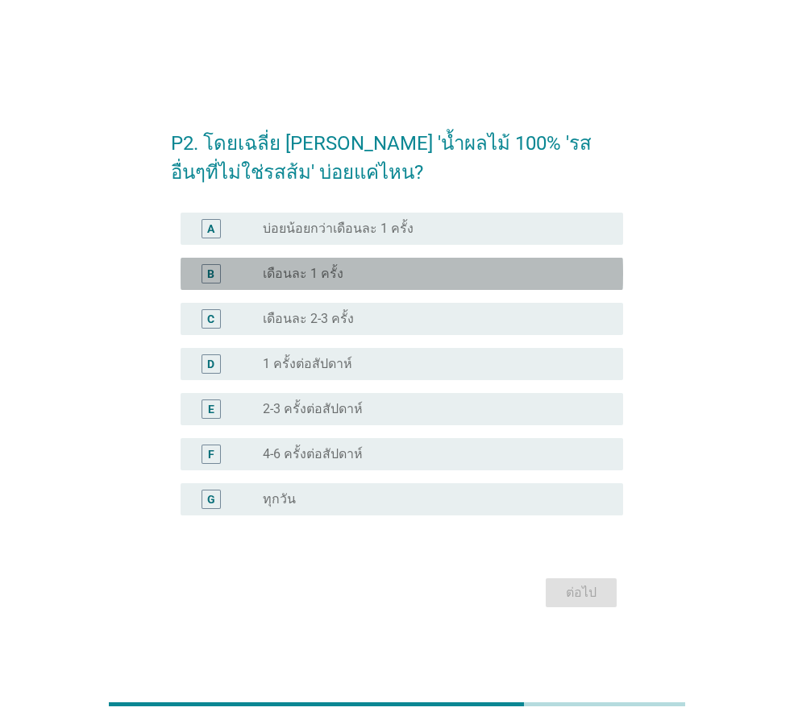
click at [330, 272] on label "เดือนละ 1 ครั้ง" at bounding box center [303, 274] width 81 height 16
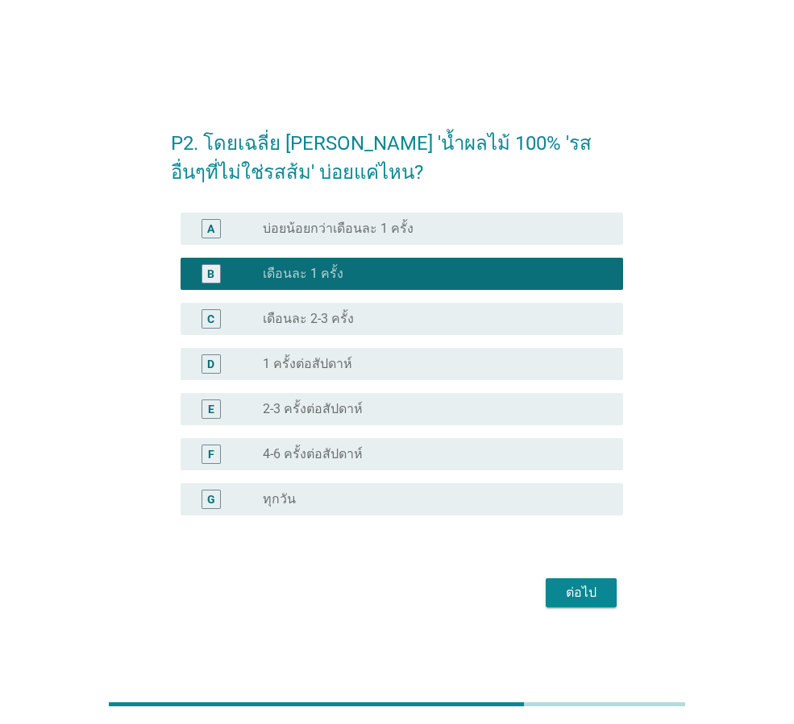
click at [589, 598] on div "ต่อไป" at bounding box center [580, 592] width 45 height 19
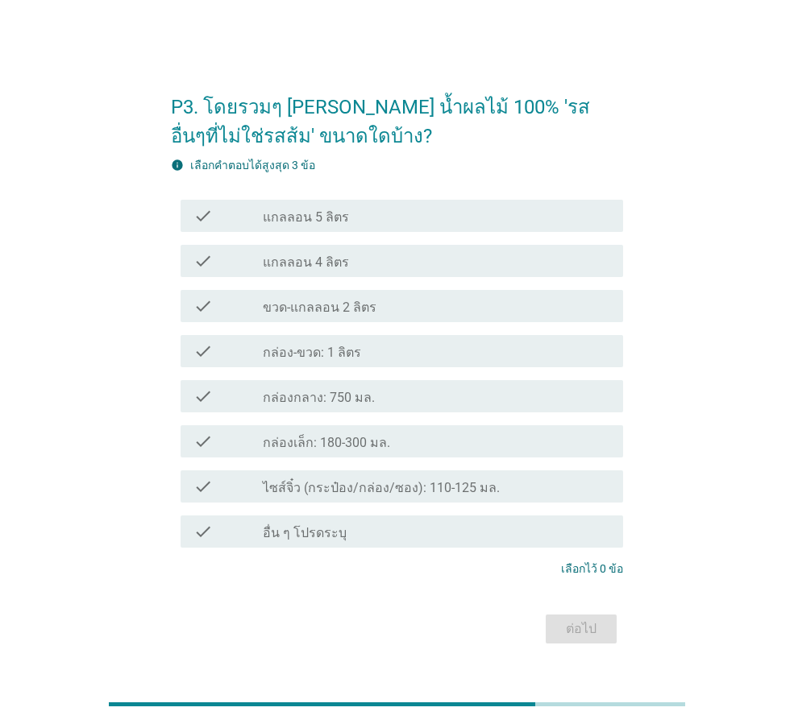
click at [363, 397] on label "กล่องกลาง: 750 มล." at bounding box center [319, 398] width 112 height 16
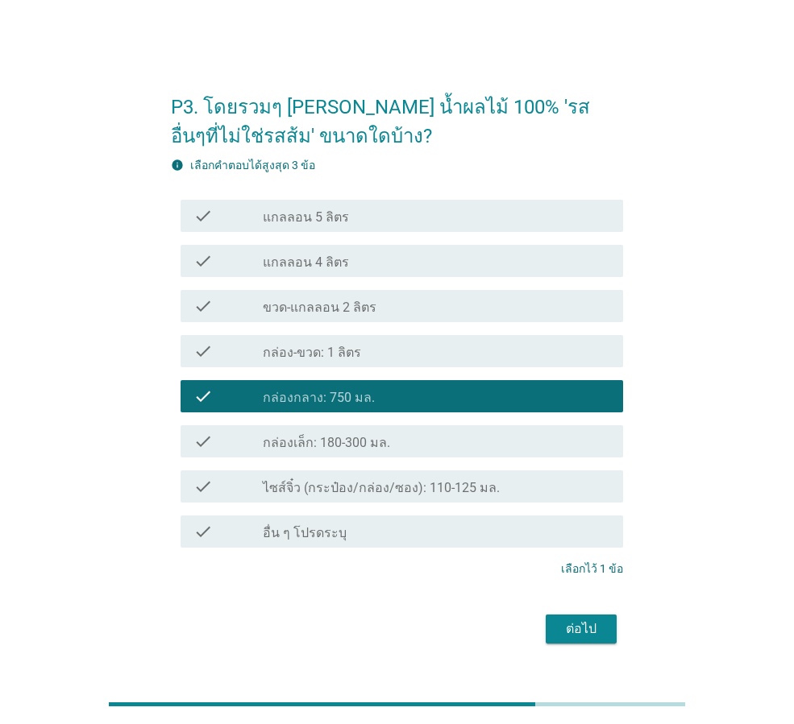
click at [605, 636] on button "ต่อไป" at bounding box center [580, 629] width 71 height 29
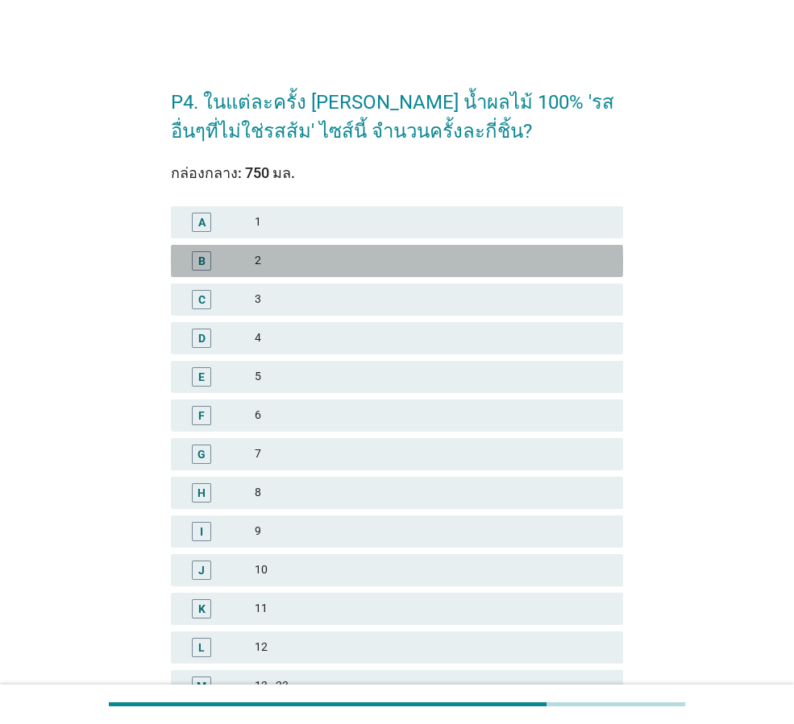
click at [285, 267] on div "2" at bounding box center [432, 260] width 355 height 19
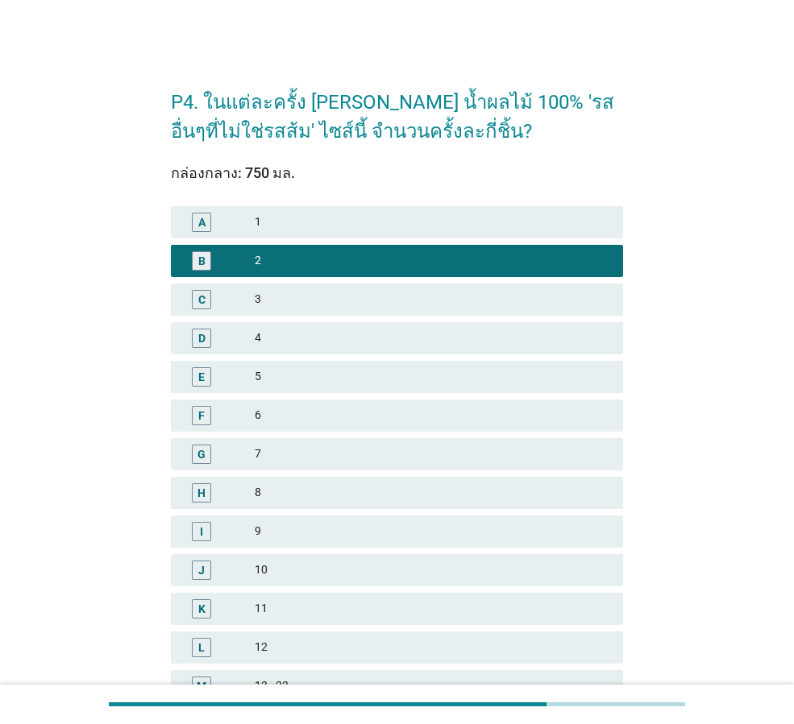
scroll to position [230, 0]
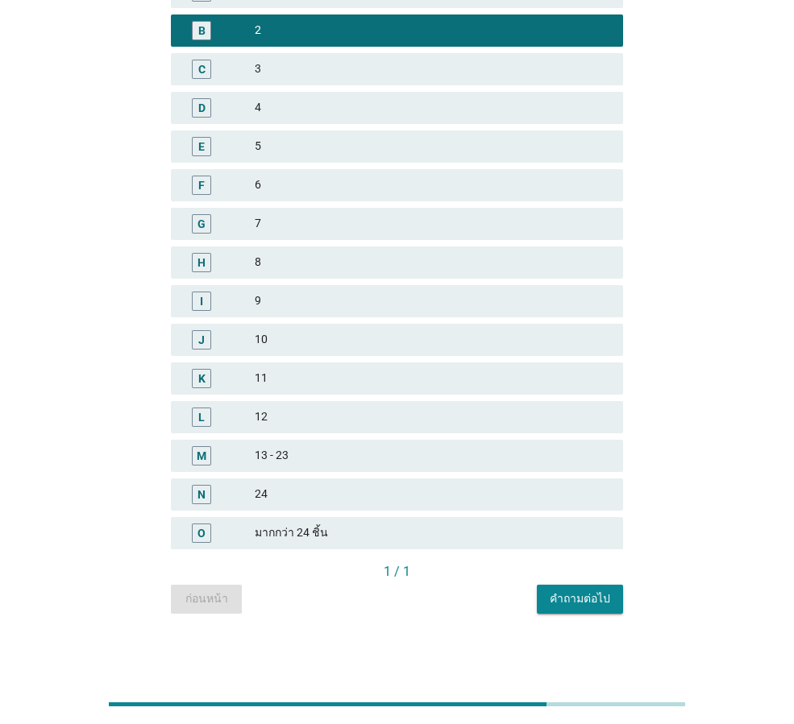
click at [562, 600] on div "คำถามต่อไป" at bounding box center [579, 599] width 60 height 17
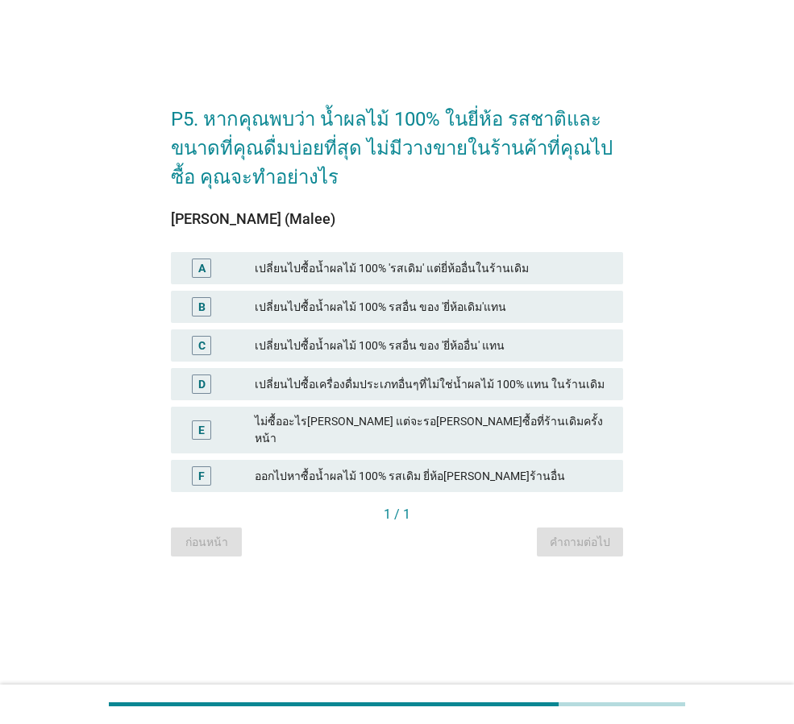
scroll to position [0, 0]
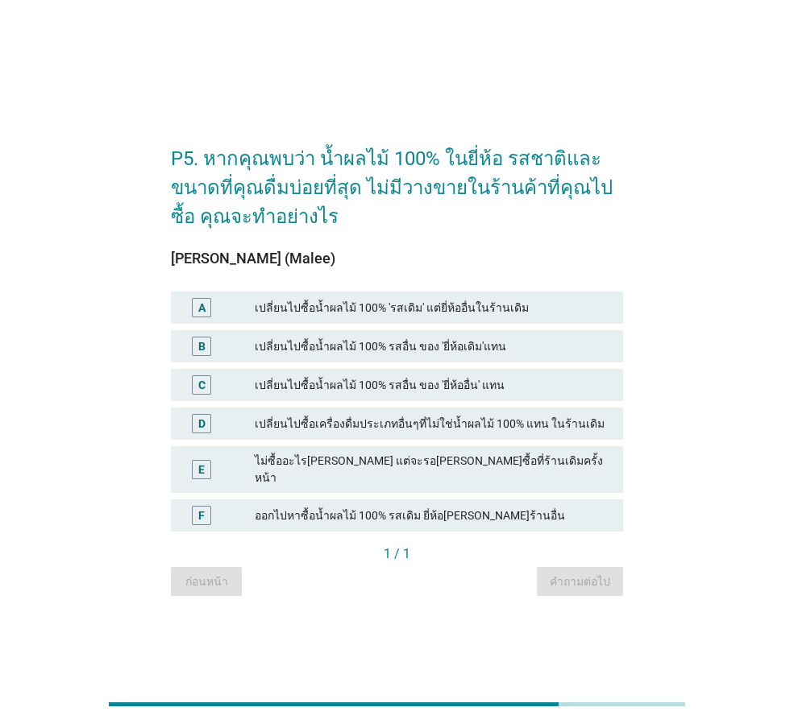
click at [454, 315] on div "เปลี่ยนไปซื้อน้ำผลไม้ 100% 'รสเดิม' แต่ยี่ห้ออื่นในร้านเดิม" at bounding box center [432, 307] width 355 height 19
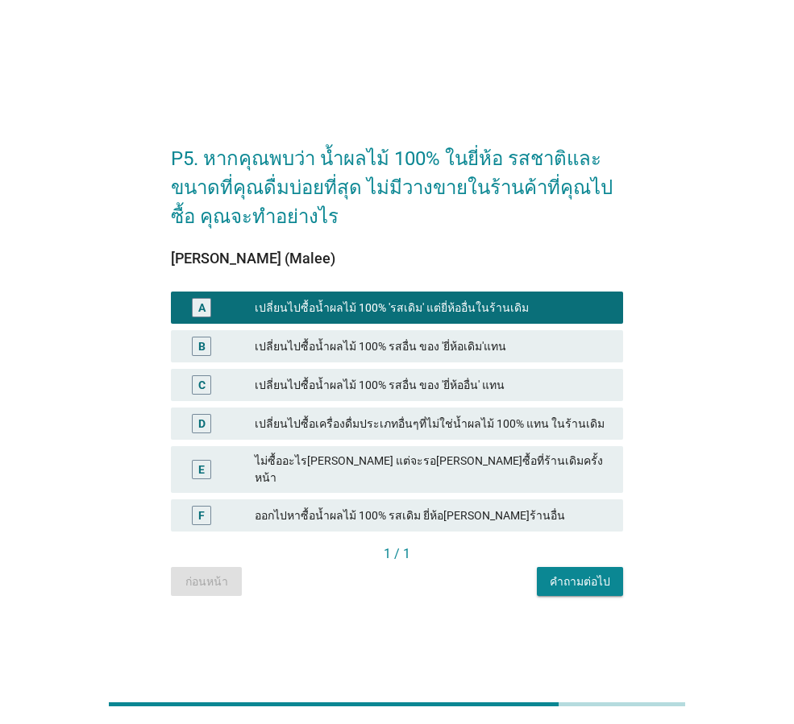
click at [590, 577] on div "คำถามต่อไป" at bounding box center [579, 582] width 60 height 17
